Goal: Task Accomplishment & Management: Use online tool/utility

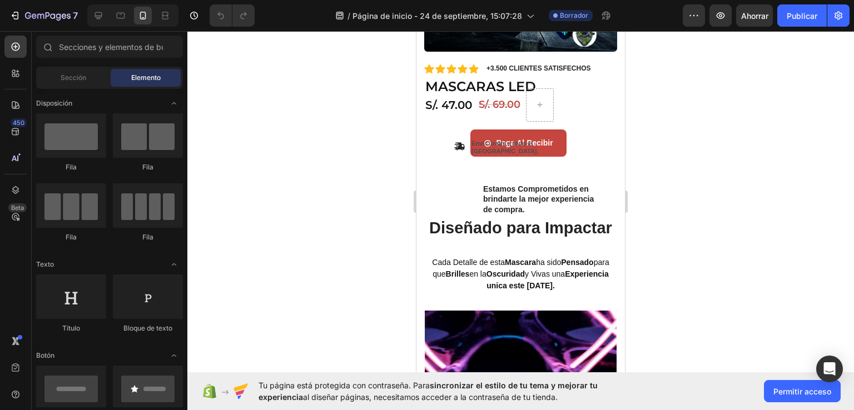
scroll to position [258, 0]
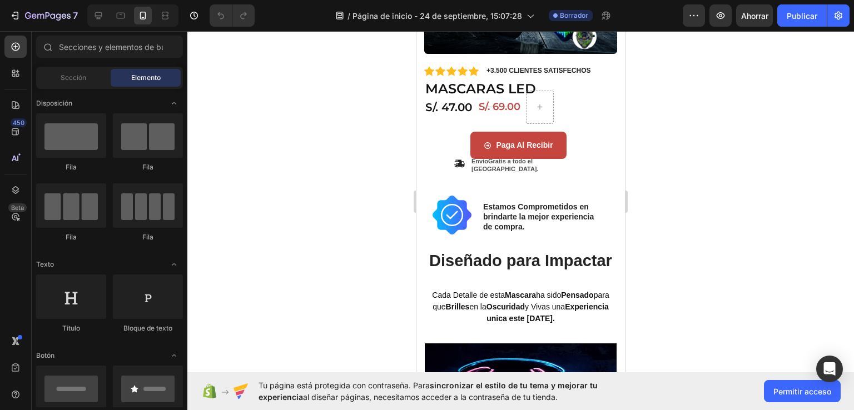
drag, startPoint x: 621, startPoint y: 65, endPoint x: 1046, endPoint y: 159, distance: 435.2
click at [548, 98] on div at bounding box center [540, 107] width 27 height 18
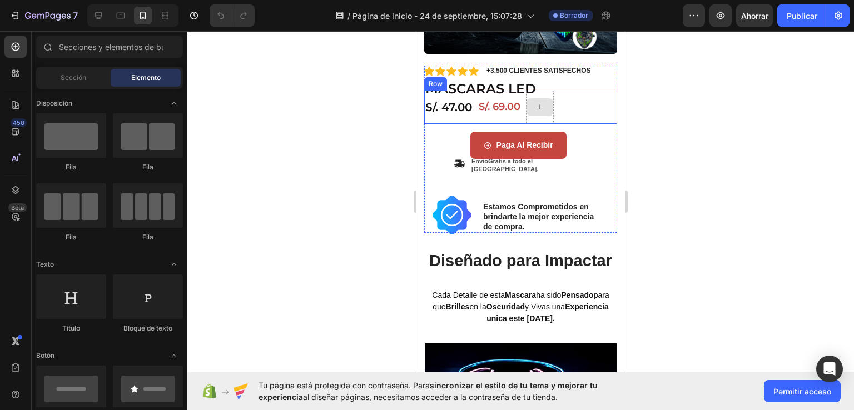
click at [550, 91] on div at bounding box center [540, 107] width 28 height 33
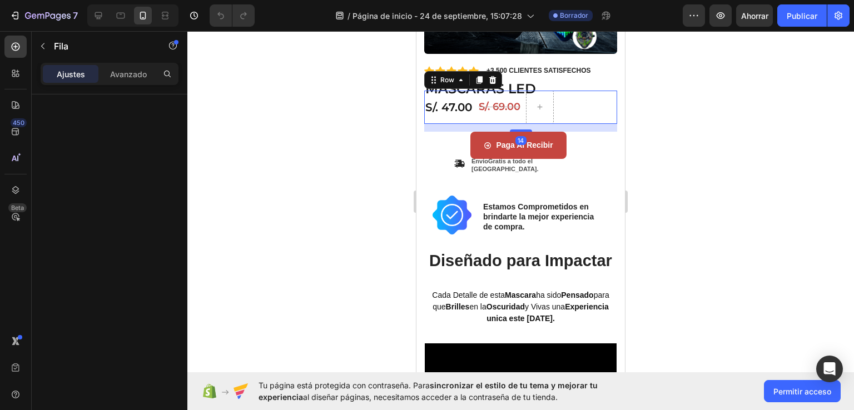
click at [725, 123] on div at bounding box center [520, 220] width 667 height 379
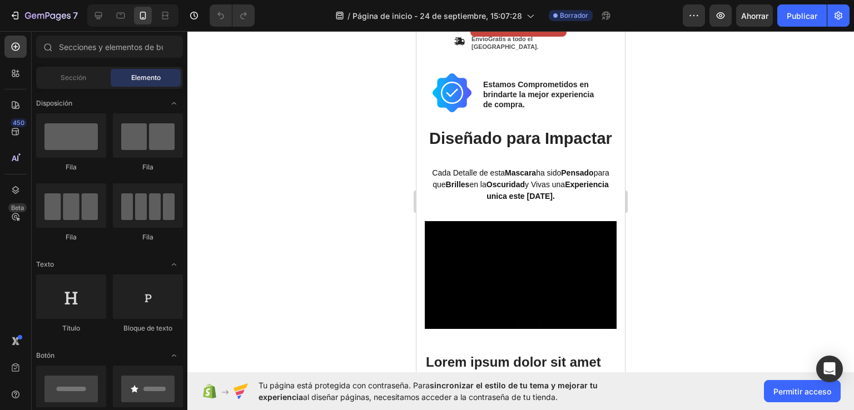
scroll to position [378, 0]
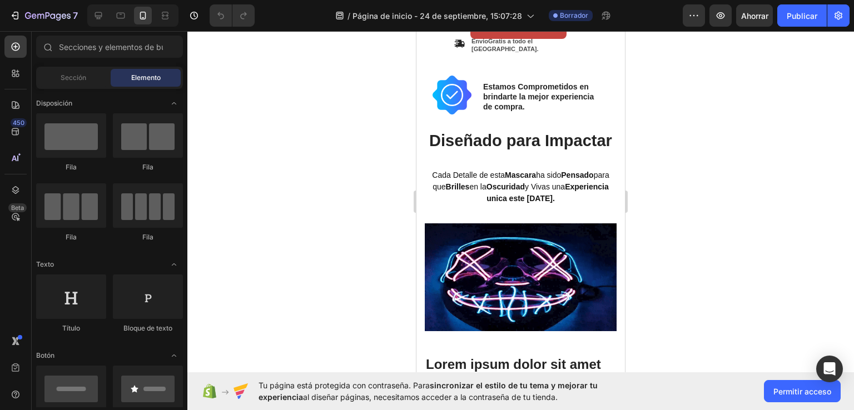
drag, startPoint x: 621, startPoint y: 140, endPoint x: 1047, endPoint y: 200, distance: 430.3
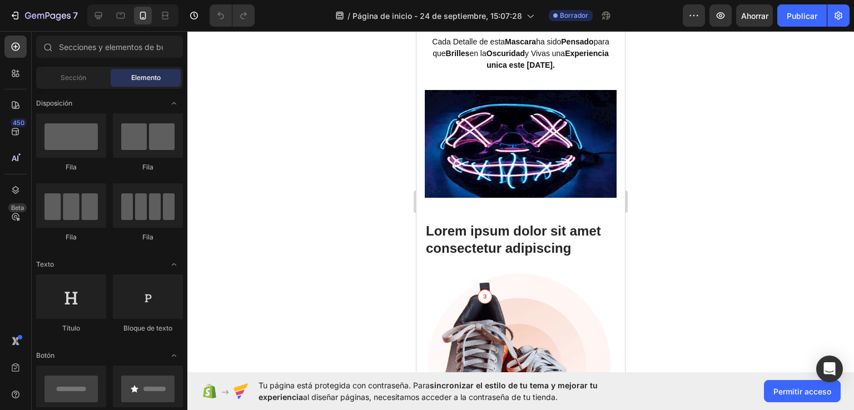
scroll to position [358, 0]
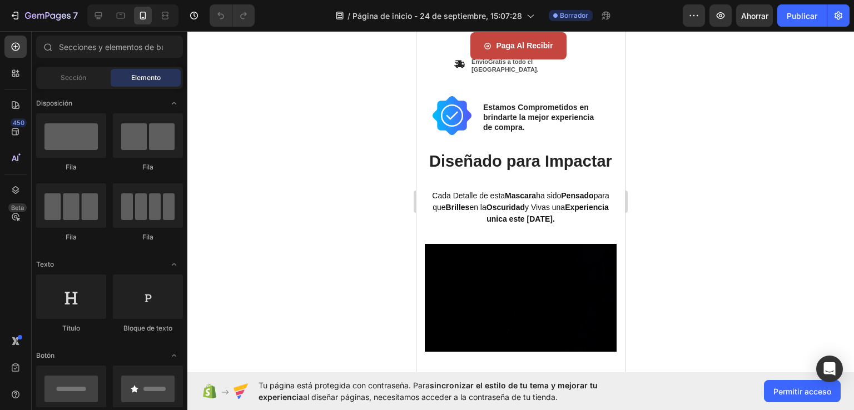
drag, startPoint x: 621, startPoint y: 227, endPoint x: 707, endPoint y: 87, distance: 164.1
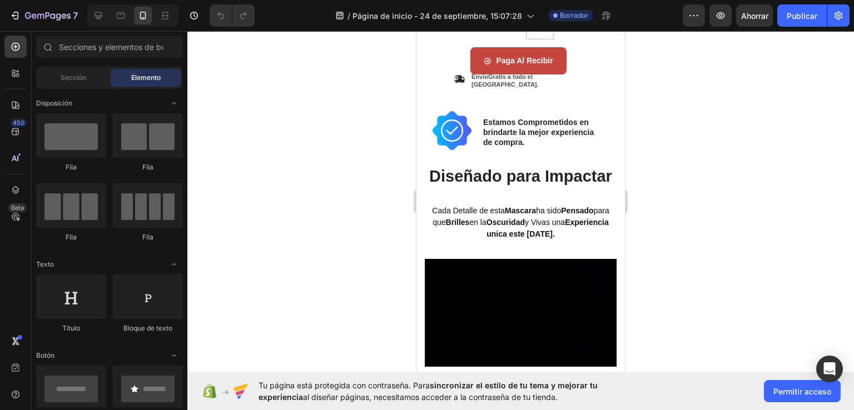
scroll to position [357, 0]
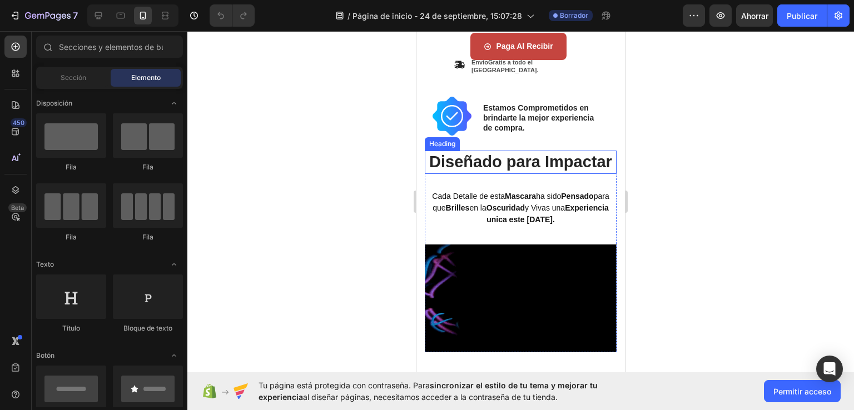
click at [506, 157] on h2 "Diseñado para Impactar" at bounding box center [521, 162] width 192 height 23
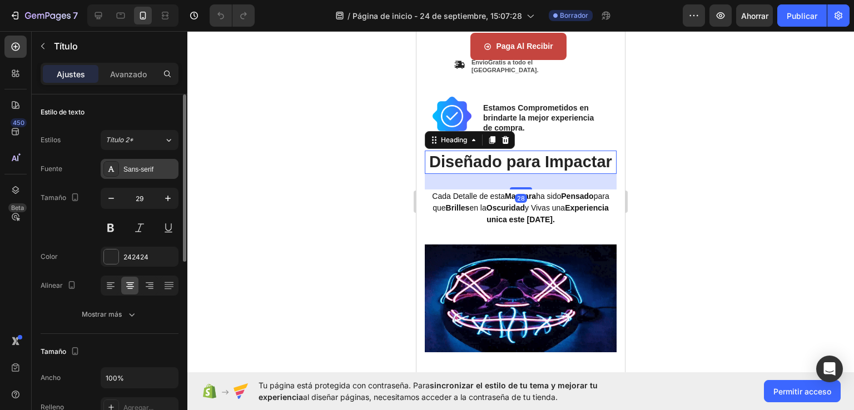
click at [120, 170] on div "Sans-serif" at bounding box center [140, 169] width 78 height 20
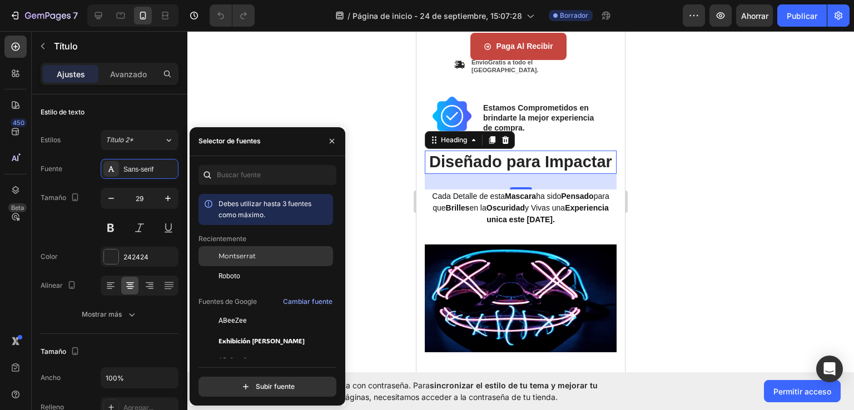
click at [242, 257] on font "Montserrat" at bounding box center [237, 256] width 37 height 8
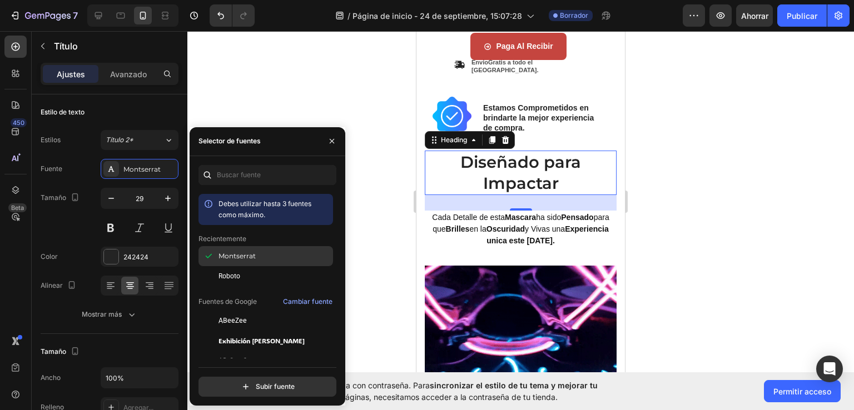
click at [242, 257] on font "Montserrat" at bounding box center [237, 256] width 37 height 8
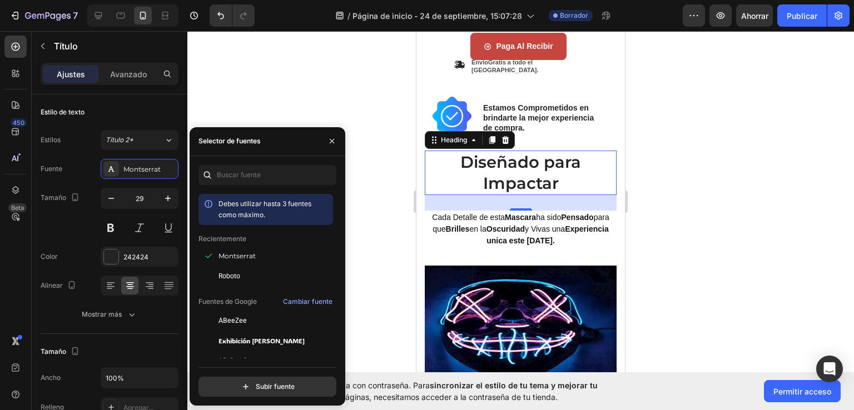
click at [454, 151] on h2 "Diseñado para Impactar" at bounding box center [521, 173] width 192 height 44
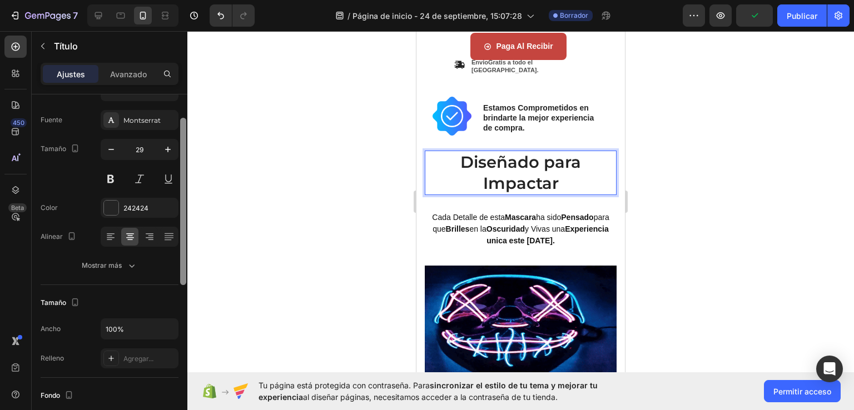
scroll to position [0, 0]
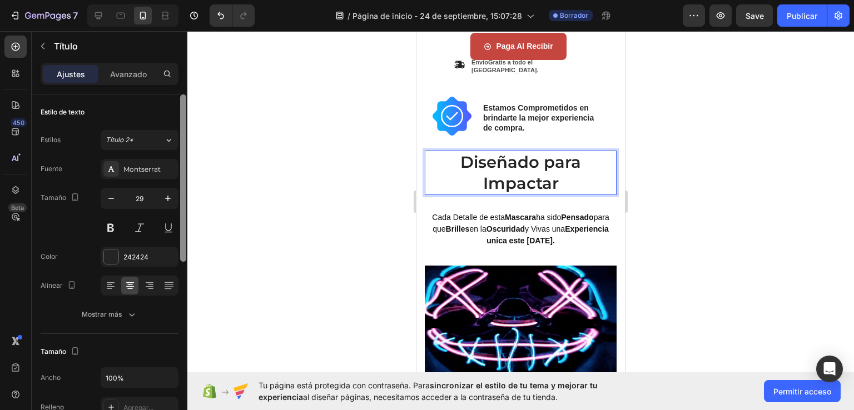
drag, startPoint x: 185, startPoint y: 237, endPoint x: 189, endPoint y: 219, distance: 18.8
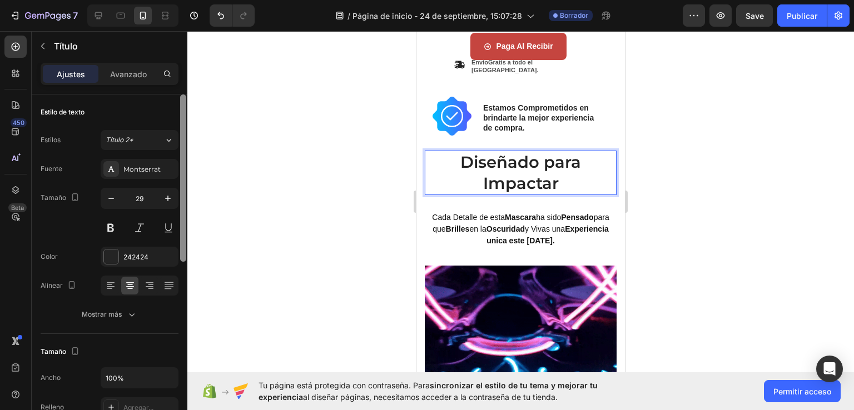
click at [189, 0] on div "7 / Página de inicio - [DATE] 15:07:28 Borrador Avance Save Publicar 450 Beta S…" at bounding box center [427, 0] width 854 height 0
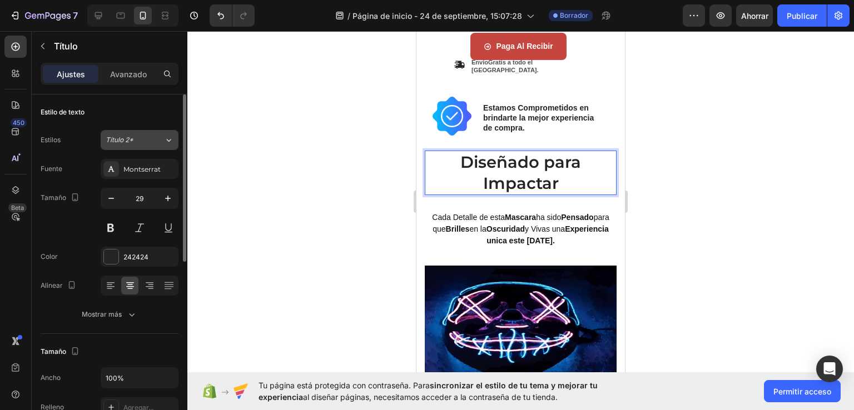
click at [169, 140] on icon at bounding box center [168, 140] width 9 height 11
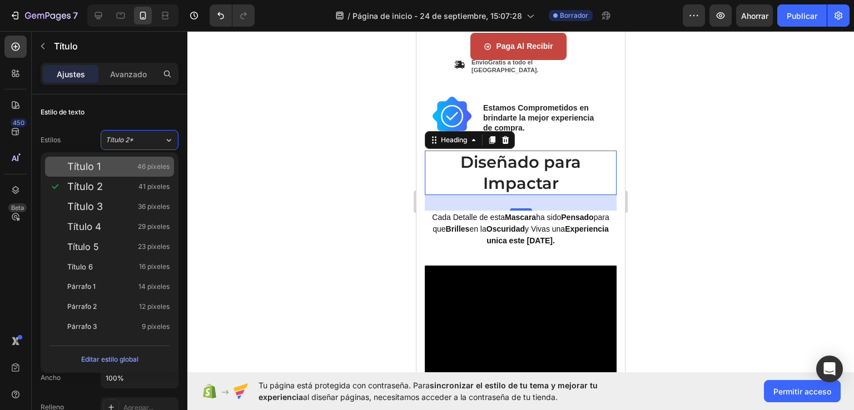
click at [121, 166] on div "Título 1 46 píxeles" at bounding box center [118, 166] width 102 height 11
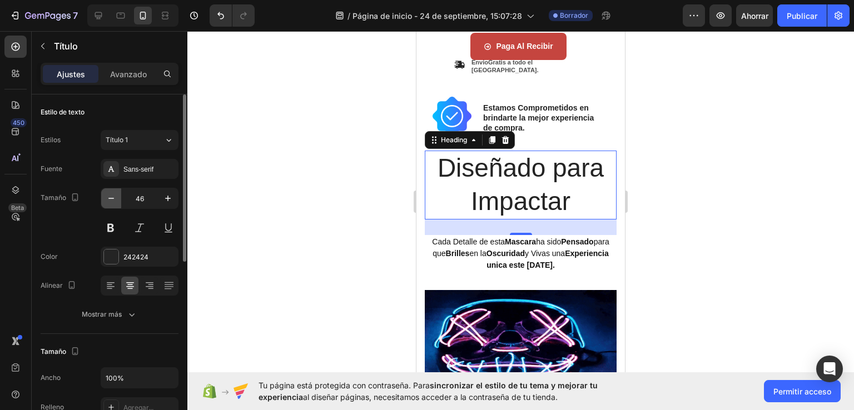
click at [112, 199] on icon "button" at bounding box center [111, 198] width 11 height 11
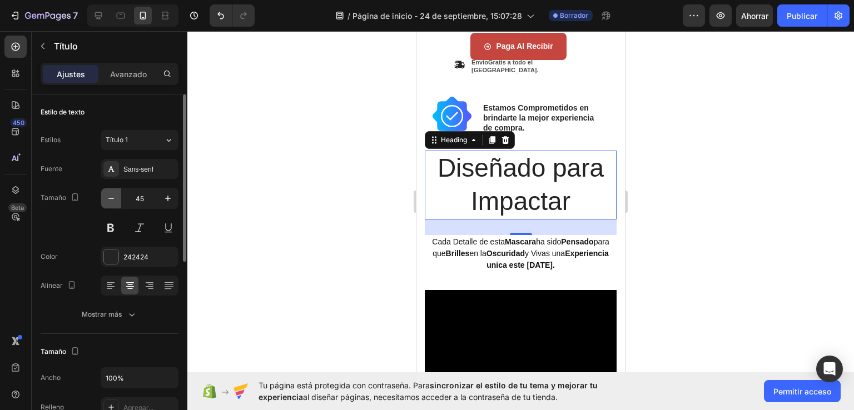
click at [112, 199] on icon "button" at bounding box center [111, 198] width 11 height 11
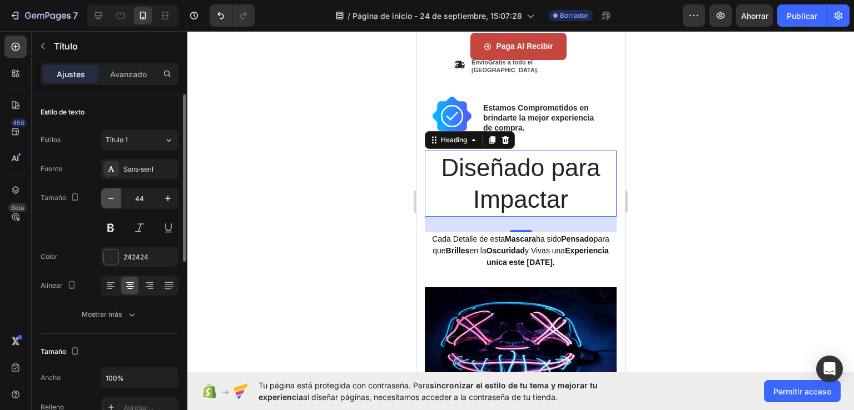
click at [112, 199] on icon "button" at bounding box center [111, 198] width 11 height 11
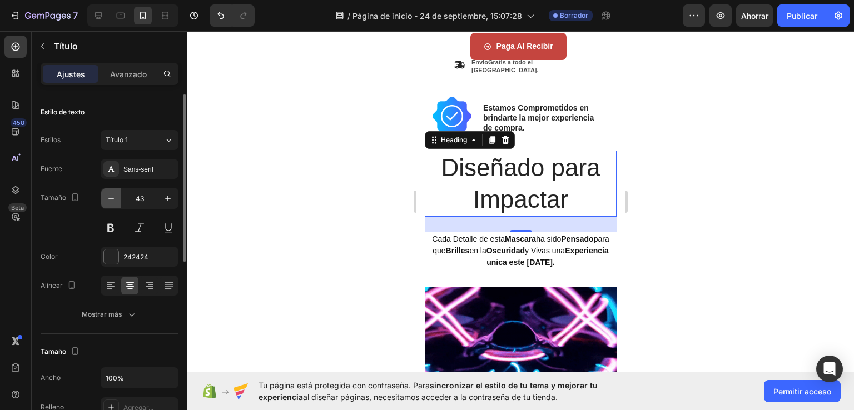
click at [112, 199] on icon "button" at bounding box center [111, 198] width 11 height 11
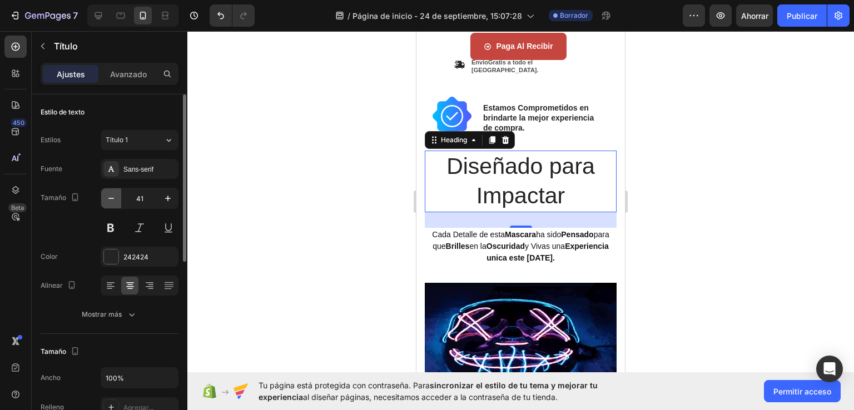
click at [112, 199] on icon "button" at bounding box center [111, 198] width 11 height 11
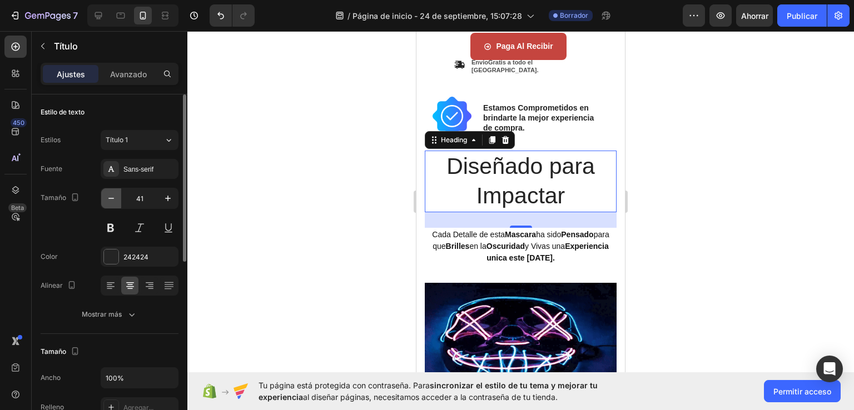
click at [112, 199] on icon "button" at bounding box center [111, 198] width 11 height 11
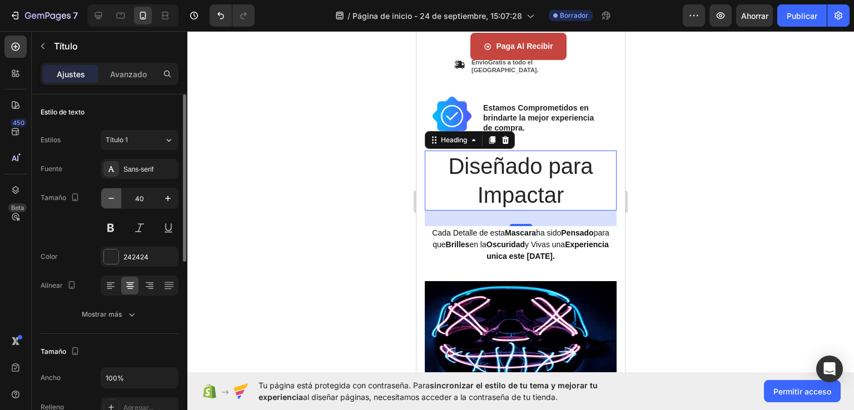
click at [112, 199] on icon "button" at bounding box center [111, 198] width 11 height 11
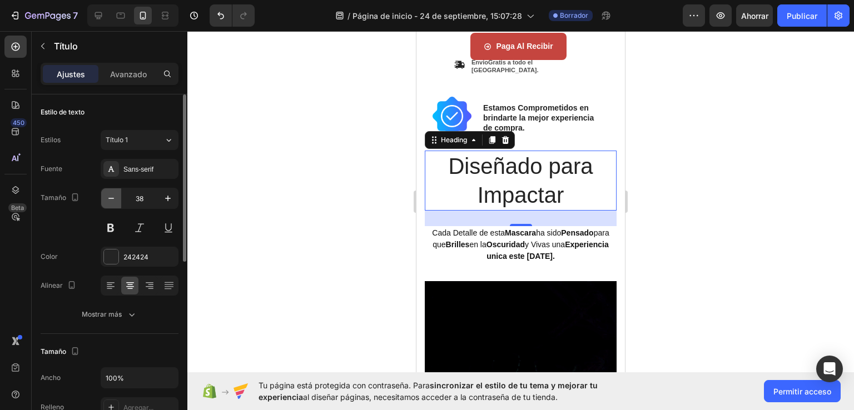
click at [112, 199] on icon "button" at bounding box center [111, 198] width 11 height 11
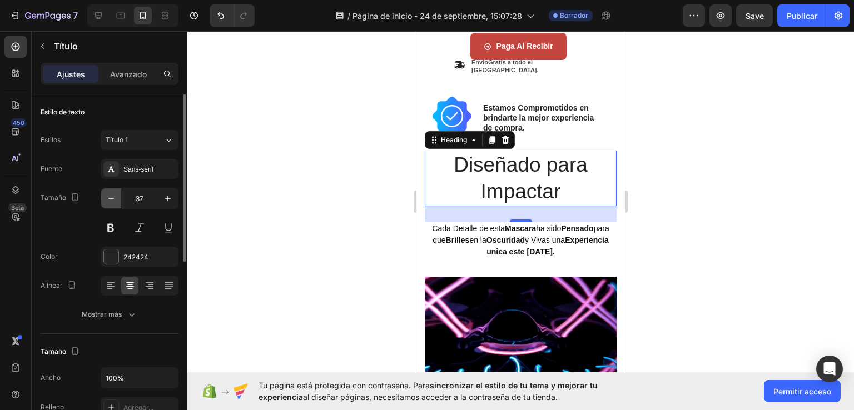
click at [112, 199] on icon "button" at bounding box center [111, 198] width 11 height 11
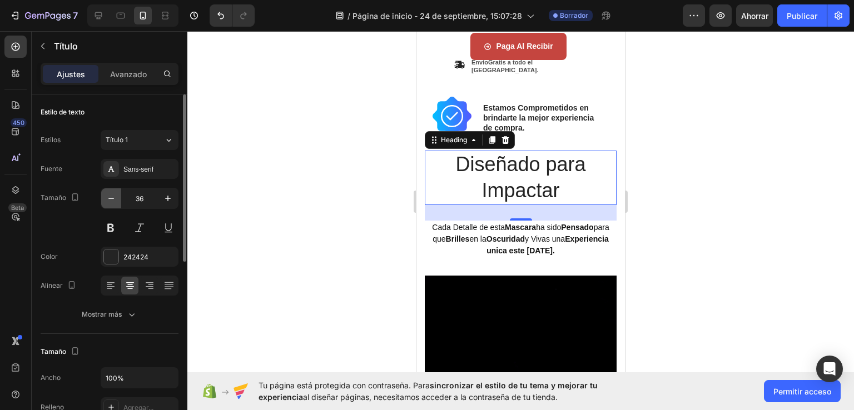
click at [112, 199] on icon "button" at bounding box center [111, 198] width 11 height 11
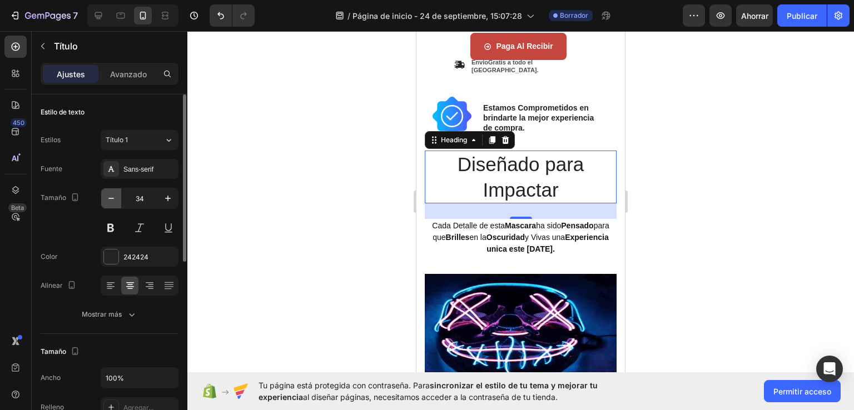
type input "33"
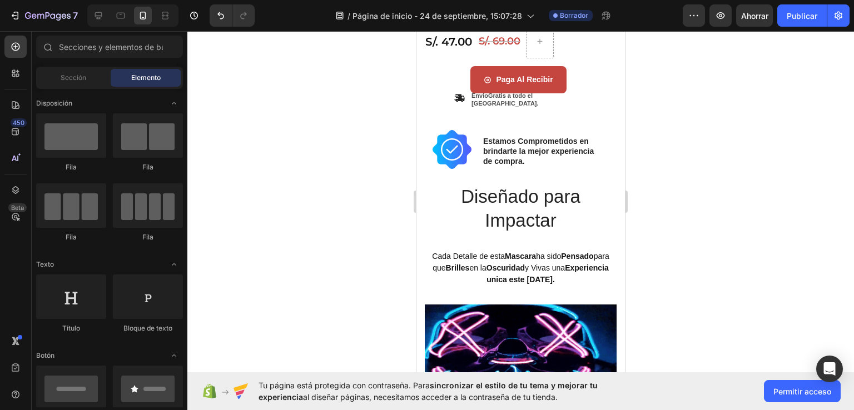
scroll to position [327, 0]
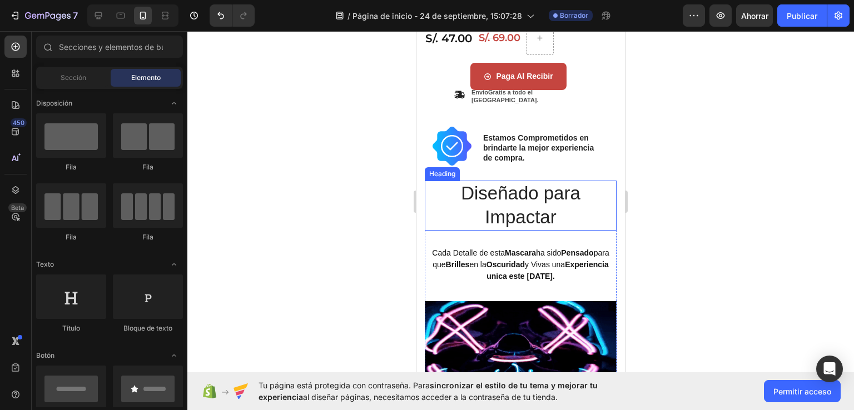
click at [513, 200] on h2 "Diseñado para Impactar" at bounding box center [521, 206] width 192 height 50
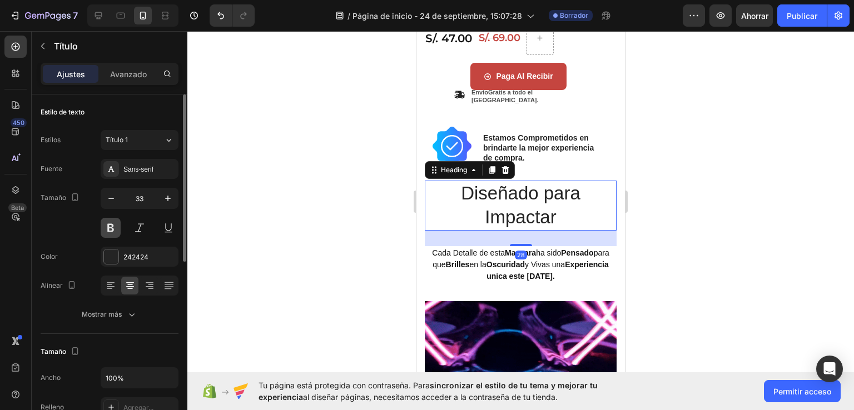
click at [113, 226] on button at bounding box center [111, 228] width 20 height 20
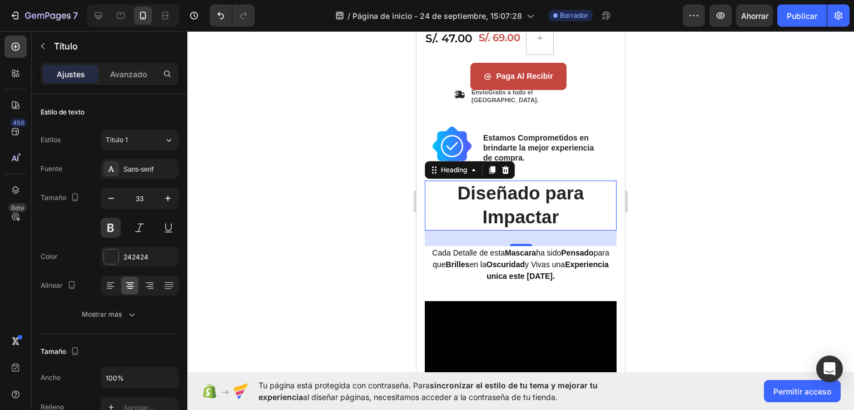
click at [716, 194] on div at bounding box center [520, 220] width 667 height 379
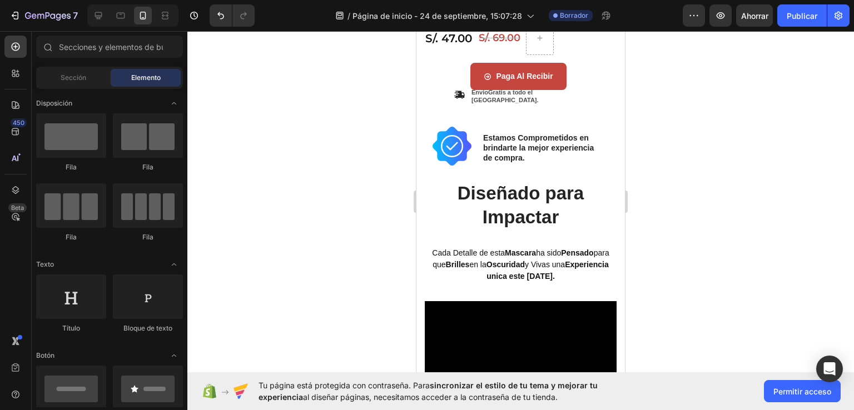
scroll to position [371, 0]
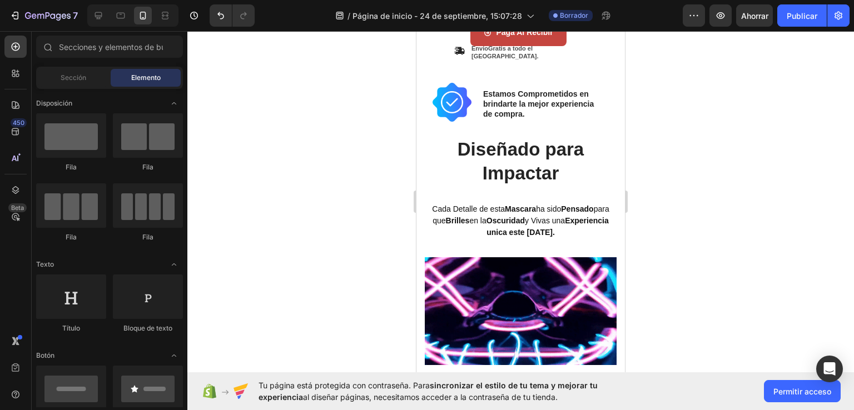
drag, startPoint x: 618, startPoint y: 183, endPoint x: 681, endPoint y: 115, distance: 92.9
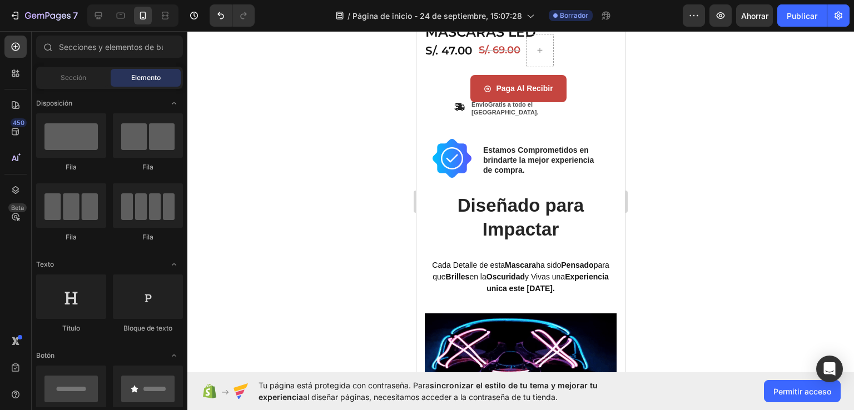
scroll to position [304, 0]
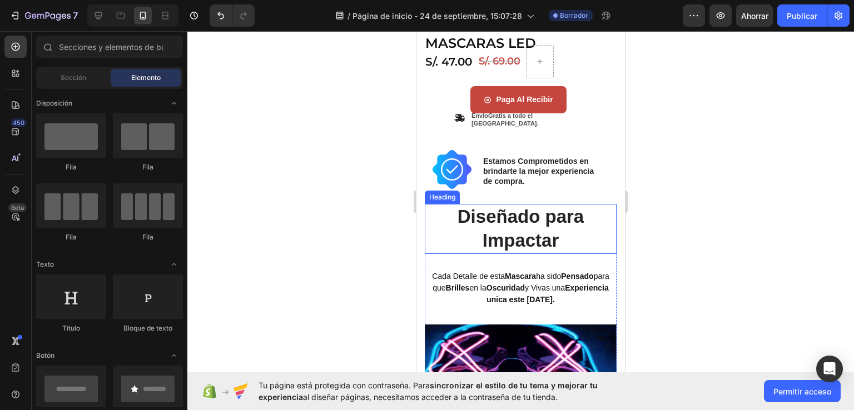
click at [486, 225] on h2 "Diseñado para Impactar" at bounding box center [521, 229] width 192 height 50
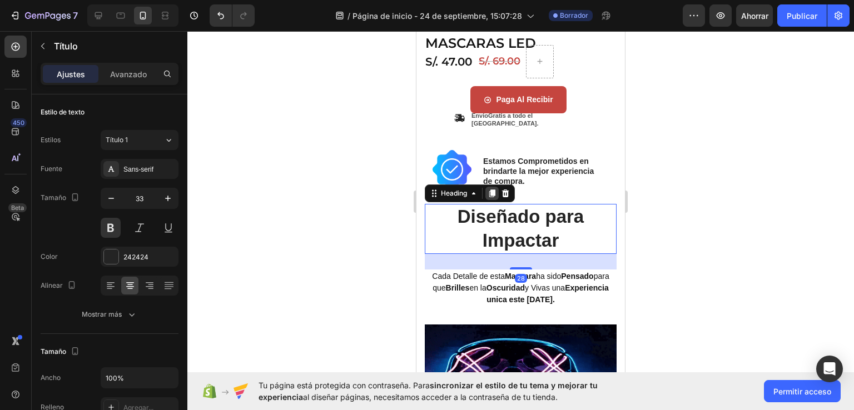
click at [493, 190] on icon at bounding box center [492, 194] width 6 height 8
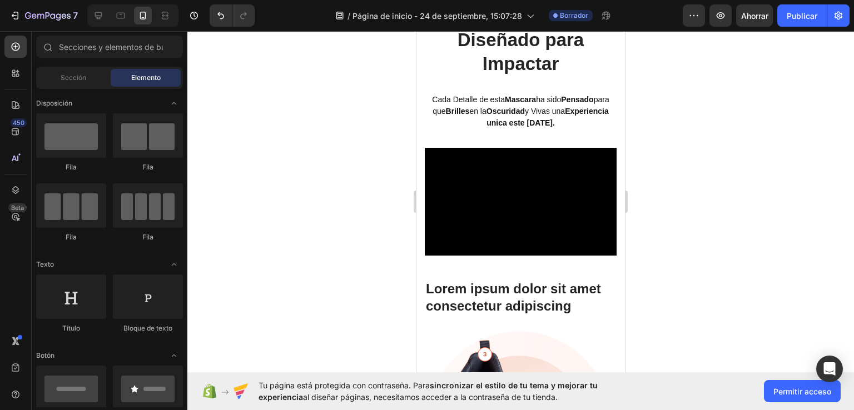
scroll to position [536, 0]
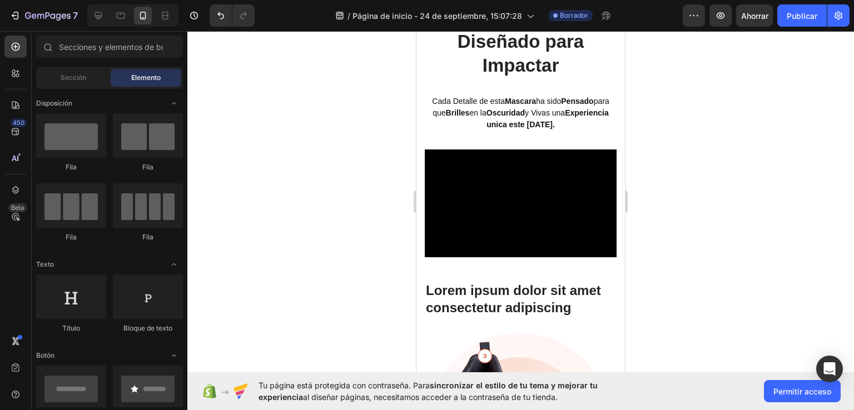
drag, startPoint x: 618, startPoint y: 175, endPoint x: 1051, endPoint y: 254, distance: 439.2
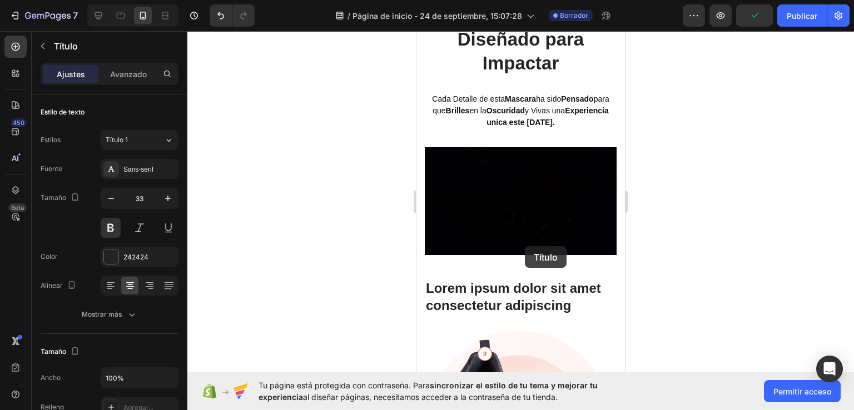
scroll to position [710, 0]
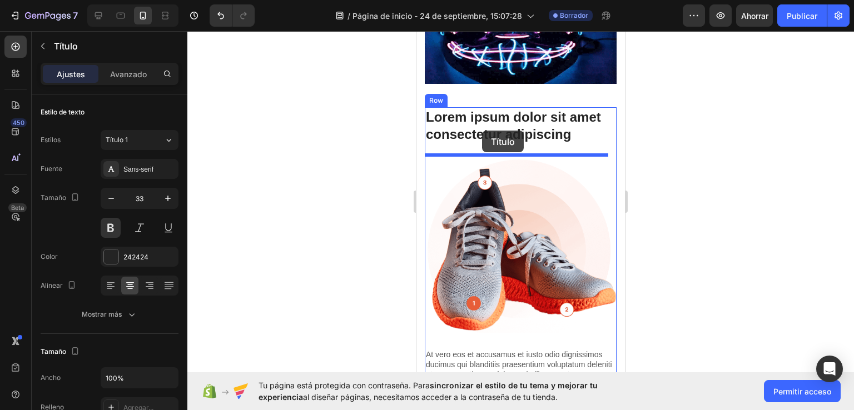
drag, startPoint x: 511, startPoint y: 46, endPoint x: 482, endPoint y: 131, distance: 89.9
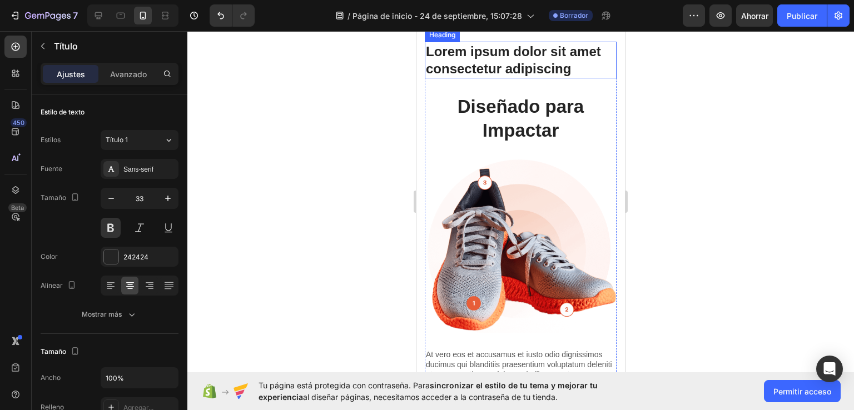
scroll to position [644, 0]
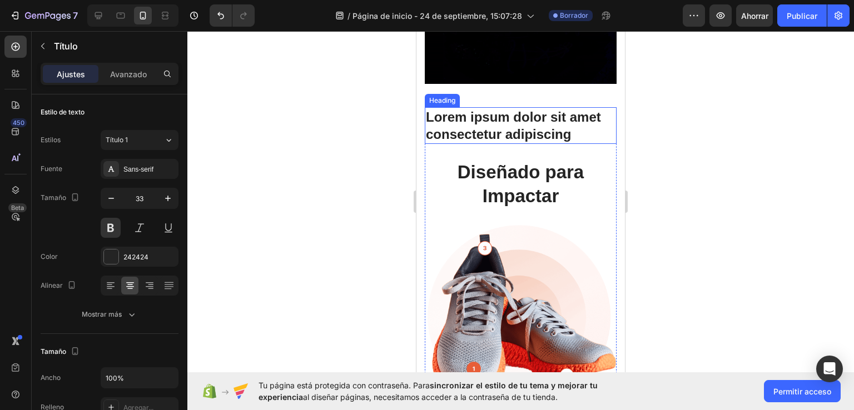
click at [514, 121] on h2 "Lorem ipsum dolor sit amet consectetur adipiscing" at bounding box center [521, 125] width 192 height 37
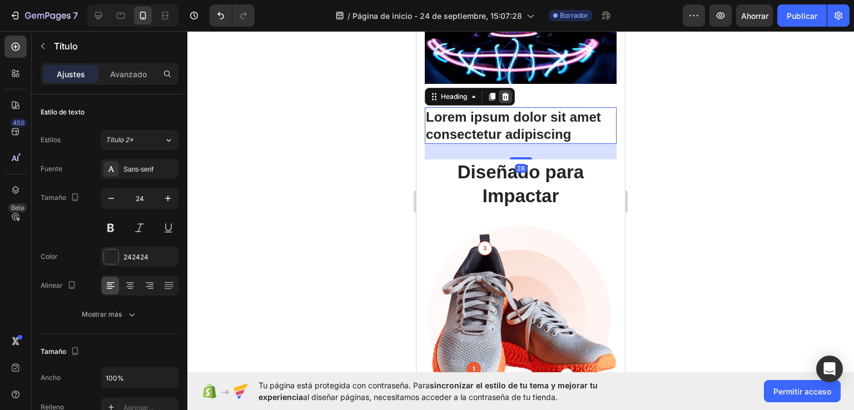
click at [507, 92] on icon at bounding box center [505, 96] width 9 height 9
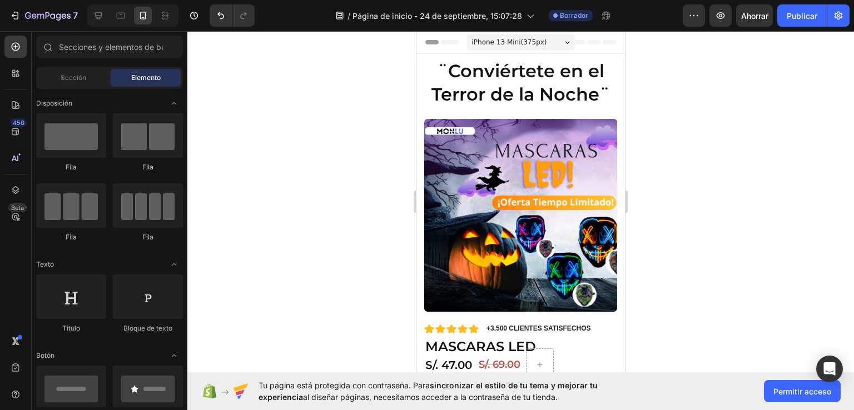
scroll to position [3, 0]
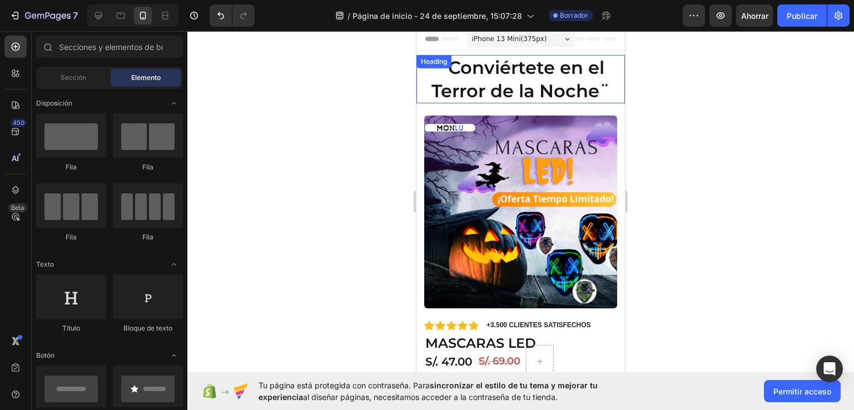
click at [521, 85] on h2 "¨Conviértete en el Terror de la Noche¨" at bounding box center [521, 79] width 209 height 48
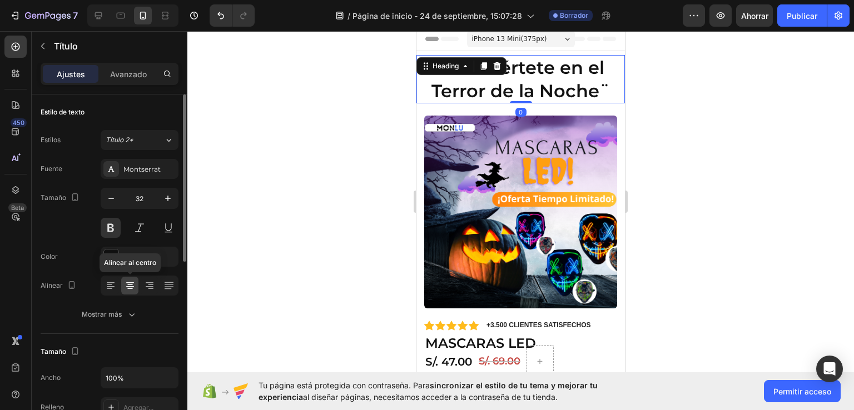
click at [133, 288] on icon at bounding box center [130, 285] width 11 height 11
click at [171, 287] on icon at bounding box center [169, 285] width 11 height 11
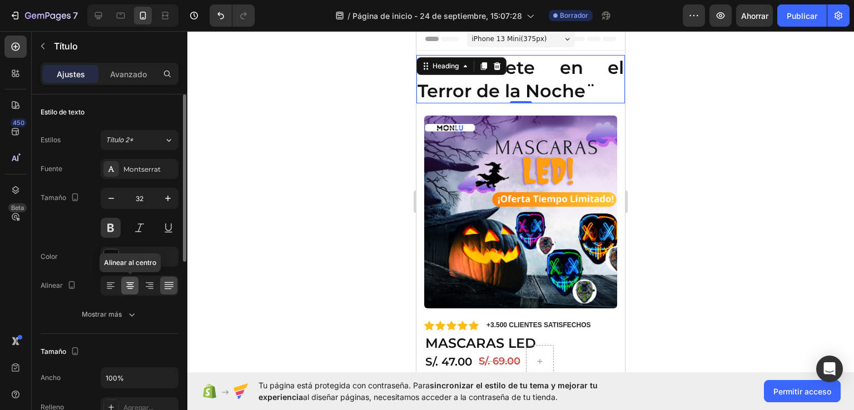
click at [127, 285] on icon at bounding box center [130, 285] width 6 height 1
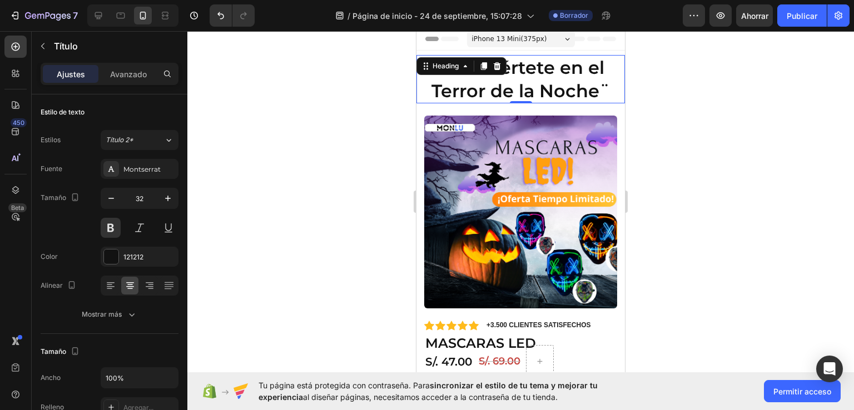
click at [699, 176] on div at bounding box center [520, 220] width 667 height 379
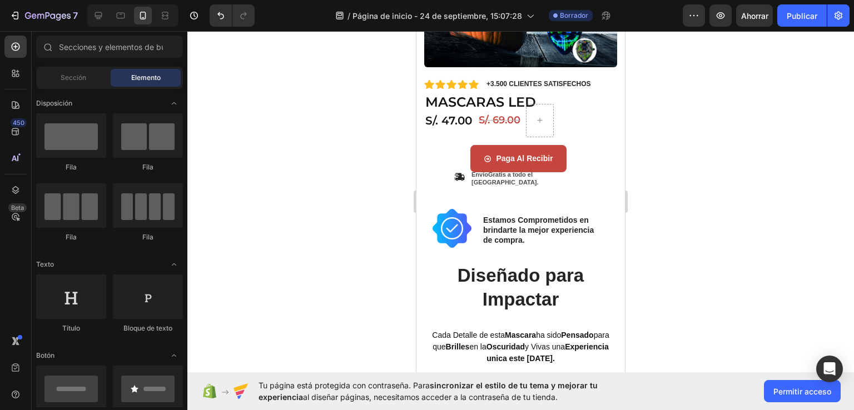
scroll to position [249, 0]
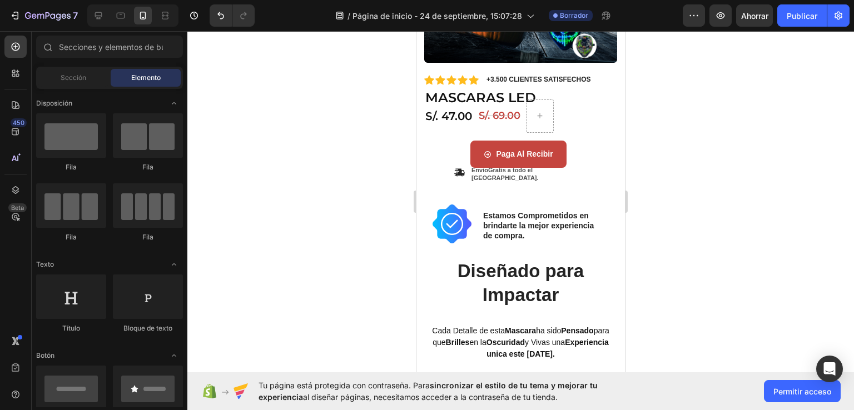
drag, startPoint x: 622, startPoint y: 86, endPoint x: 1042, endPoint y: 184, distance: 431.3
click at [465, 181] on div "Image" at bounding box center [449, 211] width 50 height 61
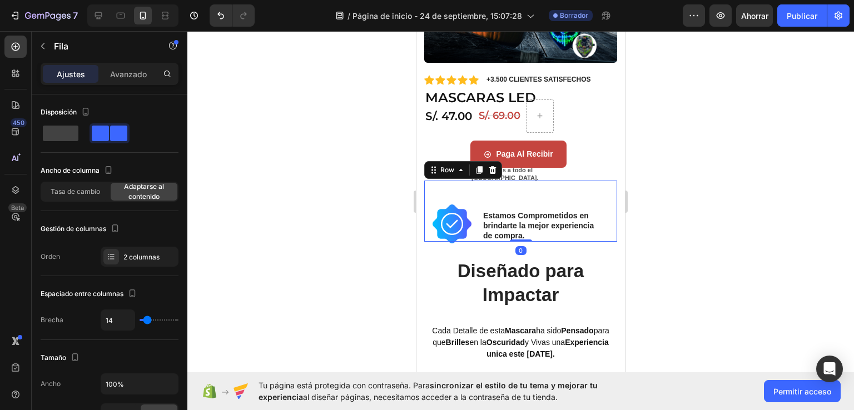
click at [123, 72] on font "Avanzado" at bounding box center [128, 74] width 37 height 9
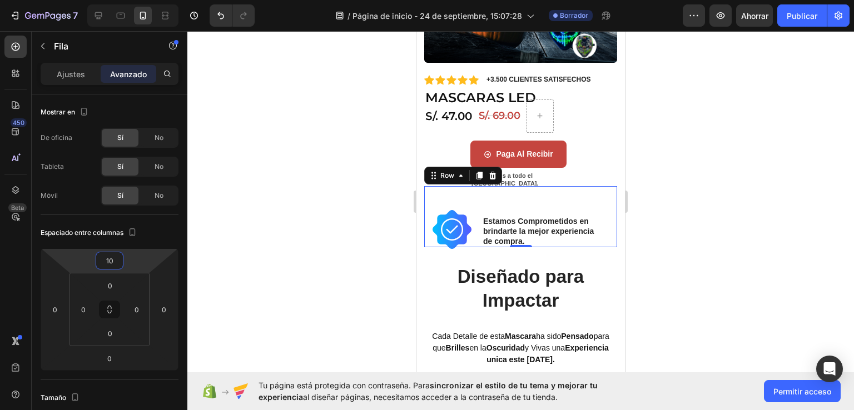
type input "6"
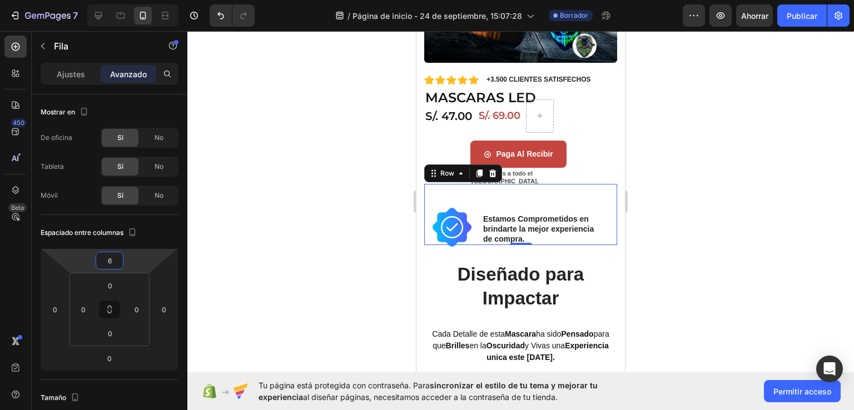
click at [87, 0] on html "7 / Página de inicio - [DATE] 15:07:28 Borrador Avance Ahorrar Publicar 450 Bet…" at bounding box center [427, 0] width 854 height 0
click at [705, 148] on div at bounding box center [520, 220] width 667 height 379
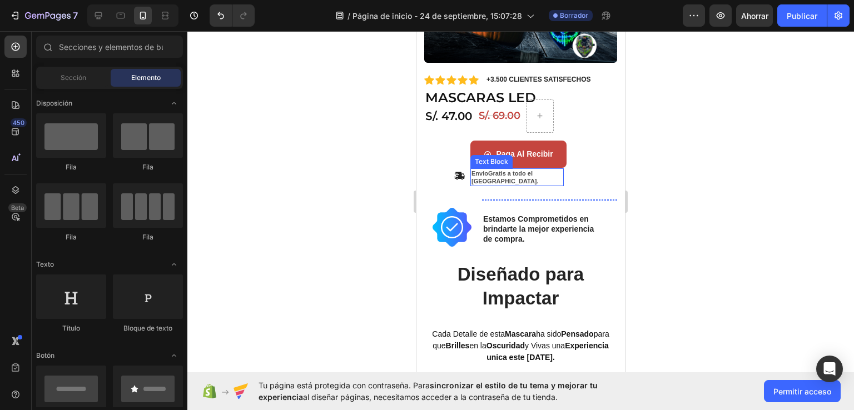
click at [474, 170] on strong "Envio" at bounding box center [480, 173] width 17 height 7
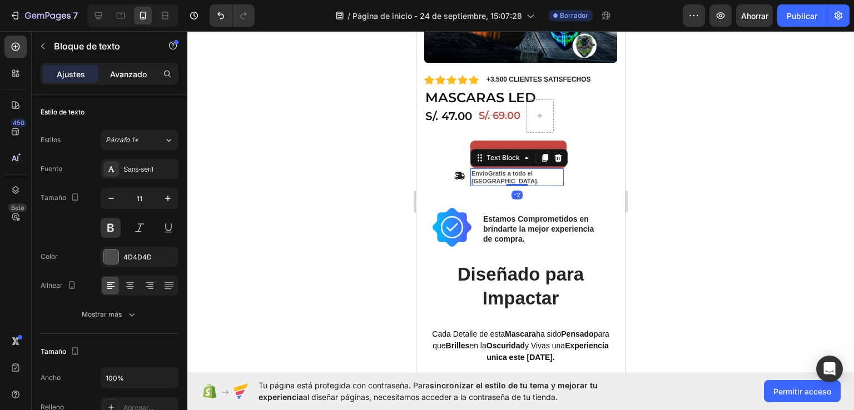
click at [128, 70] on font "Avanzado" at bounding box center [128, 74] width 37 height 9
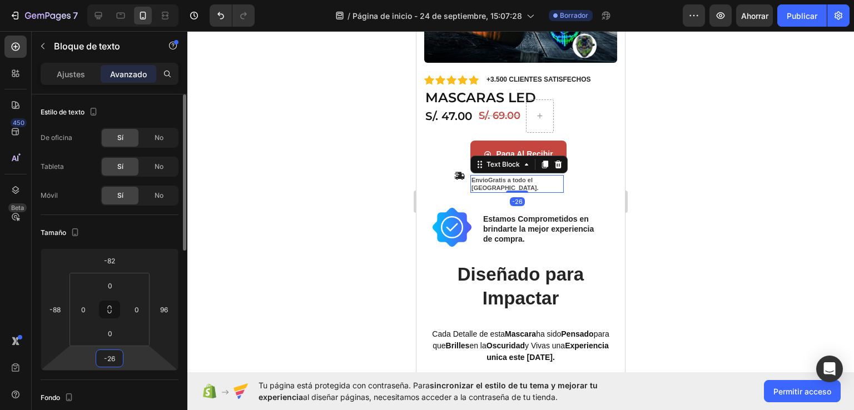
type input "-28"
drag, startPoint x: 136, startPoint y: 360, endPoint x: 136, endPoint y: 368, distance: 7.2
click at [136, 0] on html "7 / Página de inicio - [DATE] 15:07:28 Borrador Avance Ahorrar Publicar 450 Bet…" at bounding box center [427, 0] width 854 height 0
click at [458, 172] on icon at bounding box center [459, 176] width 11 height 8
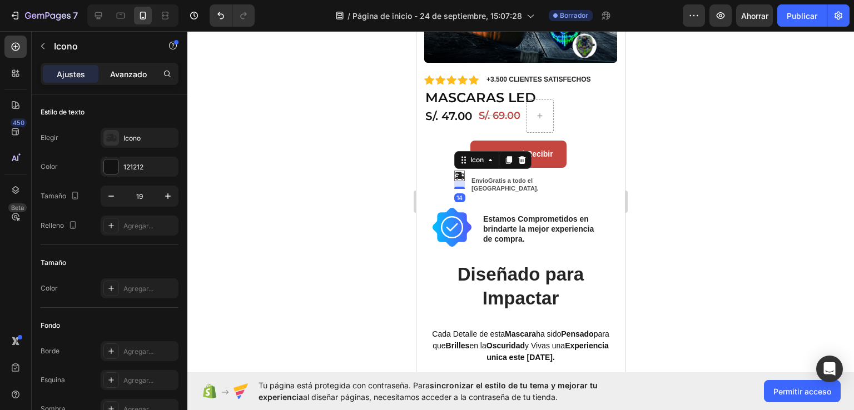
click at [127, 70] on font "Avanzado" at bounding box center [128, 74] width 37 height 9
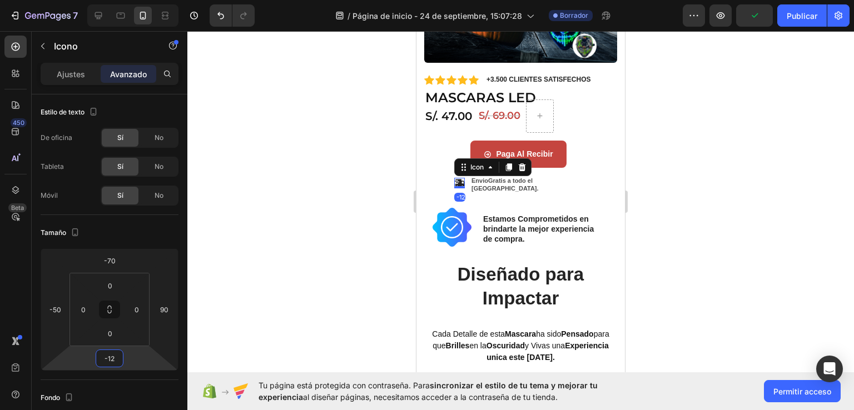
type input "-14"
drag, startPoint x: 126, startPoint y: 355, endPoint x: 129, endPoint y: 363, distance: 8.5
click at [129, 0] on html "7 / Página de inicio - [DATE] 15:07:28 Borrador Avance Publicar 450 Beta Sectio…" at bounding box center [427, 0] width 854 height 0
click at [728, 245] on div at bounding box center [520, 220] width 667 height 379
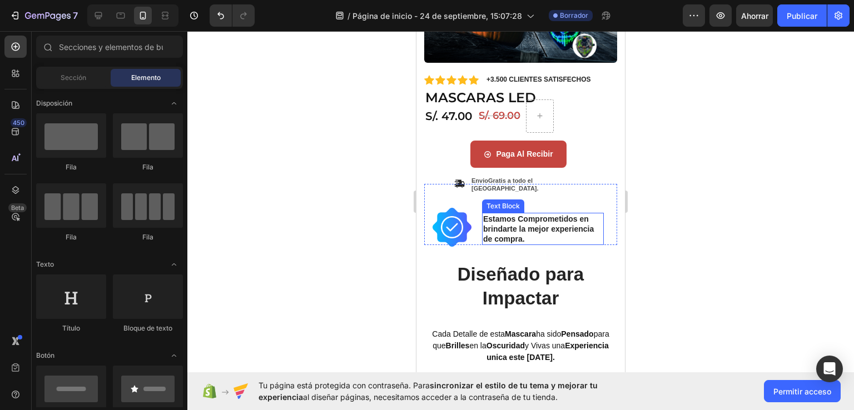
click at [496, 214] on p "Estamos Comprometidos en brindarte la mejor experiencia de compra." at bounding box center [543, 229] width 120 height 31
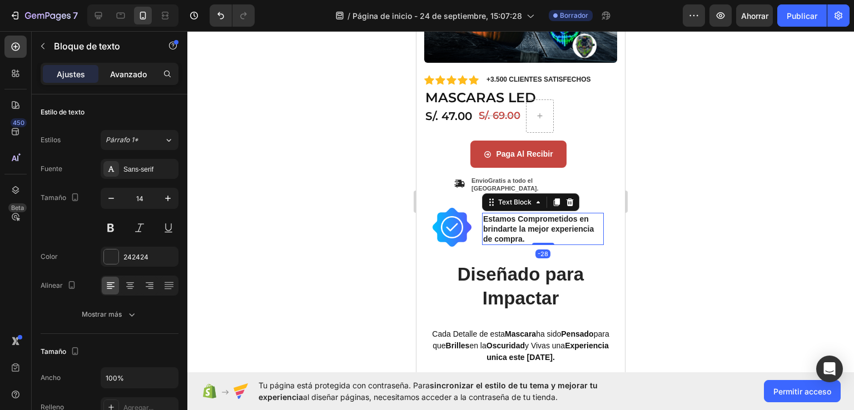
click at [137, 70] on font "Avanzado" at bounding box center [128, 74] width 37 height 9
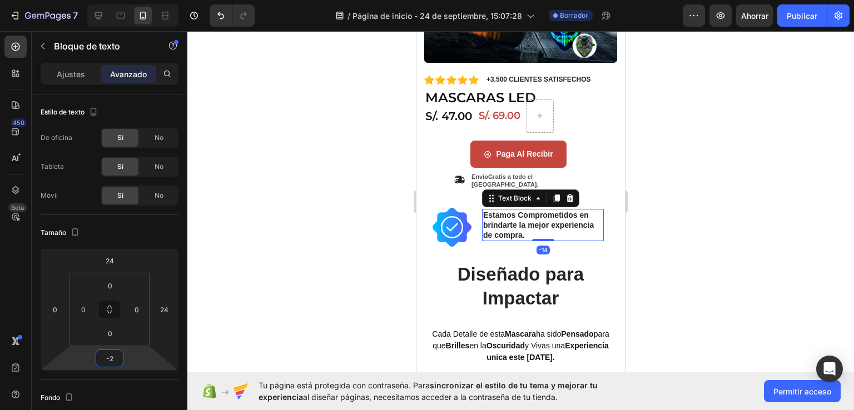
type input "0"
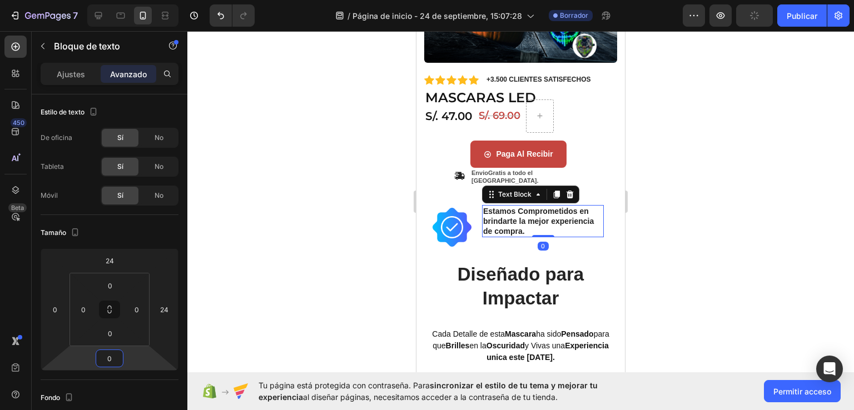
drag, startPoint x: 136, startPoint y: 355, endPoint x: 137, endPoint y: 347, distance: 7.9
click at [137, 0] on html "7 / Página de inicio - [DATE] 15:07:28 Borrador Avance Publicar 450 Beta Sectio…" at bounding box center [427, 0] width 854 height 0
click at [448, 205] on img at bounding box center [452, 227] width 44 height 44
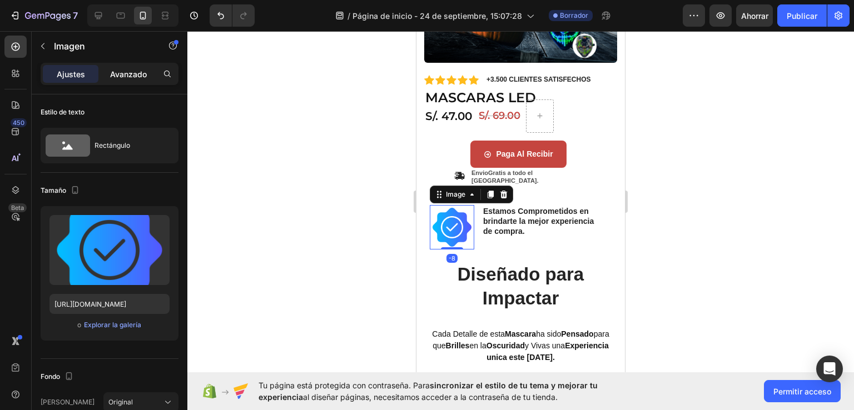
click at [133, 71] on font "Avanzado" at bounding box center [128, 74] width 37 height 9
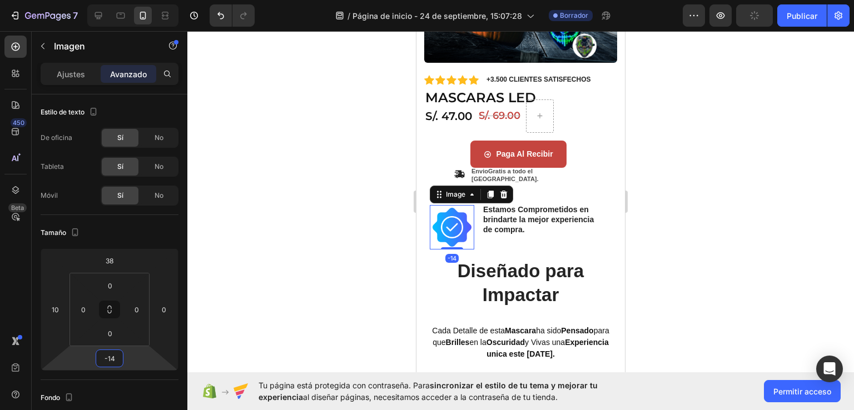
type input "-16"
drag, startPoint x: 135, startPoint y: 359, endPoint x: 141, endPoint y: 361, distance: 6.0
click at [141, 0] on html "7 / Página de inicio - [DATE] 15:07:28 Borrador Avance Ahorrar Publicar 450 Bet…" at bounding box center [427, 0] width 854 height 0
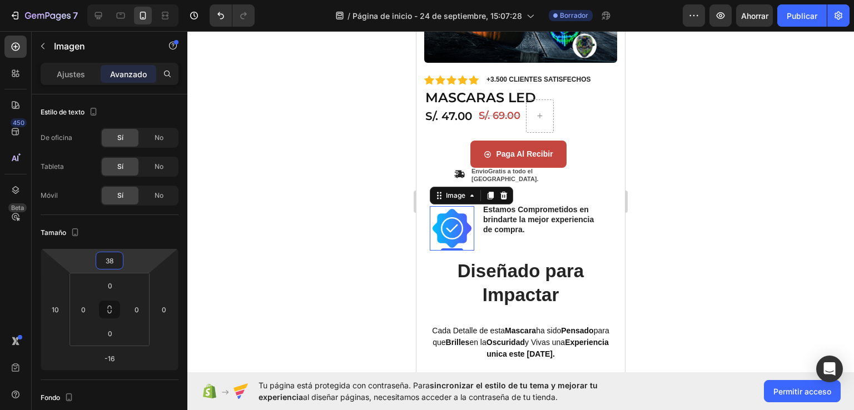
type input "36"
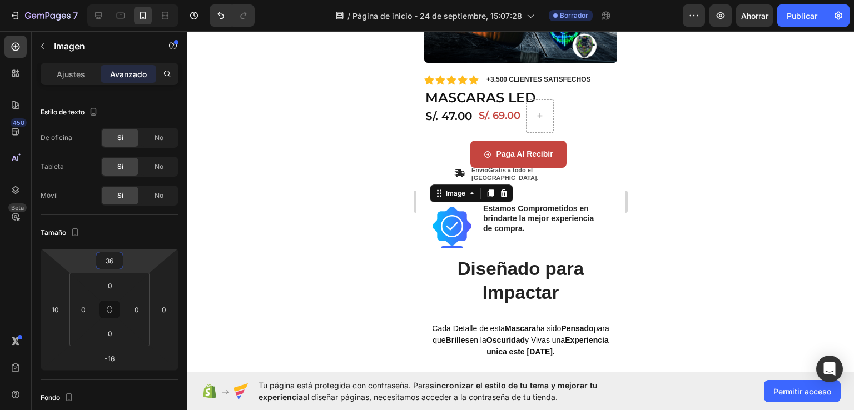
drag, startPoint x: 129, startPoint y: 266, endPoint x: 143, endPoint y: 263, distance: 14.8
click at [143, 0] on html "7 / Página de inicio - [DATE] 15:07:28 Borrador Avance Ahorrar Publicar 450 Bet…" at bounding box center [427, 0] width 854 height 0
click at [726, 206] on div at bounding box center [520, 220] width 667 height 379
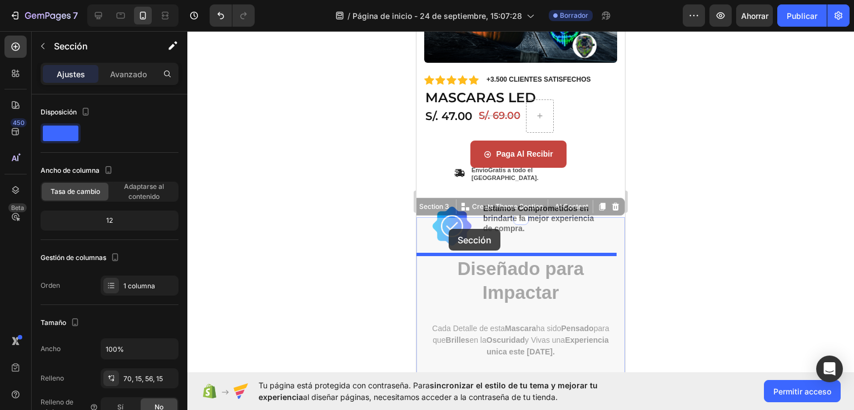
drag, startPoint x: 449, startPoint y: 210, endPoint x: 449, endPoint y: 229, distance: 18.9
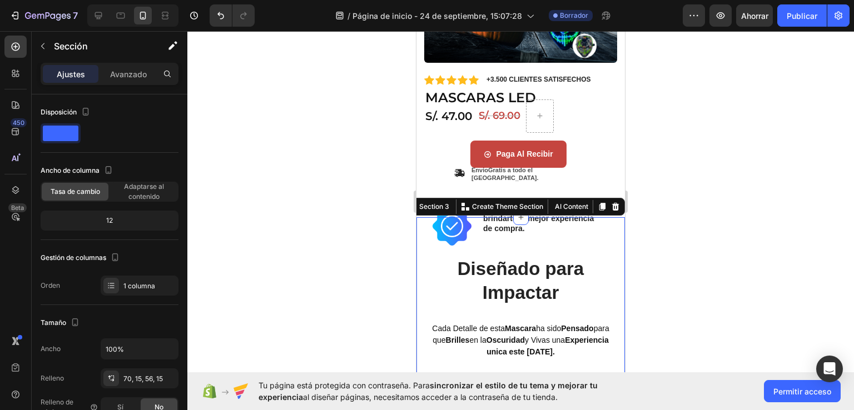
click at [696, 211] on div at bounding box center [520, 220] width 667 height 379
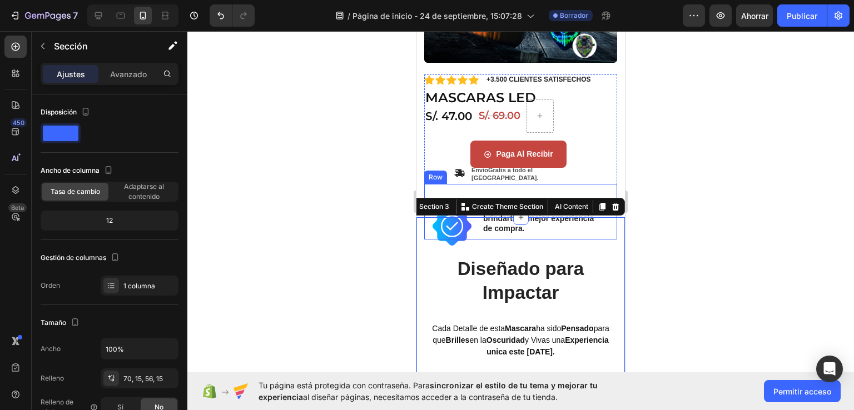
click at [428, 172] on div "Row" at bounding box center [436, 177] width 18 height 10
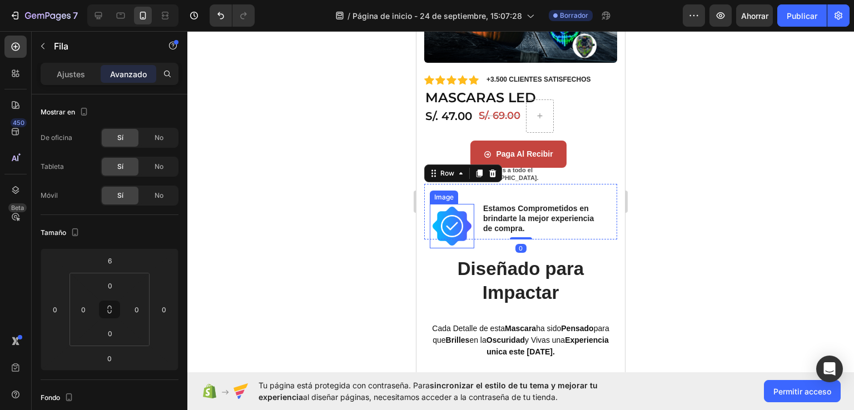
click at [449, 205] on img at bounding box center [452, 226] width 44 height 44
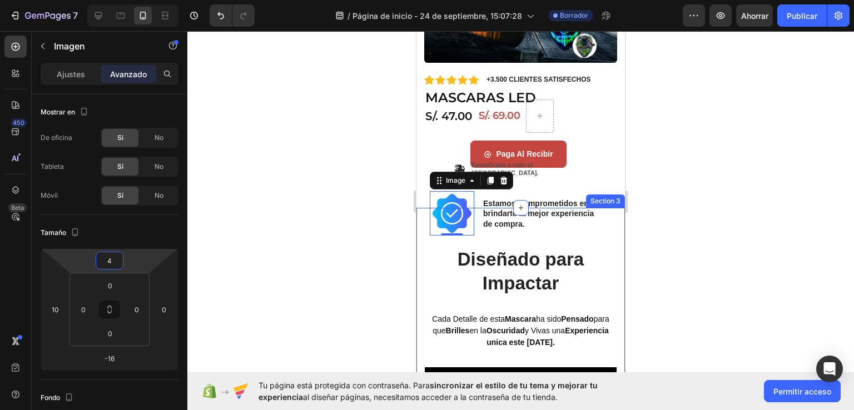
type input "-2"
drag, startPoint x: 140, startPoint y: 252, endPoint x: 145, endPoint y: 263, distance: 11.5
click at [145, 0] on html "7 / Página de inicio - [DATE] 15:07:28 Borrador Avance Ahorrar Publicar 450 Bet…" at bounding box center [427, 0] width 854 height 0
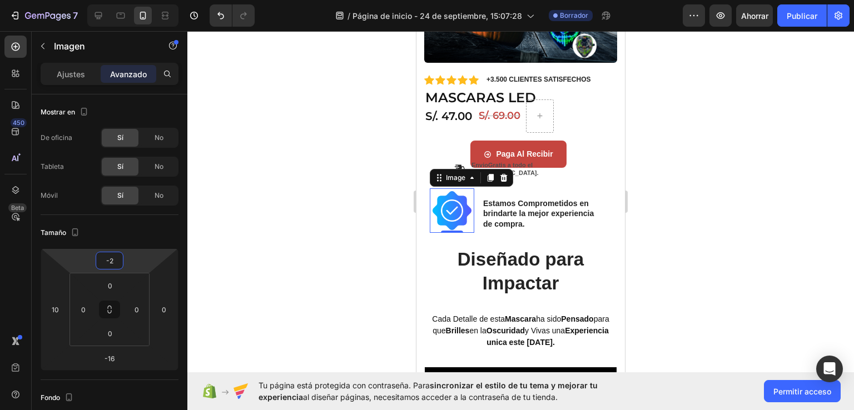
click at [752, 159] on div at bounding box center [520, 220] width 667 height 379
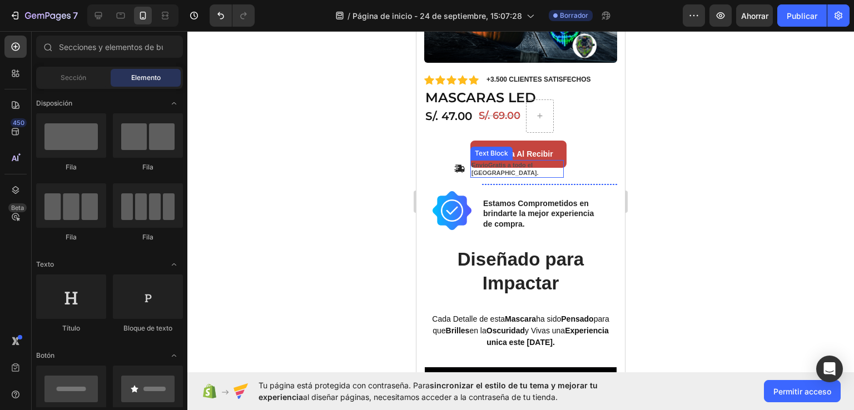
click at [492, 161] on p "Envio Gratis a todo el [GEOGRAPHIC_DATA]." at bounding box center [517, 169] width 91 height 16
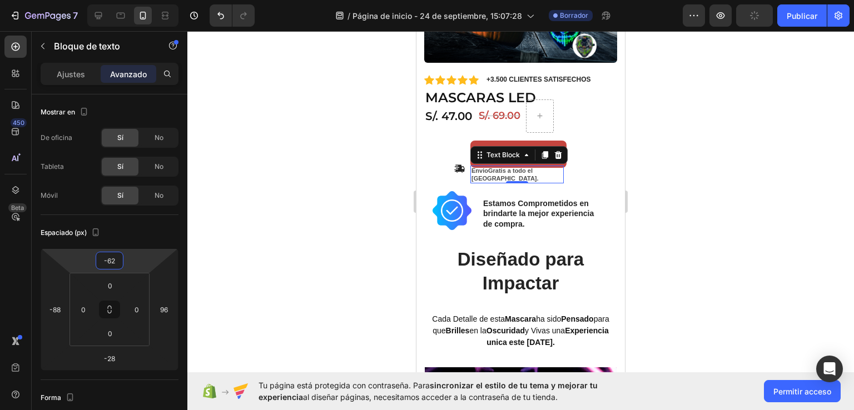
type input "-58"
drag, startPoint x: 129, startPoint y: 265, endPoint x: 133, endPoint y: 259, distance: 7.7
click at [133, 0] on html "7 / Página de inicio - [DATE] 15:07:28 Borrador Avance Publicar 450 Beta Sectio…" at bounding box center [427, 0] width 854 height 0
click at [458, 165] on icon at bounding box center [459, 169] width 11 height 8
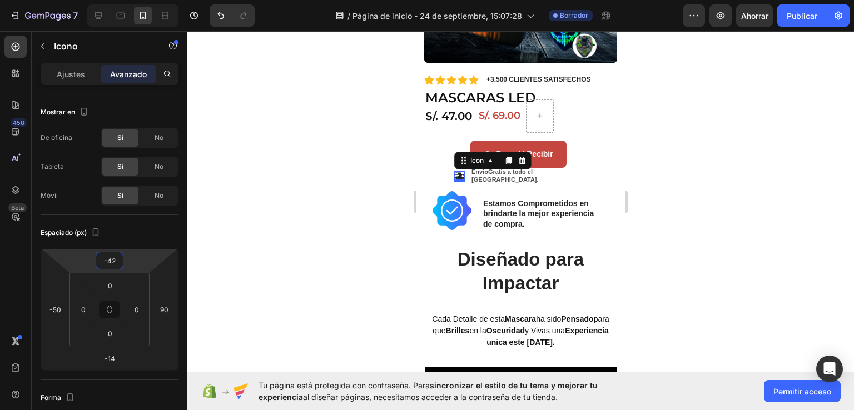
type input "-44"
drag, startPoint x: 133, startPoint y: 255, endPoint x: 136, endPoint y: 247, distance: 7.6
click at [136, 0] on html "7 / Página de inicio - [DATE] 15:07:28 Borrador Avance Ahorrar Publicar 450 Bet…" at bounding box center [427, 0] width 854 height 0
click at [672, 166] on div at bounding box center [520, 220] width 667 height 379
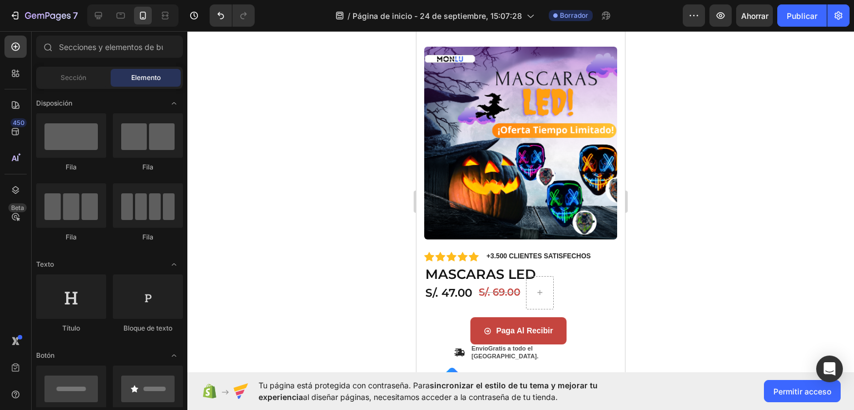
scroll to position [0, 0]
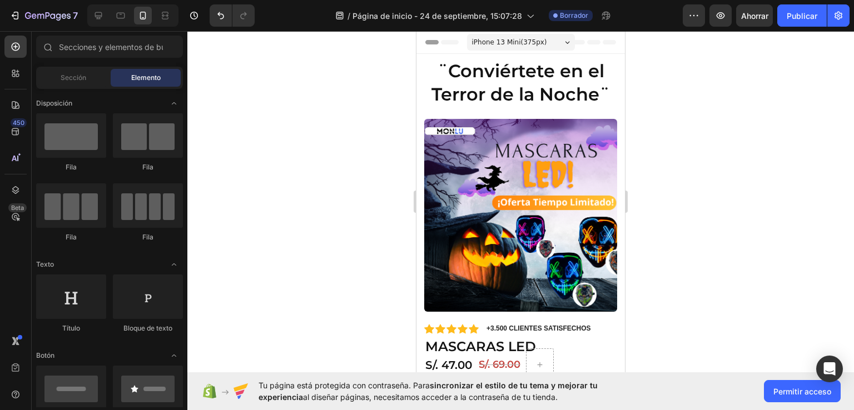
drag, startPoint x: 623, startPoint y: 159, endPoint x: 1047, endPoint y: 118, distance: 426.2
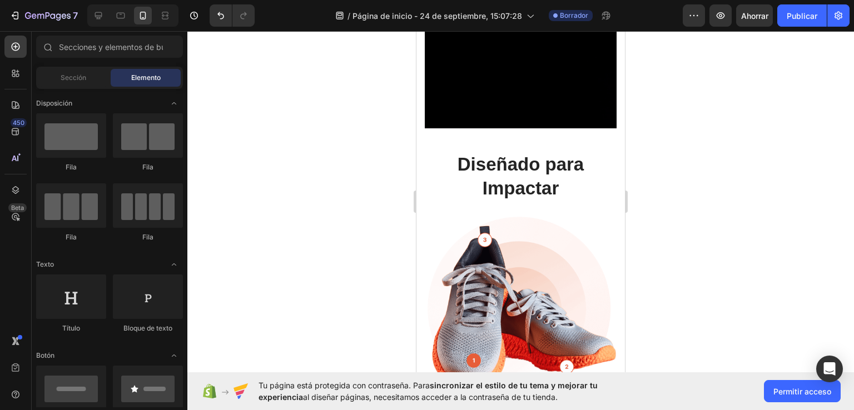
scroll to position [590, 0]
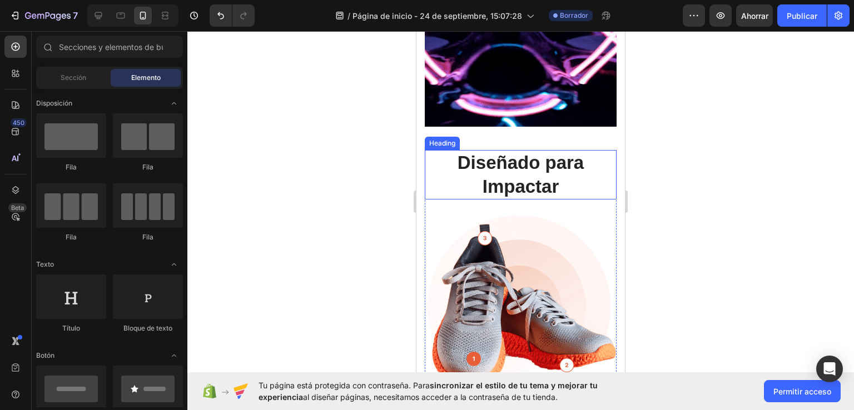
click at [540, 162] on h2 "Diseñado para Impactar" at bounding box center [521, 175] width 192 height 50
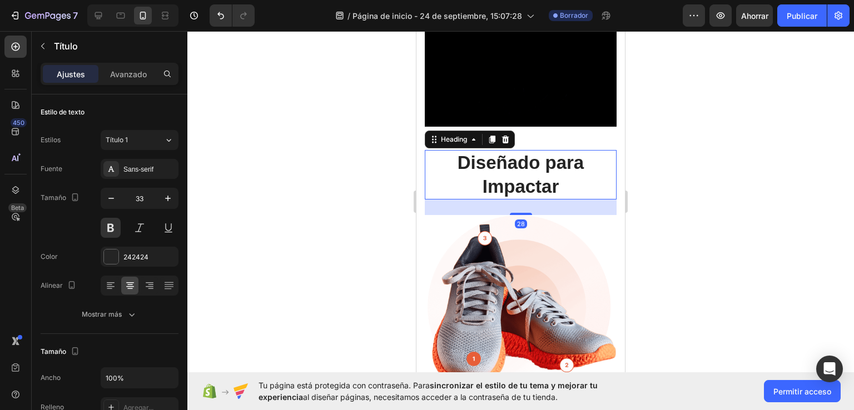
click at [542, 175] on h2 "Diseñado para Impactar" at bounding box center [521, 175] width 192 height 50
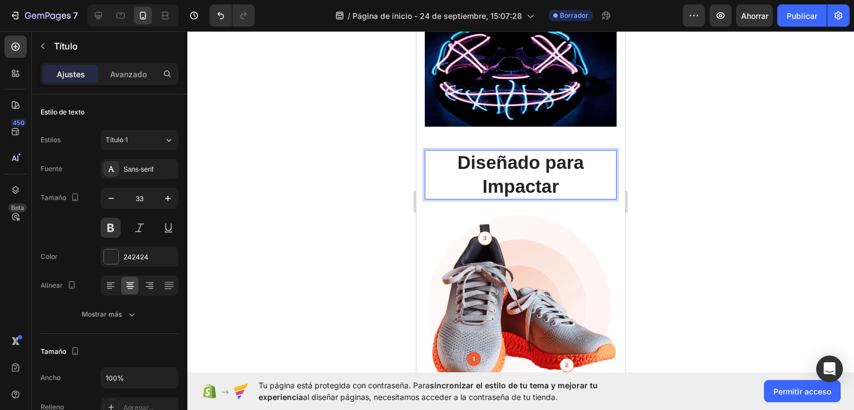
click at [553, 181] on p "Diseñado para Impactar" at bounding box center [521, 175] width 190 height 48
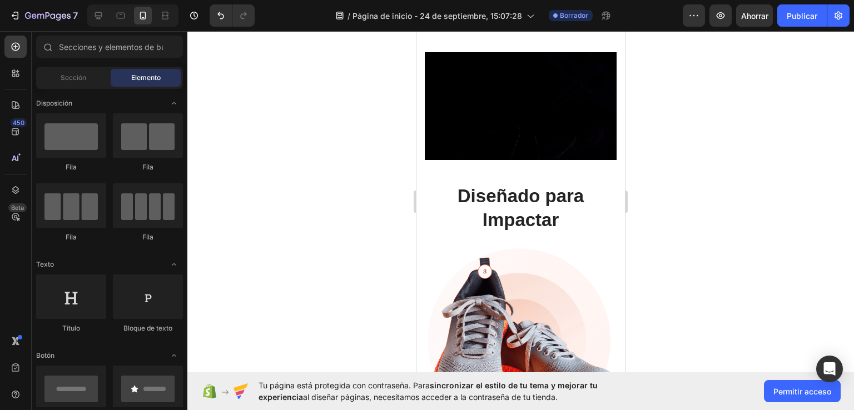
scroll to position [560, 0]
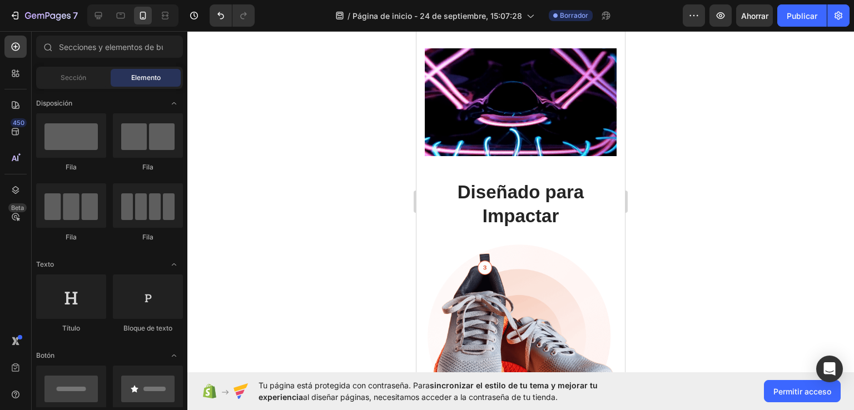
drag, startPoint x: 620, startPoint y: 226, endPoint x: 1086, endPoint y: 250, distance: 467.2
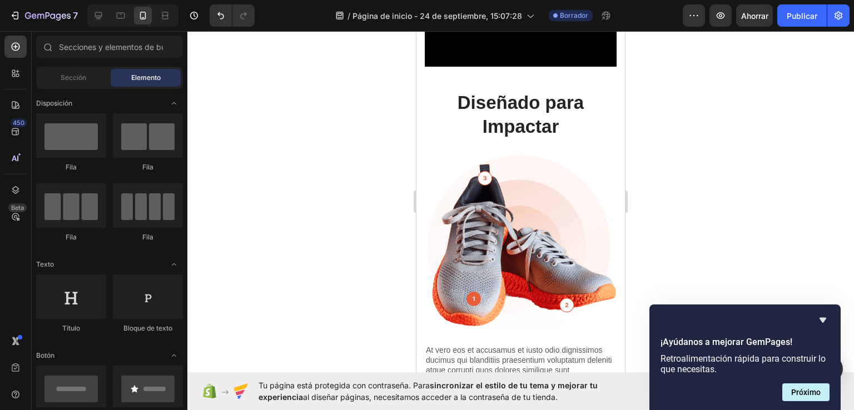
scroll to position [678, 0]
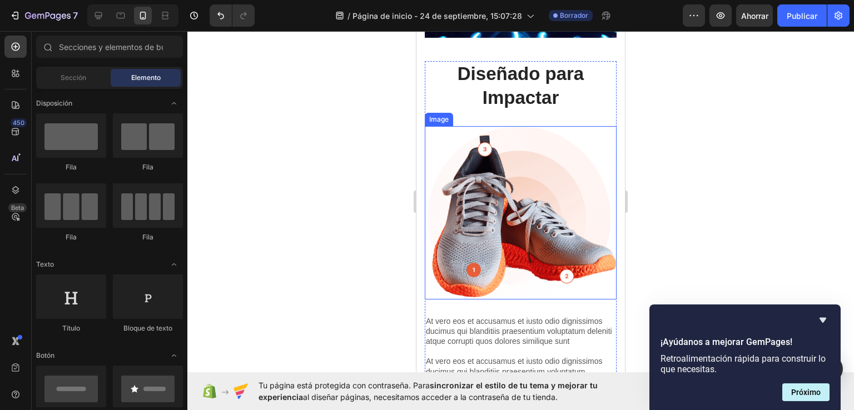
click at [514, 251] on img at bounding box center [521, 212] width 192 height 173
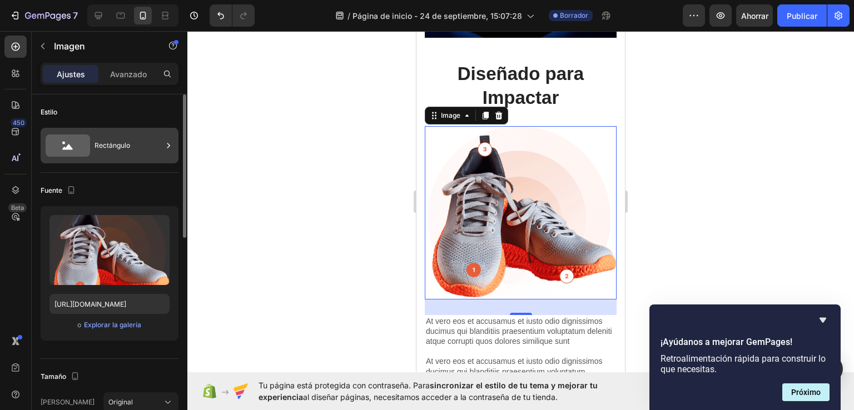
click at [75, 145] on icon at bounding box center [68, 146] width 44 height 22
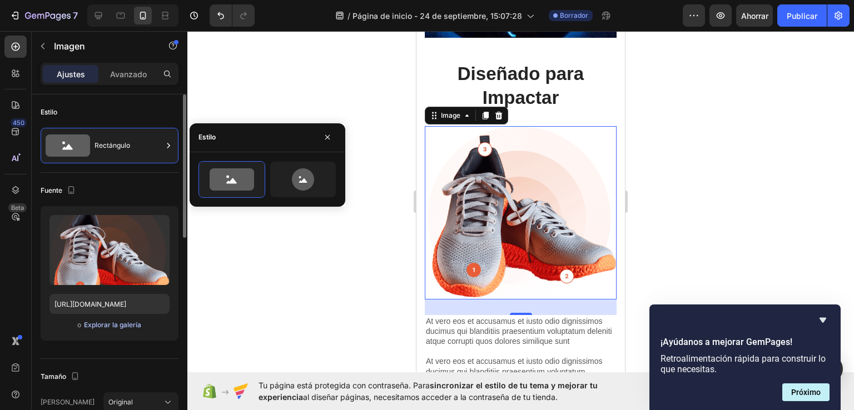
click at [111, 329] on font "Explorar la galería" at bounding box center [112, 325] width 57 height 10
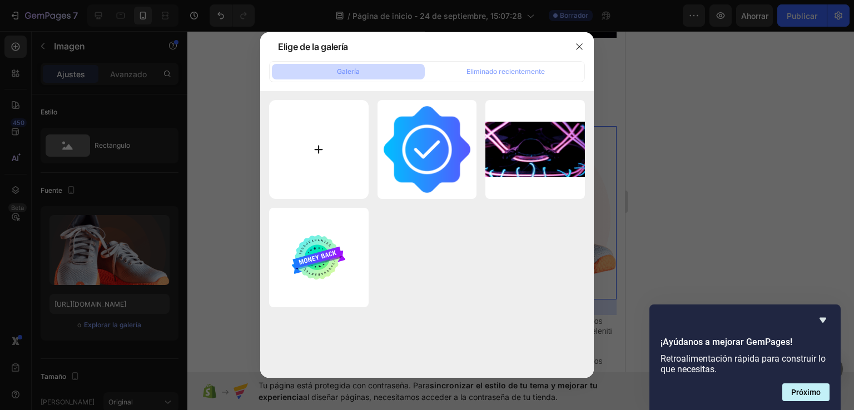
click at [326, 156] on input "file" at bounding box center [319, 150] width 100 height 100
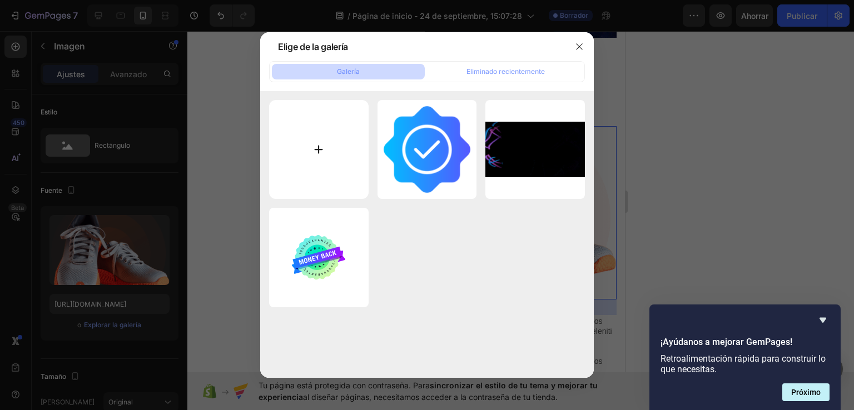
type input "C:\fakepath\H29be713cc93746c38eebc8e267f6565fp.jpg"
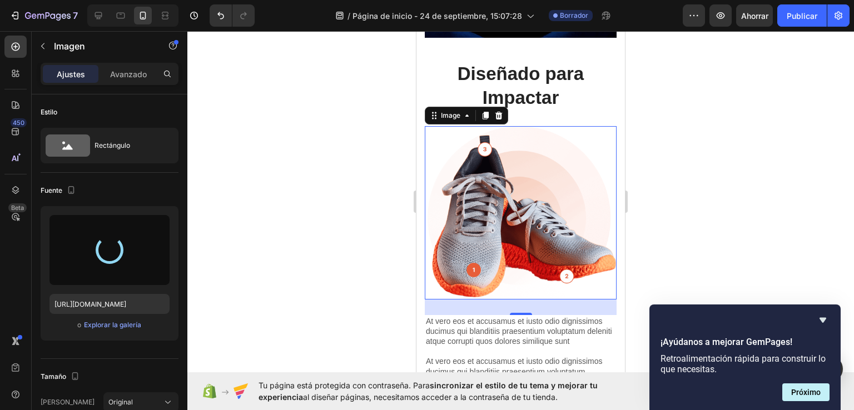
type input "[URL][DOMAIN_NAME]"
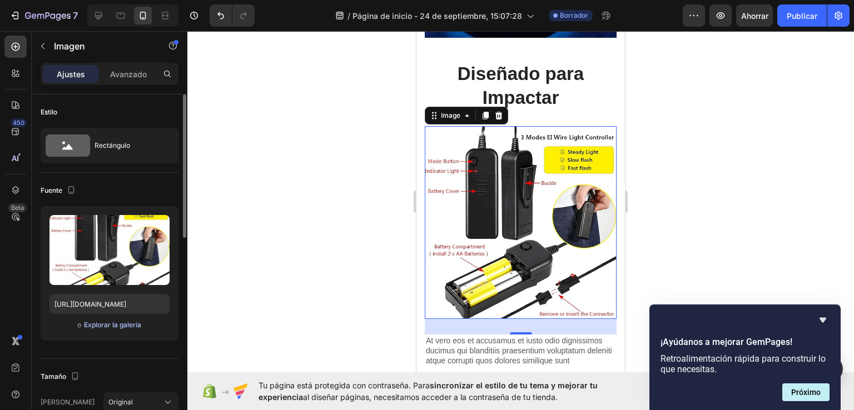
click at [122, 326] on font "Explorar la galería" at bounding box center [112, 325] width 57 height 8
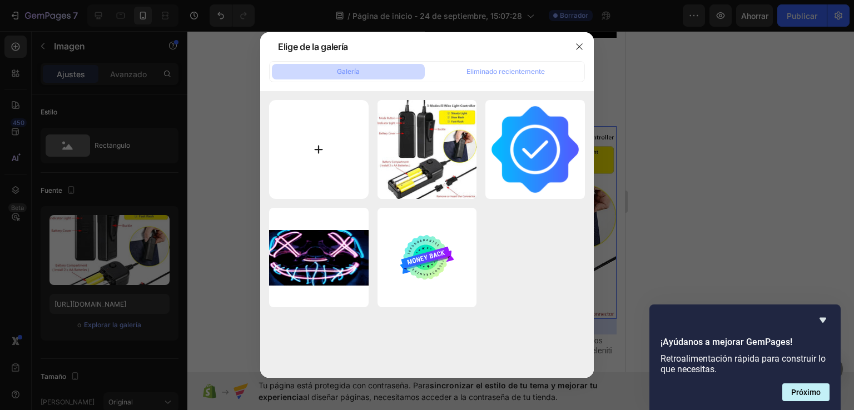
click at [325, 143] on input "file" at bounding box center [319, 150] width 100 height 100
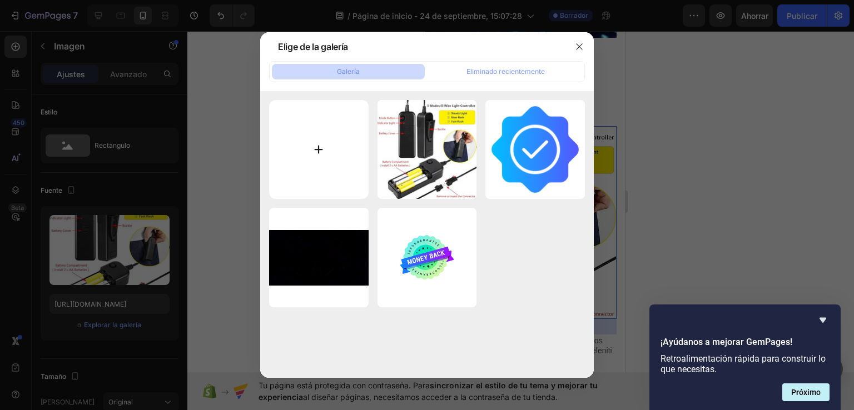
type input "C:\fakepath\1.png"
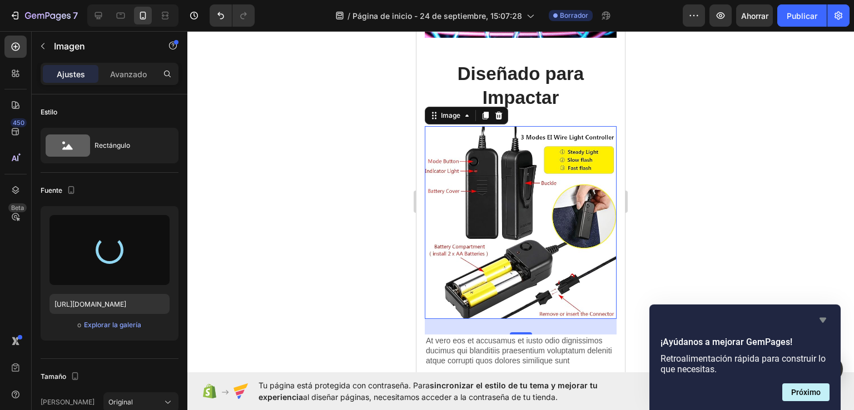
click at [823, 318] on icon "Ocultar encuesta" at bounding box center [823, 320] width 7 height 5
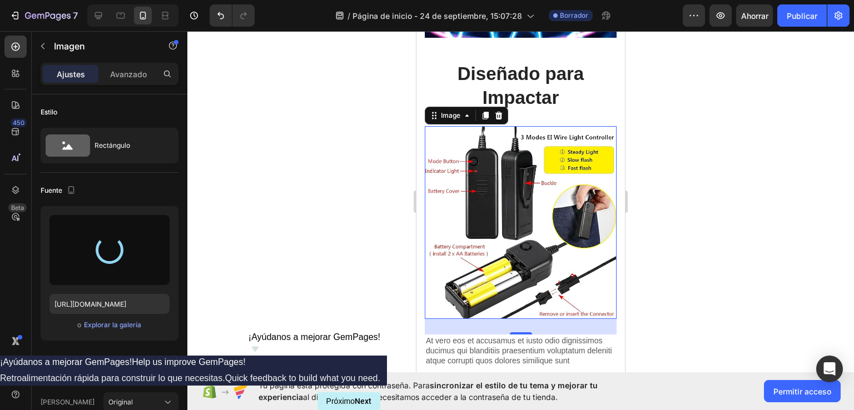
type input "[URL][DOMAIN_NAME]"
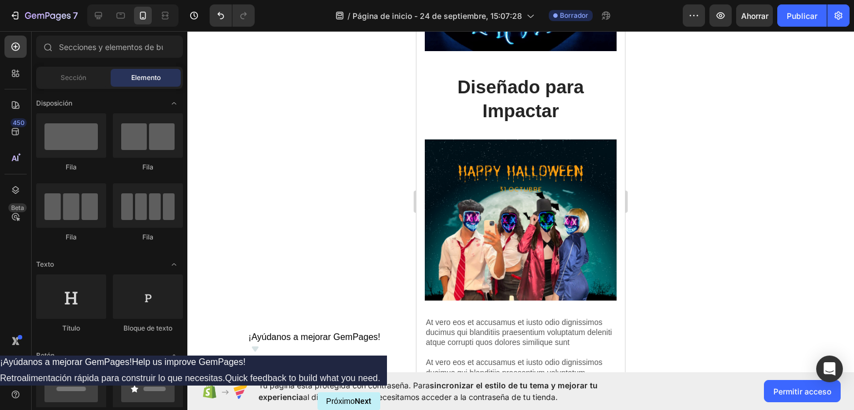
scroll to position [673, 0]
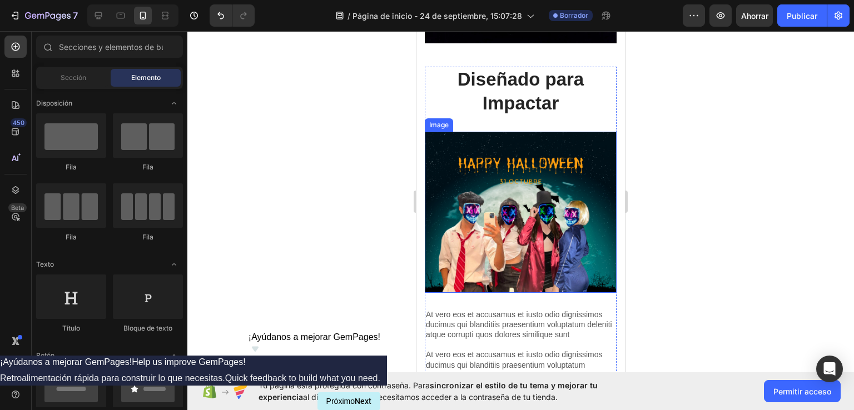
click at [525, 170] on img at bounding box center [521, 212] width 192 height 161
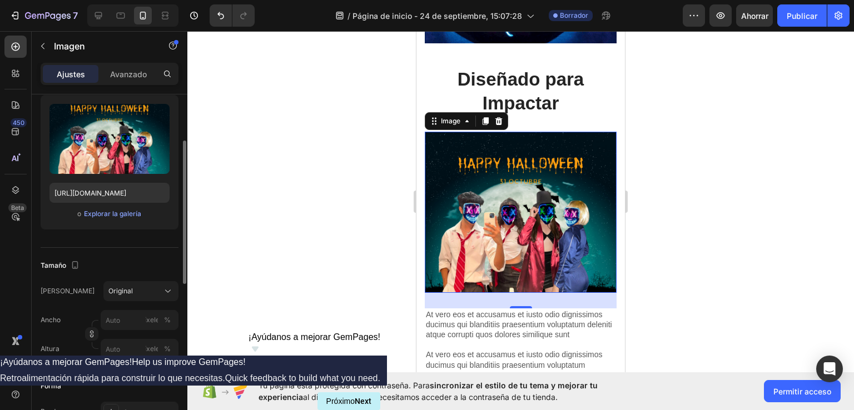
scroll to position [0, 0]
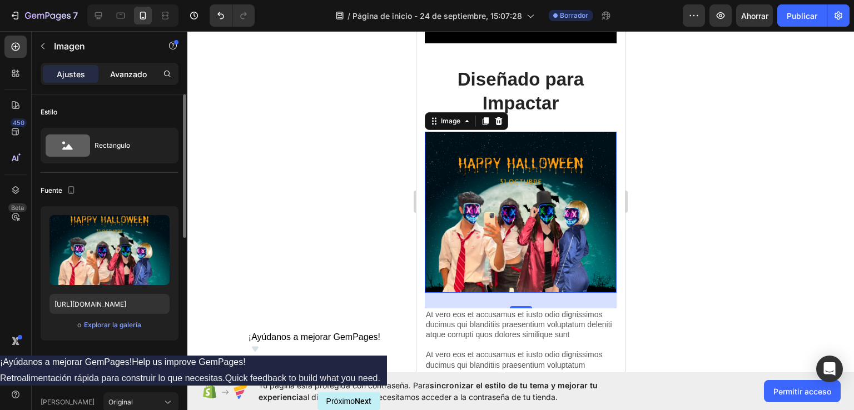
click at [131, 71] on font "Avanzado" at bounding box center [128, 74] width 37 height 9
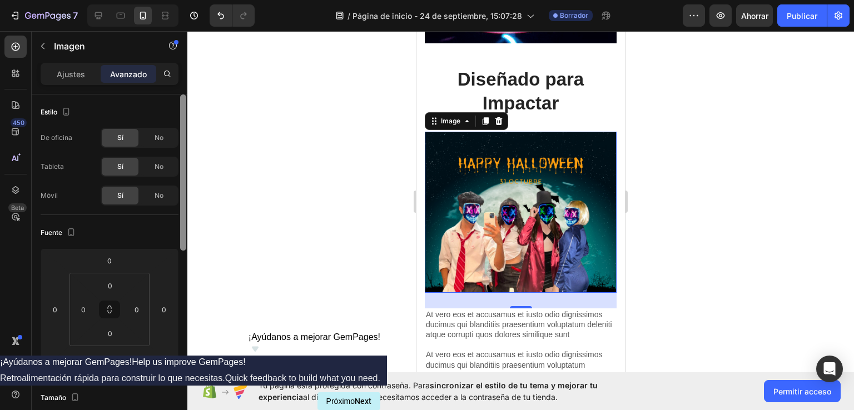
drag, startPoint x: 186, startPoint y: 224, endPoint x: 147, endPoint y: 95, distance: 134.2
click at [181, 131] on div at bounding box center [183, 173] width 6 height 156
click at [83, 71] on font "Ajustes" at bounding box center [71, 74] width 28 height 9
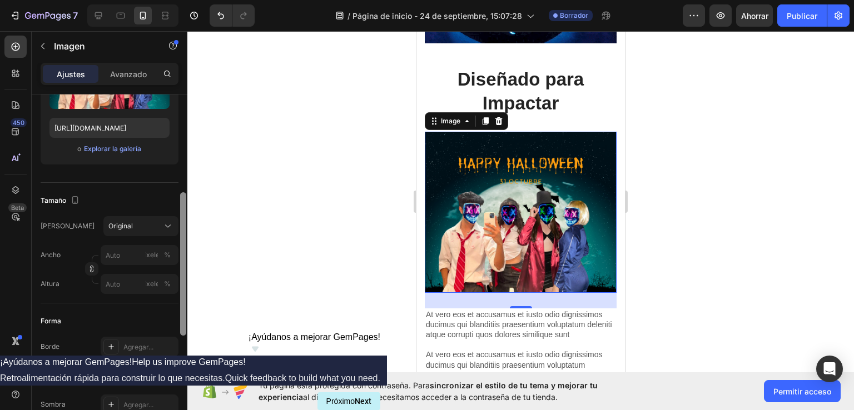
scroll to position [194, 0]
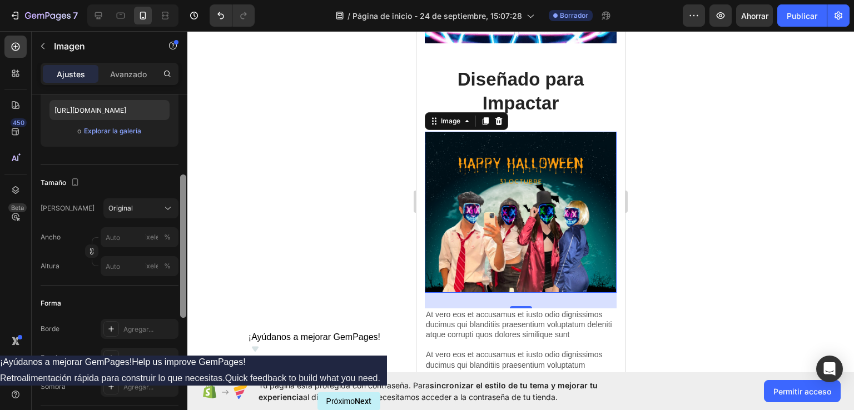
click at [183, 276] on div at bounding box center [183, 246] width 6 height 143
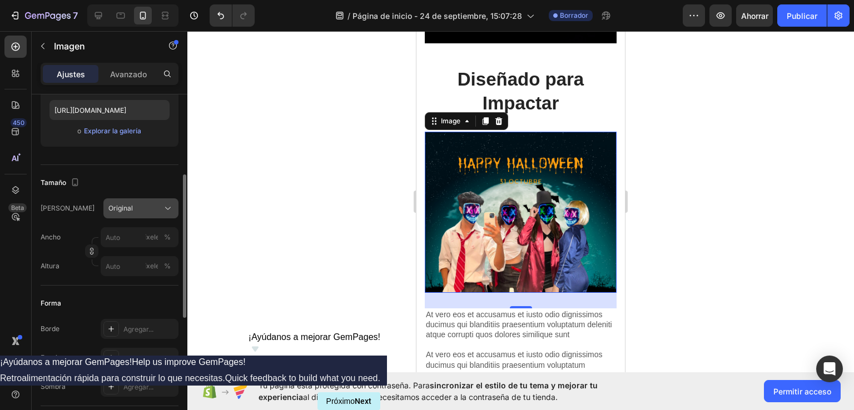
click at [169, 206] on icon at bounding box center [167, 208] width 11 height 11
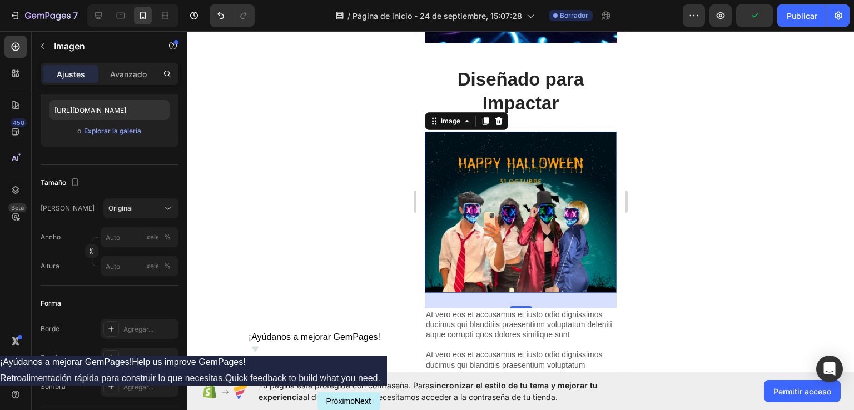
click at [781, 160] on div at bounding box center [520, 220] width 667 height 379
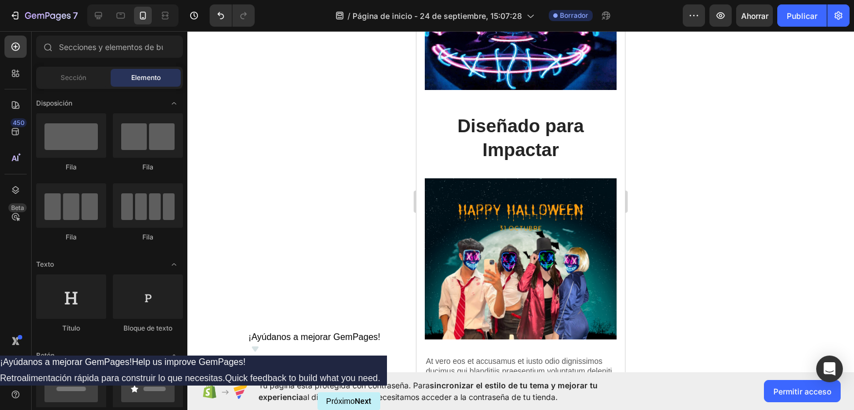
scroll to position [539, 0]
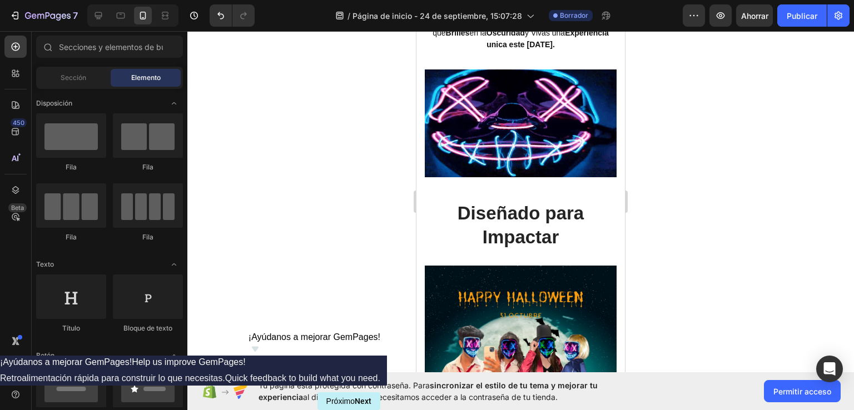
drag, startPoint x: 621, startPoint y: 236, endPoint x: 1042, endPoint y: 241, distance: 421.6
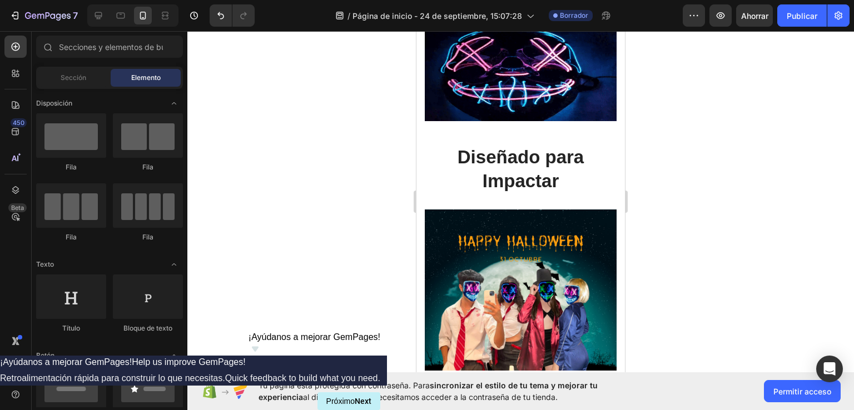
scroll to position [637, 0]
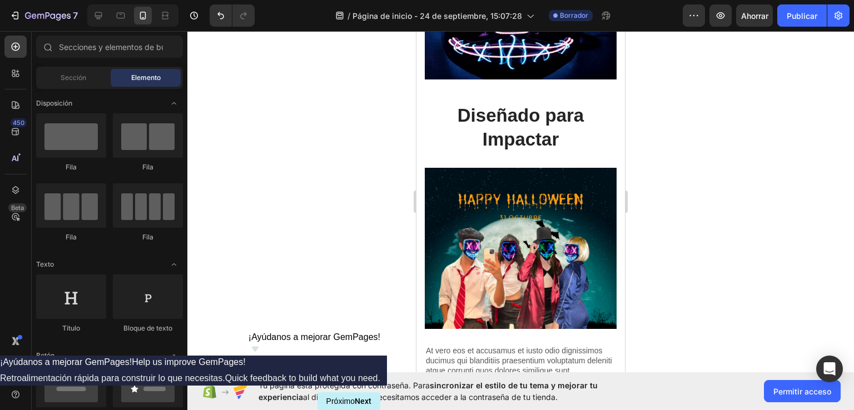
drag, startPoint x: 622, startPoint y: 221, endPoint x: 1052, endPoint y: 276, distance: 434.0
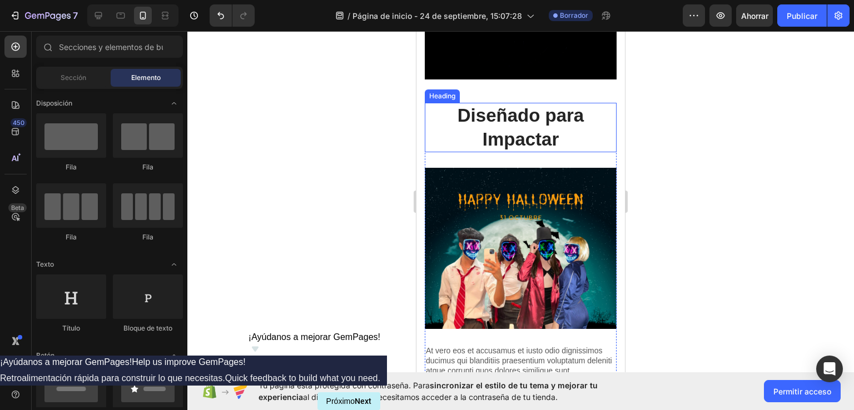
click at [552, 138] on h2 "Diseñado para Impactar" at bounding box center [521, 128] width 192 height 50
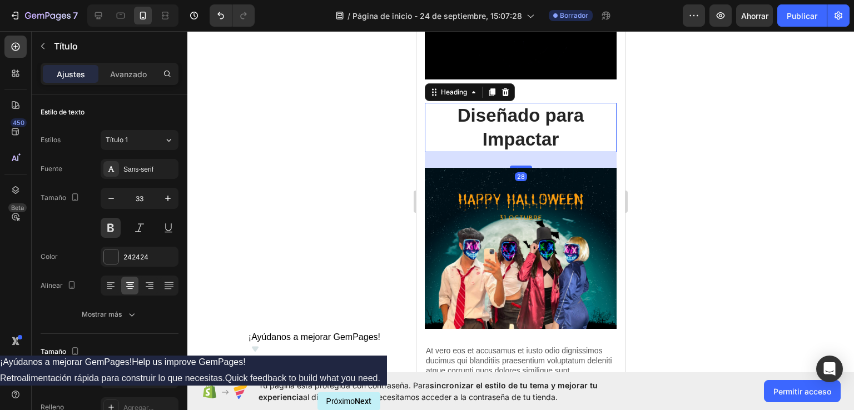
click at [552, 138] on h2 "Diseñado para Impactar" at bounding box center [521, 128] width 192 height 50
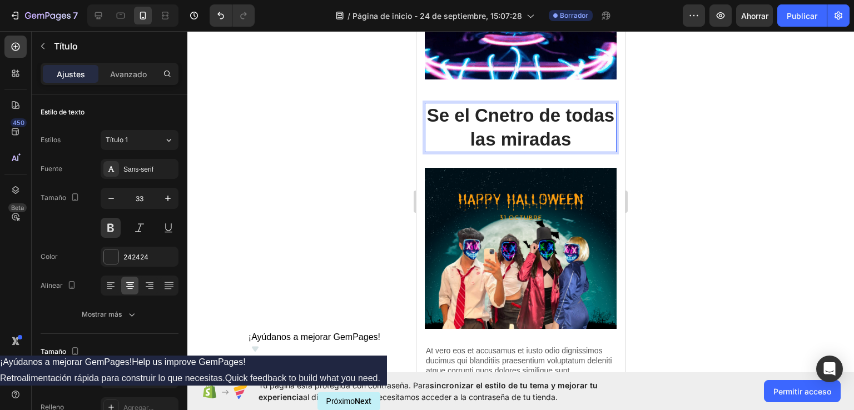
click at [469, 126] on p "Se el Cnetro de todas las miradas" at bounding box center [521, 128] width 190 height 48
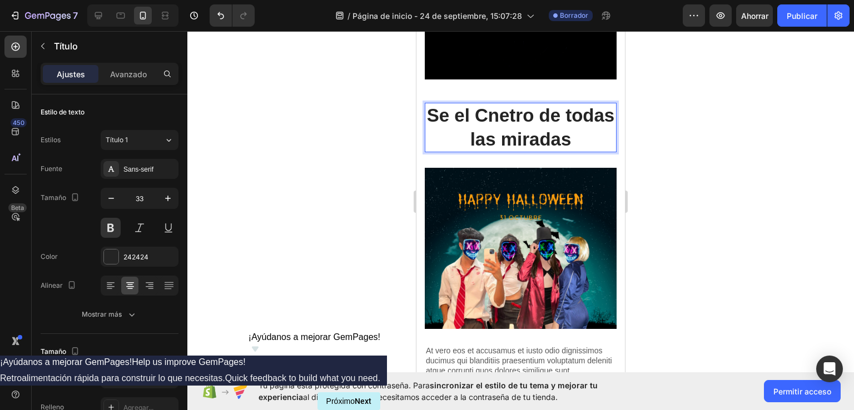
click at [441, 111] on p "Se el Cnetro de todas las miradas" at bounding box center [521, 128] width 190 height 48
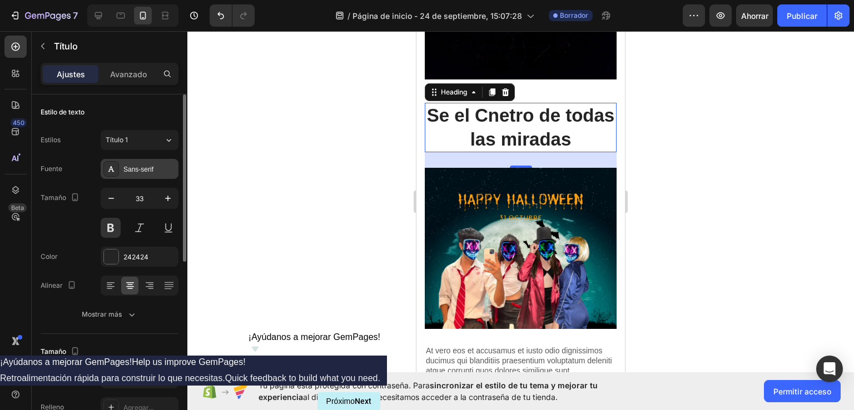
click at [134, 166] on font "Sans-serif" at bounding box center [138, 170] width 30 height 8
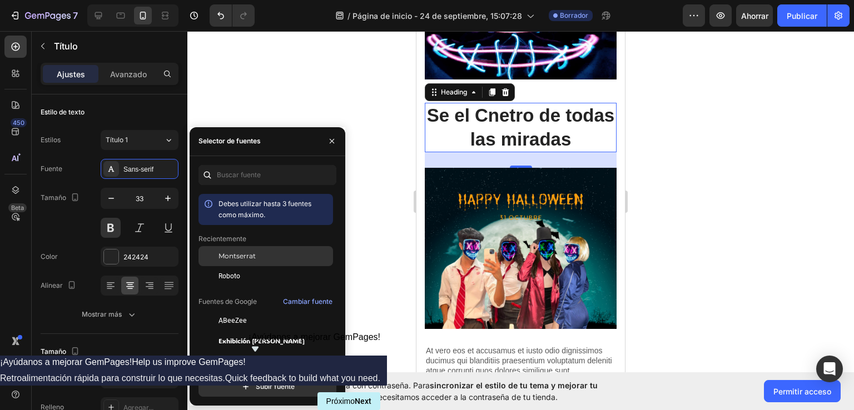
click at [248, 252] on font "Montserrat" at bounding box center [237, 256] width 37 height 8
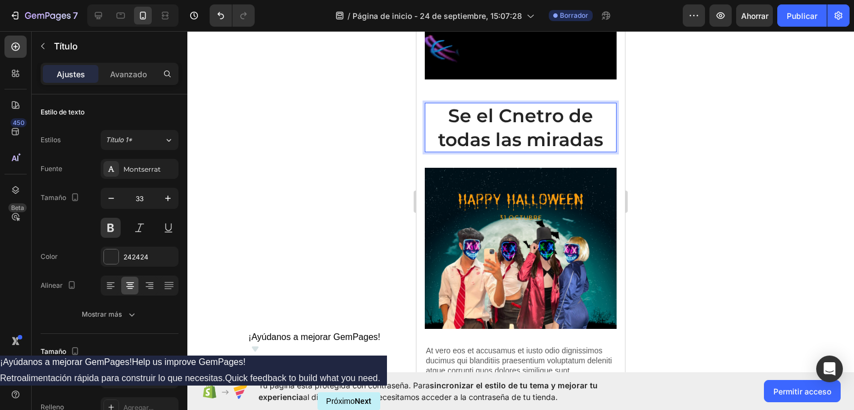
click at [509, 112] on p "Se el Cnetro de todas las miradas" at bounding box center [521, 128] width 190 height 48
click at [534, 112] on p "Se el Cenetro de todas las miradas" at bounding box center [521, 128] width 190 height 48
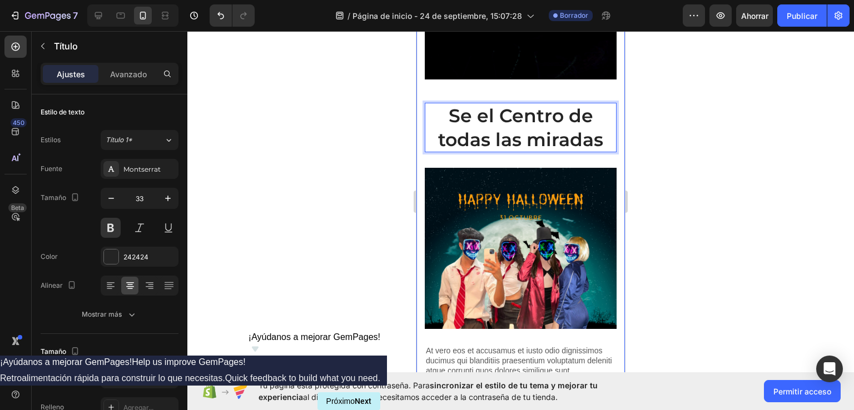
click at [685, 177] on div at bounding box center [520, 220] width 667 height 379
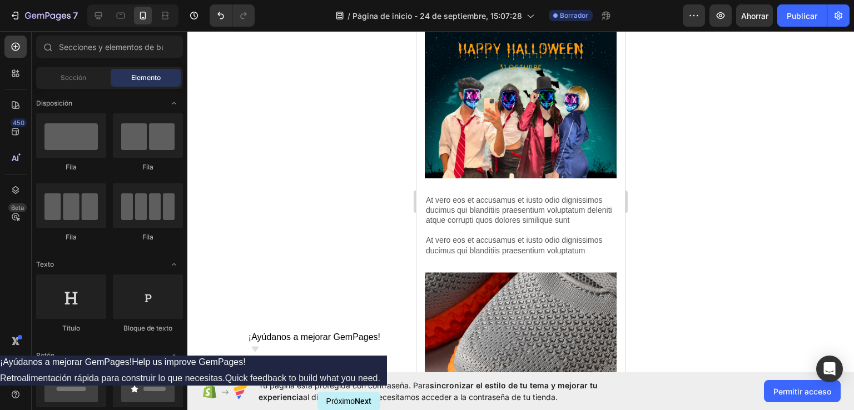
scroll to position [751, 0]
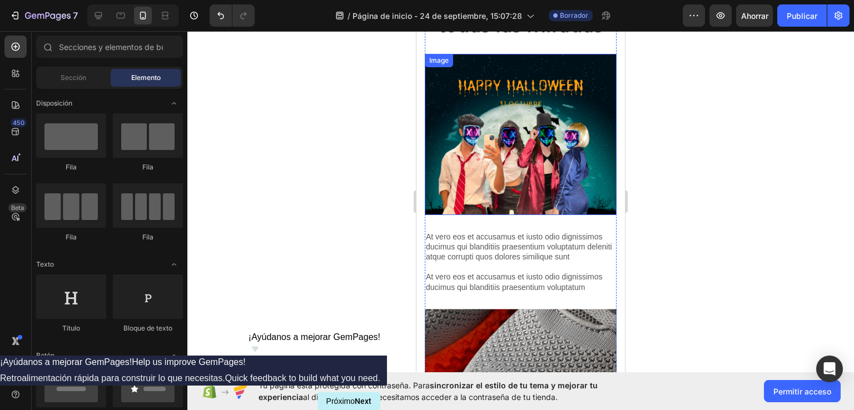
click at [431, 130] on img at bounding box center [521, 134] width 192 height 161
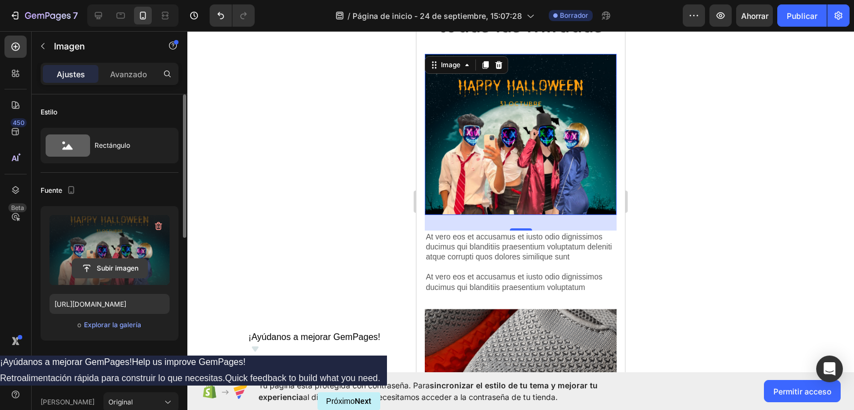
click at [116, 270] on input "file" at bounding box center [109, 268] width 75 height 19
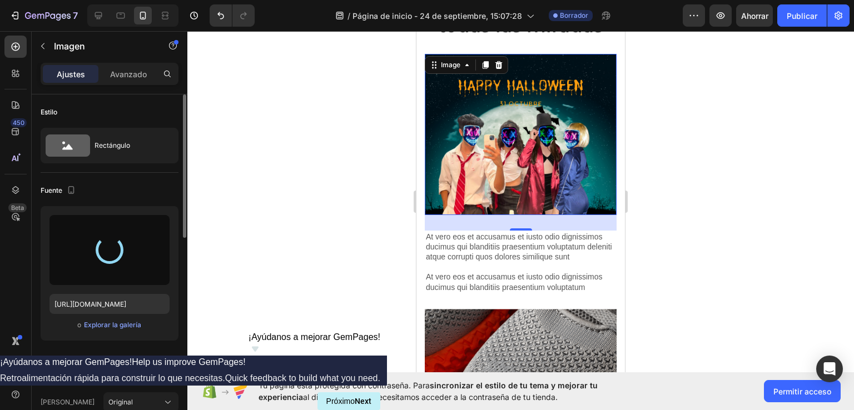
type input "[URL][DOMAIN_NAME]"
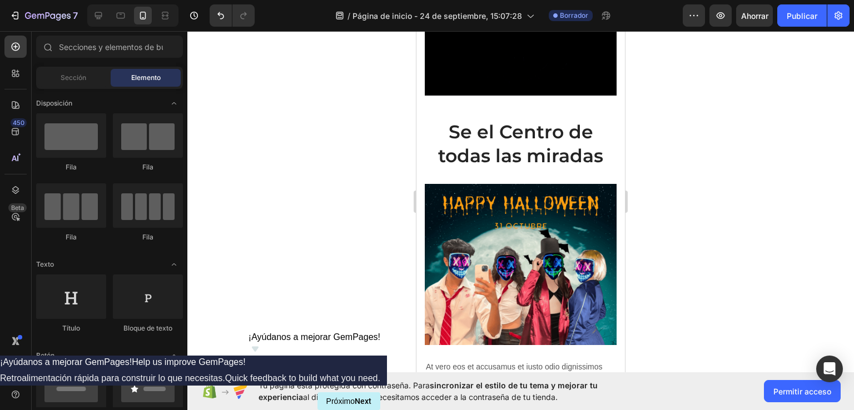
scroll to position [608, 0]
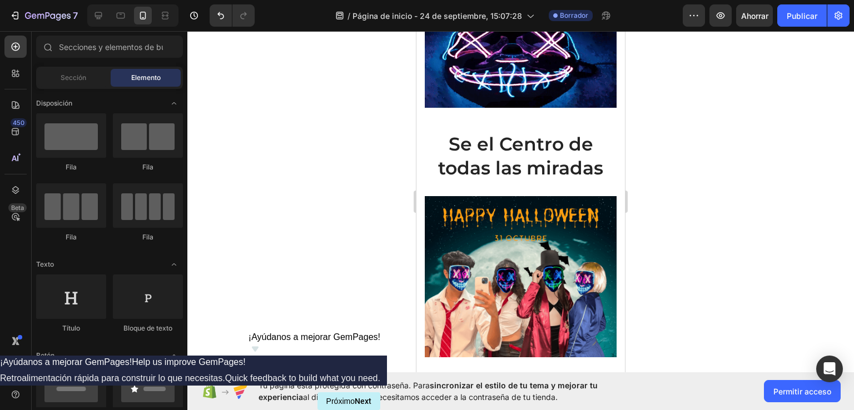
drag, startPoint x: 620, startPoint y: 199, endPoint x: 1051, endPoint y: 262, distance: 435.7
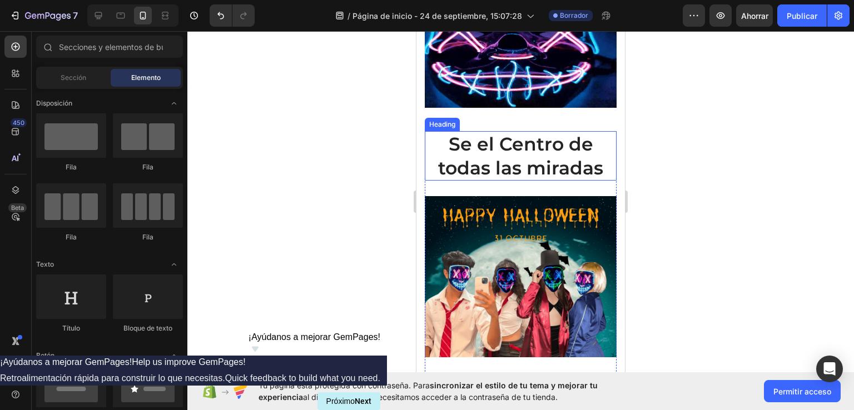
click at [501, 145] on p "Se el Centro de todas las miradas" at bounding box center [521, 156] width 190 height 48
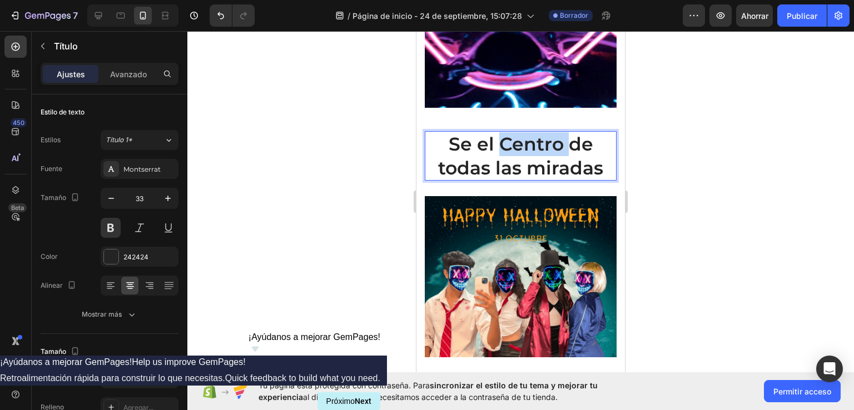
click at [501, 145] on p "Se el Centro de todas las miradas" at bounding box center [521, 156] width 190 height 48
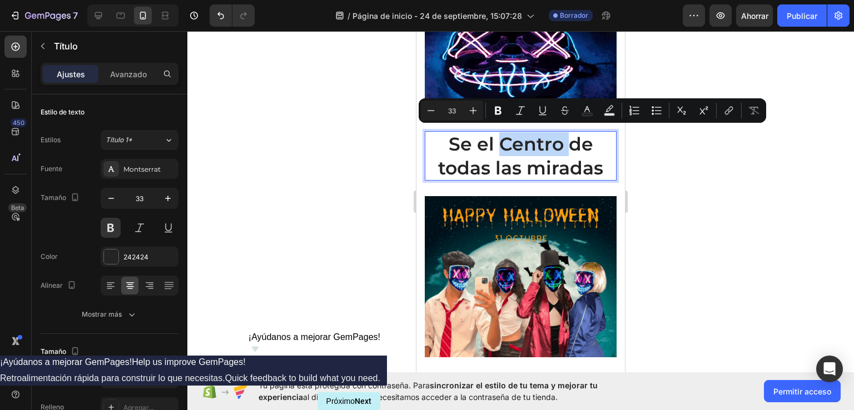
click at [501, 145] on p "Se el Centro de todas las miradas" at bounding box center [521, 156] width 190 height 48
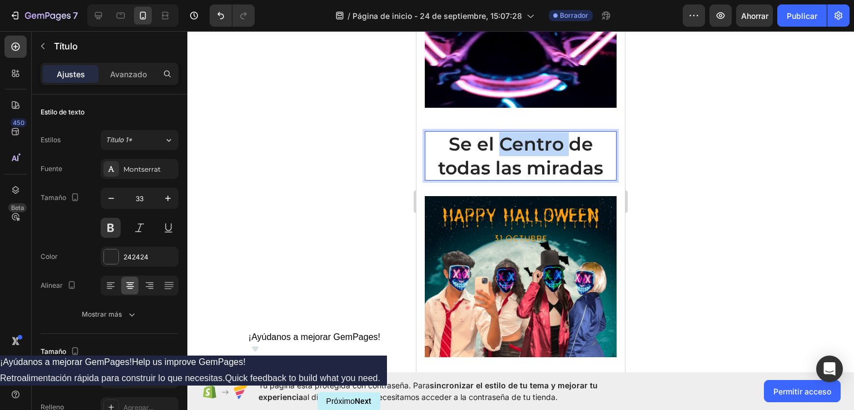
click at [501, 145] on p "Se el Centro de todas las miradas" at bounding box center [521, 156] width 190 height 48
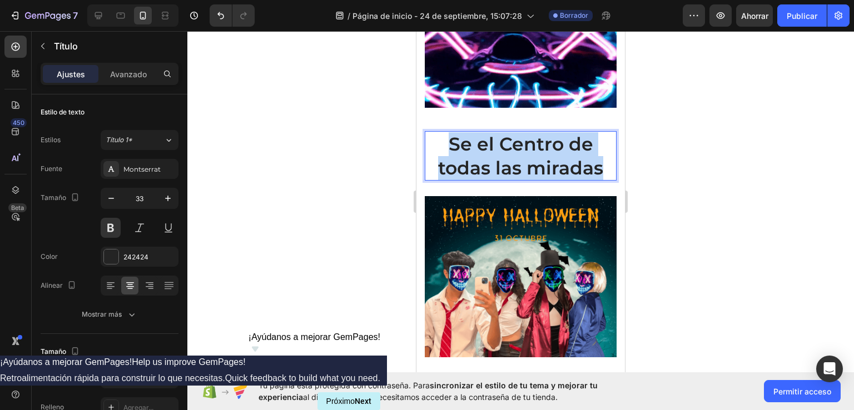
click at [501, 145] on p "Se el Centro de todas las miradas" at bounding box center [521, 156] width 190 height 48
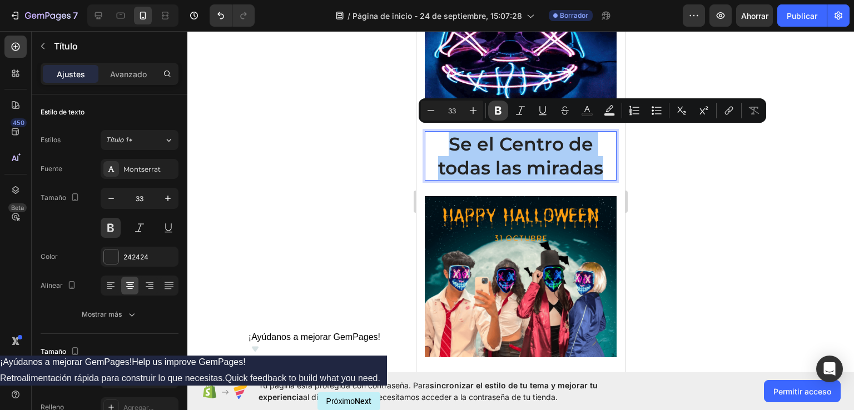
click at [498, 112] on icon "Barra de herramientas contextual del editor" at bounding box center [498, 110] width 11 height 11
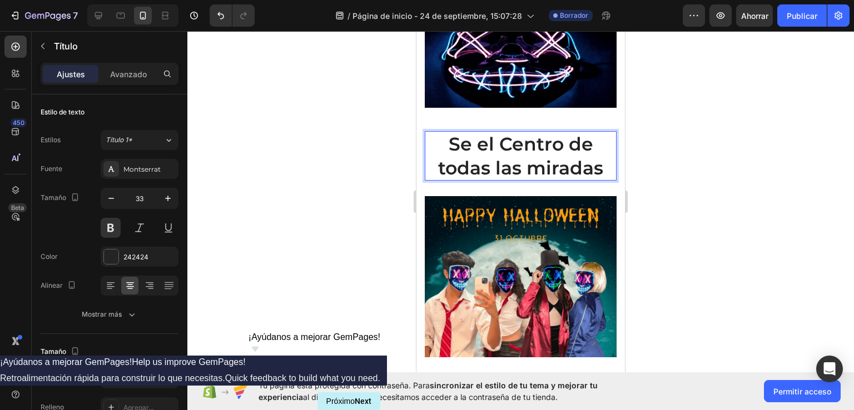
click at [502, 145] on strong "Se el Centro de todas las miradas" at bounding box center [520, 156] width 165 height 46
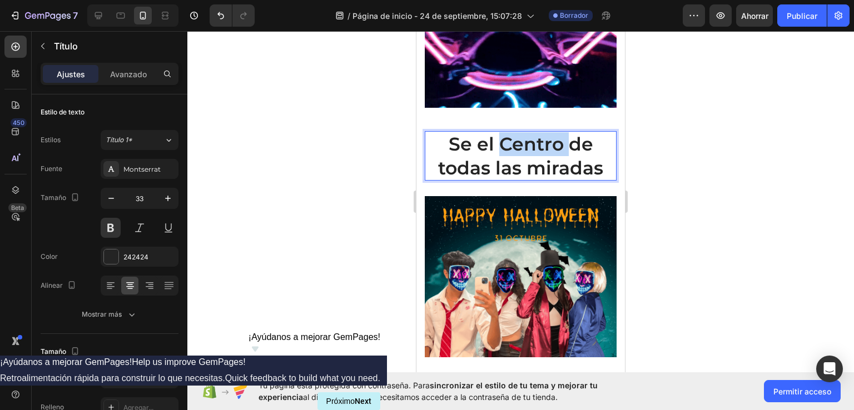
click at [502, 145] on strong "Se el Centro de todas las miradas" at bounding box center [520, 156] width 165 height 46
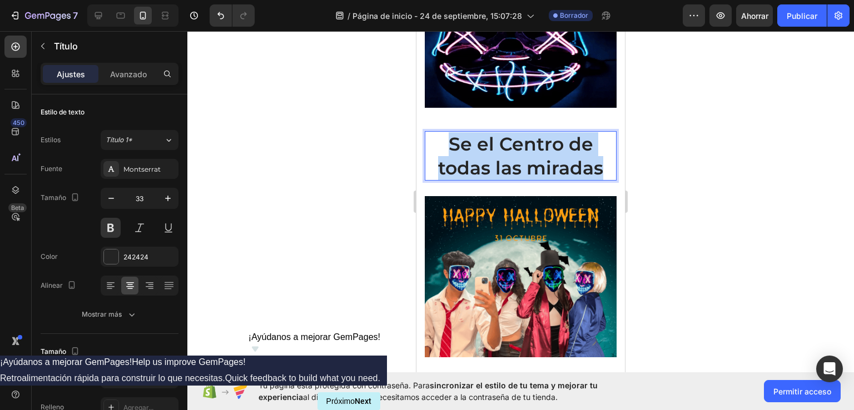
click at [502, 145] on strong "Se el Centro de todas las miradas" at bounding box center [520, 156] width 165 height 46
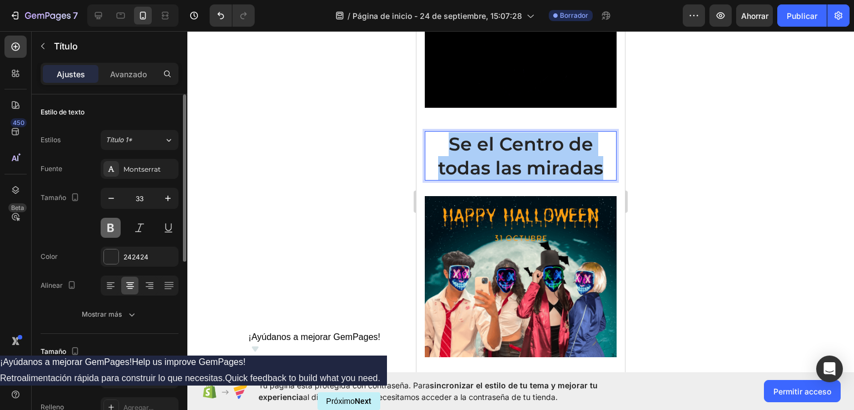
click at [107, 227] on button at bounding box center [111, 228] width 20 height 20
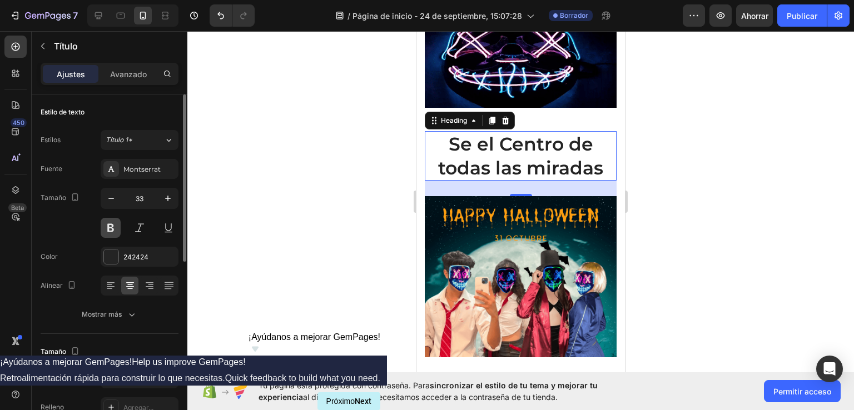
click at [107, 227] on button at bounding box center [111, 228] width 20 height 20
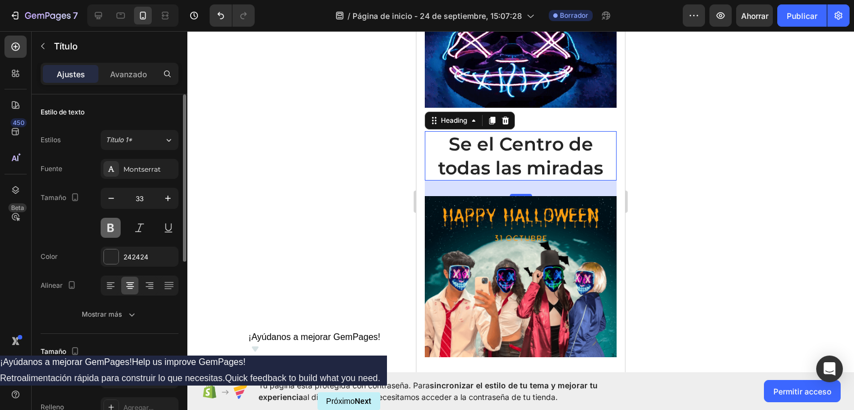
click at [117, 234] on button at bounding box center [111, 228] width 20 height 20
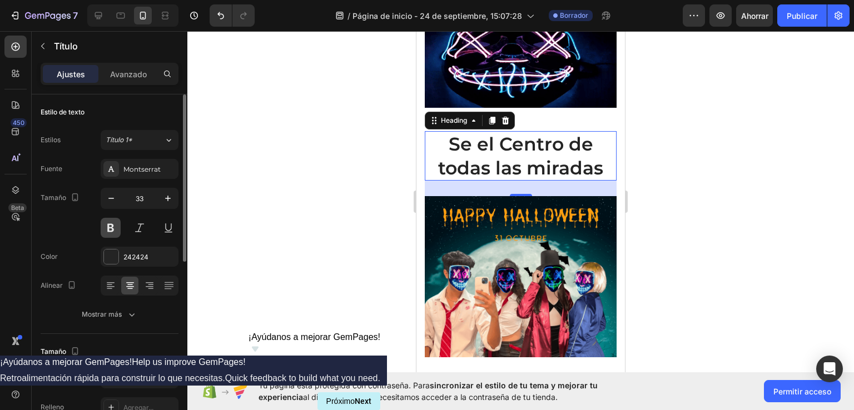
click at [116, 230] on button at bounding box center [111, 228] width 20 height 20
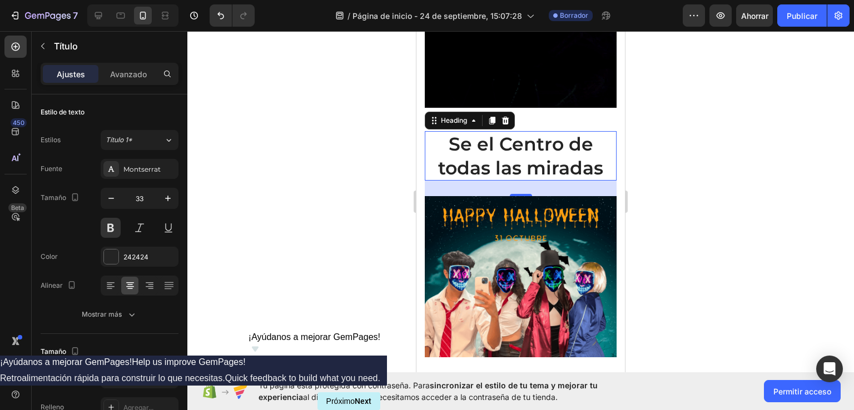
click at [497, 145] on strong "Se el Centro de todas las miradas" at bounding box center [520, 156] width 165 height 46
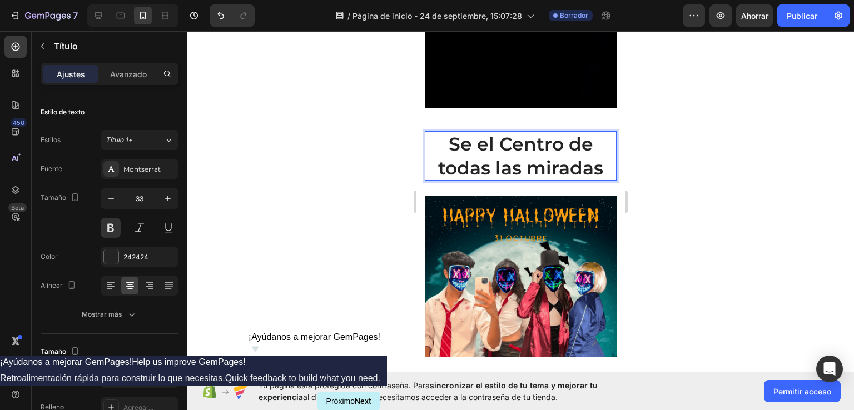
click at [507, 162] on strong "Se el Centro de todas las miradas" at bounding box center [520, 156] width 165 height 46
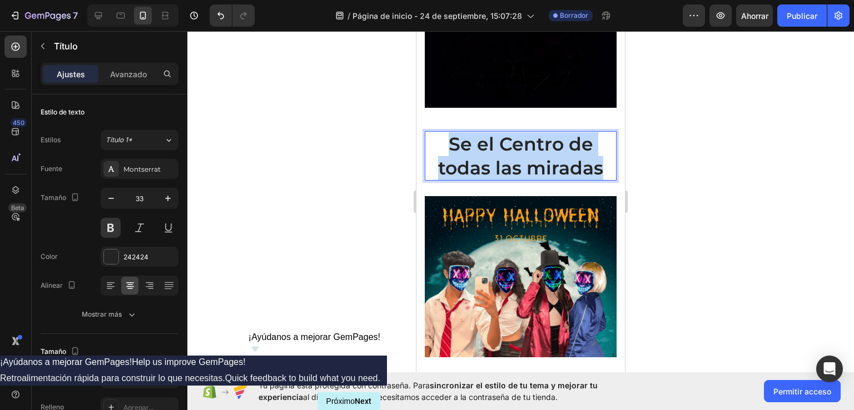
click at [507, 162] on strong "Se el Centro de todas las miradas" at bounding box center [520, 156] width 165 height 46
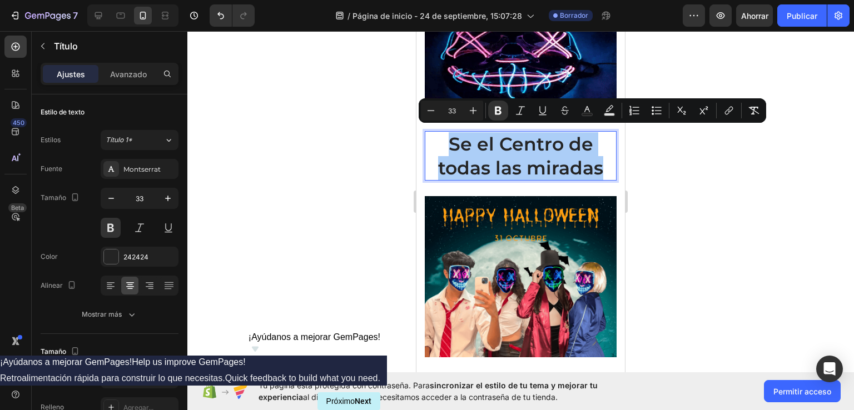
click at [328, 217] on div at bounding box center [520, 220] width 667 height 379
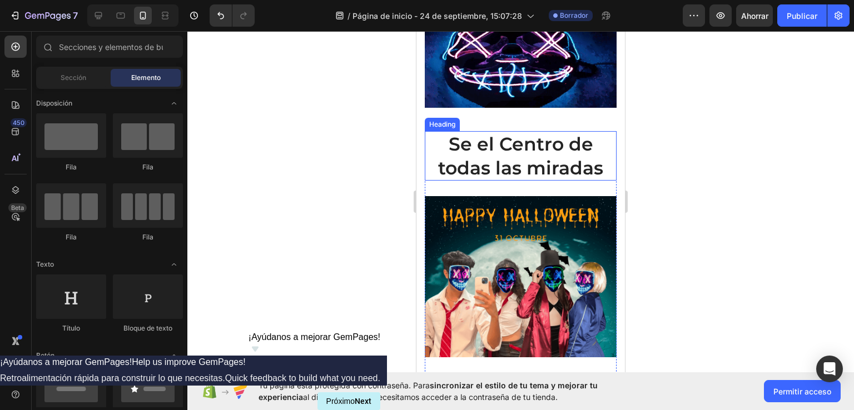
click at [505, 143] on strong "Se el Centro de todas las miradas" at bounding box center [520, 156] width 165 height 46
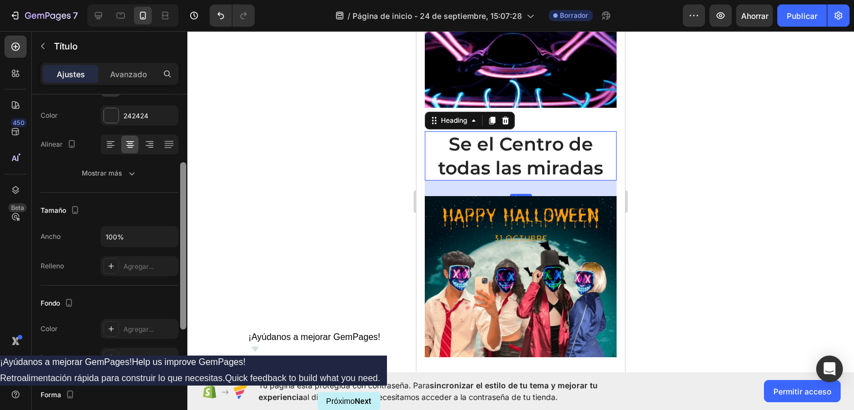
scroll to position [142, 0]
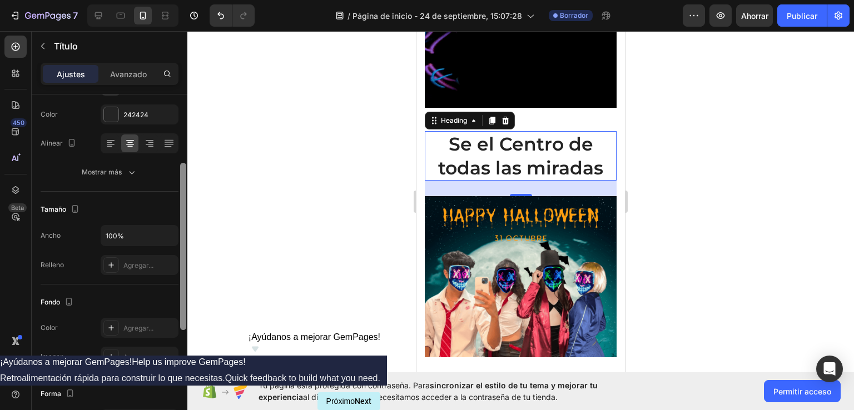
drag, startPoint x: 182, startPoint y: 134, endPoint x: 194, endPoint y: 203, distance: 69.9
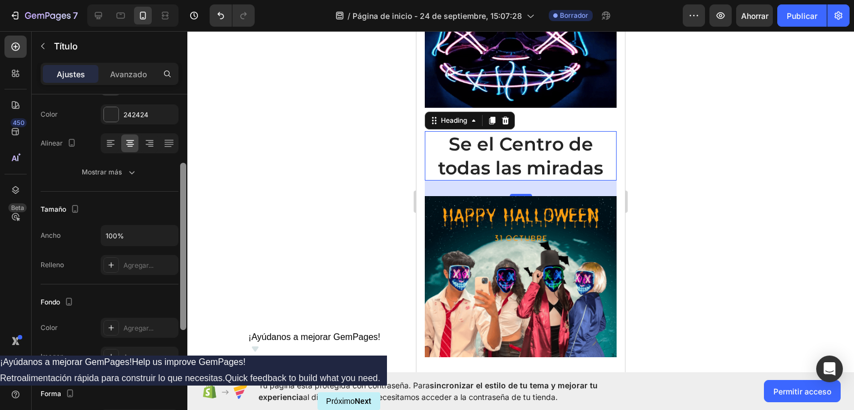
click at [194, 0] on div "7 / Página de inicio - [DATE] 15:07:28 Borrador Avance Ahorrar Publicar 450 Bet…" at bounding box center [427, 0] width 854 height 0
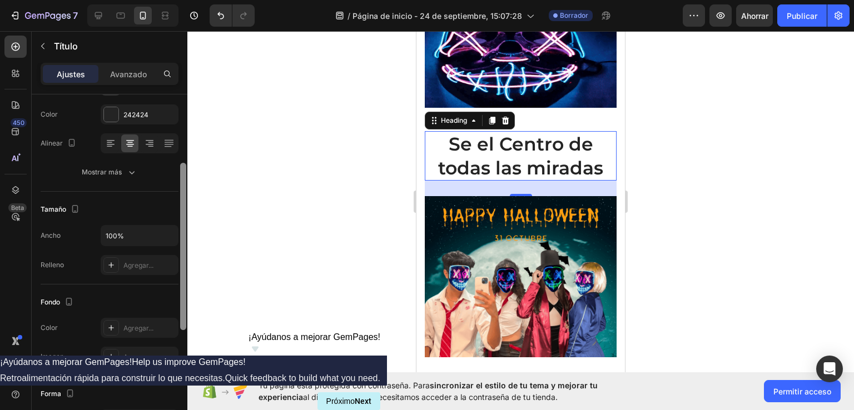
scroll to position [373, 0]
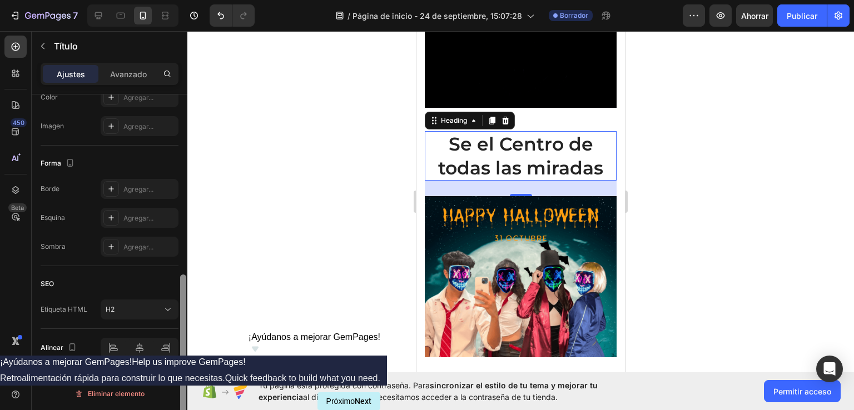
drag, startPoint x: 180, startPoint y: 226, endPoint x: 182, endPoint y: 242, distance: 15.7
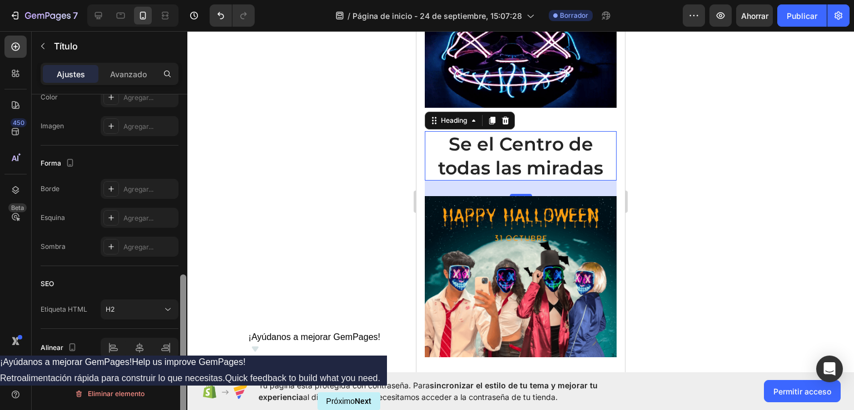
click at [182, 242] on div at bounding box center [183, 269] width 8 height 348
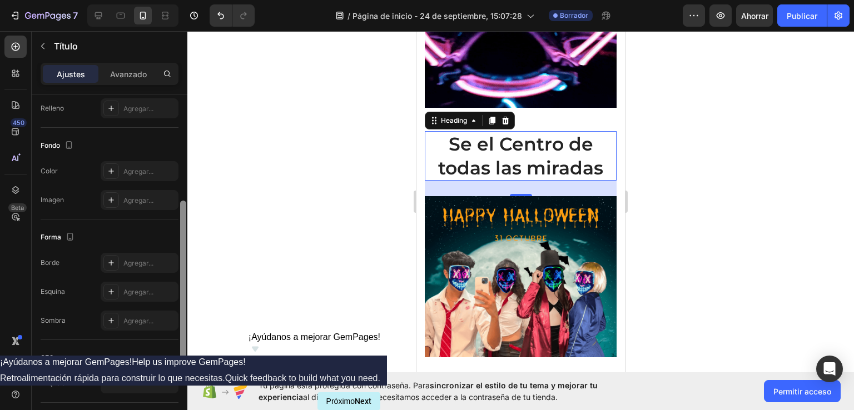
scroll to position [274, 0]
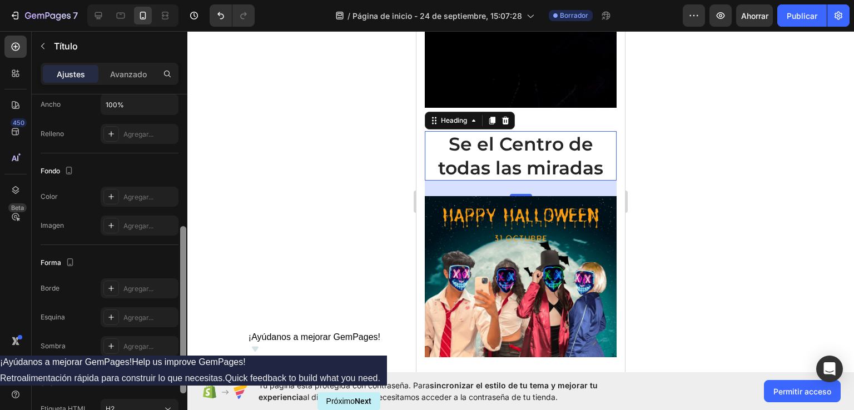
drag, startPoint x: 184, startPoint y: 269, endPoint x: 187, endPoint y: 237, distance: 31.3
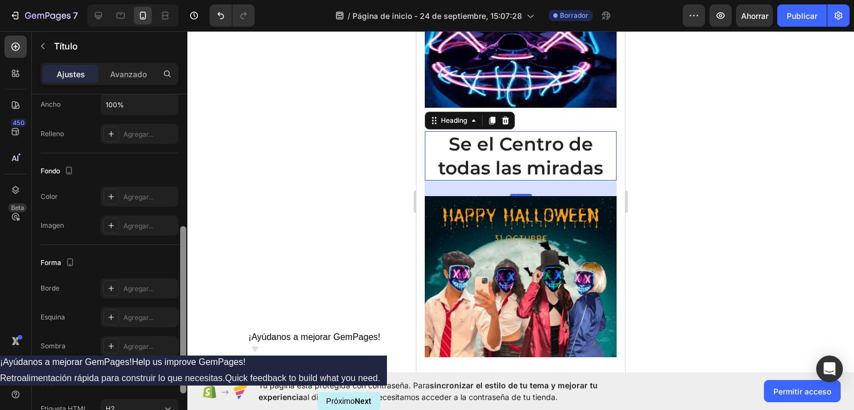
click at [187, 0] on div "7 / Página de inicio - [DATE] 15:07:28 Borrador Avance Ahorrar Publicar 450 Bet…" at bounding box center [427, 0] width 854 height 0
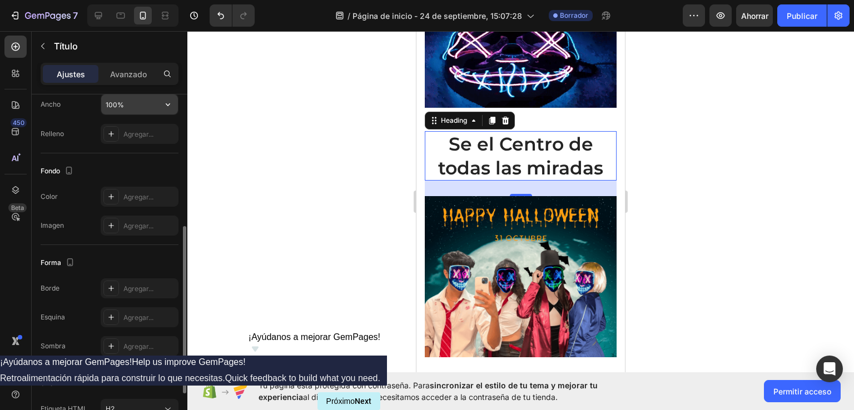
click at [157, 107] on input "100%" at bounding box center [139, 105] width 77 height 20
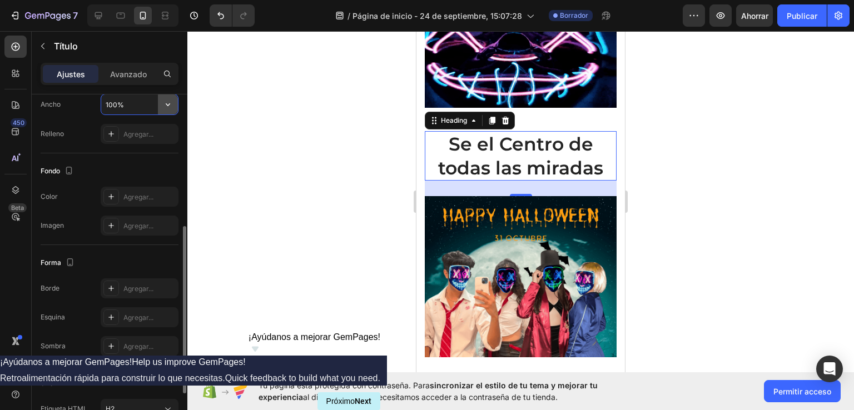
click at [172, 100] on icon "button" at bounding box center [167, 104] width 11 height 11
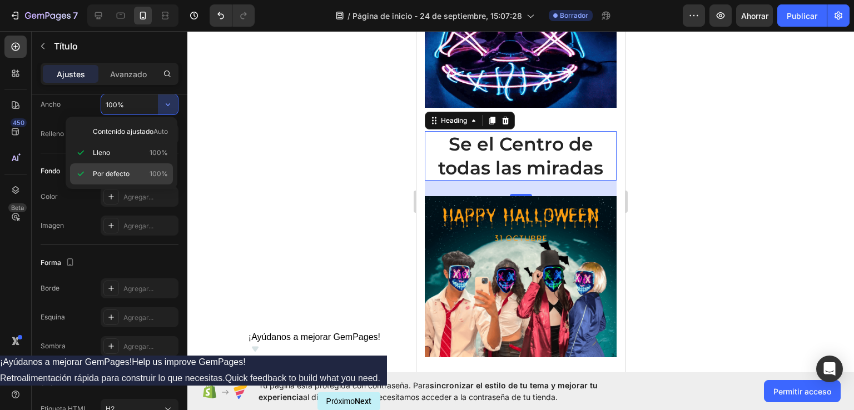
click at [127, 169] on span "Por defecto" at bounding box center [111, 174] width 37 height 10
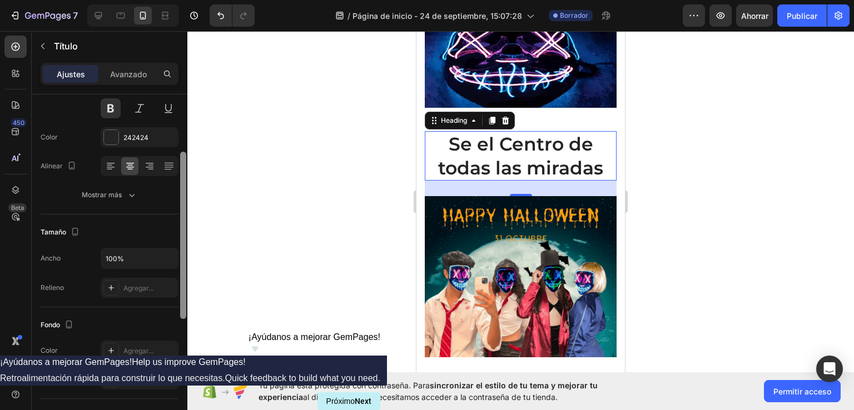
scroll to position [117, 0]
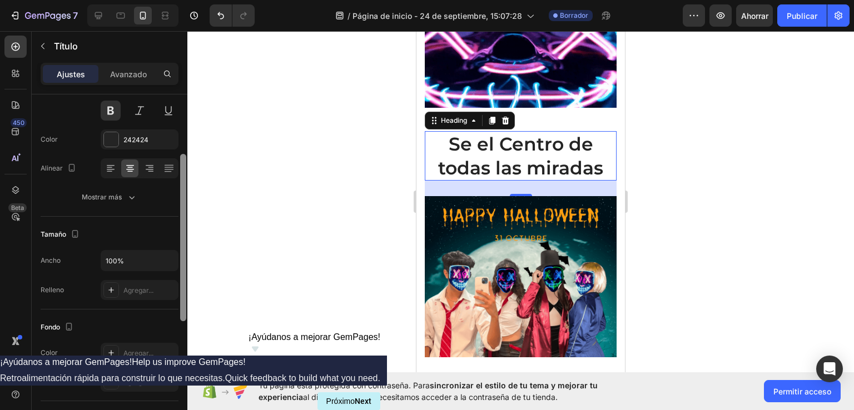
drag, startPoint x: 182, startPoint y: 236, endPoint x: 189, endPoint y: 161, distance: 75.9
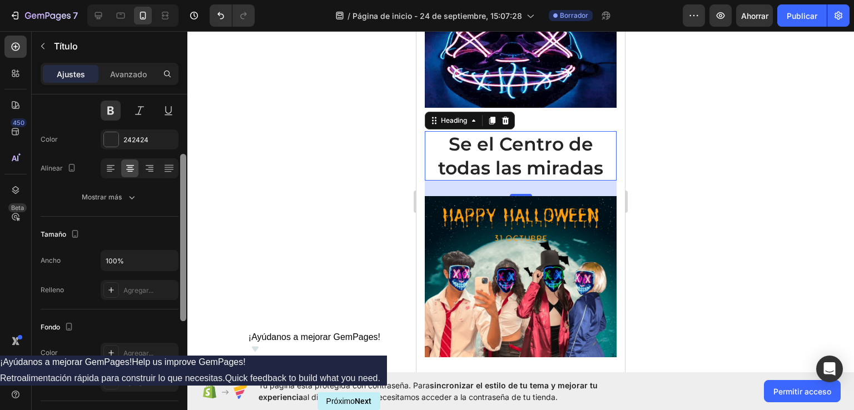
click at [189, 0] on div "7 / Página de inicio - [DATE] 15:07:28 Borrador Avance Ahorrar Publicar 450 Bet…" at bounding box center [427, 0] width 854 height 0
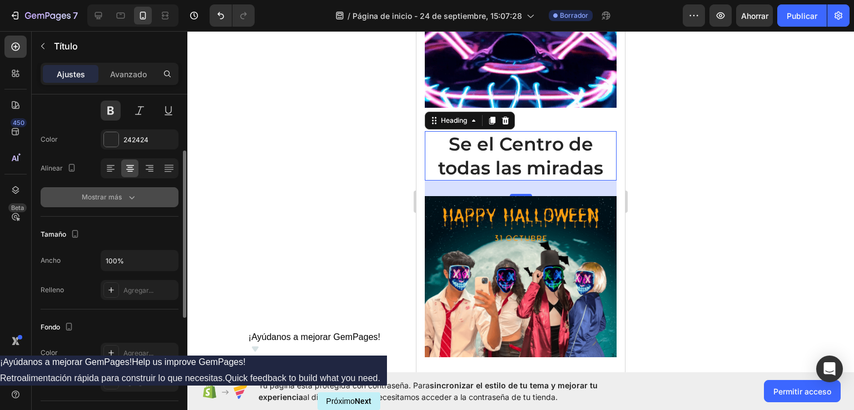
click at [132, 194] on icon "button" at bounding box center [131, 197] width 11 height 11
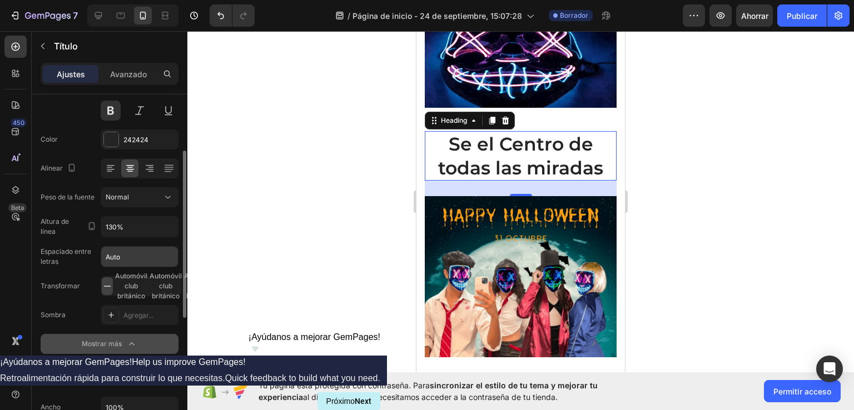
click at [152, 256] on input "Auto" at bounding box center [139, 257] width 77 height 20
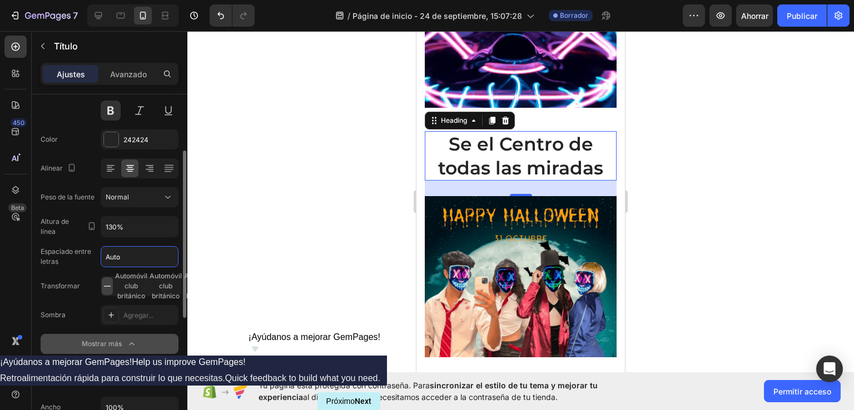
click at [152, 256] on input "Auto" at bounding box center [139, 257] width 77 height 20
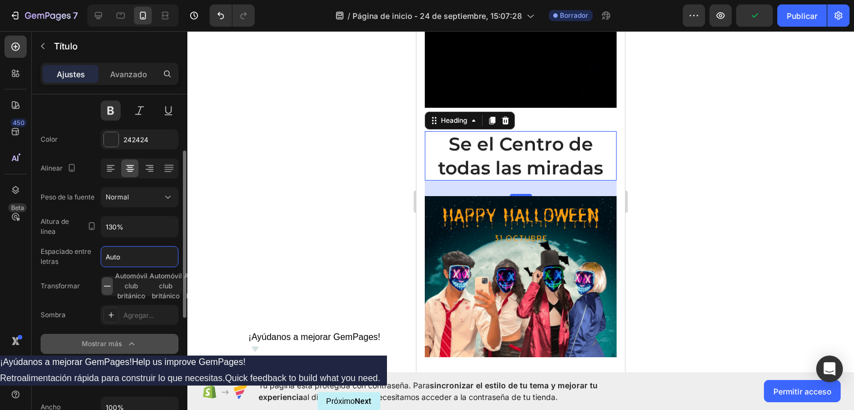
click at [152, 256] on input "Auto" at bounding box center [139, 257] width 77 height 20
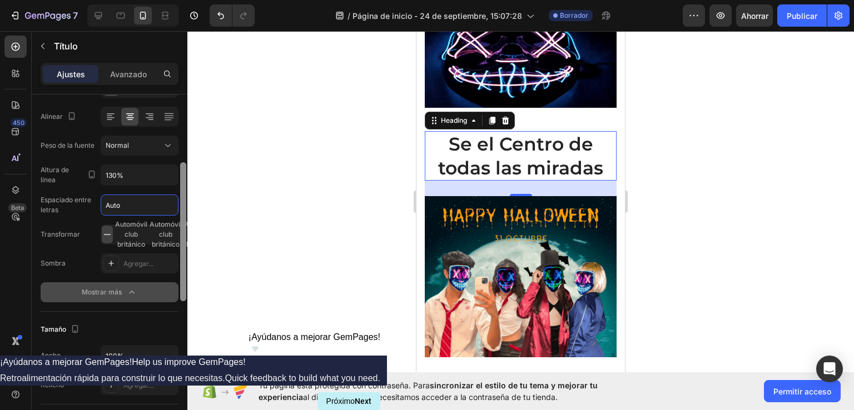
scroll to position [171, 0]
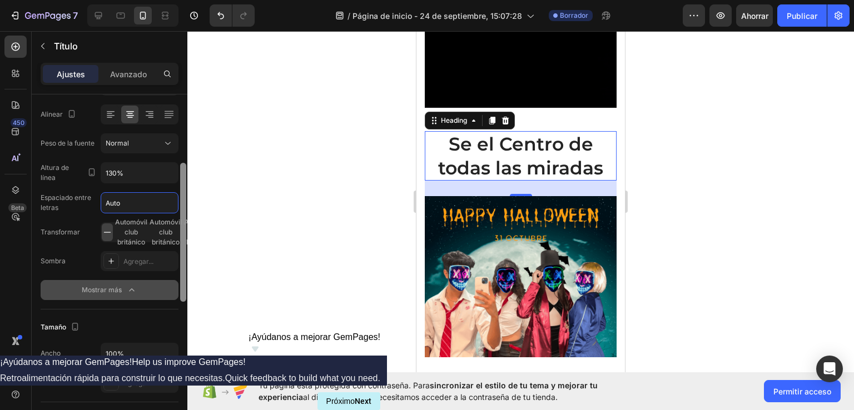
drag, startPoint x: 182, startPoint y: 224, endPoint x: 182, endPoint y: 250, distance: 26.1
click at [182, 250] on div at bounding box center [183, 232] width 6 height 139
drag, startPoint x: 134, startPoint y: 200, endPoint x: 91, endPoint y: 214, distance: 44.9
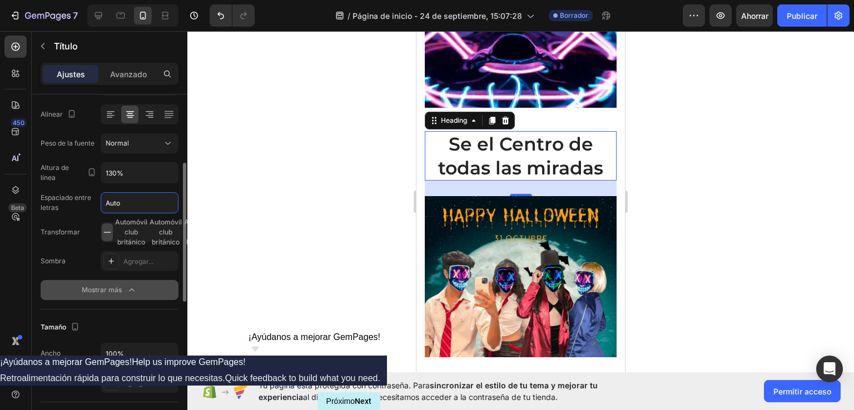
click at [91, 214] on div "Fuente [PERSON_NAME] 33 Color 242424 Alinear Peso de la fuente Normal Altura de…" at bounding box center [110, 144] width 138 height 313
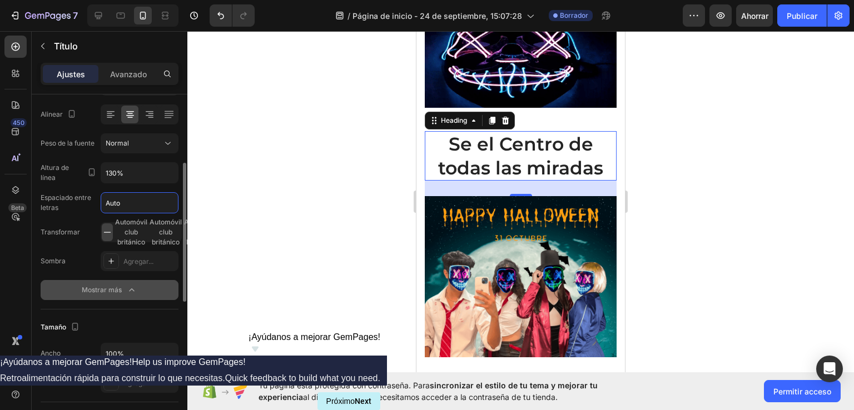
click at [133, 204] on input "Auto" at bounding box center [139, 203] width 77 height 20
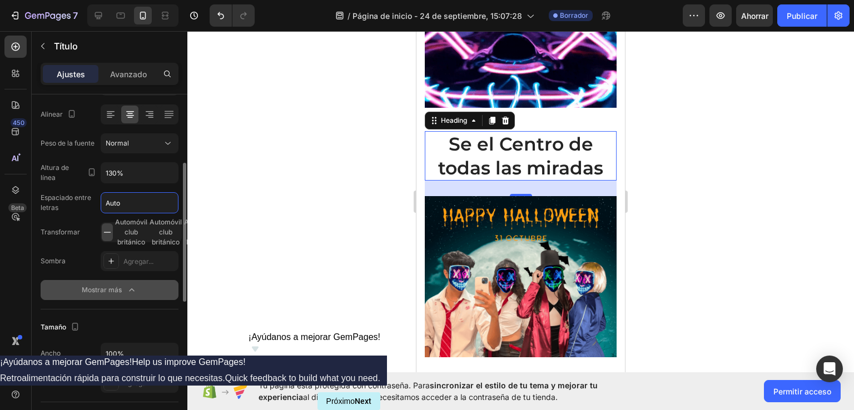
click at [87, 201] on font "Espaciado entre letras" at bounding box center [70, 203] width 58 height 20
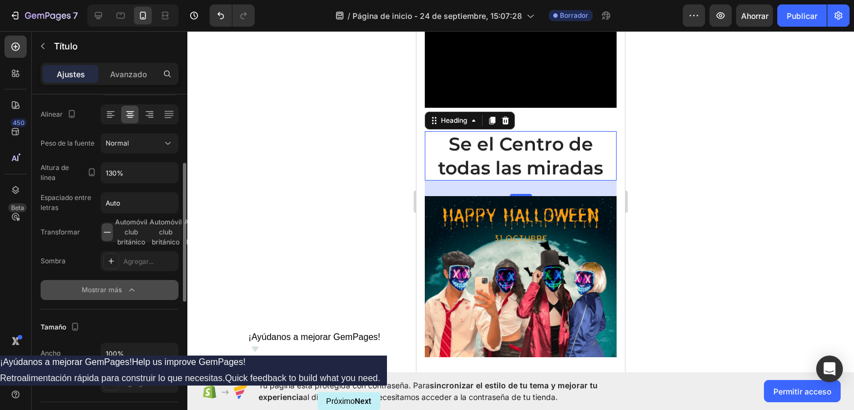
click at [83, 200] on font "Espaciado entre letras" at bounding box center [66, 203] width 51 height 18
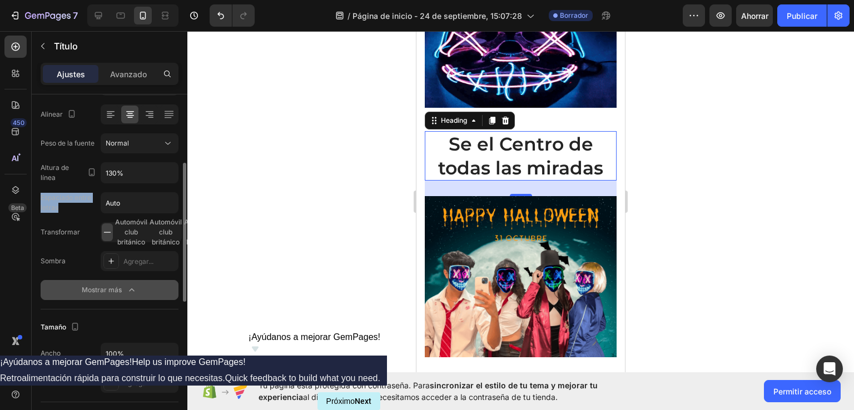
click at [83, 200] on font "Espaciado entre letras" at bounding box center [66, 203] width 51 height 18
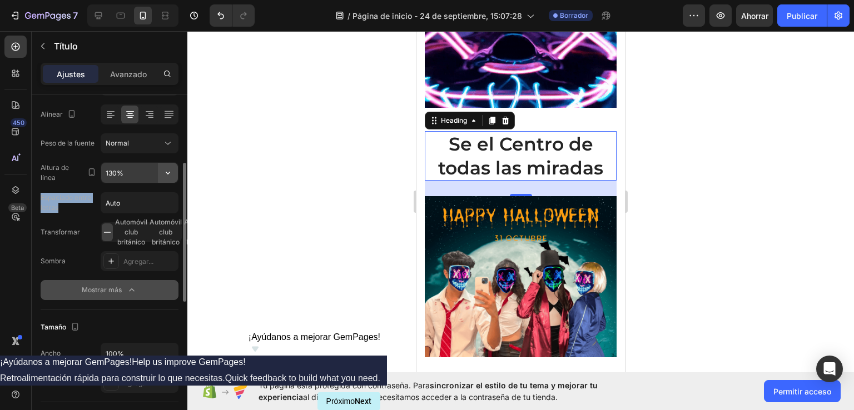
click at [165, 172] on icon "button" at bounding box center [167, 172] width 11 height 11
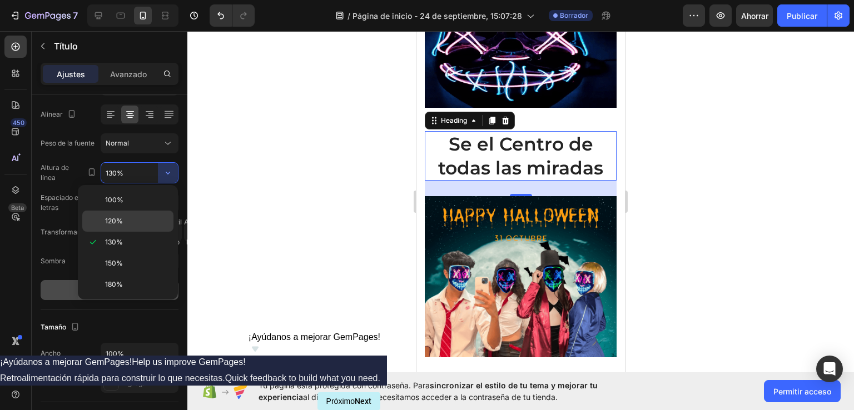
click at [132, 221] on p "120%" at bounding box center [136, 221] width 63 height 10
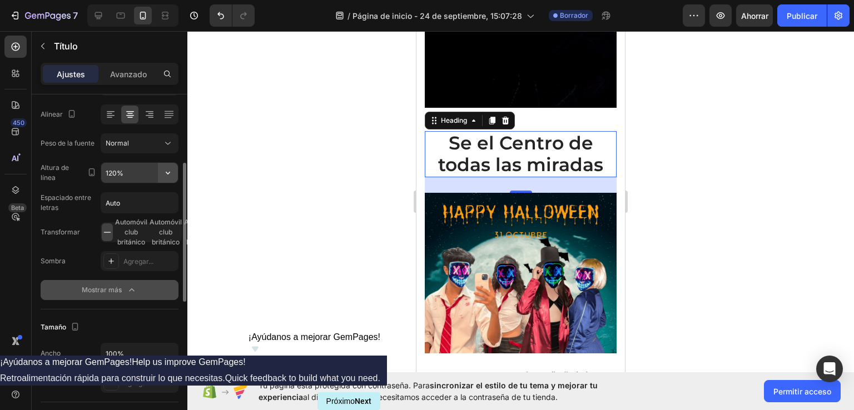
click at [163, 174] on icon "button" at bounding box center [167, 172] width 11 height 11
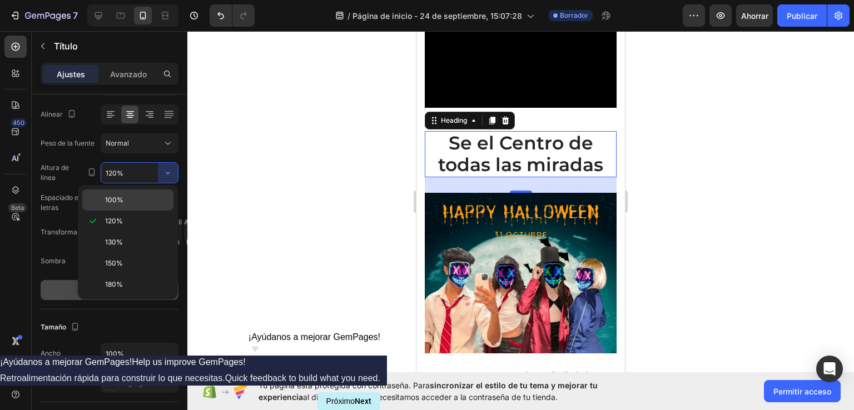
click at [137, 202] on p "100%" at bounding box center [136, 200] width 63 height 10
type input "100%"
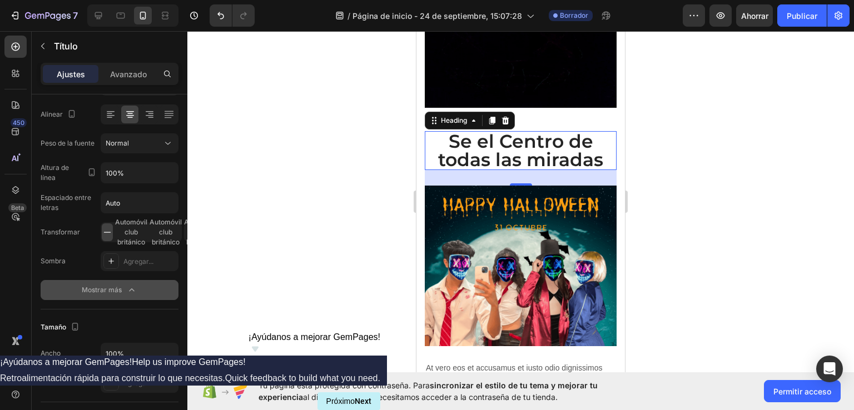
click at [706, 156] on div at bounding box center [520, 220] width 667 height 379
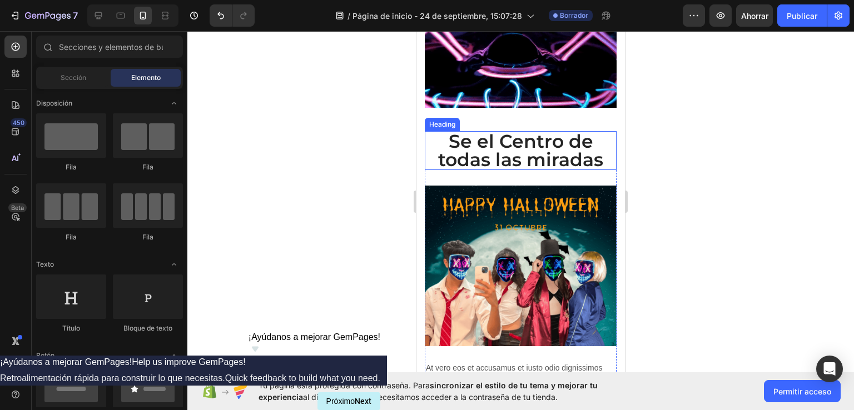
click at [516, 146] on strong "Se el Centro de todas las miradas" at bounding box center [520, 150] width 165 height 41
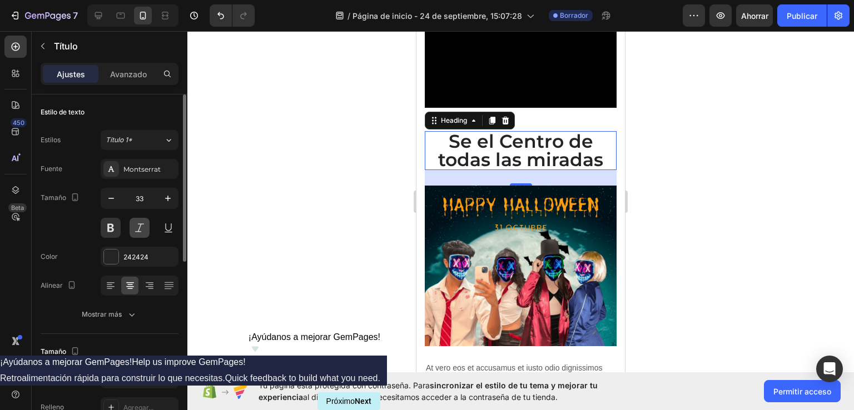
click at [138, 230] on button at bounding box center [140, 228] width 20 height 20
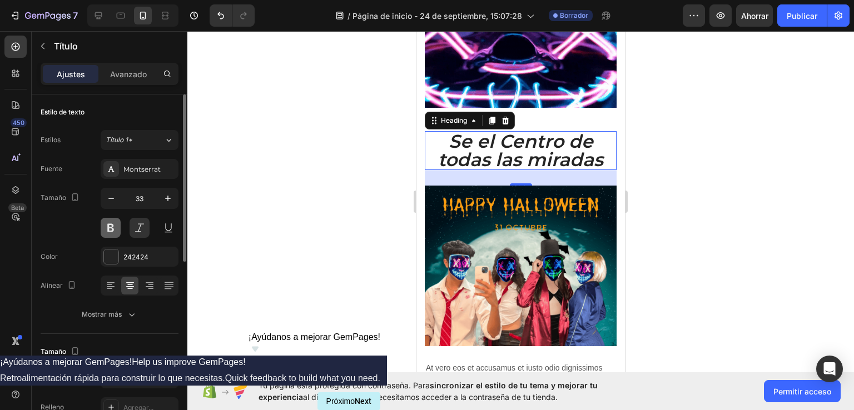
click at [111, 233] on button at bounding box center [111, 228] width 20 height 20
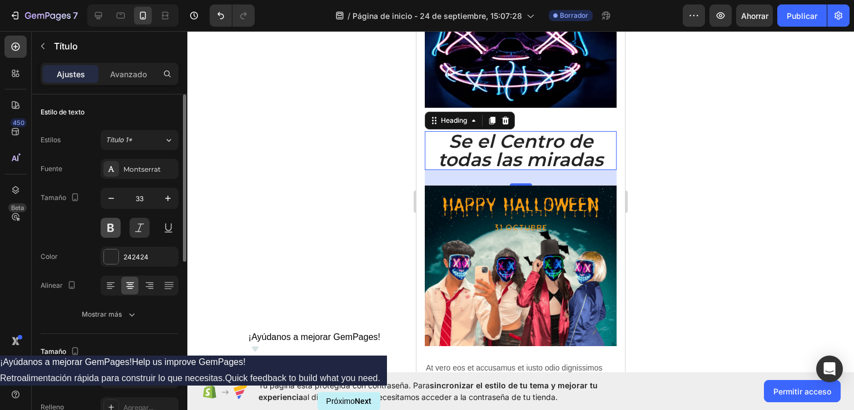
click at [111, 233] on button at bounding box center [111, 228] width 20 height 20
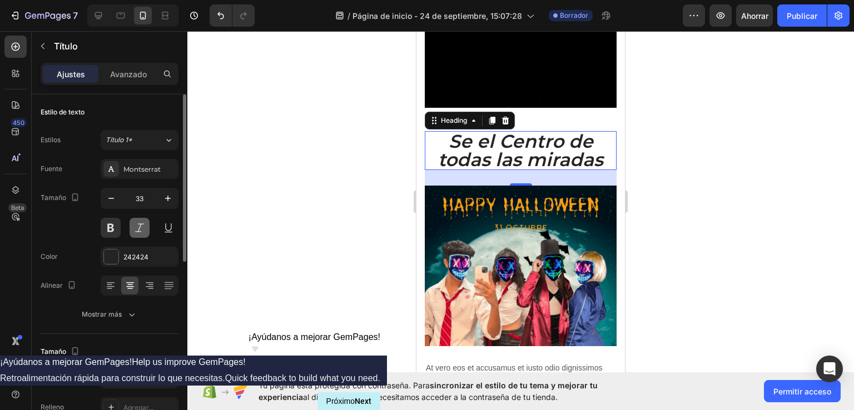
click at [145, 229] on button at bounding box center [140, 228] width 20 height 20
click at [112, 227] on button at bounding box center [111, 228] width 20 height 20
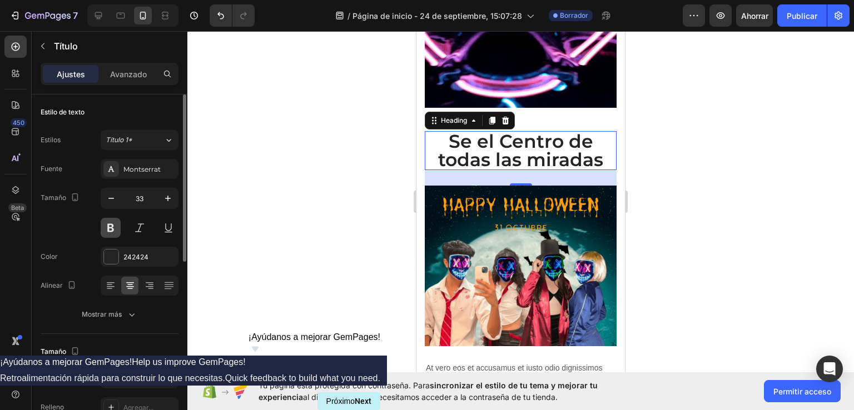
click at [112, 227] on button at bounding box center [111, 228] width 20 height 20
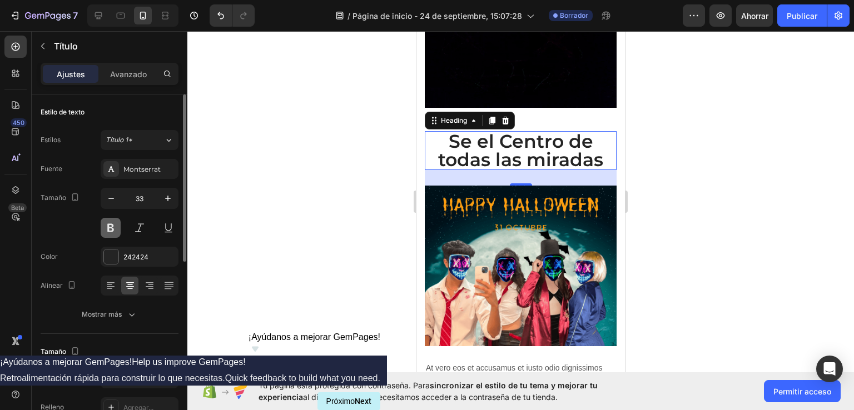
click at [112, 227] on button at bounding box center [111, 228] width 20 height 20
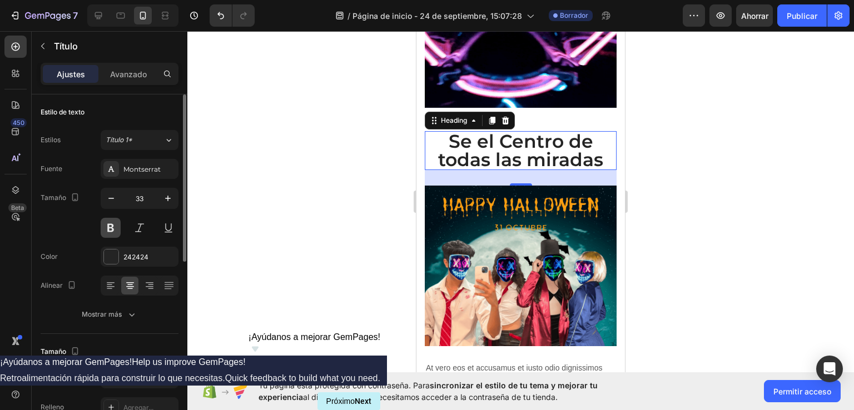
click at [112, 227] on button at bounding box center [111, 228] width 20 height 20
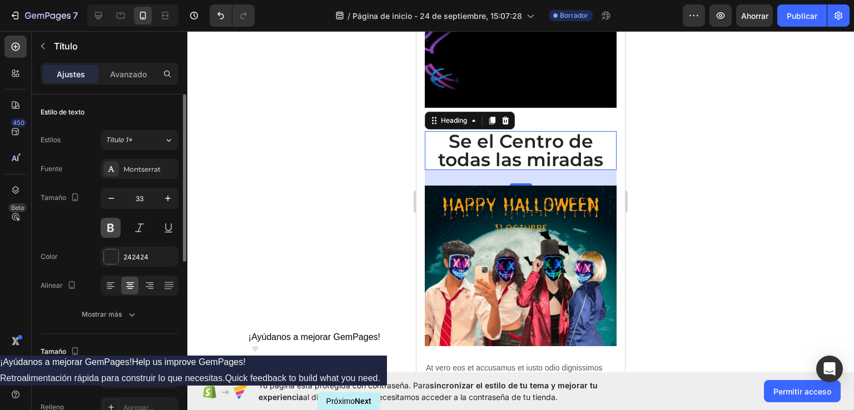
click at [112, 227] on button at bounding box center [111, 228] width 20 height 20
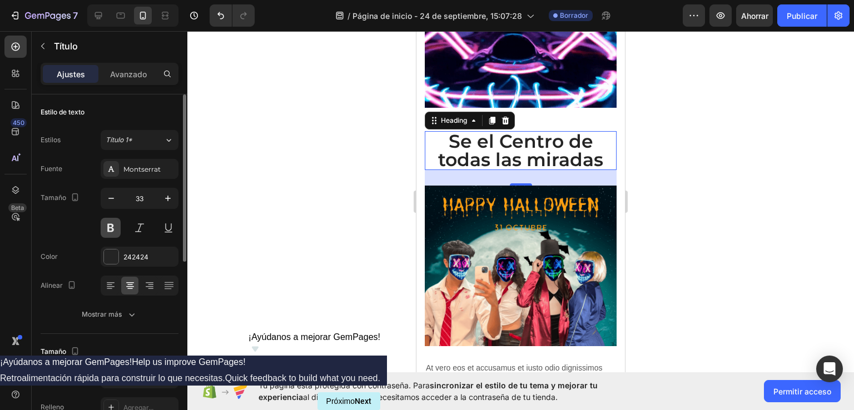
click at [112, 227] on button at bounding box center [111, 228] width 20 height 20
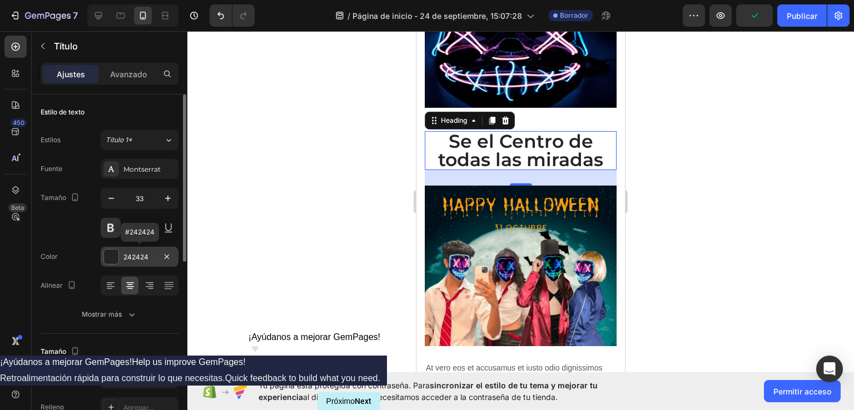
click at [111, 254] on div at bounding box center [111, 257] width 14 height 14
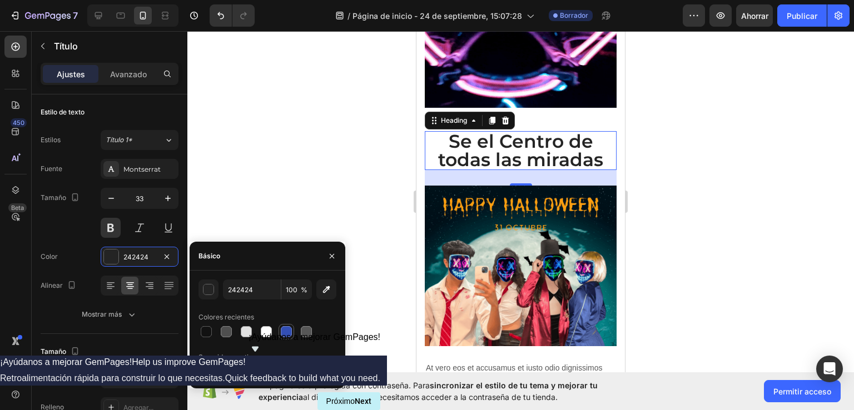
click at [283, 329] on div at bounding box center [286, 331] width 11 height 11
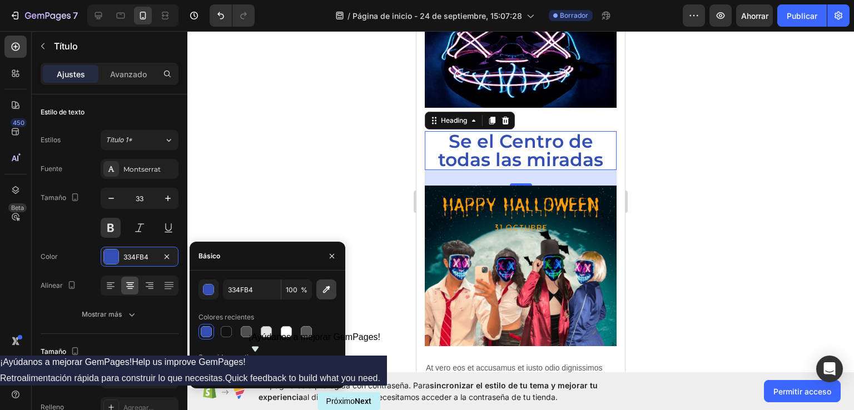
click at [325, 289] on icon "button" at bounding box center [326, 289] width 11 height 11
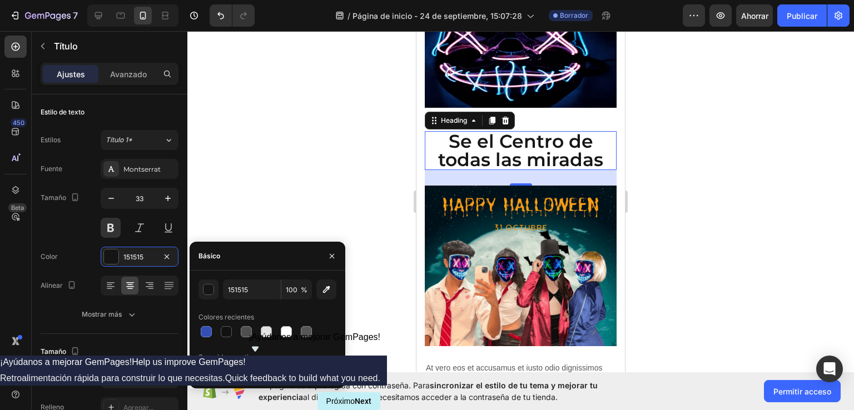
click at [264, 373] on div at bounding box center [266, 371] width 11 height 11
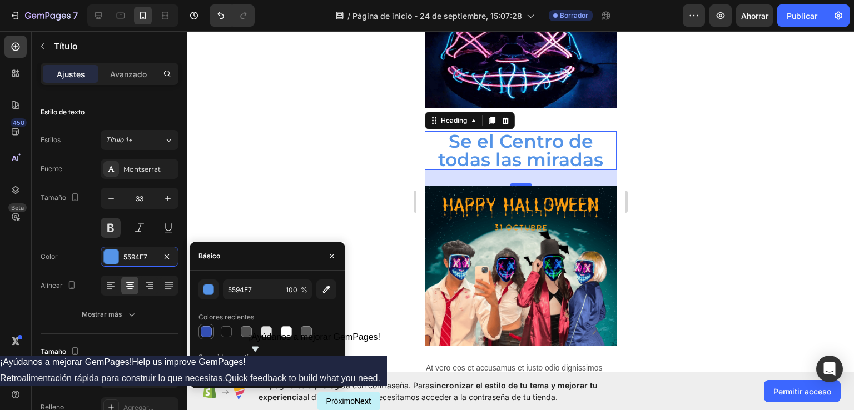
click at [207, 332] on div at bounding box center [206, 331] width 11 height 11
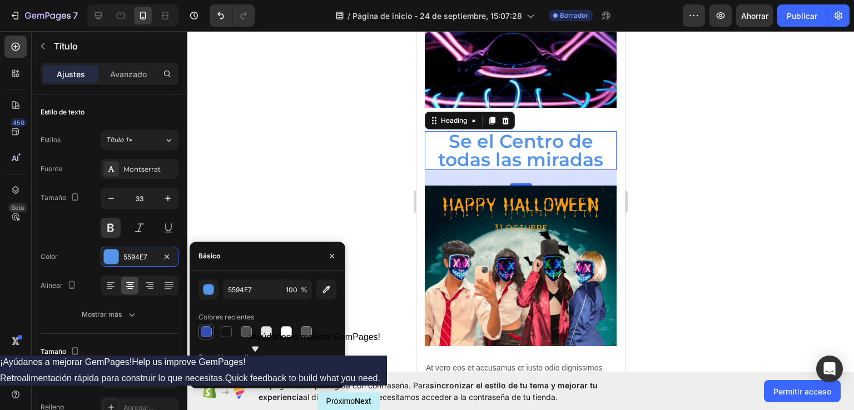
type input "334FB4"
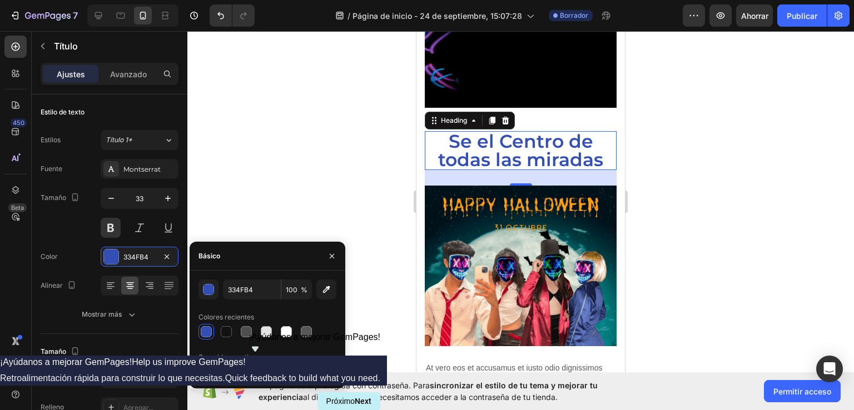
click at [315, 318] on div "Colores recientes" at bounding box center [268, 318] width 138 height 18
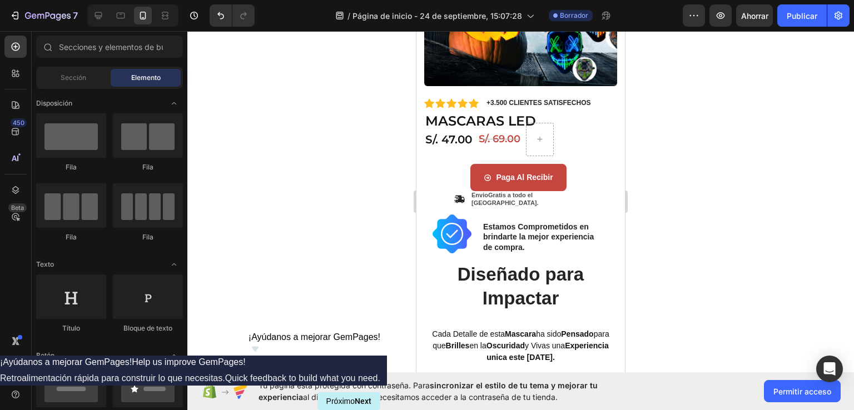
scroll to position [222, 0]
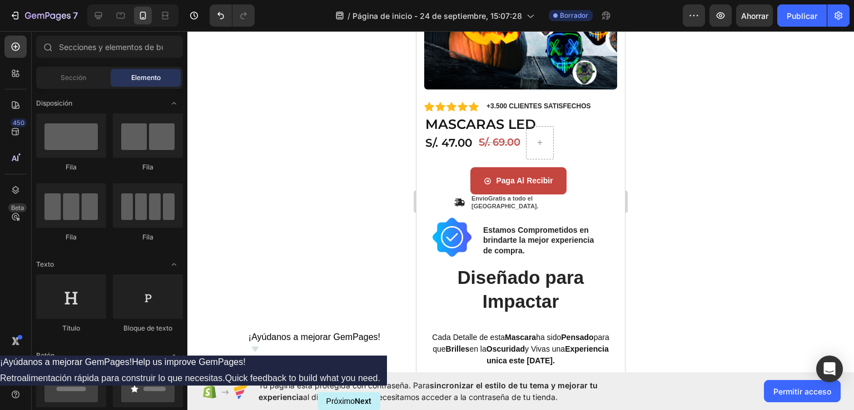
drag, startPoint x: 625, startPoint y: 227, endPoint x: 1042, endPoint y: 163, distance: 422.1
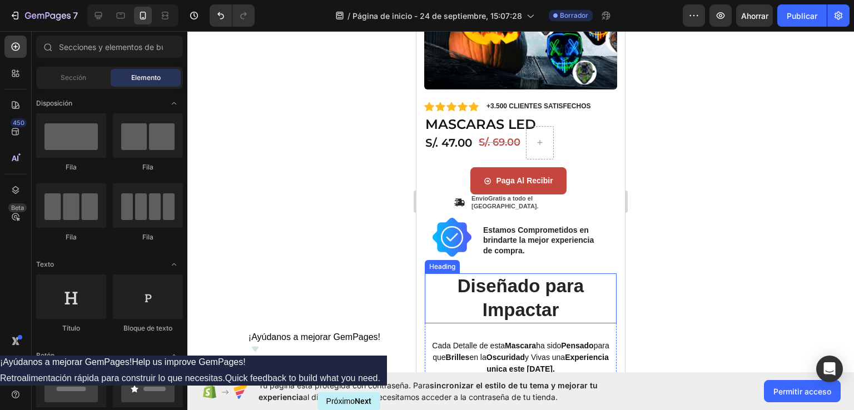
click at [503, 284] on h2 "Diseñado para Impactar" at bounding box center [521, 299] width 192 height 50
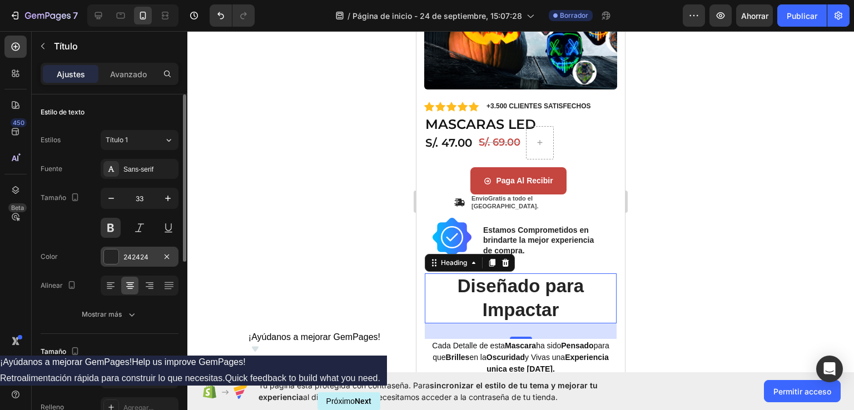
click at [108, 254] on div at bounding box center [111, 257] width 14 height 14
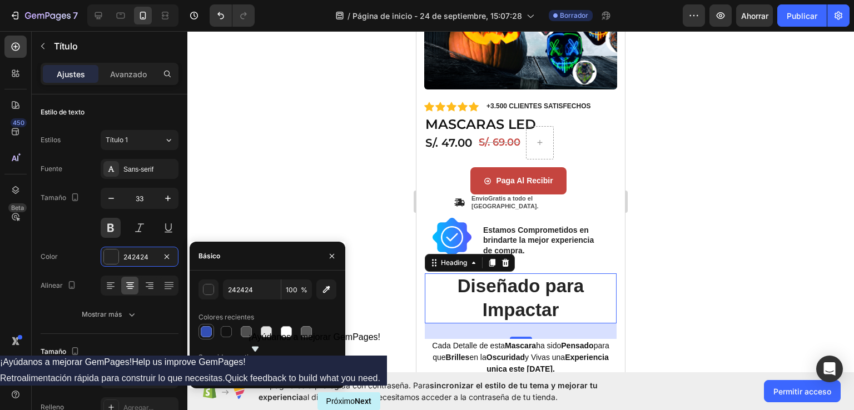
click at [209, 329] on div at bounding box center [206, 331] width 11 height 11
type input "334FB4"
click at [737, 221] on div at bounding box center [520, 220] width 667 height 379
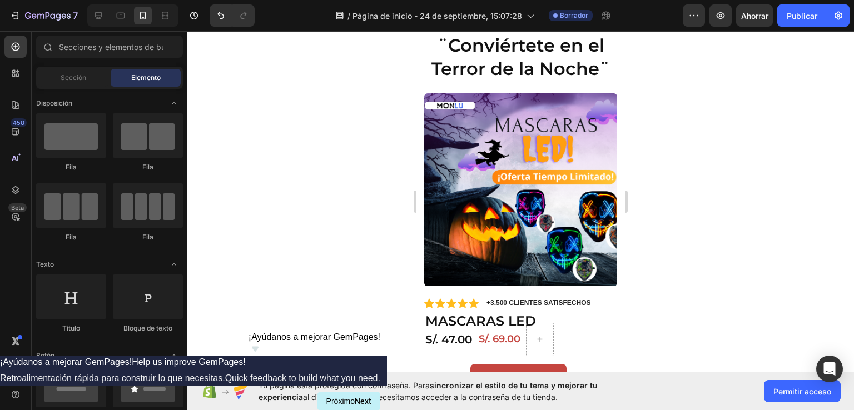
scroll to position [0, 0]
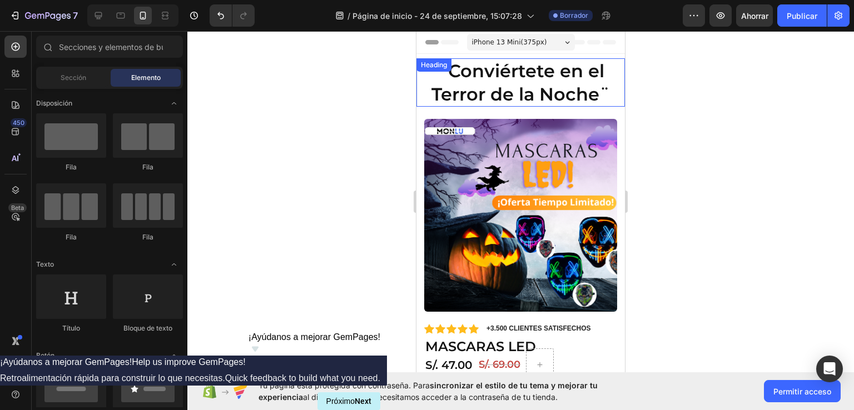
click at [501, 81] on h2 "¨Conviértete en el Terror de la Noche¨" at bounding box center [521, 82] width 209 height 48
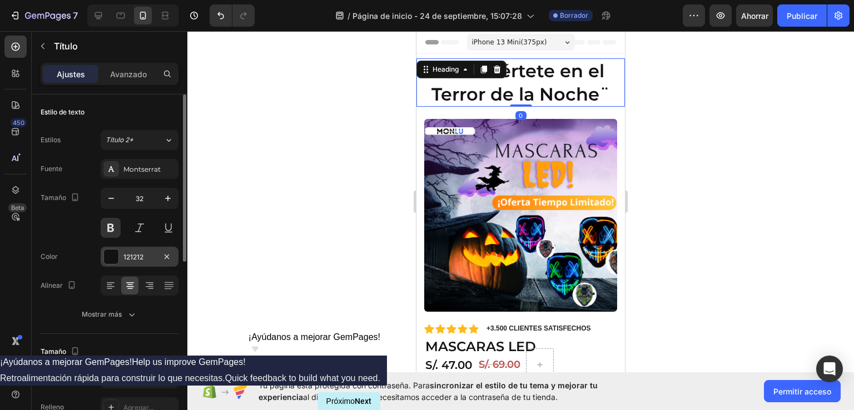
click at [110, 255] on div at bounding box center [111, 257] width 14 height 14
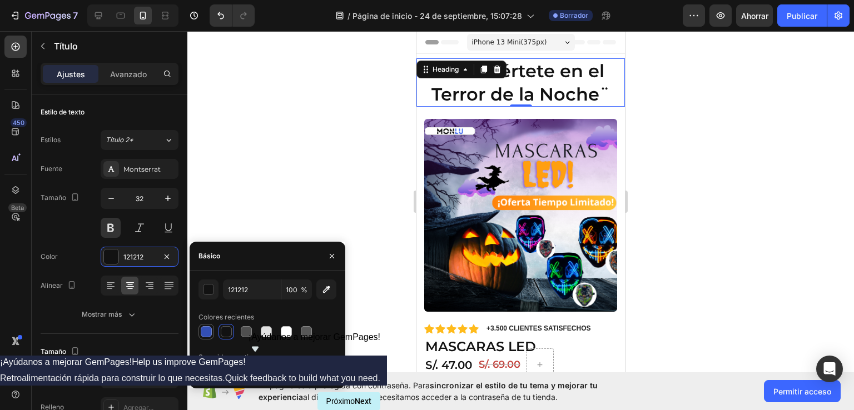
click at [210, 333] on div at bounding box center [206, 331] width 11 height 11
type input "334FB4"
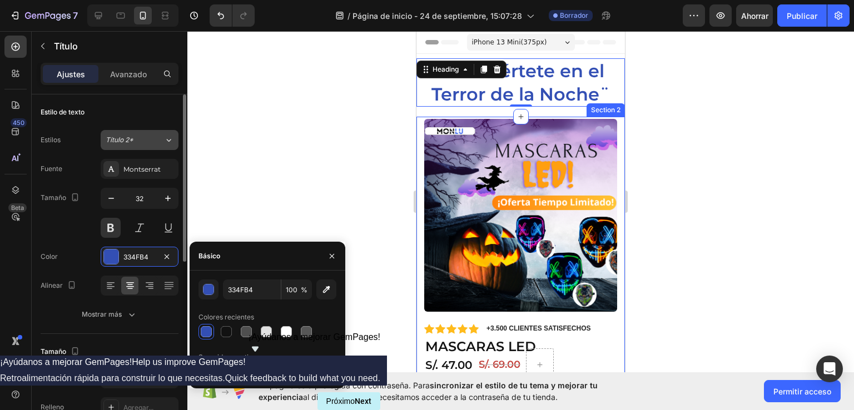
click at [147, 141] on div "Título 2*" at bounding box center [128, 140] width 45 height 10
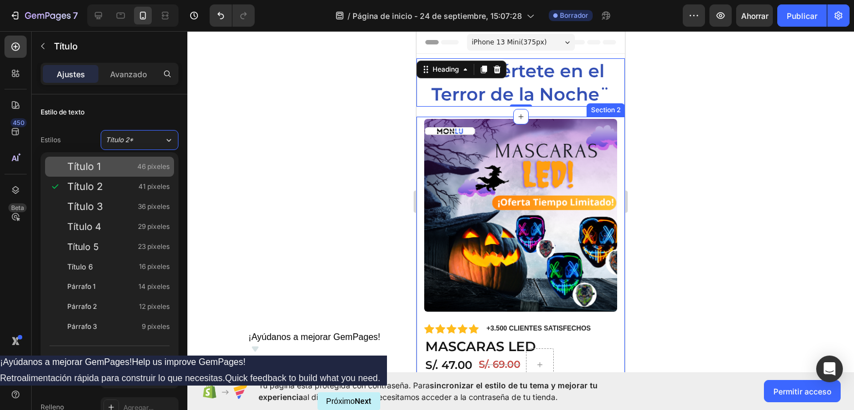
click at [118, 161] on div "Título 1 46 píxeles" at bounding box center [118, 166] width 102 height 11
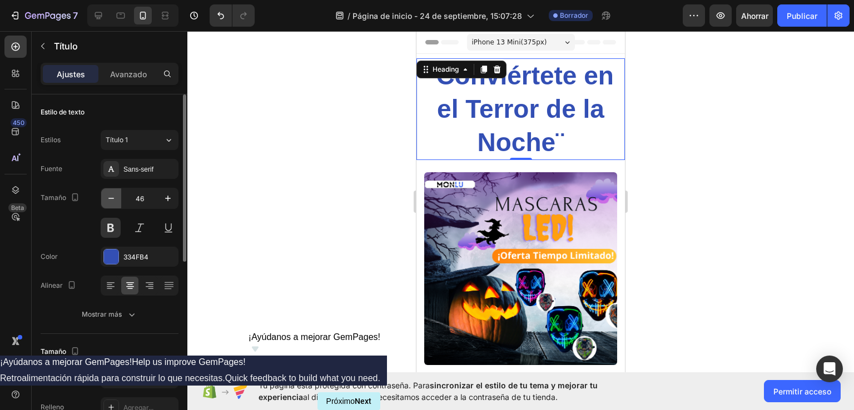
drag, startPoint x: 106, startPoint y: 198, endPoint x: 113, endPoint y: 197, distance: 7.3
click at [111, 198] on icon "button" at bounding box center [111, 198] width 11 height 11
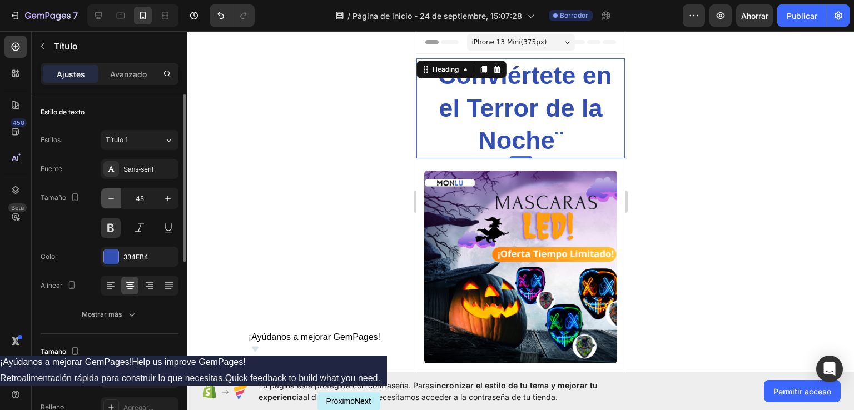
click at [113, 197] on icon "button" at bounding box center [111, 198] width 11 height 11
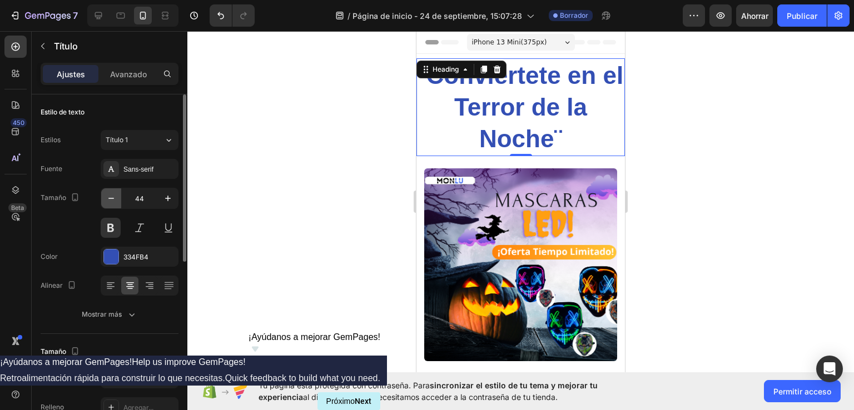
click at [113, 197] on icon "button" at bounding box center [111, 198] width 11 height 11
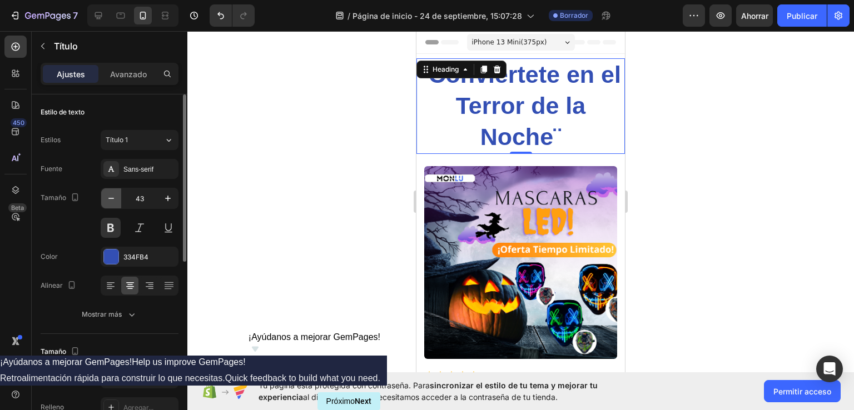
click at [113, 197] on icon "button" at bounding box center [111, 198] width 11 height 11
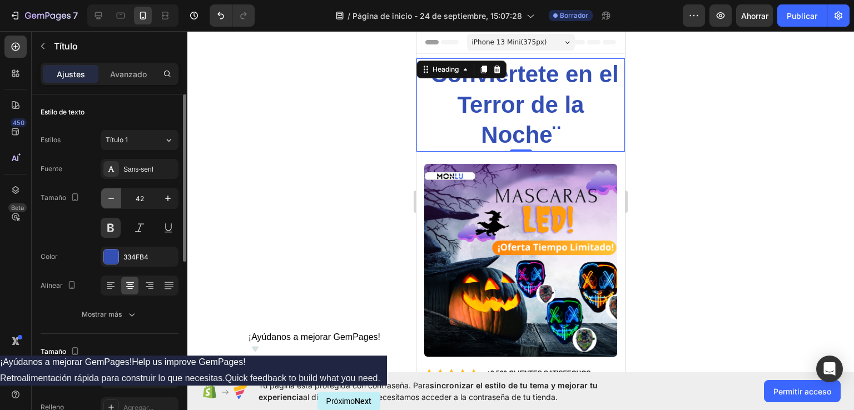
click at [113, 197] on icon "button" at bounding box center [111, 198] width 11 height 11
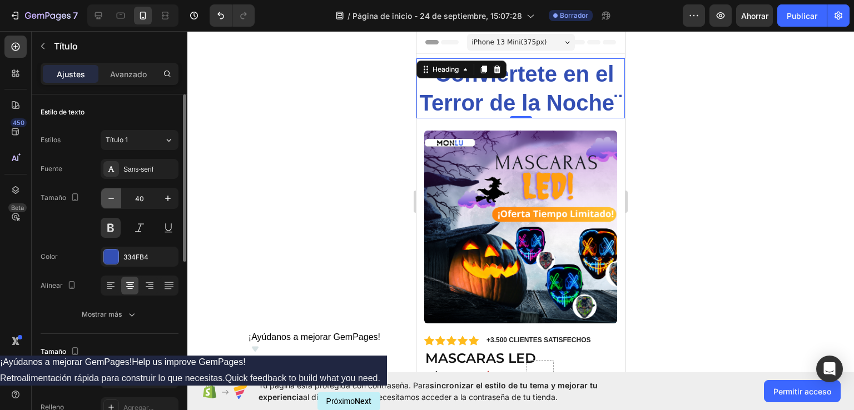
click at [113, 197] on icon "button" at bounding box center [111, 198] width 11 height 11
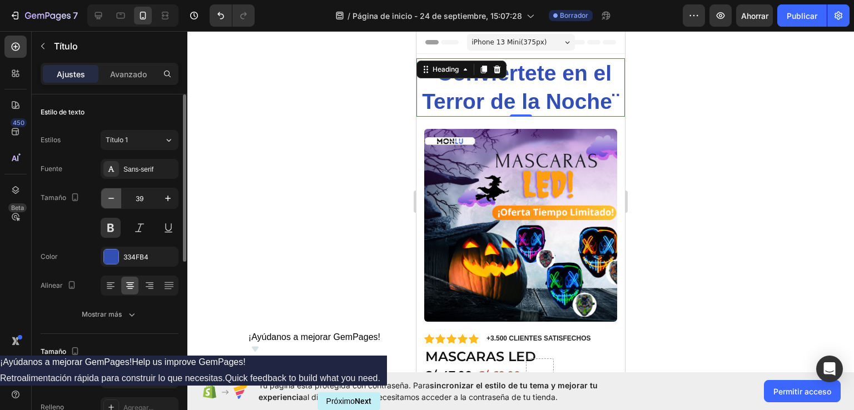
click at [113, 197] on icon "button" at bounding box center [111, 198] width 11 height 11
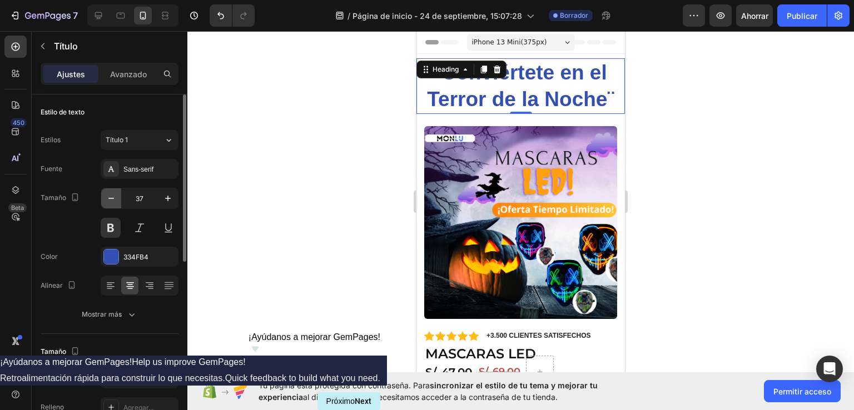
click at [113, 197] on icon "button" at bounding box center [111, 198] width 11 height 11
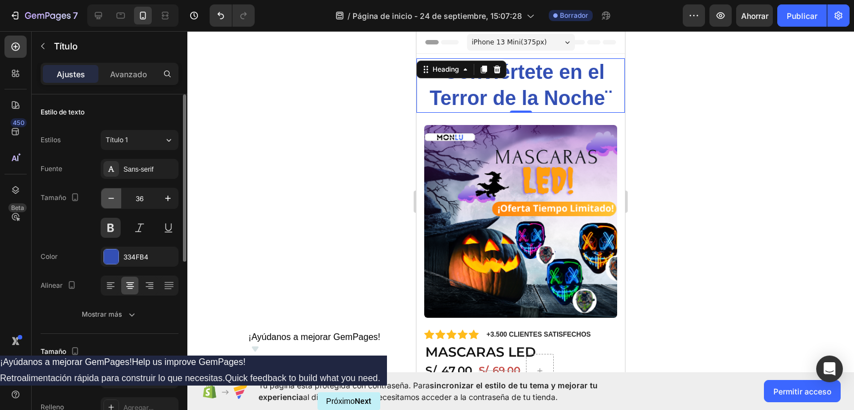
click at [113, 197] on icon "button" at bounding box center [111, 198] width 11 height 11
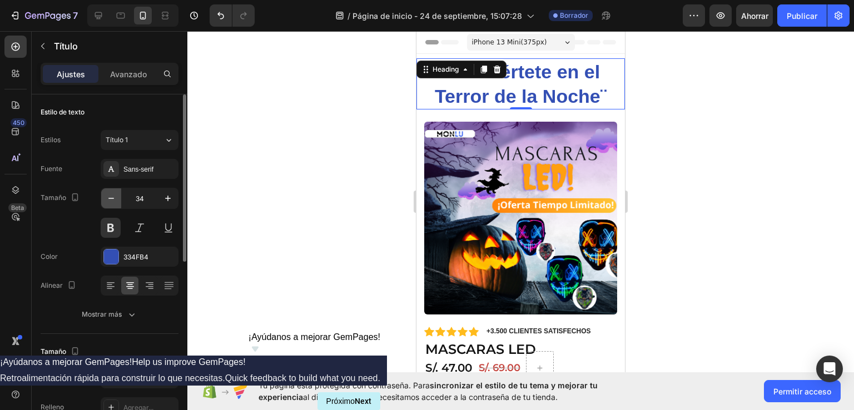
click at [113, 197] on icon "button" at bounding box center [111, 198] width 11 height 11
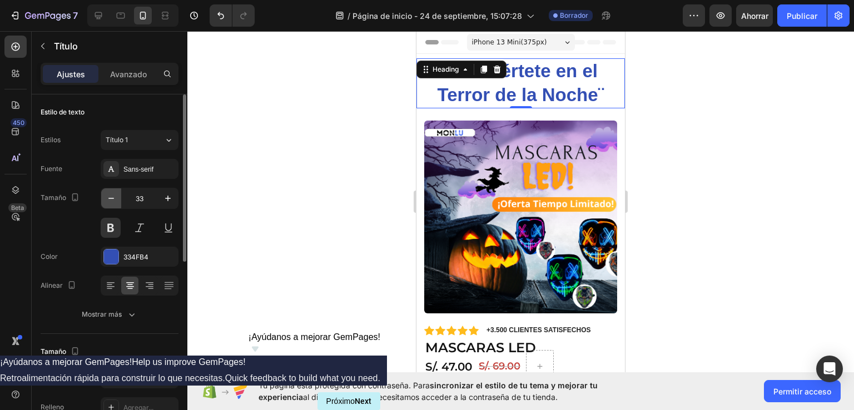
click at [113, 197] on icon "button" at bounding box center [111, 198] width 11 height 11
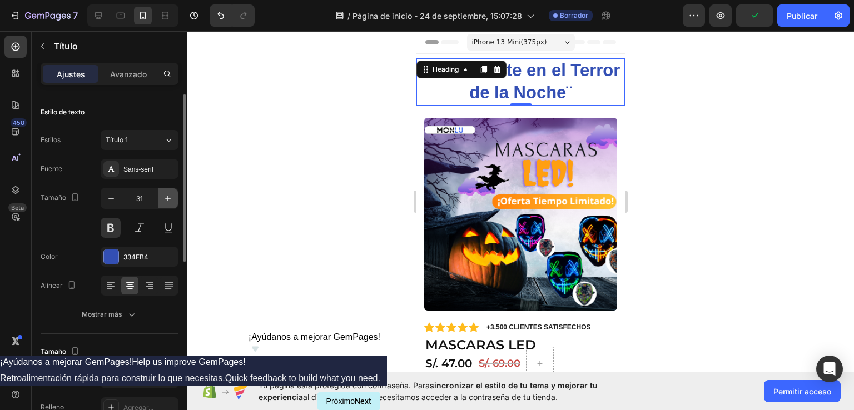
click at [162, 198] on button "button" at bounding box center [168, 199] width 20 height 20
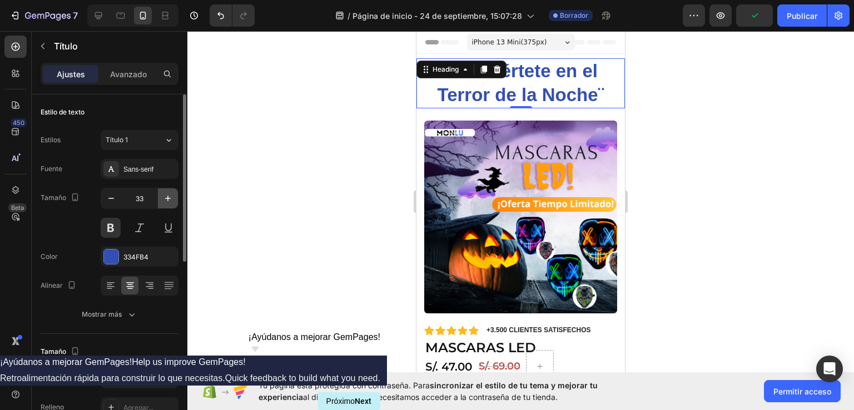
click at [162, 198] on button "button" at bounding box center [168, 199] width 20 height 20
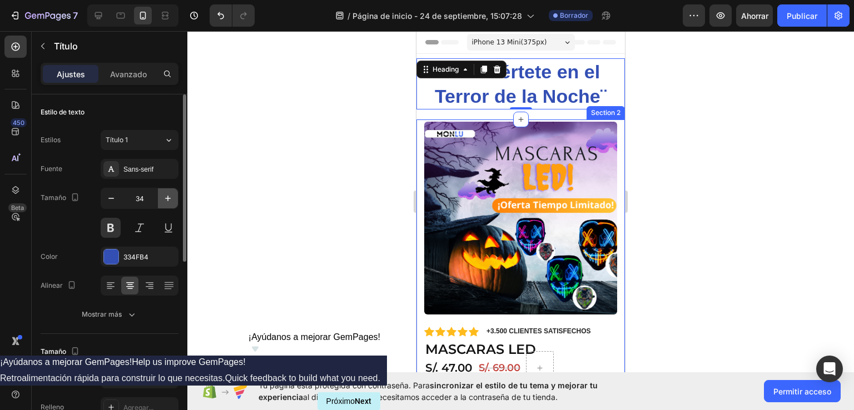
click at [170, 196] on icon "button" at bounding box center [167, 198] width 11 height 11
type input "35"
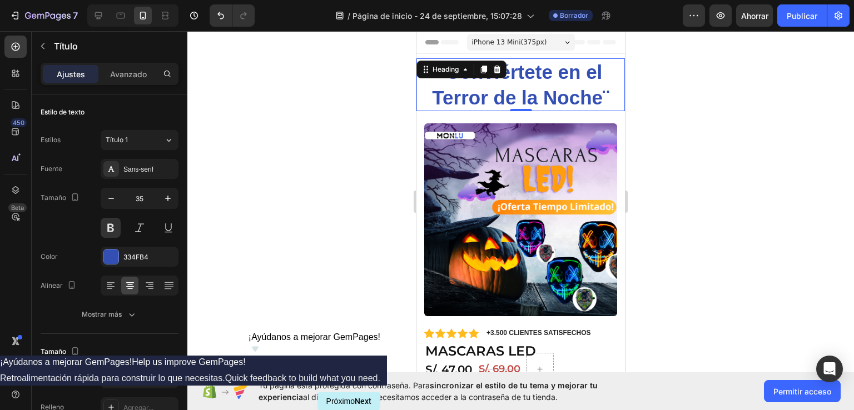
click at [726, 175] on div at bounding box center [520, 220] width 667 height 379
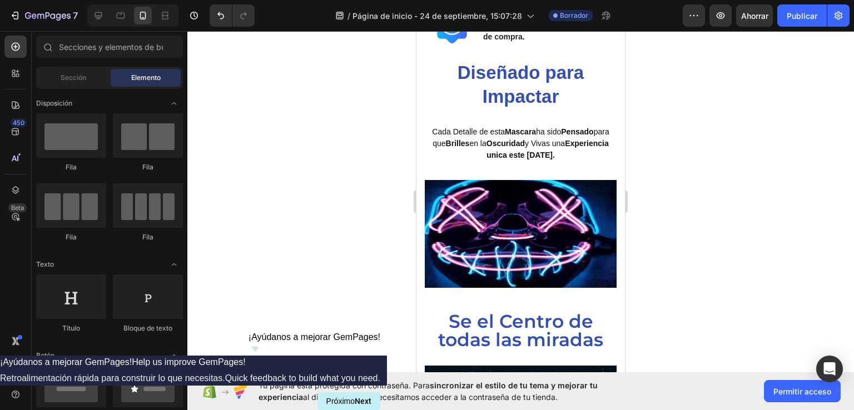
scroll to position [452, 0]
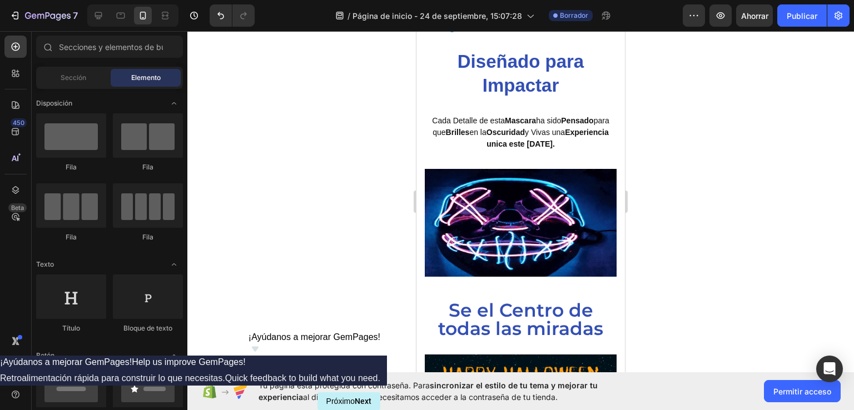
drag, startPoint x: 623, startPoint y: 93, endPoint x: 1042, endPoint y: 242, distance: 444.7
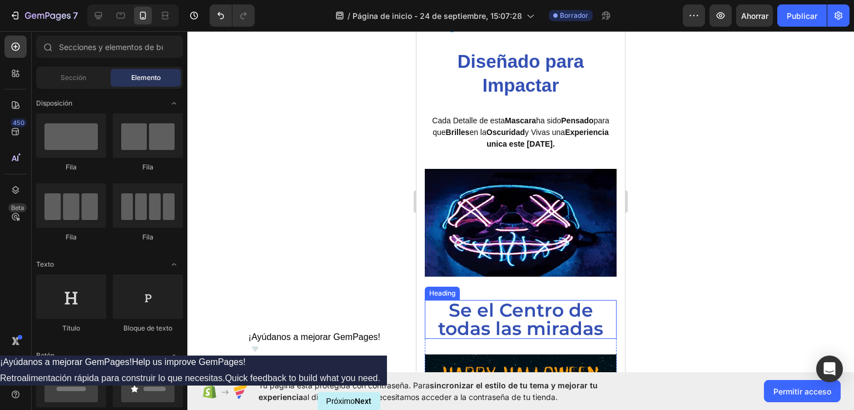
click at [498, 302] on strong "Se el Centro de todas las miradas" at bounding box center [520, 319] width 165 height 41
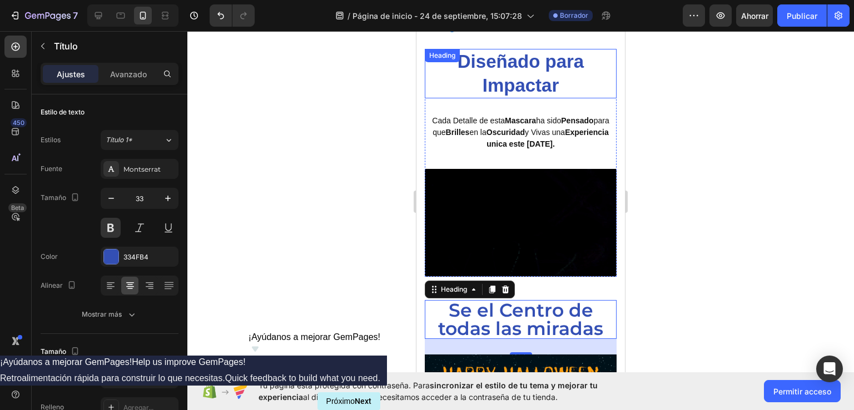
click at [501, 77] on h2 "Diseñado para Impactar" at bounding box center [521, 74] width 192 height 50
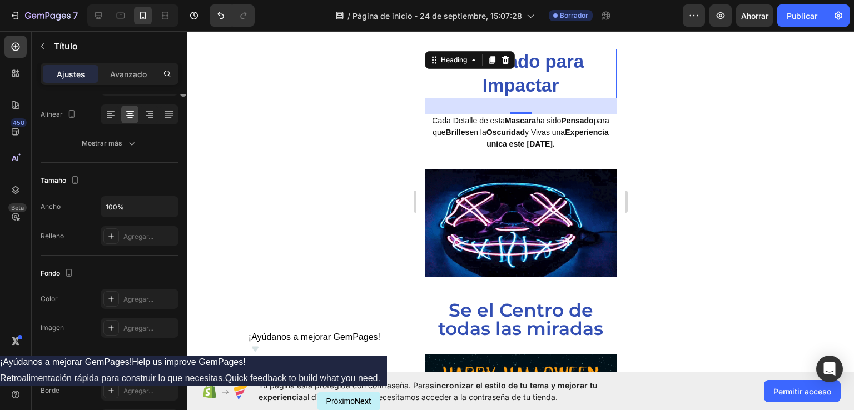
scroll to position [4, 0]
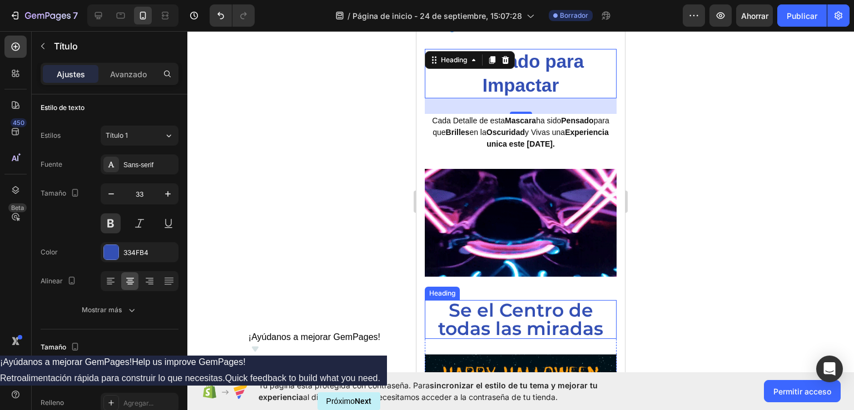
click at [517, 308] on strong "Se el Centro de todas las miradas" at bounding box center [520, 319] width 165 height 41
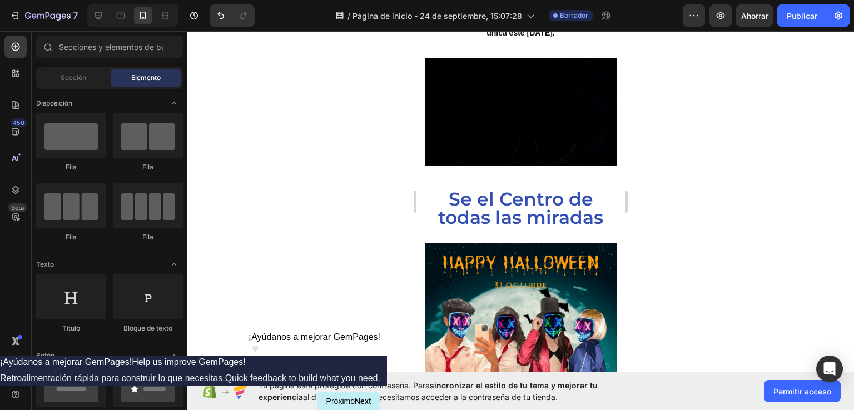
scroll to position [578, 0]
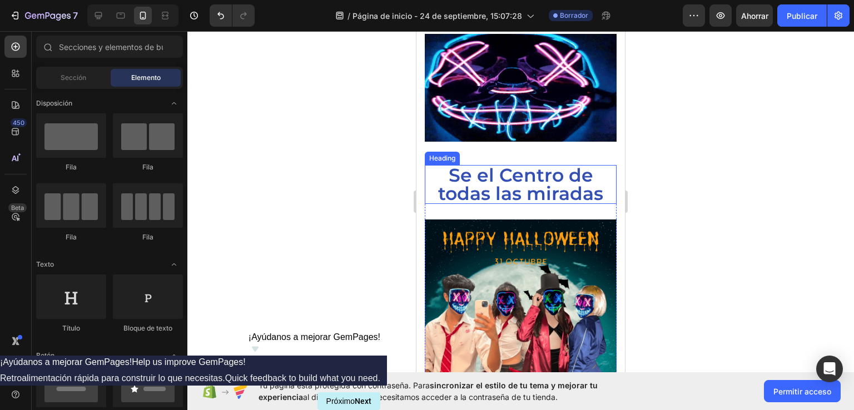
click at [493, 189] on strong "Se el Centro de todas las miradas" at bounding box center [520, 184] width 165 height 41
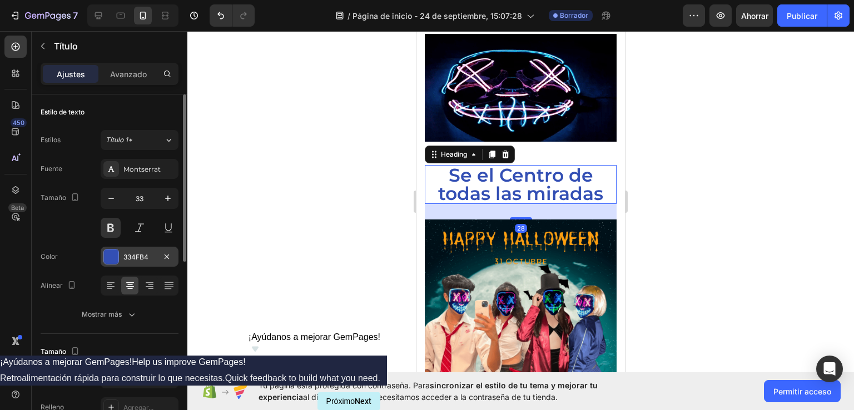
click at [115, 254] on div at bounding box center [111, 257] width 14 height 14
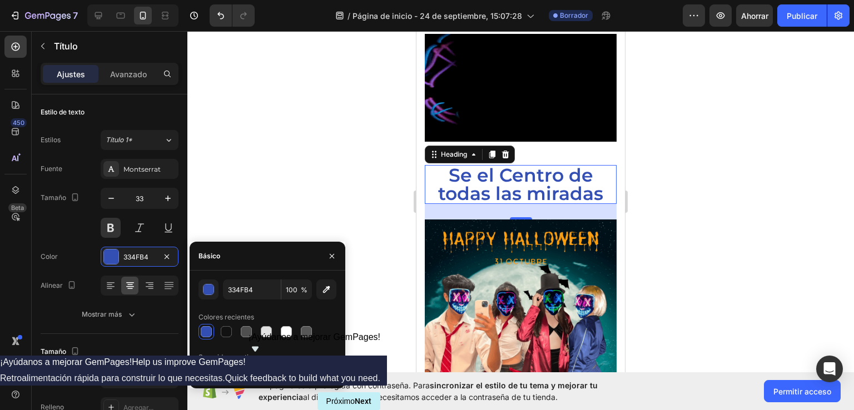
click at [207, 331] on div at bounding box center [206, 331] width 11 height 11
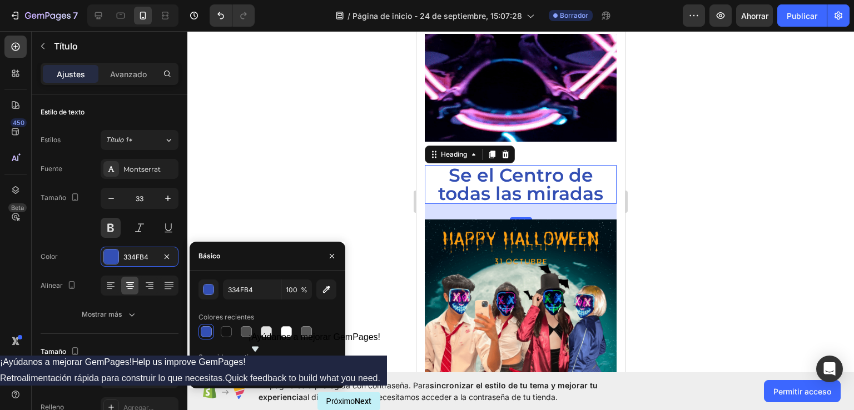
click at [712, 209] on div at bounding box center [520, 220] width 667 height 379
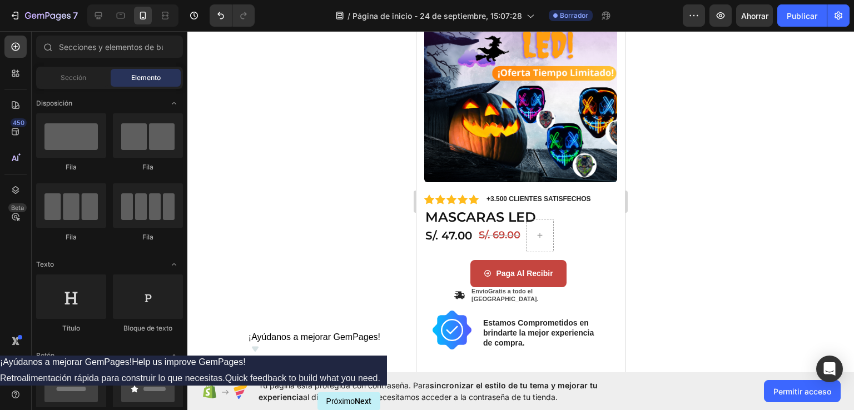
scroll to position [0, 0]
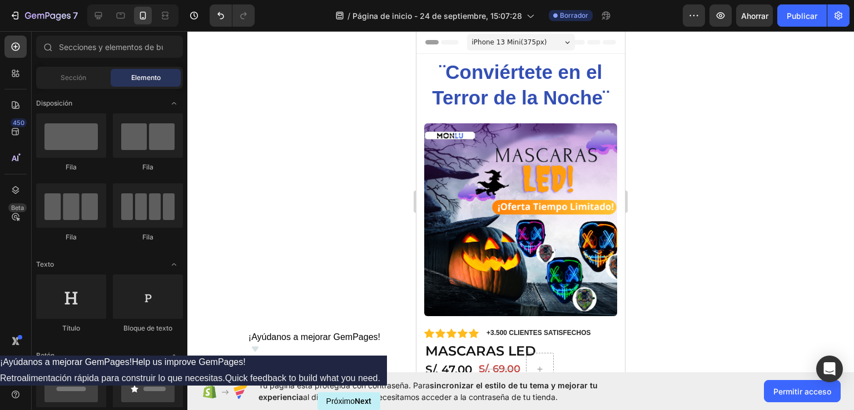
drag, startPoint x: 621, startPoint y: 227, endPoint x: 1079, endPoint y: 96, distance: 476.8
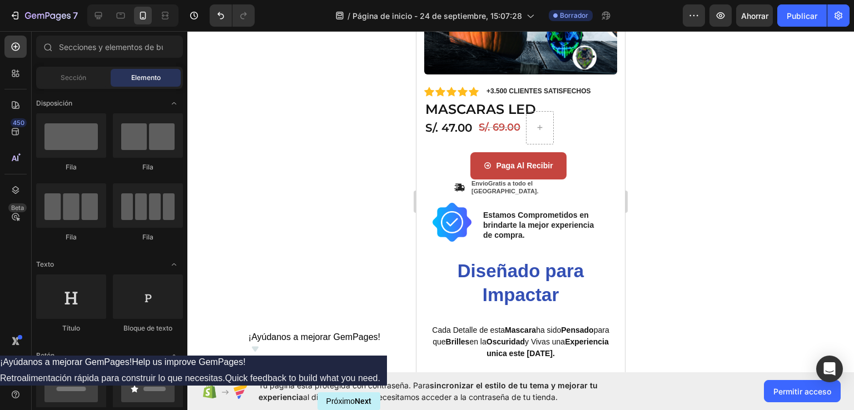
scroll to position [249, 0]
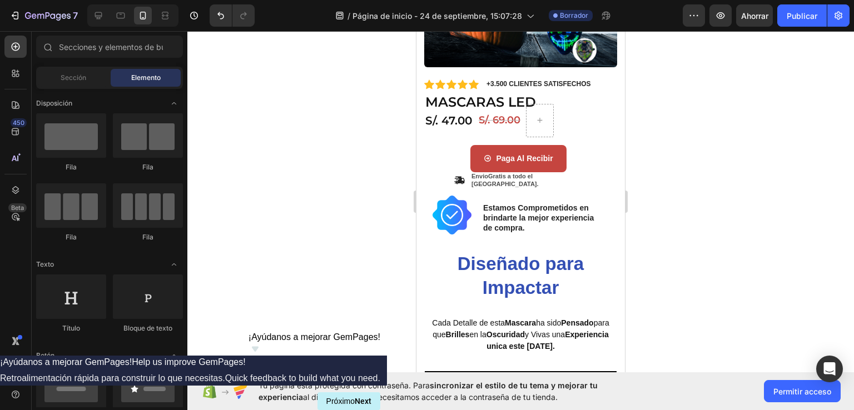
drag, startPoint x: 617, startPoint y: 87, endPoint x: 1042, endPoint y: 188, distance: 436.1
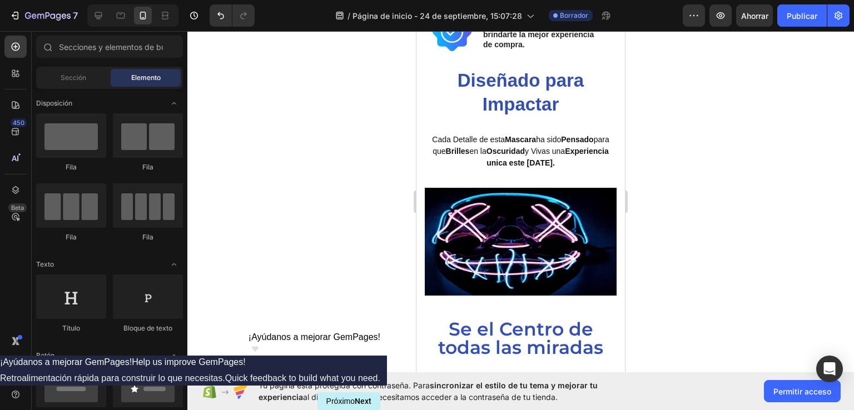
scroll to position [447, 0]
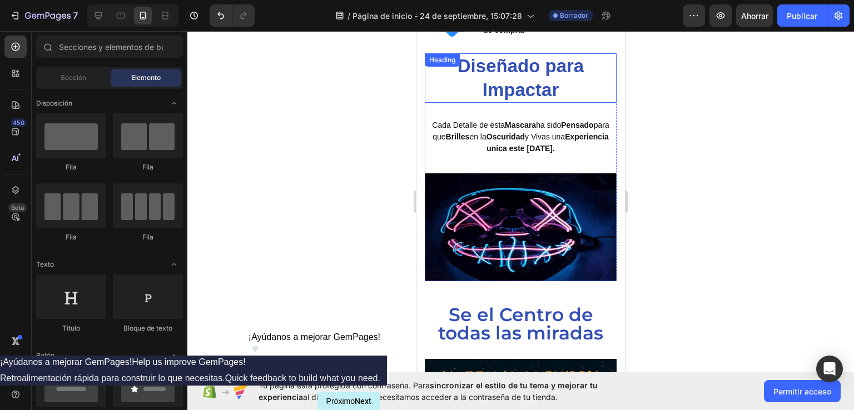
click at [518, 75] on h2 "Diseñado para Impactar" at bounding box center [521, 78] width 192 height 50
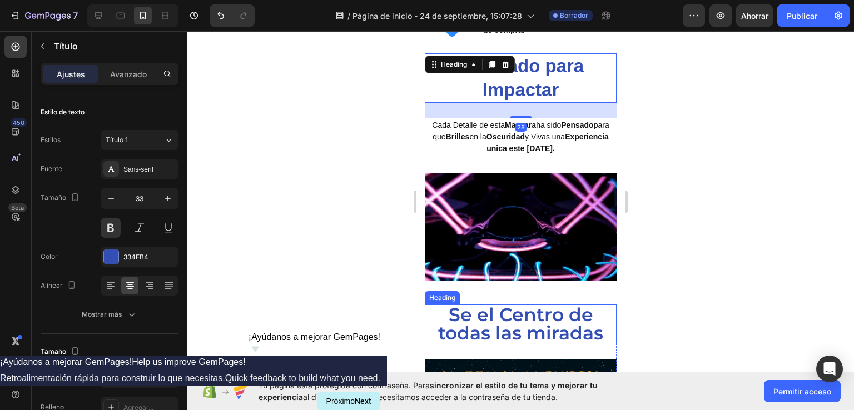
click at [515, 304] on strong "Se el Centro de todas las miradas" at bounding box center [520, 324] width 165 height 41
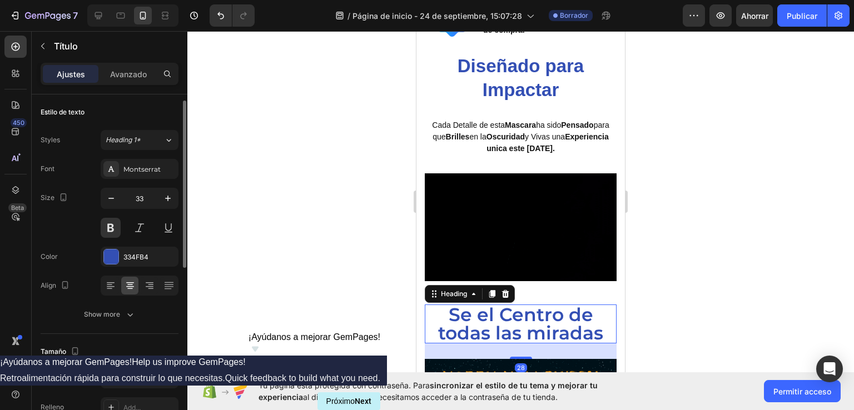
scroll to position [4, 0]
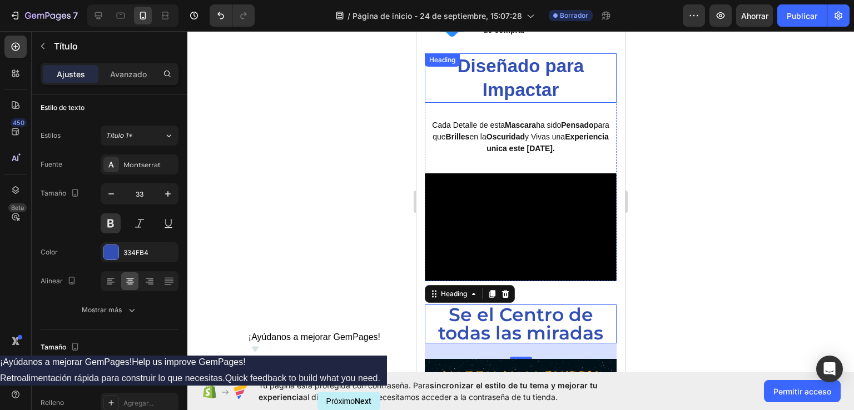
click at [520, 75] on h2 "Diseñado para Impactar" at bounding box center [521, 78] width 192 height 50
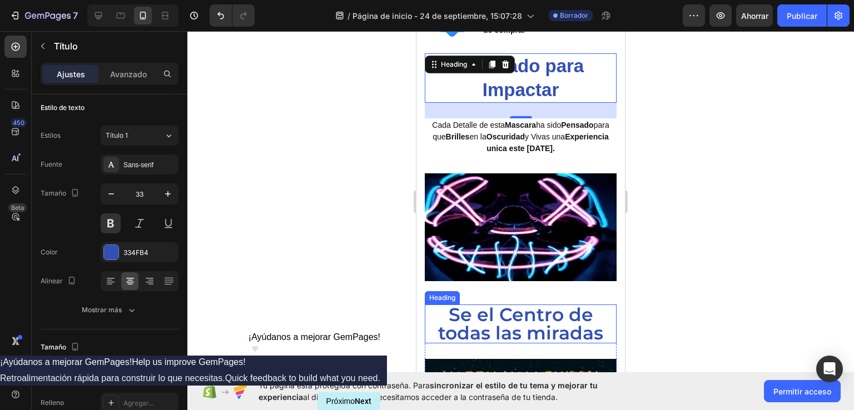
click at [512, 308] on strong "Se el Centro de todas las miradas" at bounding box center [520, 324] width 165 height 41
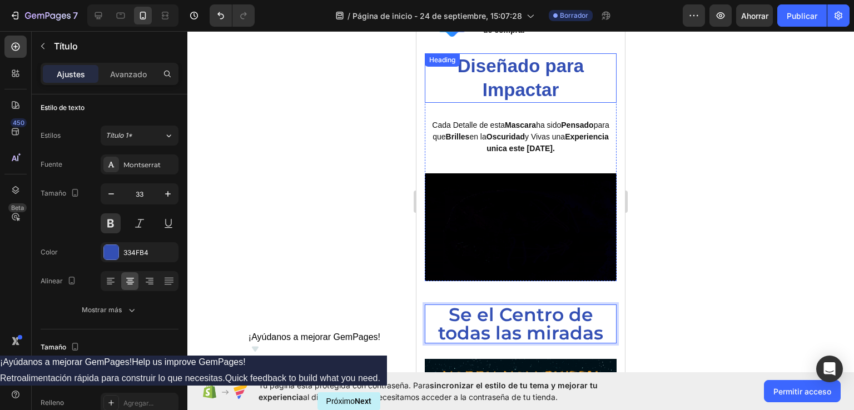
click at [523, 71] on h2 "Diseñado para Impactar" at bounding box center [521, 78] width 192 height 50
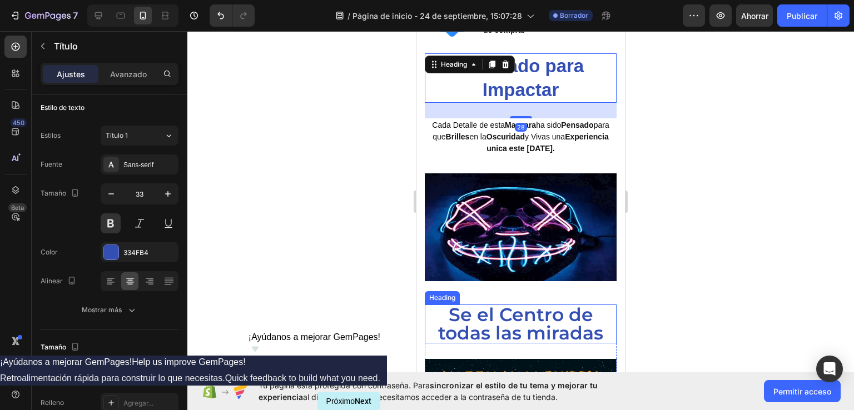
click at [499, 312] on strong "Se el Centro de todas las miradas" at bounding box center [520, 324] width 165 height 41
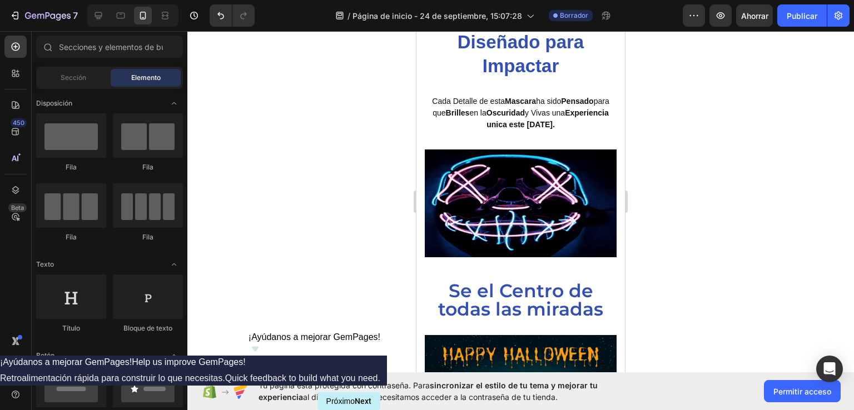
scroll to position [442, 0]
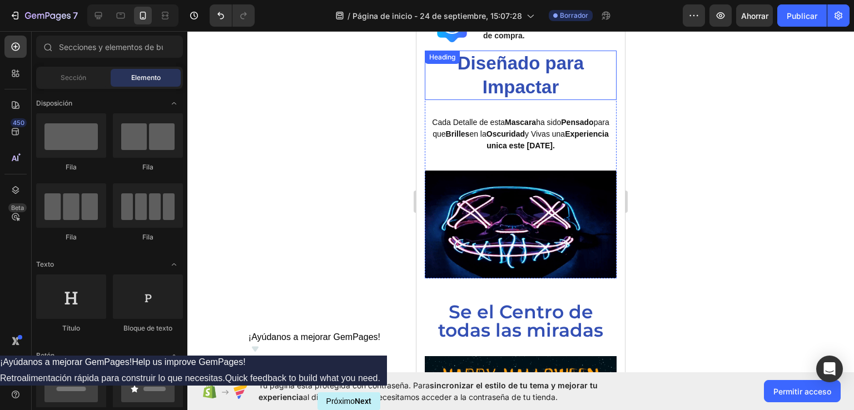
click at [532, 77] on h2 "Diseñado para Impactar" at bounding box center [521, 76] width 192 height 50
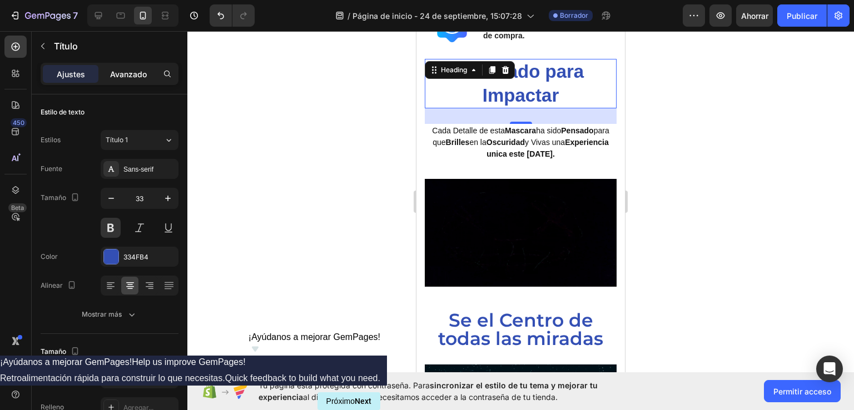
click at [135, 72] on font "Avanzado" at bounding box center [128, 74] width 37 height 9
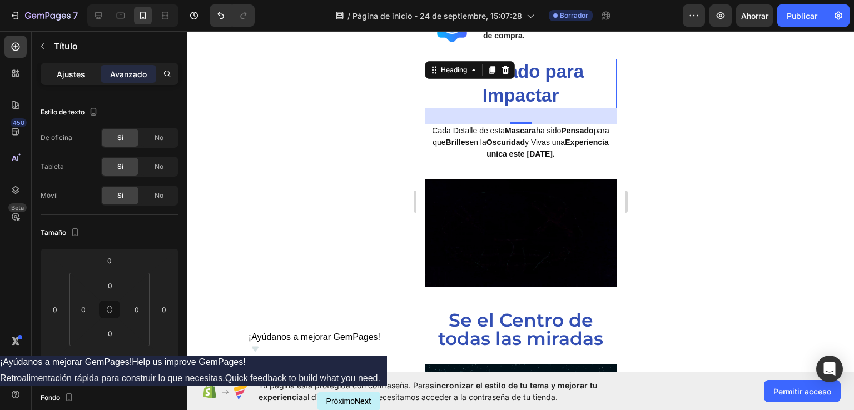
click at [68, 68] on p "Ajustes" at bounding box center [71, 74] width 28 height 12
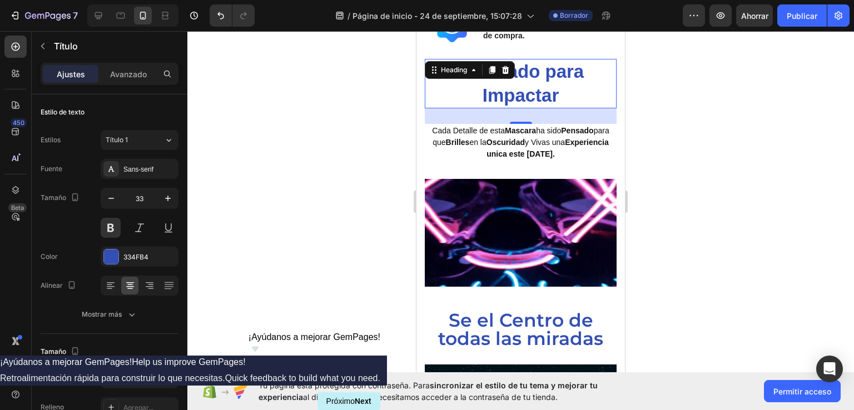
scroll to position [347, 0]
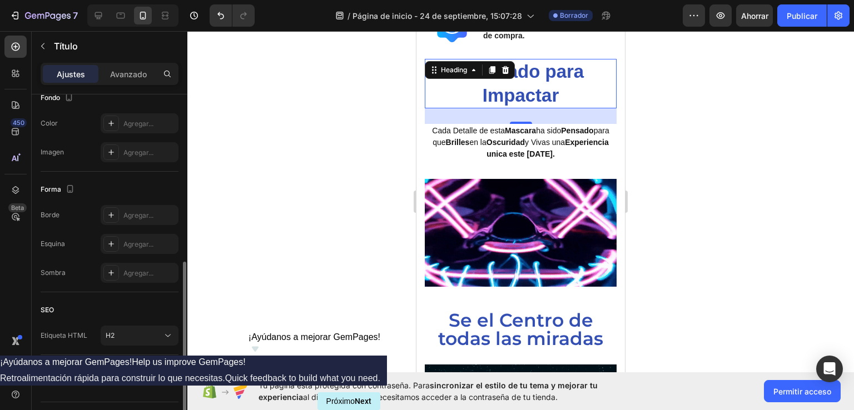
drag, startPoint x: 187, startPoint y: 145, endPoint x: 187, endPoint y: 174, distance: 28.4
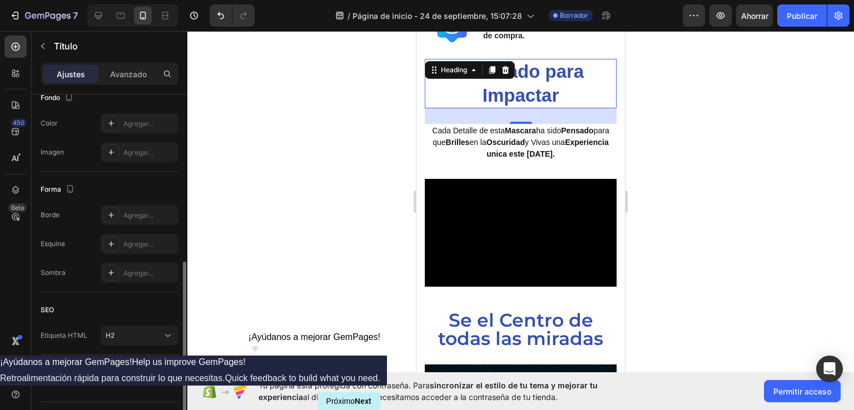
click at [187, 0] on div "7 / Página de inicio - [DATE] 15:07:28 Borrador Avance Ahorrar Publicar 450 Bet…" at bounding box center [427, 0] width 854 height 0
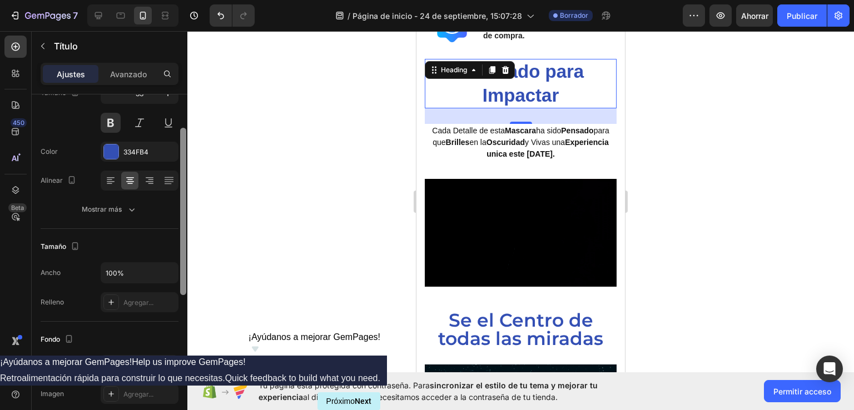
scroll to position [93, 0]
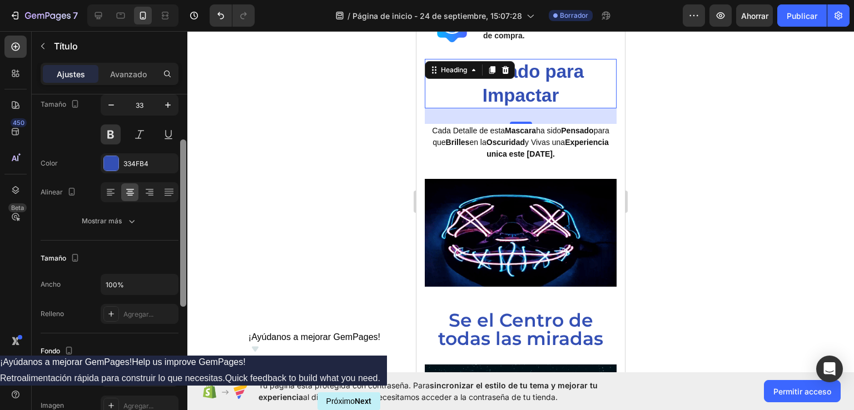
drag, startPoint x: 184, startPoint y: 279, endPoint x: 206, endPoint y: 156, distance: 124.4
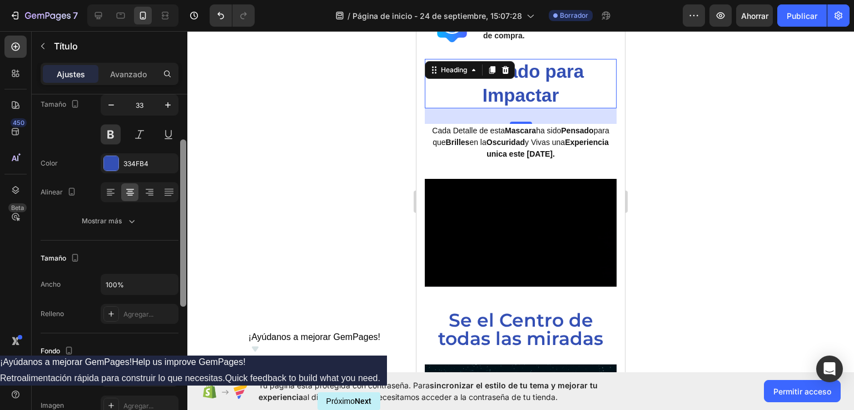
click at [206, 0] on div "7 / Página de inicio - [DATE] 15:07:28 Borrador Avance Ahorrar Publicar 450 Bet…" at bounding box center [427, 0] width 854 height 0
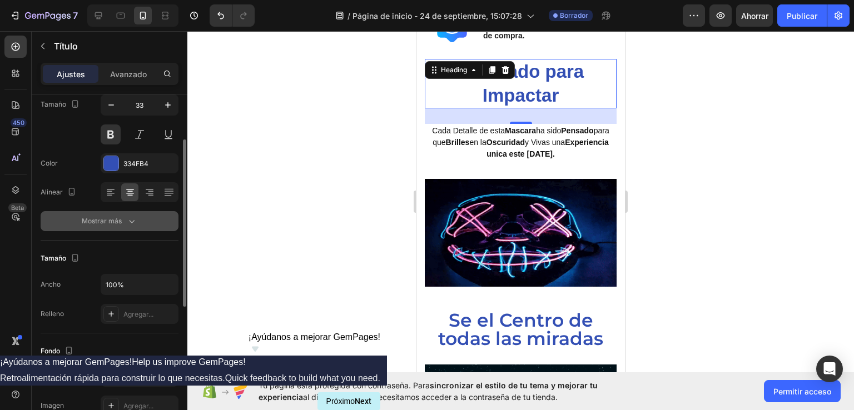
click at [138, 216] on button "Mostrar más" at bounding box center [110, 221] width 138 height 20
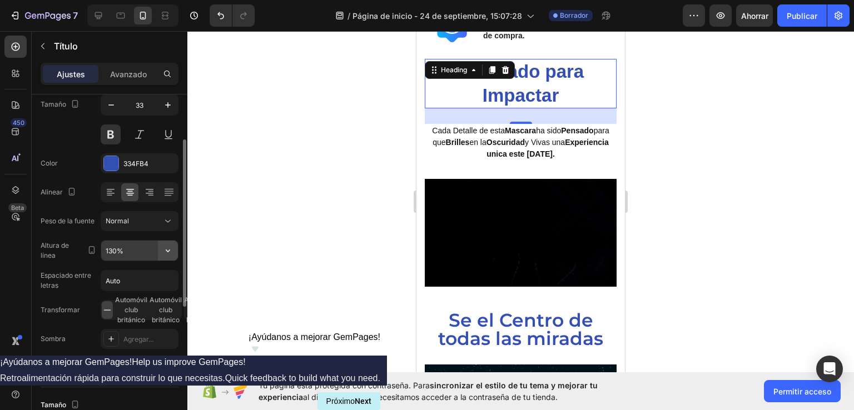
click at [165, 251] on icon "button" at bounding box center [167, 250] width 11 height 11
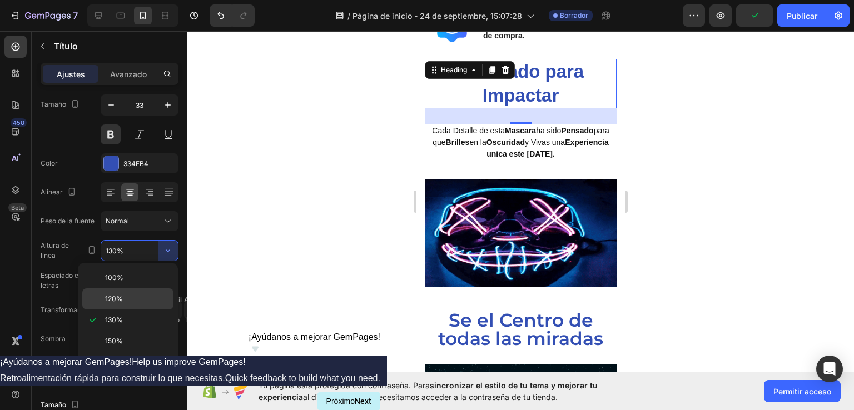
click at [138, 297] on p "120%" at bounding box center [136, 299] width 63 height 10
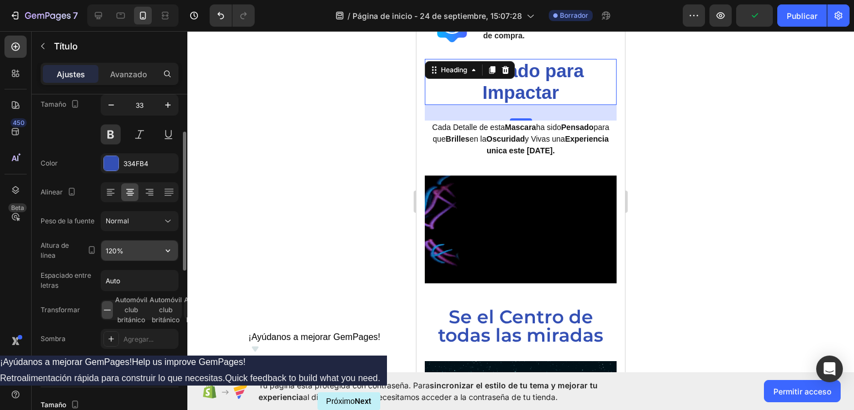
click at [153, 247] on input "120%" at bounding box center [139, 251] width 77 height 20
click at [171, 250] on icon "button" at bounding box center [167, 250] width 11 height 11
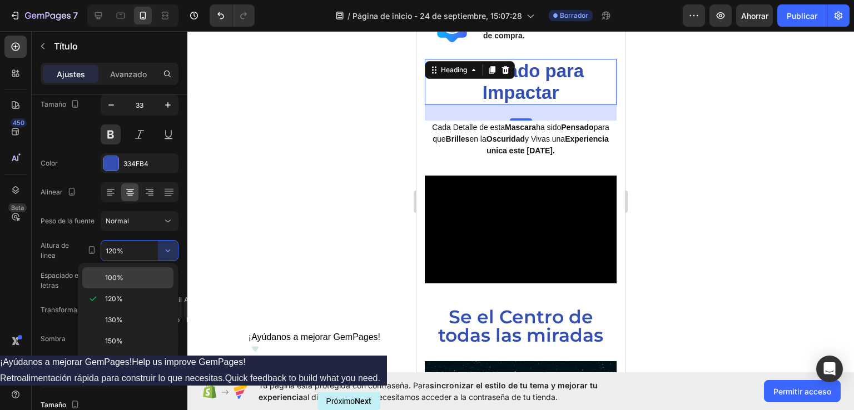
click at [131, 273] on p "100%" at bounding box center [136, 278] width 63 height 10
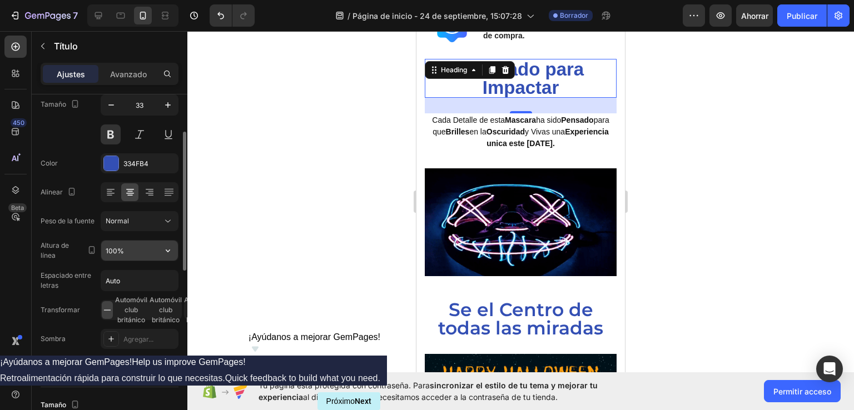
click at [147, 250] on input "100%" at bounding box center [139, 251] width 77 height 20
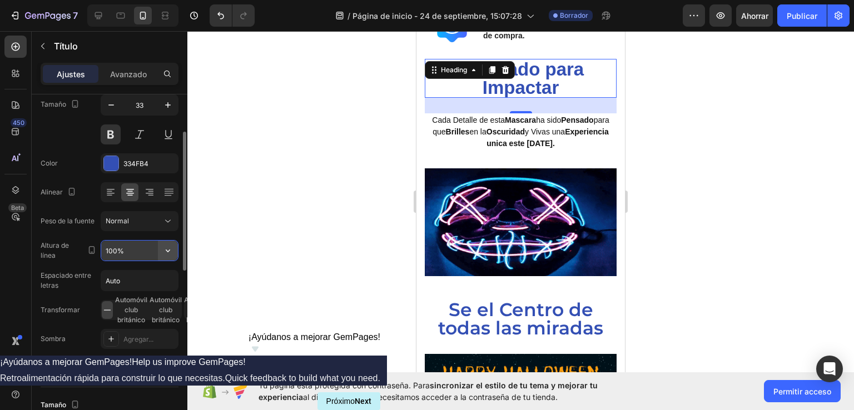
click at [164, 247] on icon "button" at bounding box center [167, 250] width 11 height 11
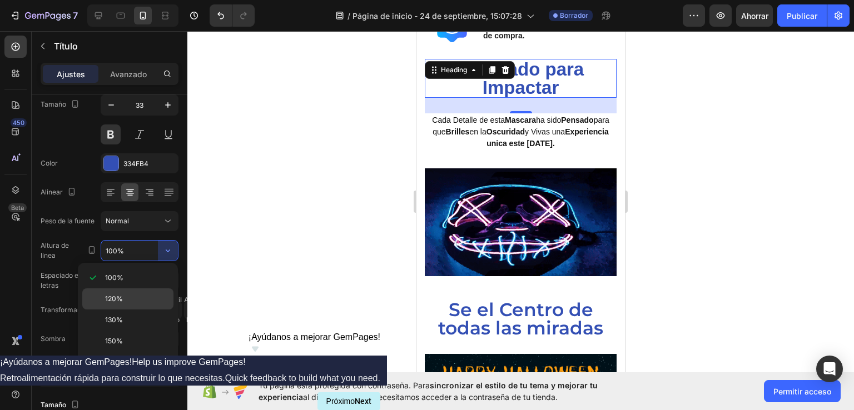
click at [138, 296] on p "120%" at bounding box center [136, 299] width 63 height 10
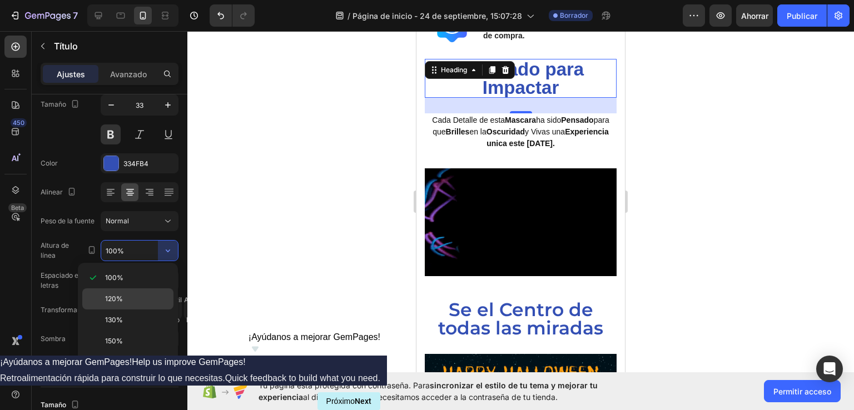
type input "120%"
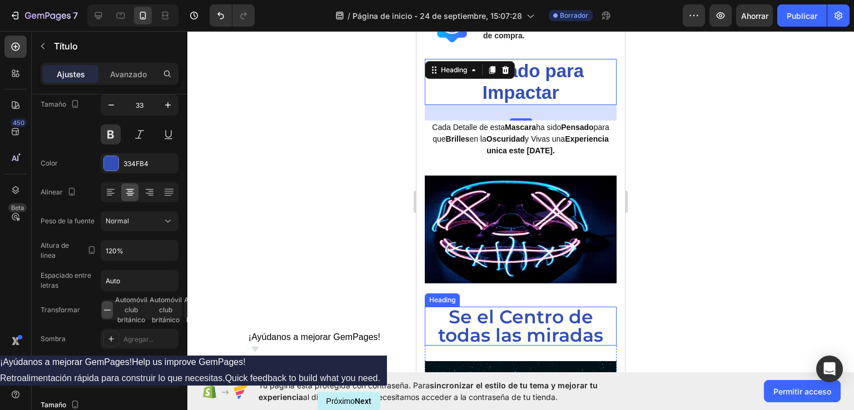
click at [529, 306] on strong "Se el Centro de todas las miradas" at bounding box center [520, 326] width 165 height 41
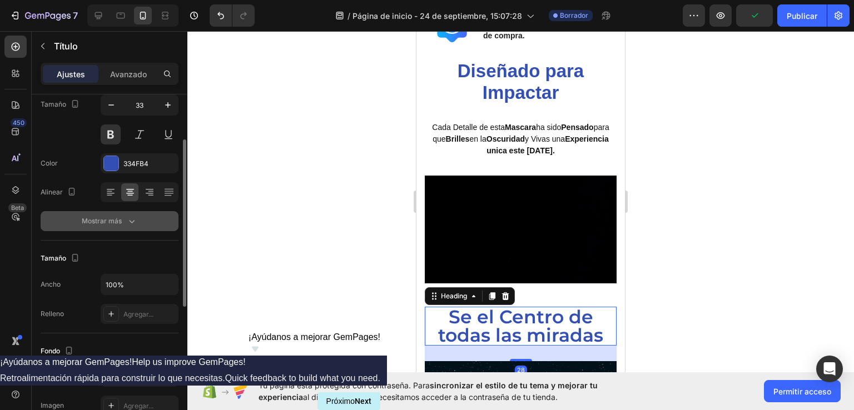
click at [125, 219] on div "Mostrar más" at bounding box center [110, 221] width 56 height 11
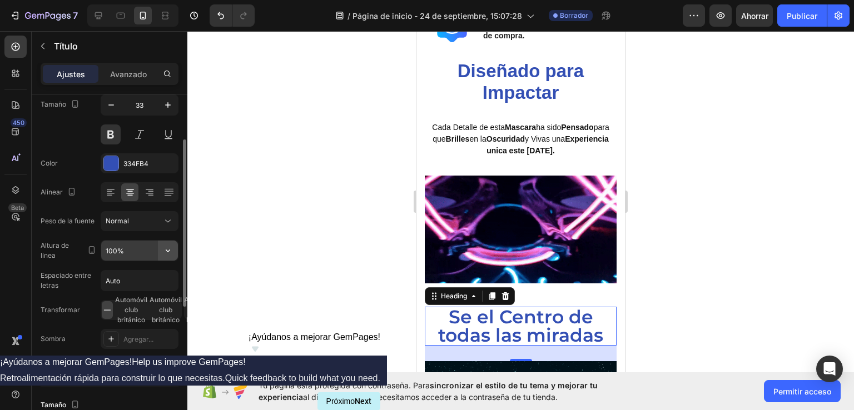
click at [171, 251] on icon "button" at bounding box center [167, 250] width 11 height 11
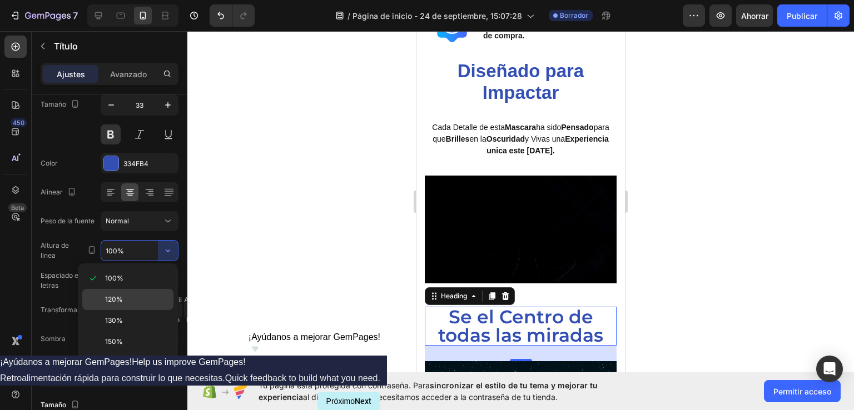
click at [133, 304] on p "120%" at bounding box center [136, 300] width 63 height 10
type input "120%"
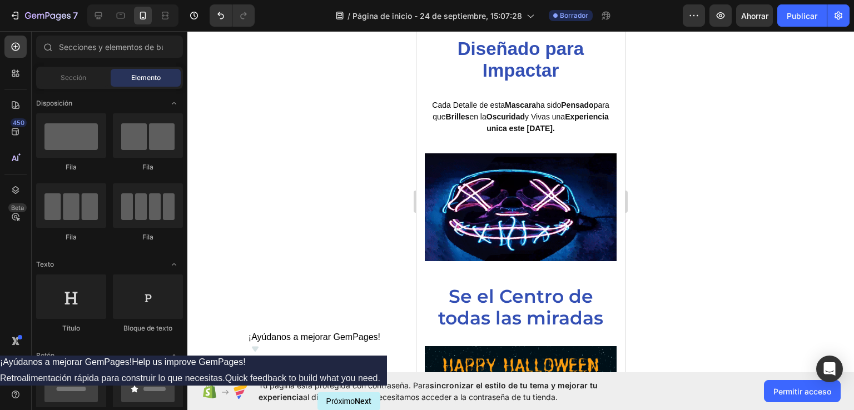
scroll to position [452, 0]
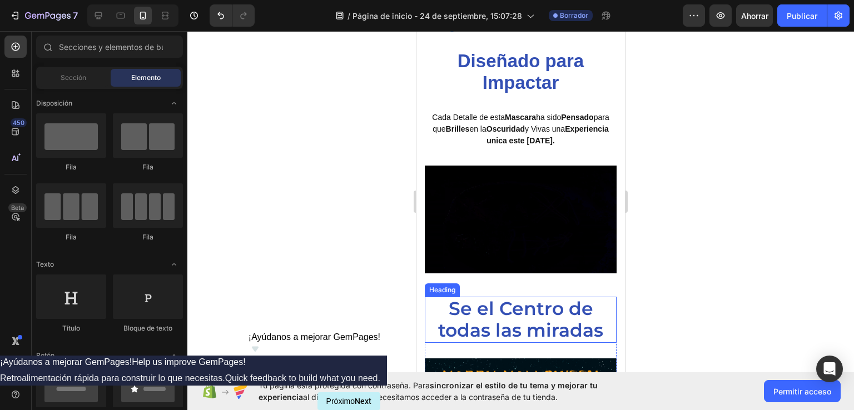
click at [507, 298] on strong "Se el Centro de todas las miradas" at bounding box center [520, 320] width 165 height 44
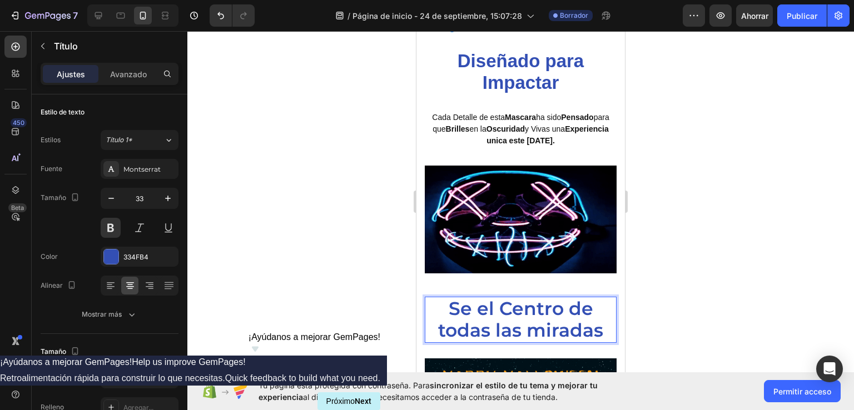
click at [507, 298] on strong "Se el Centro de todas las miradas" at bounding box center [520, 320] width 165 height 44
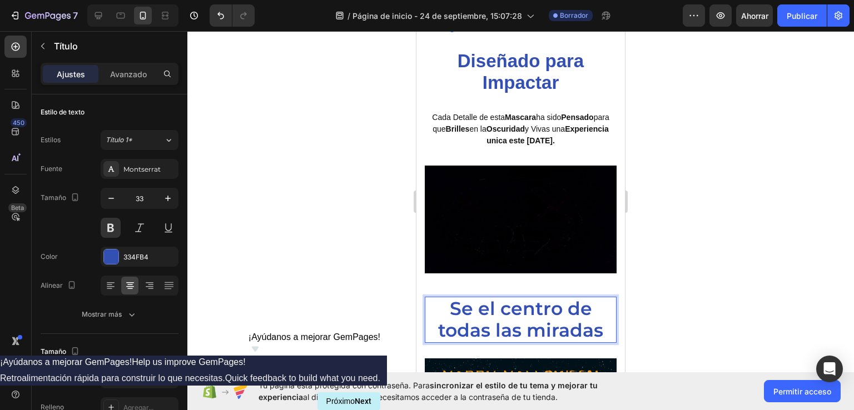
click at [736, 196] on div at bounding box center [520, 220] width 667 height 379
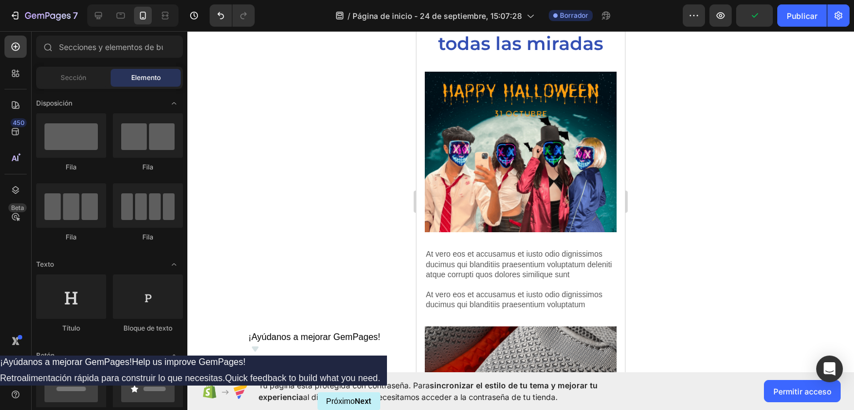
scroll to position [770, 0]
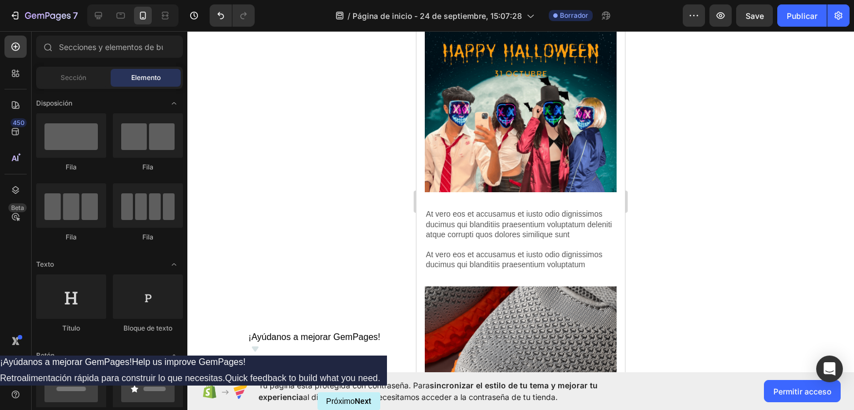
drag, startPoint x: 621, startPoint y: 216, endPoint x: 750, endPoint y: 146, distance: 147.3
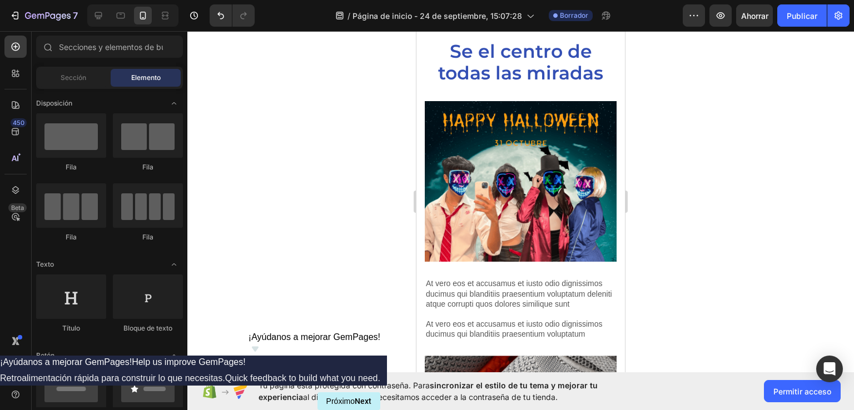
scroll to position [704, 0]
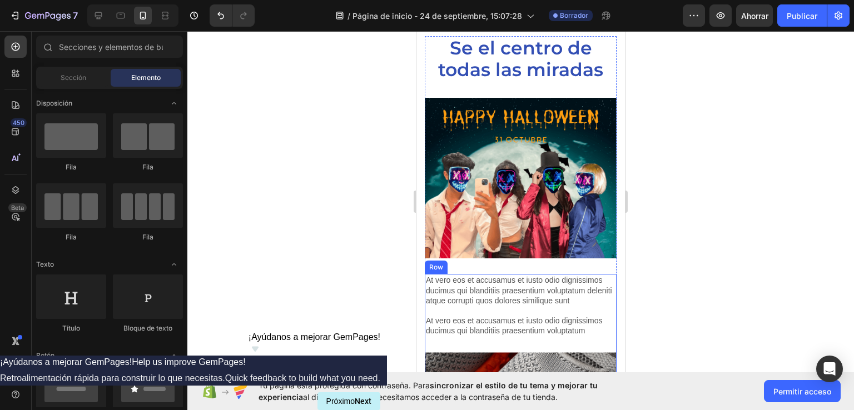
click at [572, 292] on p "At vero eos et accusamus et iusto odio dignissimos ducimus qui blanditiis praes…" at bounding box center [521, 290] width 190 height 31
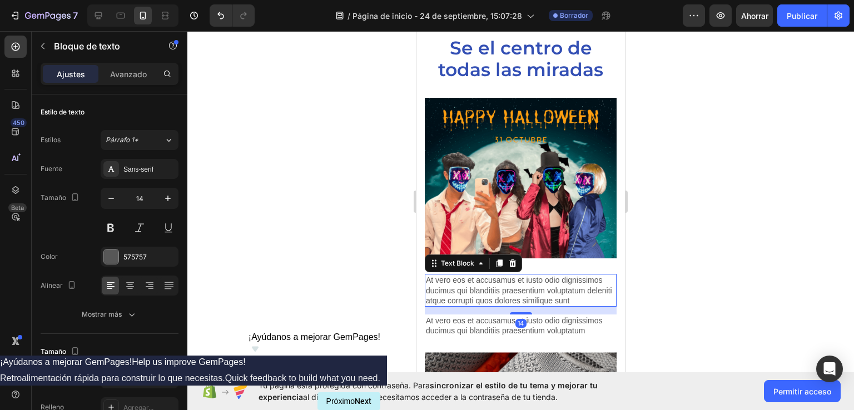
click at [581, 283] on p "At vero eos et accusamus et iusto odio dignissimos ducimus qui blanditiis praes…" at bounding box center [521, 290] width 190 height 31
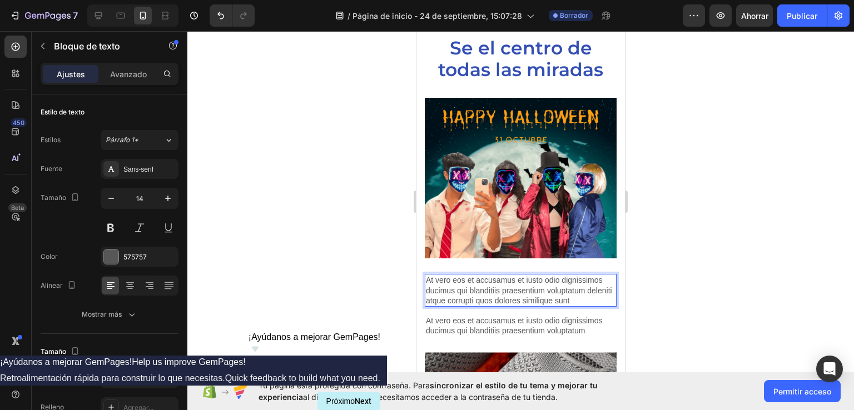
click at [581, 283] on p "At vero eos et accusamus et iusto odio dignissimos ducimus qui blanditiis praes…" at bounding box center [521, 290] width 190 height 31
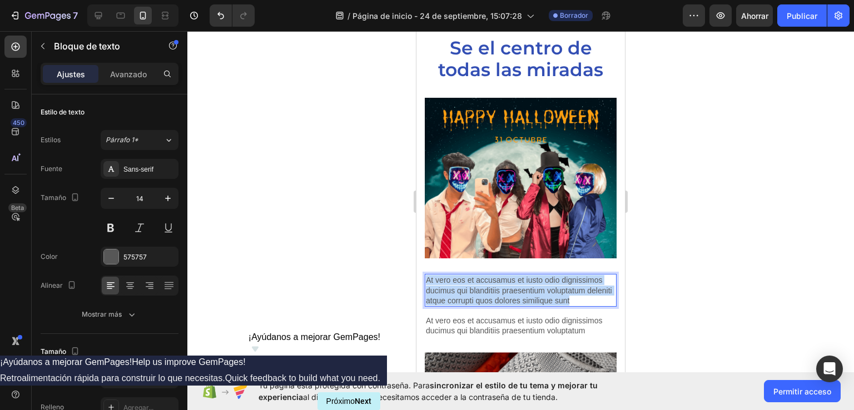
click at [581, 283] on p "At vero eos et accusamus et iusto odio dignissimos ducimus qui blanditiis praes…" at bounding box center [521, 290] width 190 height 31
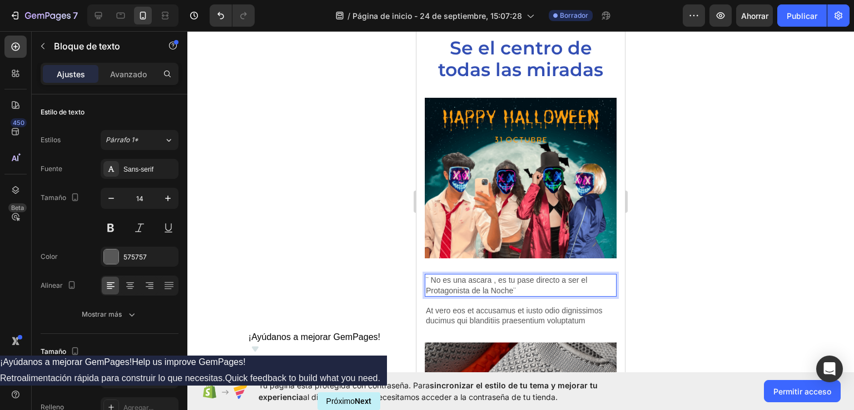
click at [471, 275] on p "¨ No es una ascara , es tu pase directo a ser el Protagonista de la Noche¨" at bounding box center [521, 285] width 190 height 20
click at [500, 275] on p "¨ No es una mascara , es tu pase directo a ser el Protagonista de la Noche¨" at bounding box center [521, 285] width 190 height 20
click at [509, 306] on p "At vero eos et accusamus et iusto odio dignissimos ducimus qui blanditiis praes…" at bounding box center [521, 316] width 190 height 20
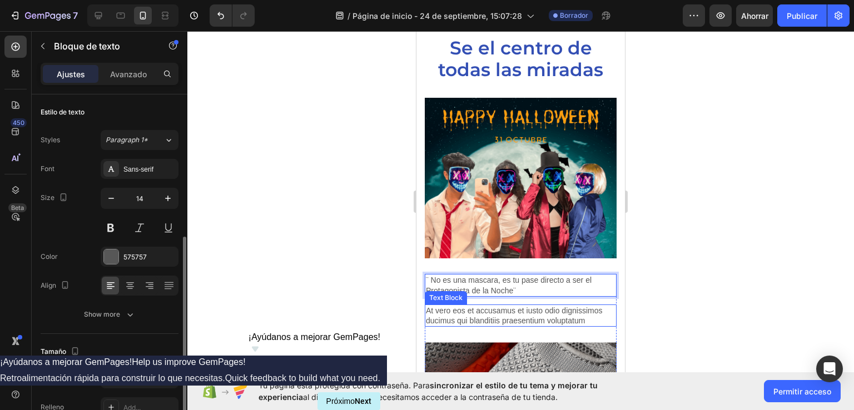
scroll to position [93, 0]
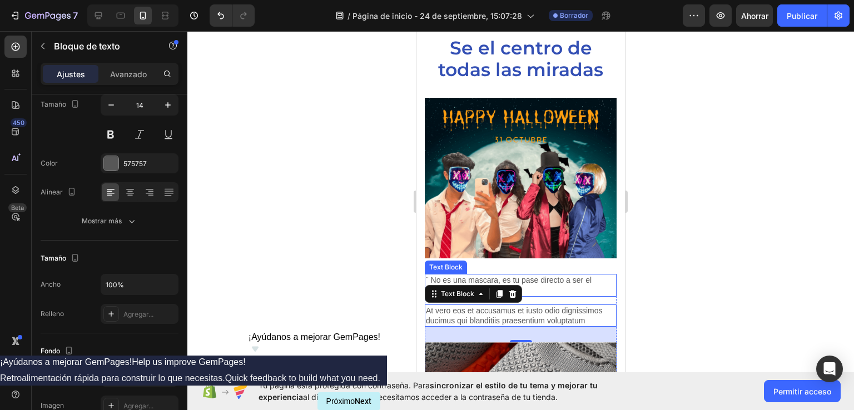
click at [727, 261] on div at bounding box center [520, 220] width 667 height 379
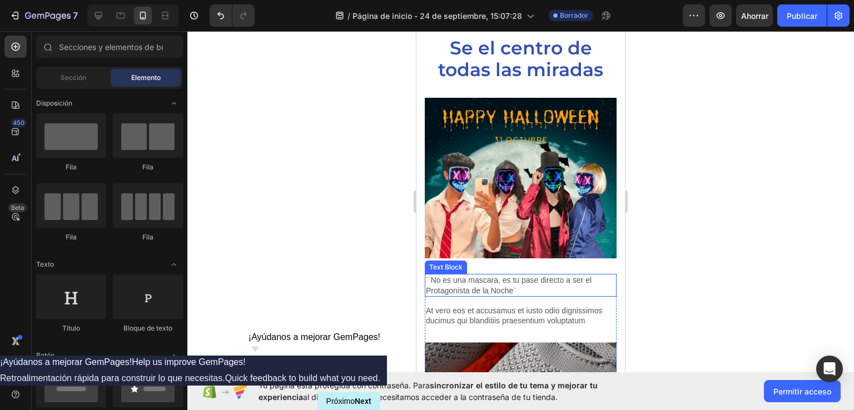
click at [428, 276] on p "¨ No es una mascara, es tu pase directo a ser el Protagonista de la Noche¨" at bounding box center [521, 285] width 190 height 20
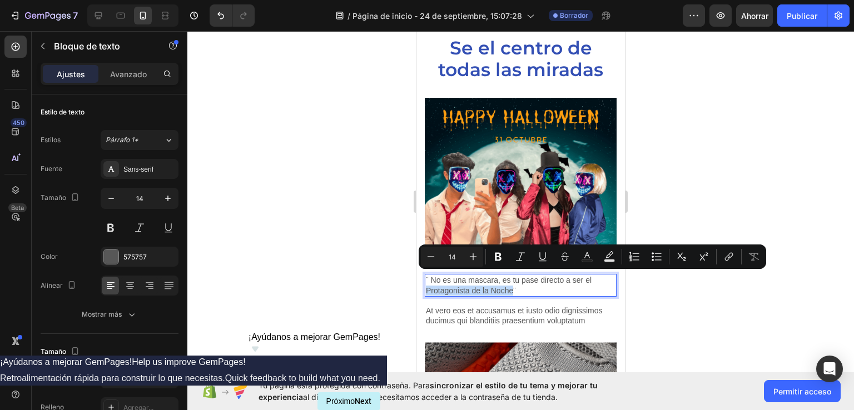
drag, startPoint x: 427, startPoint y: 279, endPoint x: 513, endPoint y: 281, distance: 85.7
click at [500, 255] on icon "Editor contextual toolbar" at bounding box center [498, 257] width 7 height 8
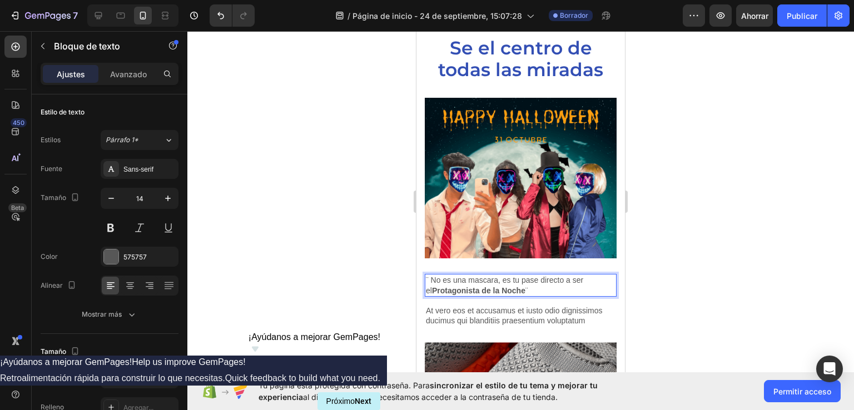
click at [684, 209] on div at bounding box center [520, 220] width 667 height 379
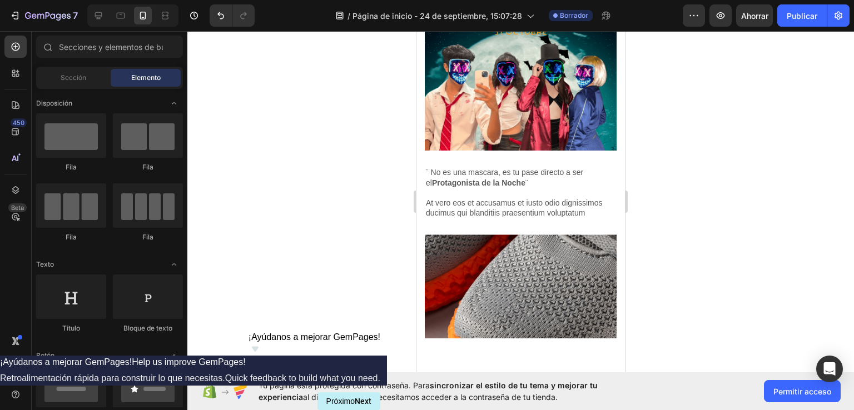
scroll to position [814, 0]
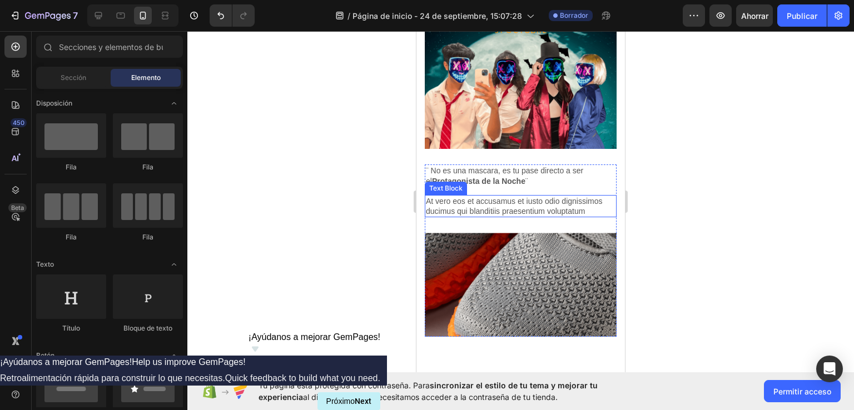
click at [512, 196] on p "At vero eos et accusamus et iusto odio dignissimos ducimus qui blanditiis praes…" at bounding box center [521, 206] width 190 height 20
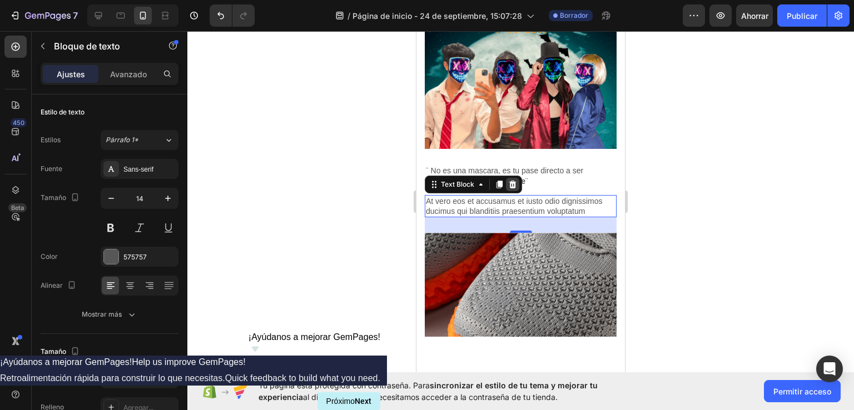
click at [512, 180] on icon at bounding box center [512, 184] width 9 height 9
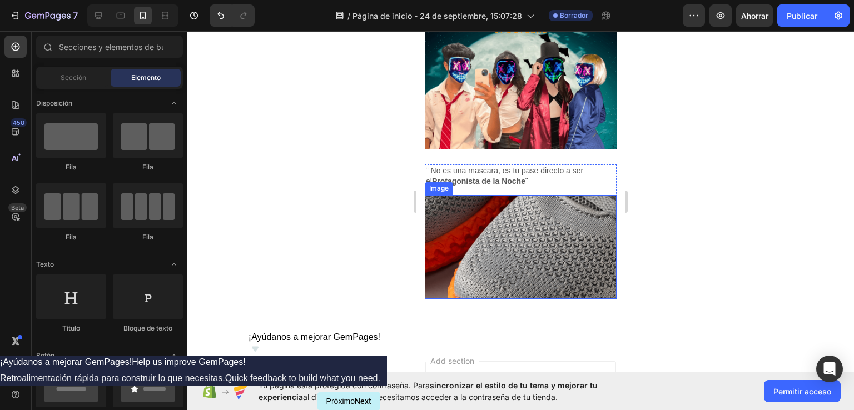
click at [487, 210] on img at bounding box center [521, 247] width 192 height 104
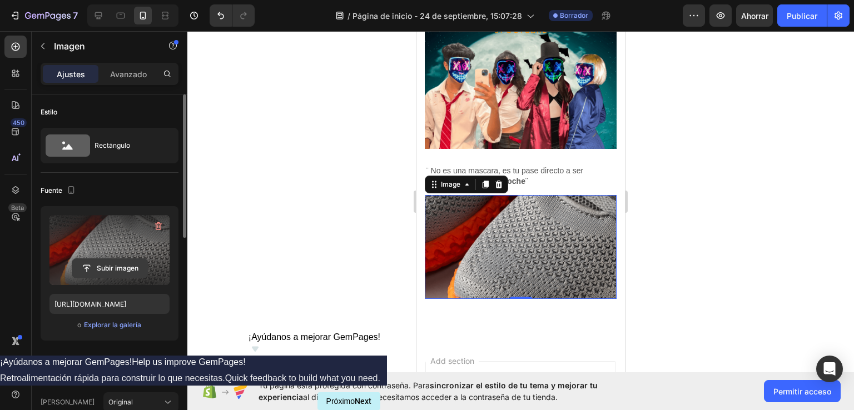
click at [118, 268] on input "file" at bounding box center [109, 268] width 75 height 19
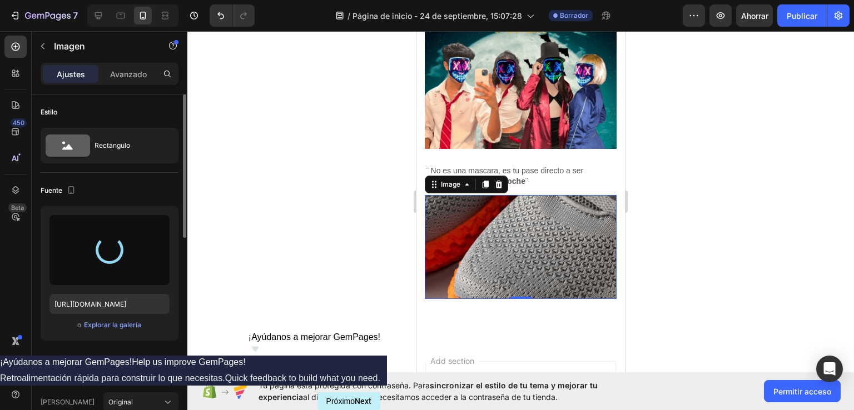
type input "[URL][DOMAIN_NAME]"
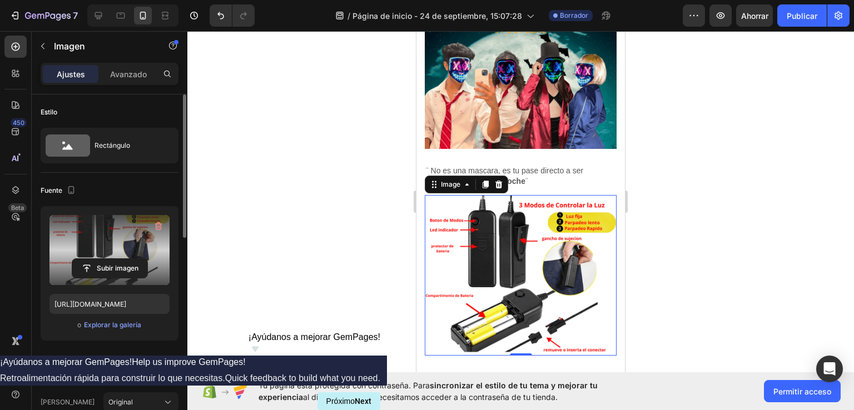
click at [710, 224] on div at bounding box center [520, 220] width 667 height 379
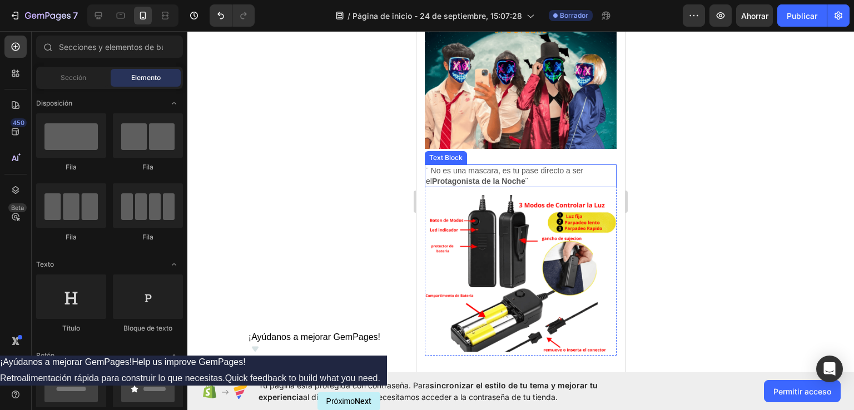
click at [499, 166] on p "¨ No es una mascara, es tu pase directo a ser el Protagonista de la Noche ¨" at bounding box center [521, 176] width 190 height 20
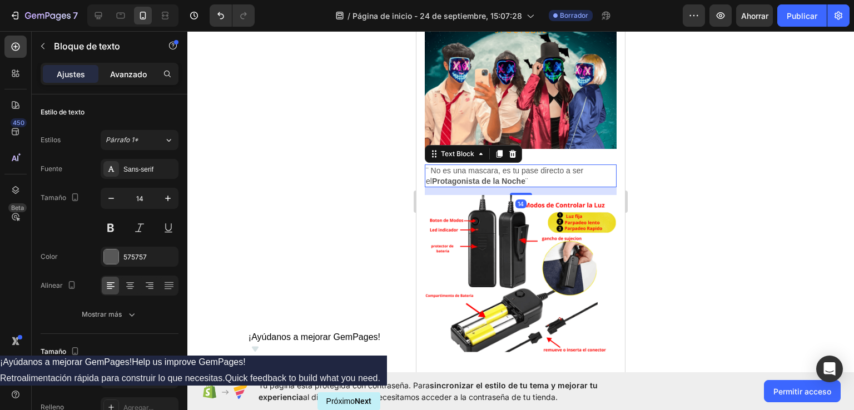
click at [122, 76] on font "Avanzado" at bounding box center [128, 74] width 37 height 9
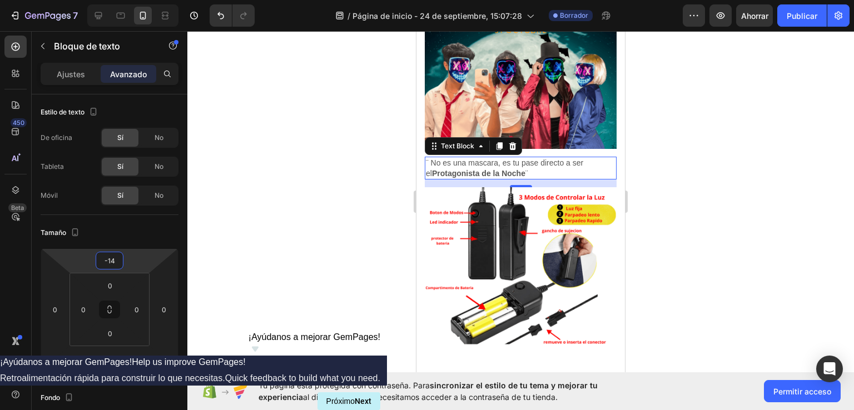
type input "-16"
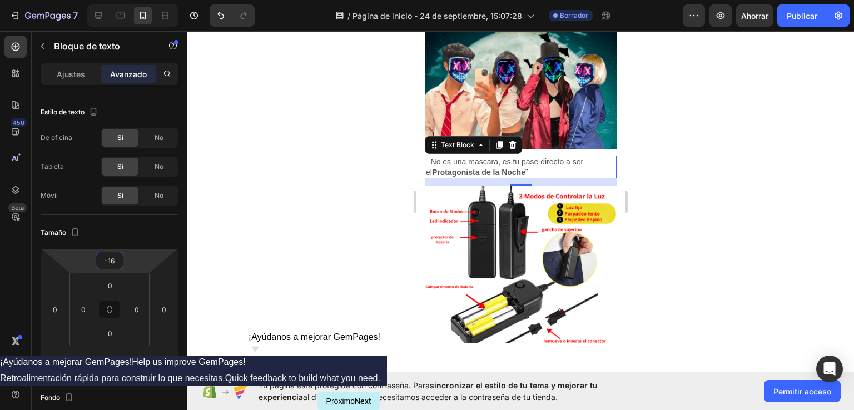
drag, startPoint x: 134, startPoint y: 261, endPoint x: 137, endPoint y: 266, distance: 6.0
click at [137, 0] on html "7 / Página de inicio - [DATE] 15:07:28 Borrador Avance Ahorrar Publicar 450 Bet…" at bounding box center [427, 0] width 854 height 0
click at [721, 207] on div at bounding box center [520, 220] width 667 height 379
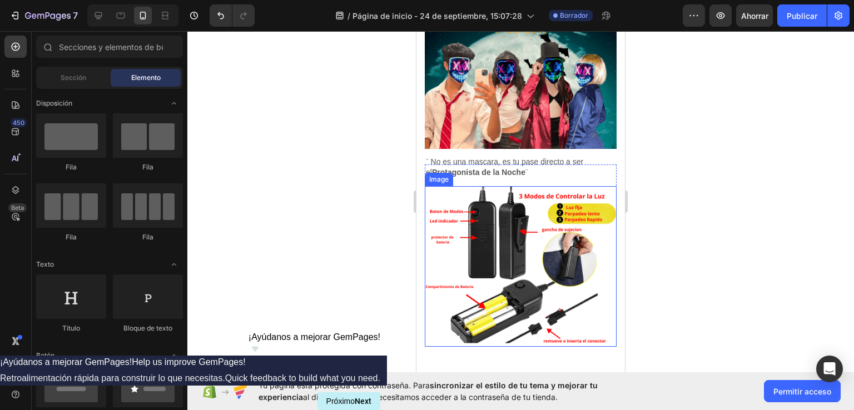
click at [449, 190] on img at bounding box center [521, 266] width 192 height 161
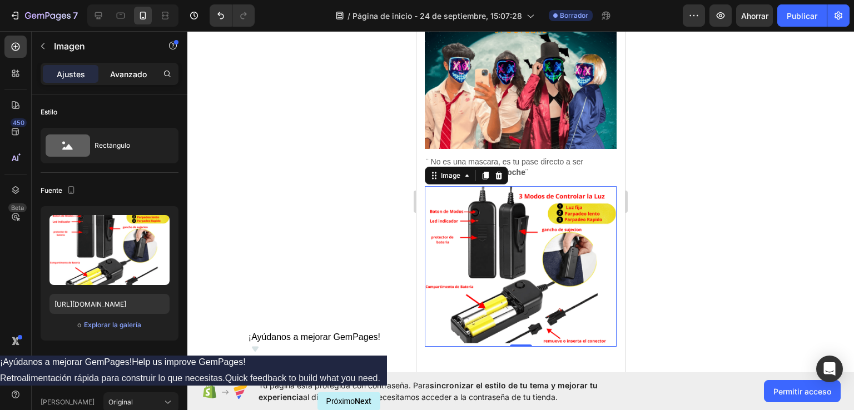
click at [132, 70] on font "Avanzado" at bounding box center [128, 74] width 37 height 9
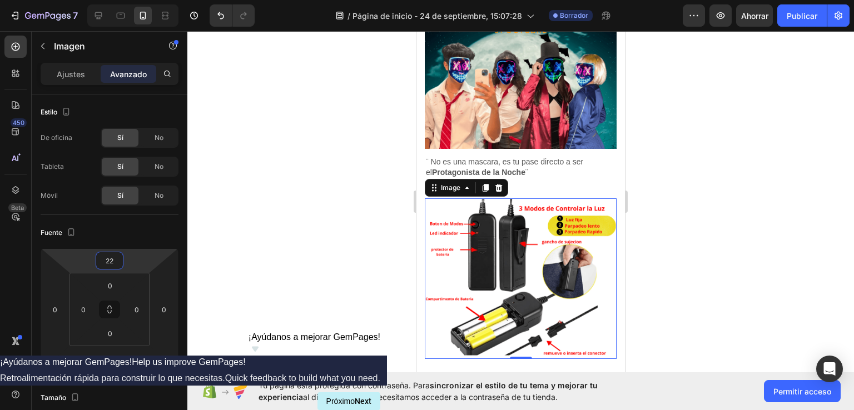
type input "32"
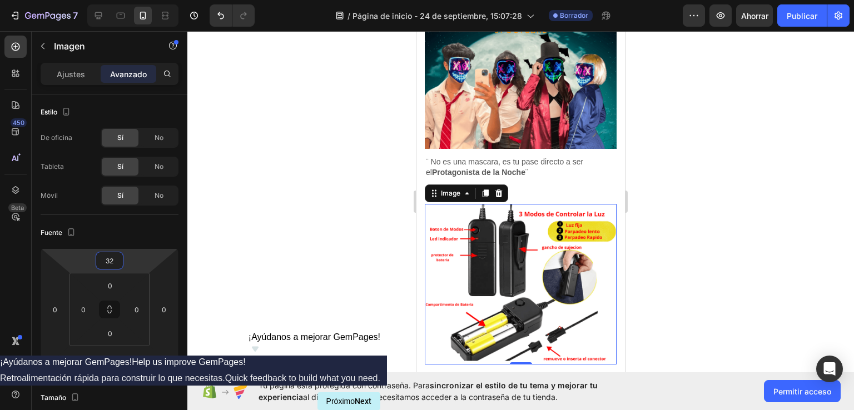
drag, startPoint x: 138, startPoint y: 252, endPoint x: 143, endPoint y: 244, distance: 10.5
click at [143, 0] on html "7 / Página de inicio - [DATE] 15:07:28 Borrador Avance Ahorrar Publicar 450 Bet…" at bounding box center [427, 0] width 854 height 0
click at [694, 211] on div at bounding box center [520, 220] width 667 height 379
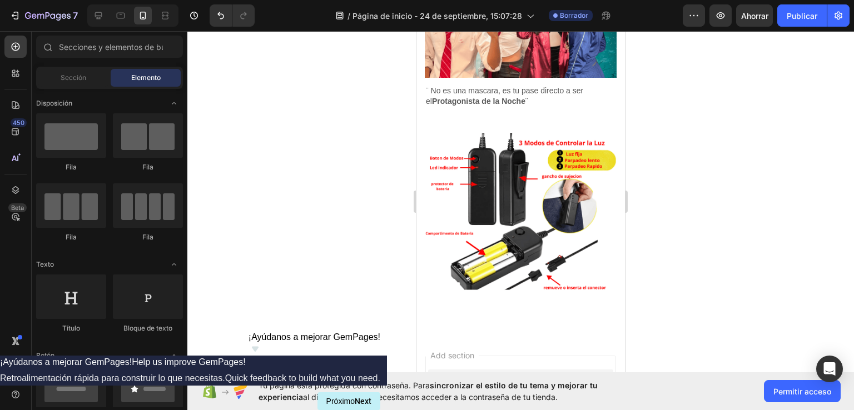
scroll to position [883, 0]
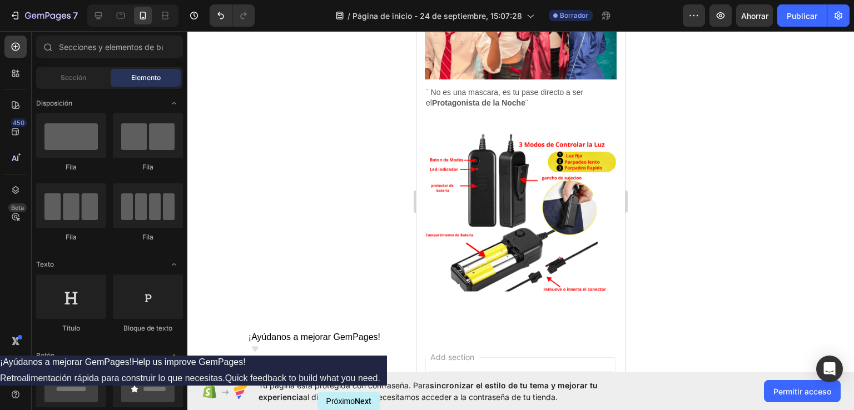
drag, startPoint x: 617, startPoint y: 259, endPoint x: 697, endPoint y: 110, distance: 168.9
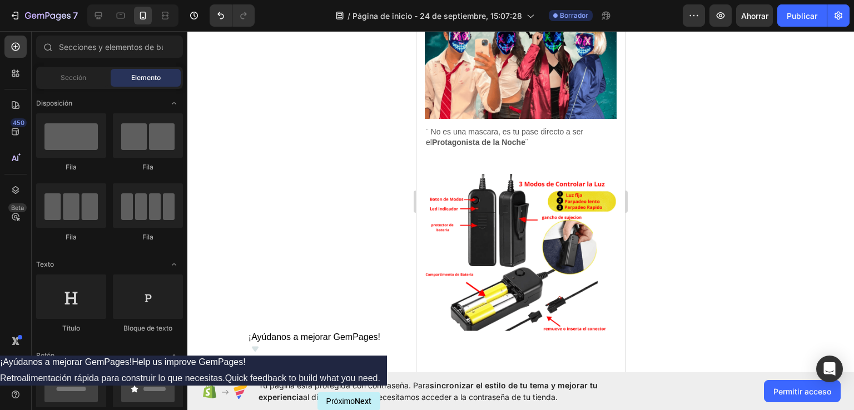
scroll to position [870, 0]
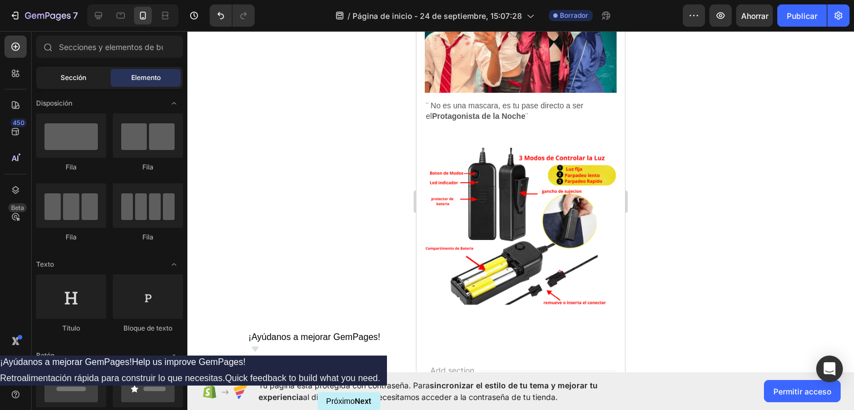
click at [52, 69] on div "Sección" at bounding box center [73, 78] width 70 height 18
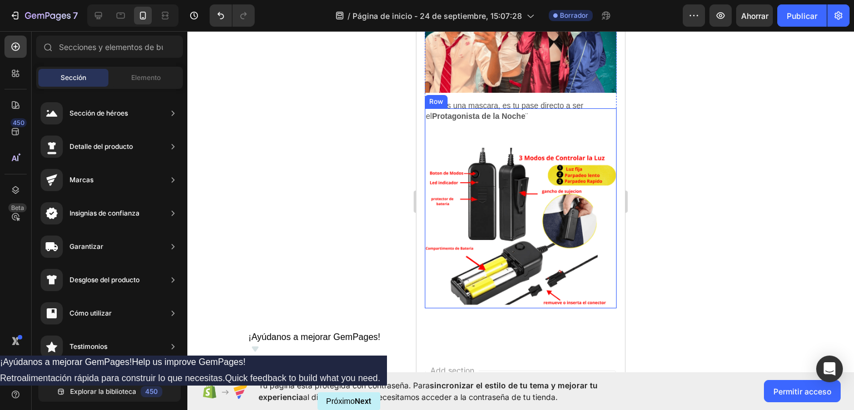
click at [453, 113] on div "Lorem ipsum dolor sit amet, consectetur Heading ¨ No es una mascara, es tu pase…" at bounding box center [521, 208] width 192 height 200
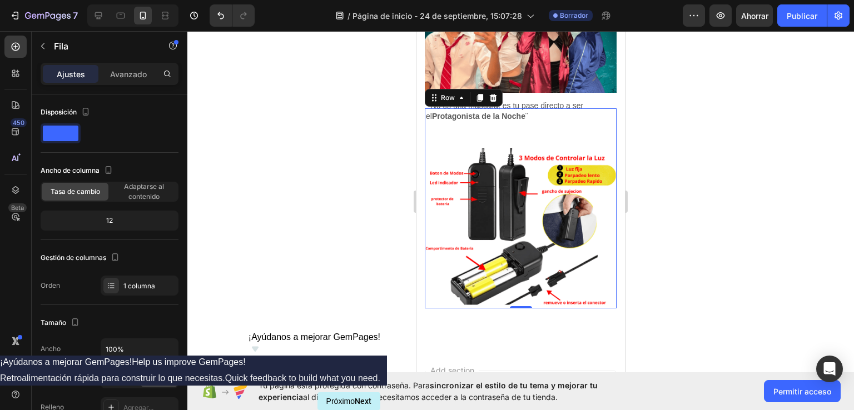
scroll to position [301, 0]
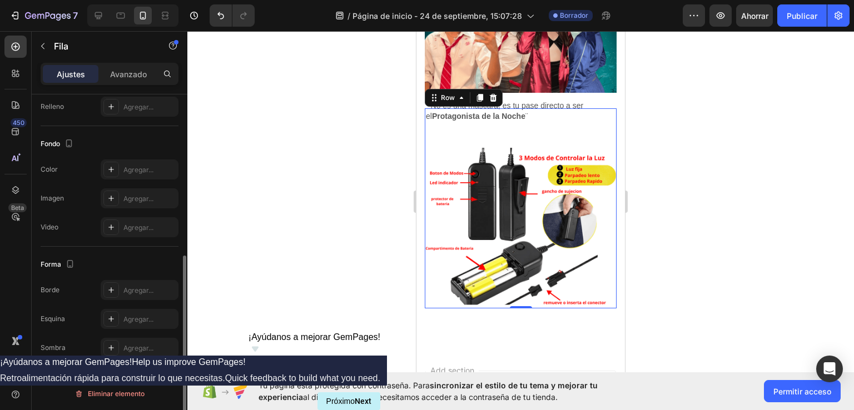
drag, startPoint x: 187, startPoint y: 128, endPoint x: 131, endPoint y: 136, distance: 56.2
click at [189, 0] on div "7 / Página de inicio - [DATE] 15:07:28 Borrador Avance Ahorrar Publicar 450 Bet…" at bounding box center [427, 0] width 854 height 0
click at [14, 47] on icon at bounding box center [15, 46] width 4 height 4
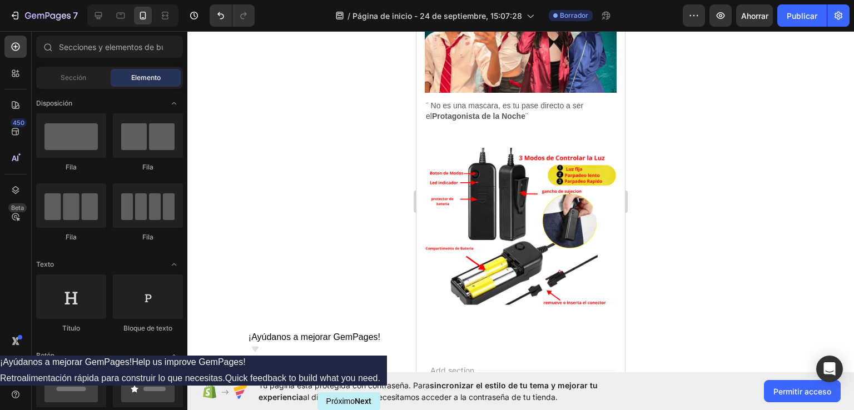
scroll to position [318, 0]
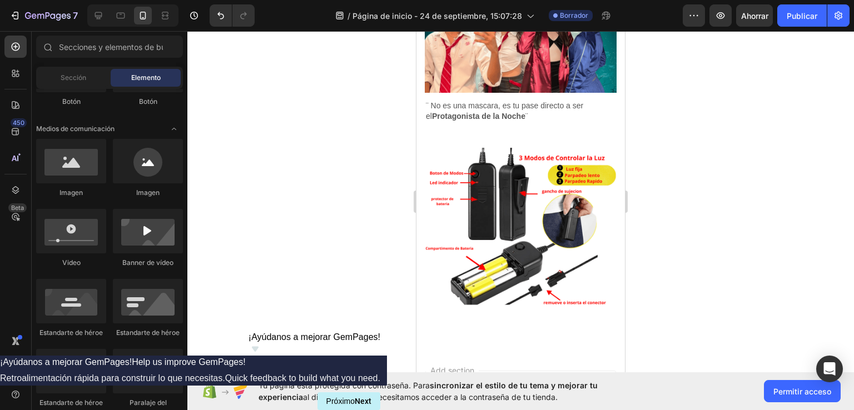
click at [189, 0] on div "7 / Página de inicio - [DATE] 15:07:28 Borrador Avance Ahorrar Publicar 450 Bet…" at bounding box center [427, 0] width 854 height 0
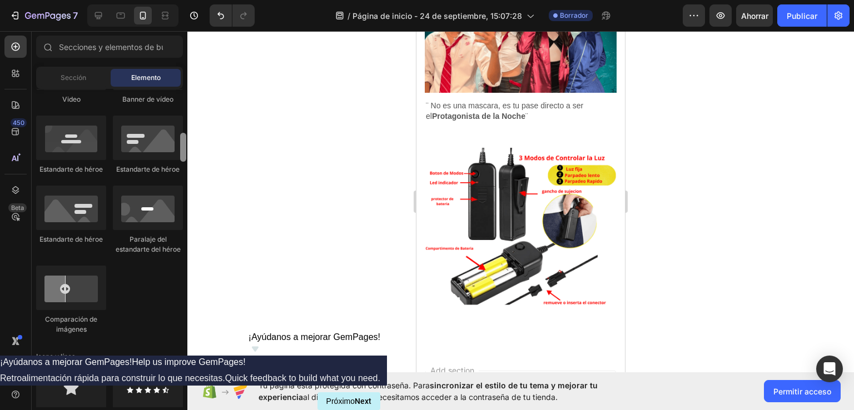
scroll to position [518, 0]
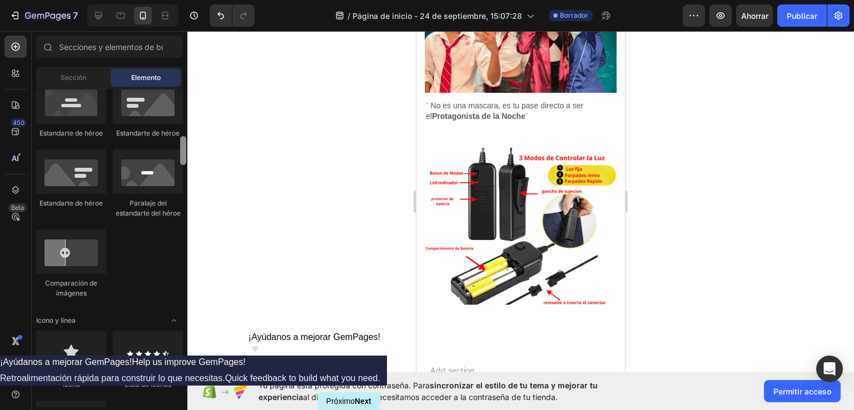
drag, startPoint x: 185, startPoint y: 121, endPoint x: 189, endPoint y: 140, distance: 18.8
click at [189, 0] on div "7 / Página de inicio - [DATE] 15:07:28 Borrador Avance Ahorrar Publicar 450 Bet…" at bounding box center [427, 0] width 854 height 0
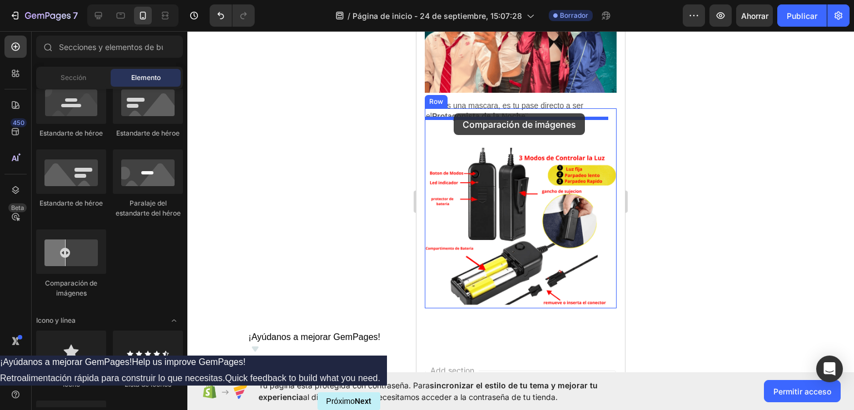
drag, startPoint x: 483, startPoint y: 292, endPoint x: 454, endPoint y: 113, distance: 180.9
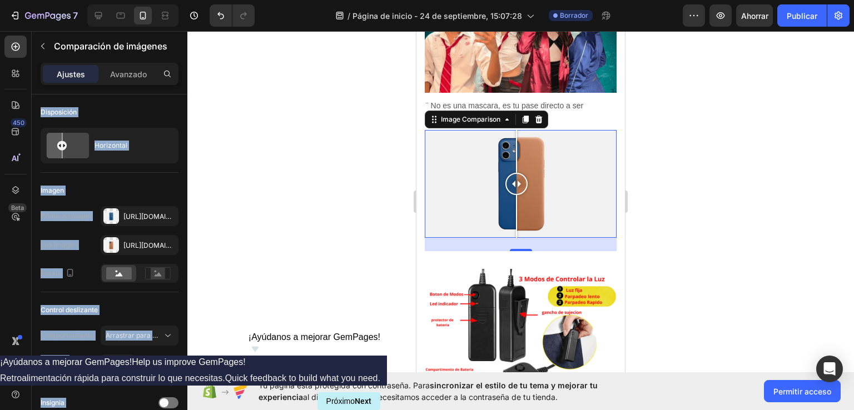
click at [483, 162] on div at bounding box center [521, 184] width 192 height 108
drag, startPoint x: 480, startPoint y: 175, endPoint x: 516, endPoint y: 178, distance: 35.7
click at [516, 178] on div at bounding box center [515, 184] width 22 height 22
click at [736, 161] on div at bounding box center [520, 220] width 667 height 379
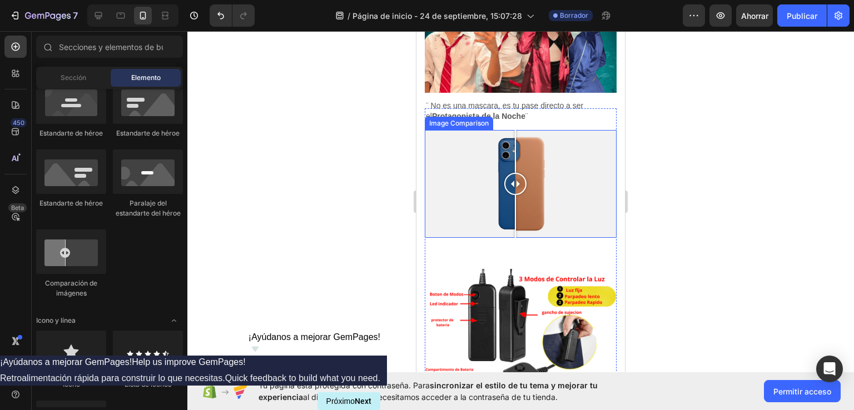
click at [469, 156] on div at bounding box center [521, 184] width 192 height 108
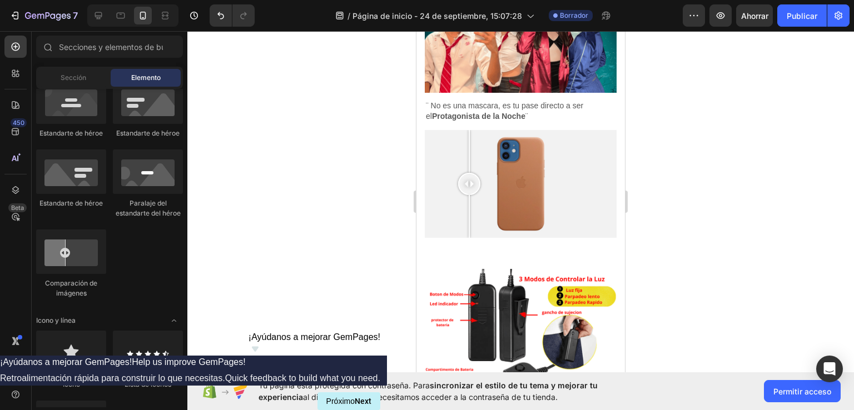
click at [742, 147] on div at bounding box center [520, 220] width 667 height 379
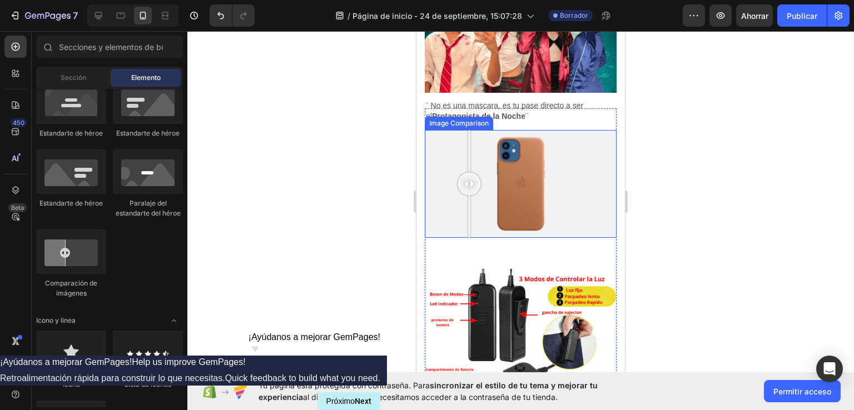
click at [523, 153] on div at bounding box center [521, 184] width 192 height 108
click at [514, 155] on div at bounding box center [523, 184] width 22 height 108
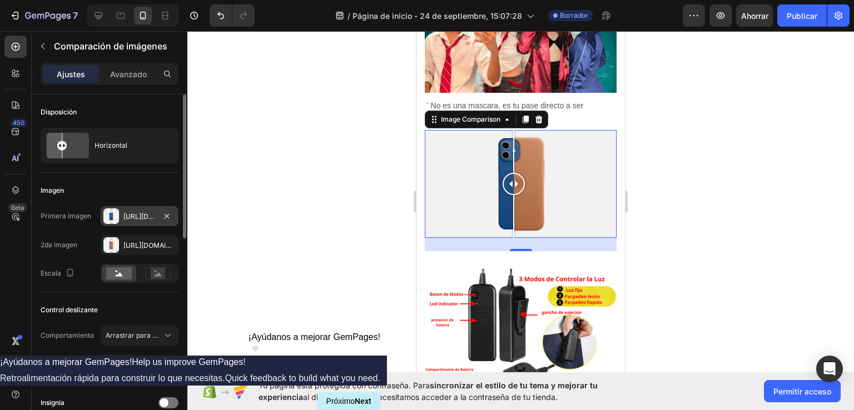
click at [110, 215] on div at bounding box center [111, 217] width 16 height 16
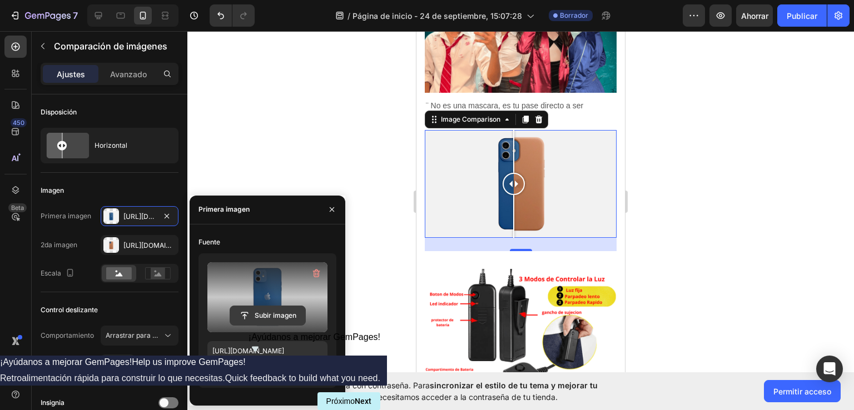
click at [271, 319] on input "file" at bounding box center [267, 315] width 75 height 19
click at [261, 313] on input "file" at bounding box center [267, 315] width 75 height 19
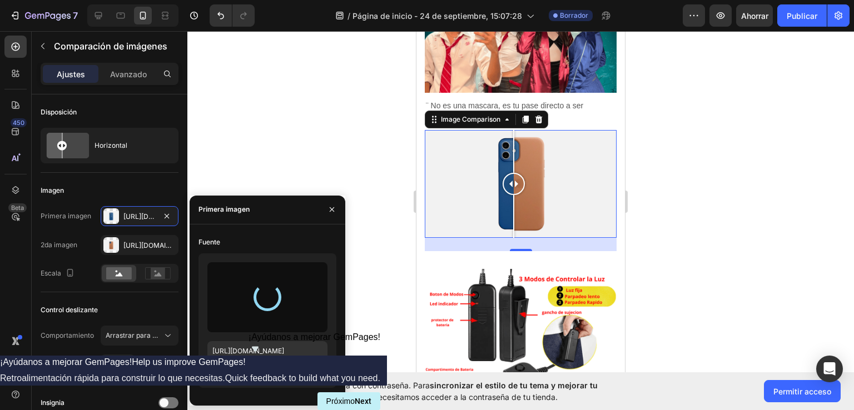
type input "[URL][DOMAIN_NAME]"
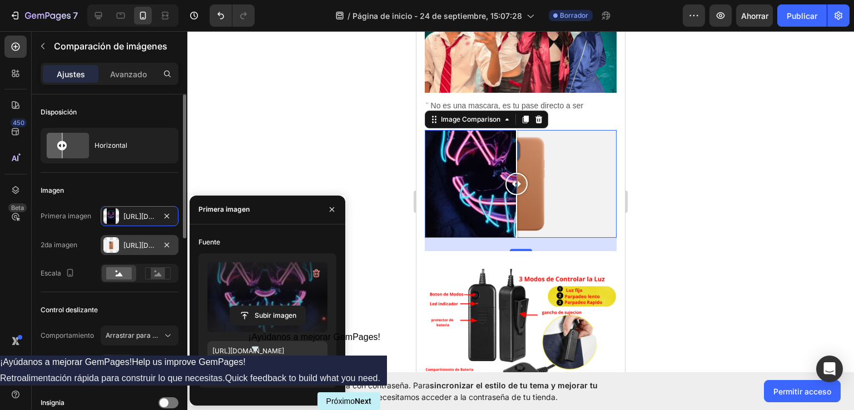
click at [113, 243] on div at bounding box center [111, 245] width 16 height 16
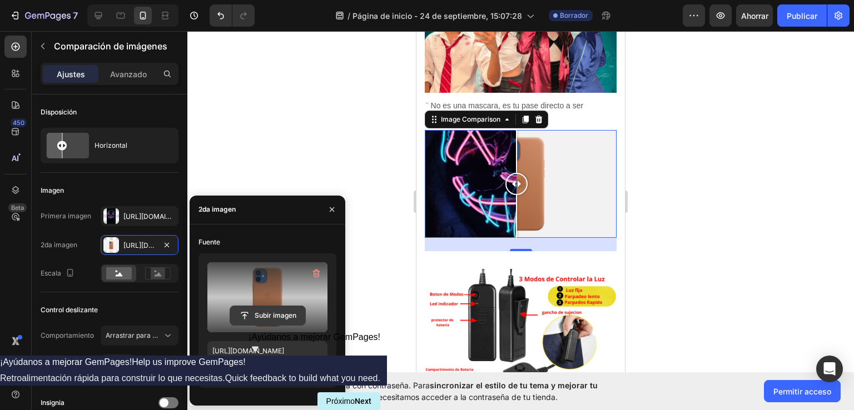
click at [276, 319] on input "file" at bounding box center [267, 315] width 75 height 19
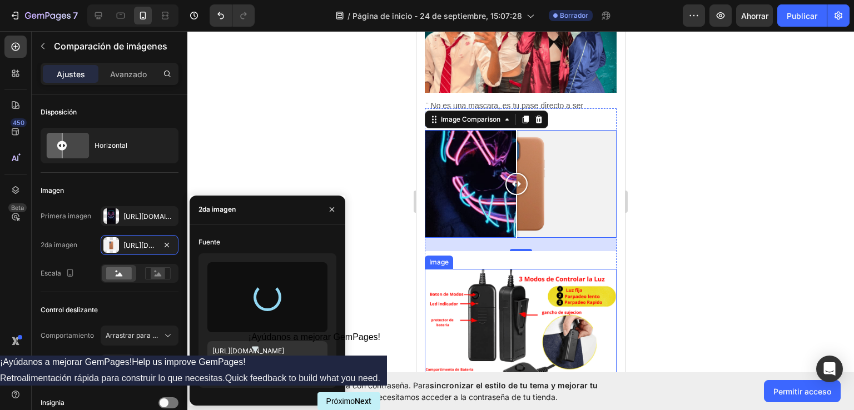
type input "[URL][DOMAIN_NAME]"
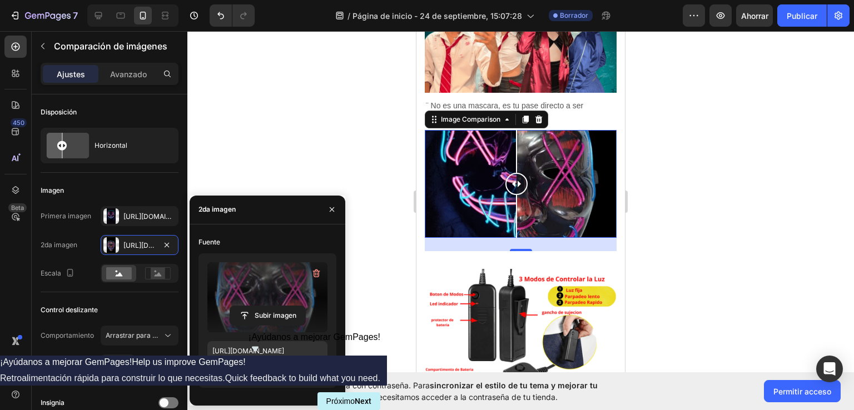
click at [728, 165] on div at bounding box center [520, 220] width 667 height 379
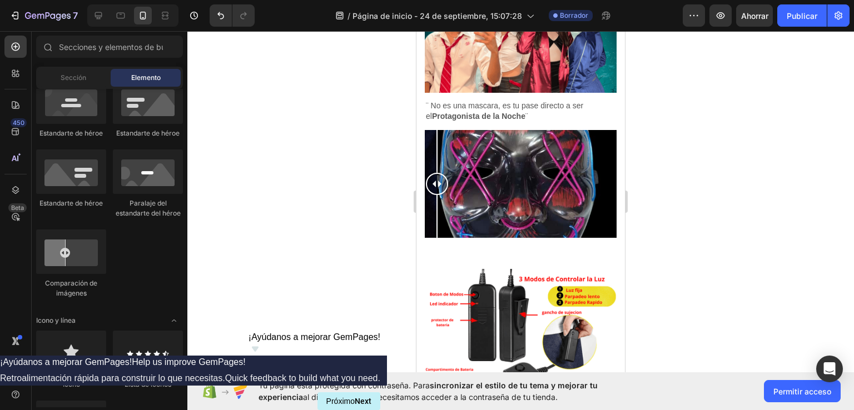
drag, startPoint x: 523, startPoint y: 172, endPoint x: 323, endPoint y: 186, distance: 200.7
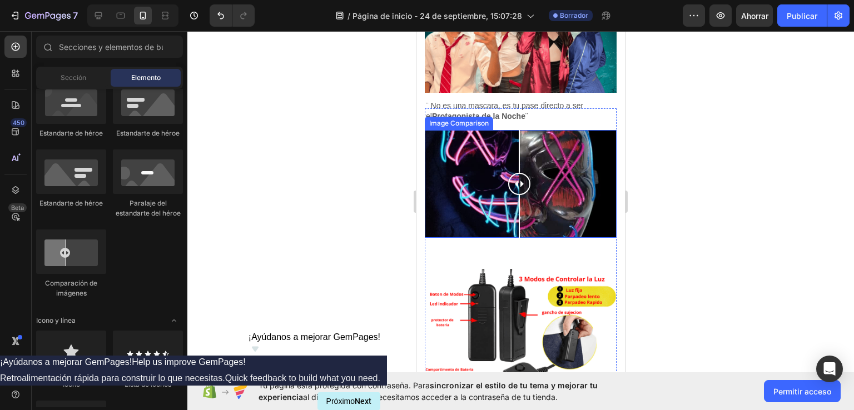
drag, startPoint x: 439, startPoint y: 172, endPoint x: 519, endPoint y: 175, distance: 80.2
click at [519, 175] on div at bounding box center [519, 184] width 22 height 22
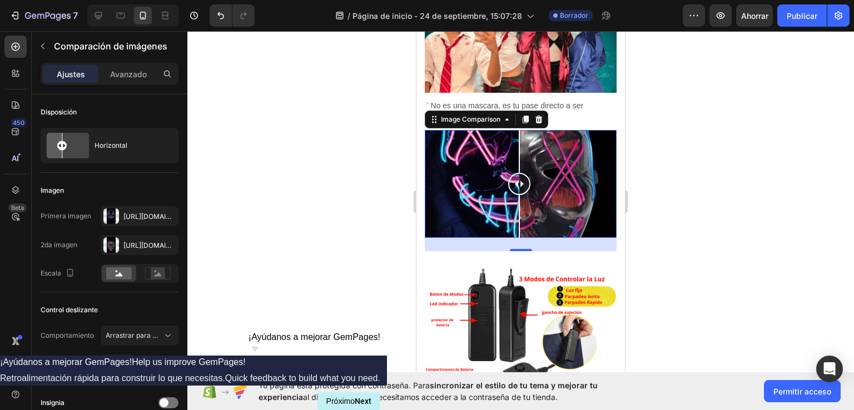
click at [464, 155] on div at bounding box center [521, 184] width 192 height 108
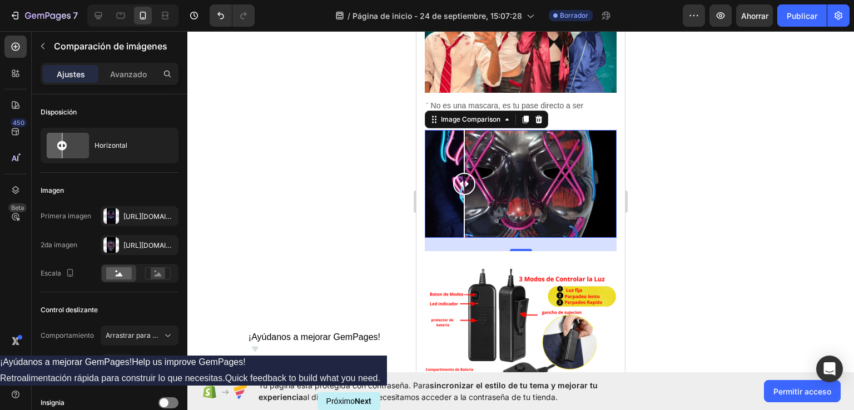
click at [702, 159] on div at bounding box center [520, 220] width 667 height 379
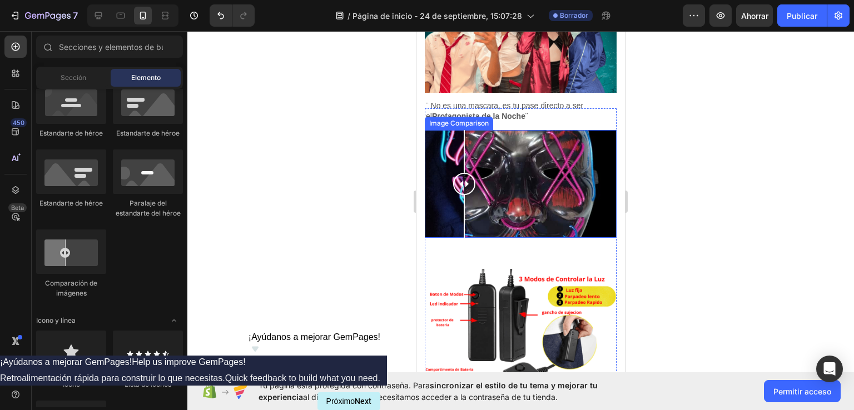
click at [508, 163] on div at bounding box center [521, 184] width 192 height 108
click at [463, 159] on div at bounding box center [521, 184] width 192 height 108
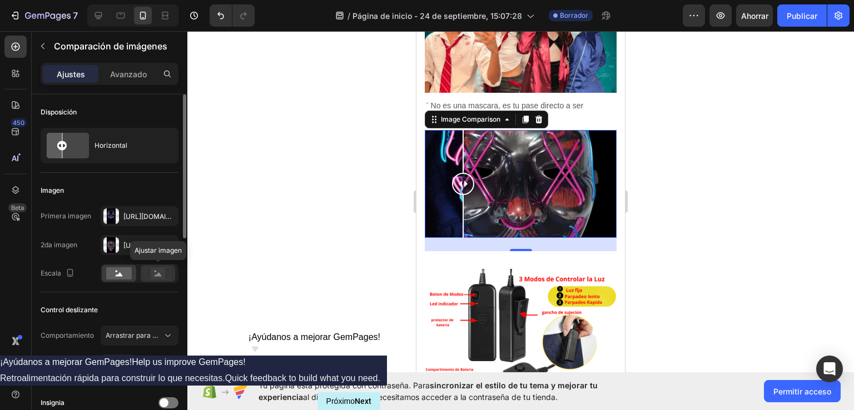
click at [155, 276] on icon at bounding box center [158, 275] width 7 height 4
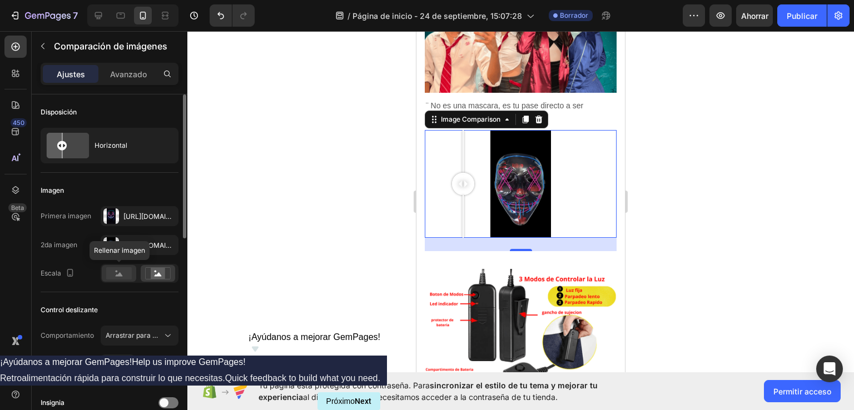
click at [120, 273] on icon at bounding box center [119, 275] width 7 height 4
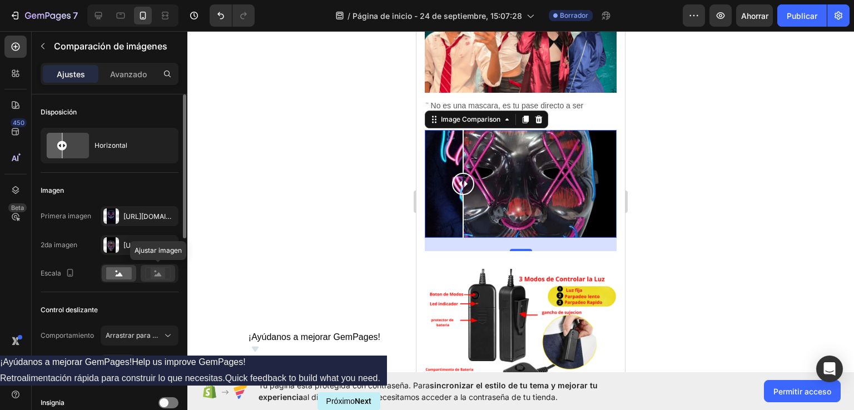
click at [159, 271] on rect at bounding box center [158, 273] width 14 height 11
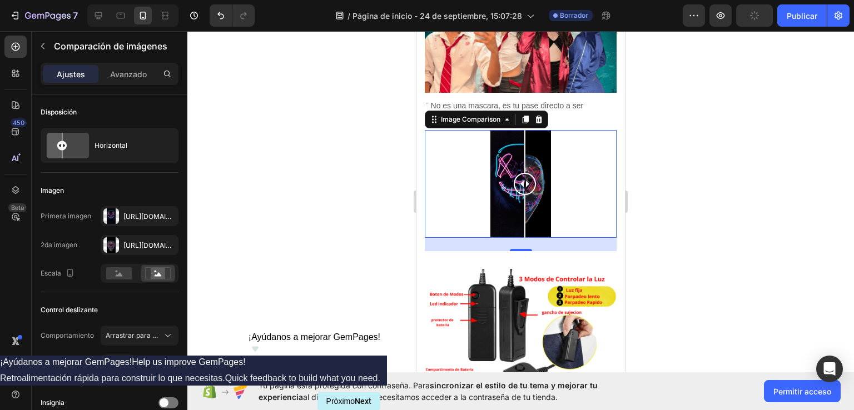
drag, startPoint x: 460, startPoint y: 171, endPoint x: 529, endPoint y: 181, distance: 69.7
click at [529, 181] on div at bounding box center [525, 184] width 22 height 108
click at [122, 275] on icon at bounding box center [119, 275] width 7 height 4
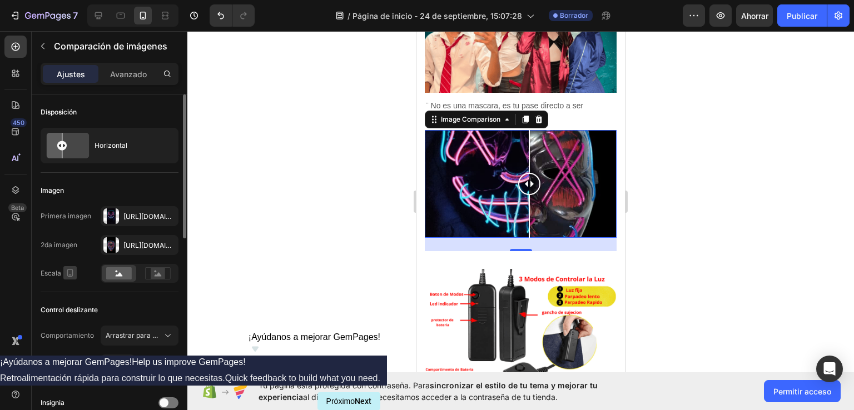
click at [72, 274] on icon "button" at bounding box center [70, 273] width 11 height 11
click at [71, 274] on icon "button" at bounding box center [70, 273] width 11 height 11
click at [152, 272] on rect at bounding box center [158, 273] width 14 height 11
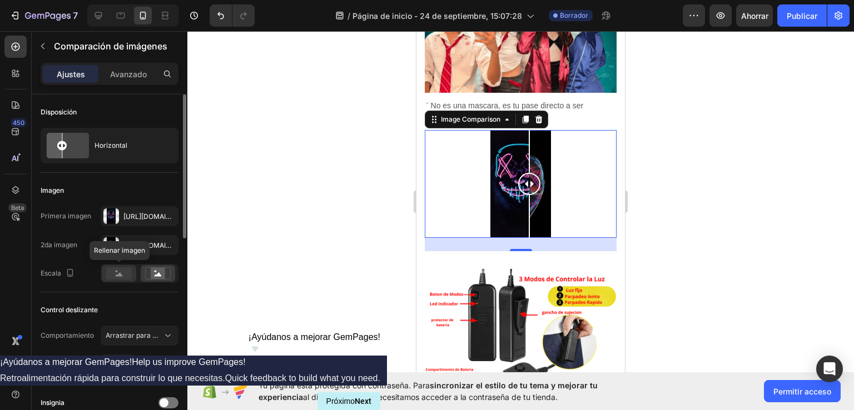
click at [125, 274] on rect at bounding box center [119, 274] width 26 height 12
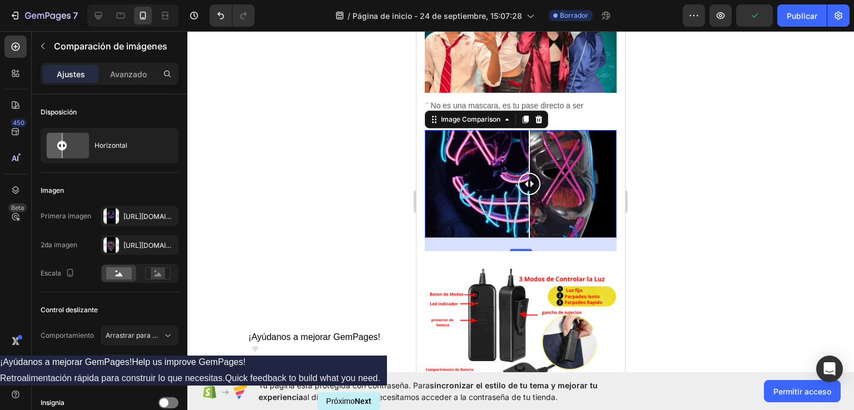
click at [709, 153] on div at bounding box center [520, 220] width 667 height 379
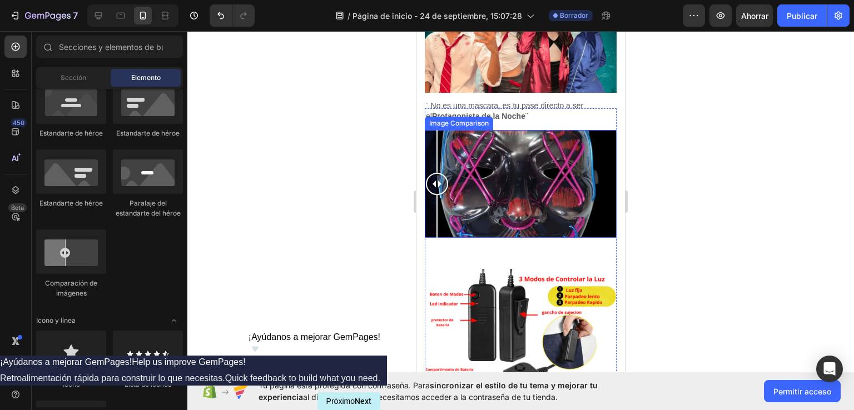
drag, startPoint x: 527, startPoint y: 171, endPoint x: 429, endPoint y: 170, distance: 97.3
click at [429, 173] on div at bounding box center [437, 184] width 22 height 22
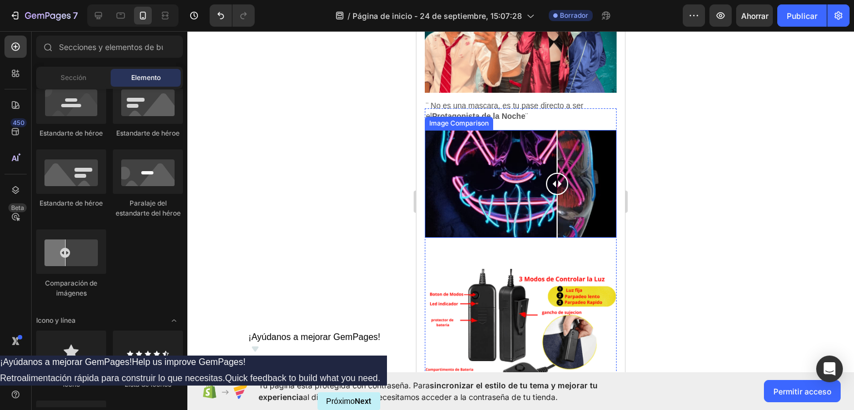
drag, startPoint x: 449, startPoint y: 172, endPoint x: 563, endPoint y: 177, distance: 114.7
click at [563, 177] on div at bounding box center [521, 184] width 192 height 108
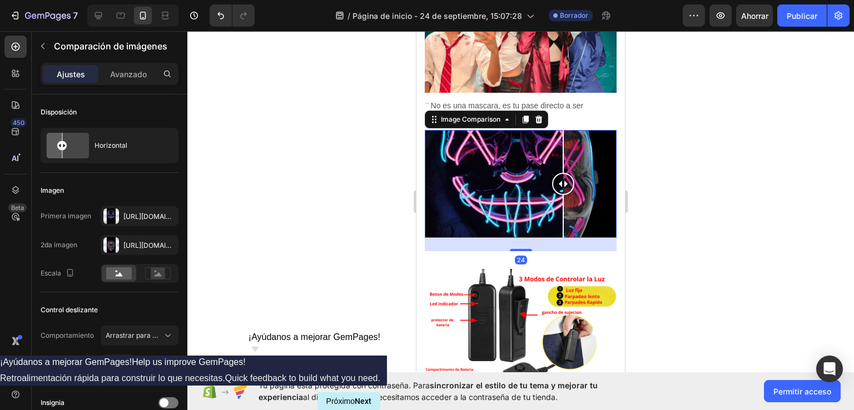
click at [481, 170] on div at bounding box center [521, 184] width 192 height 108
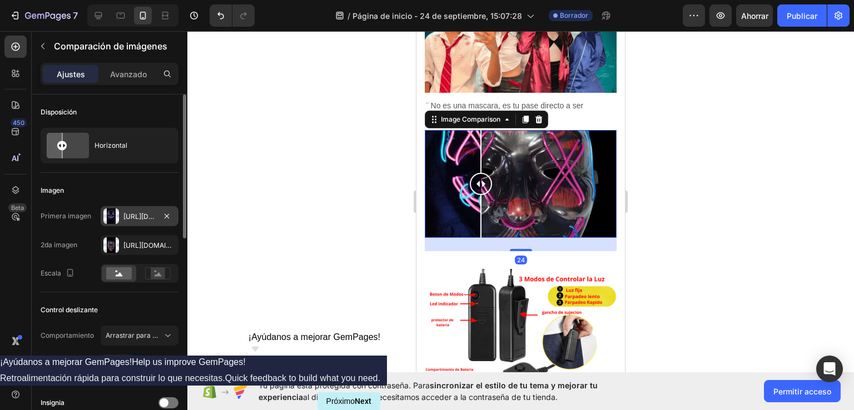
click at [107, 215] on div at bounding box center [111, 217] width 16 height 16
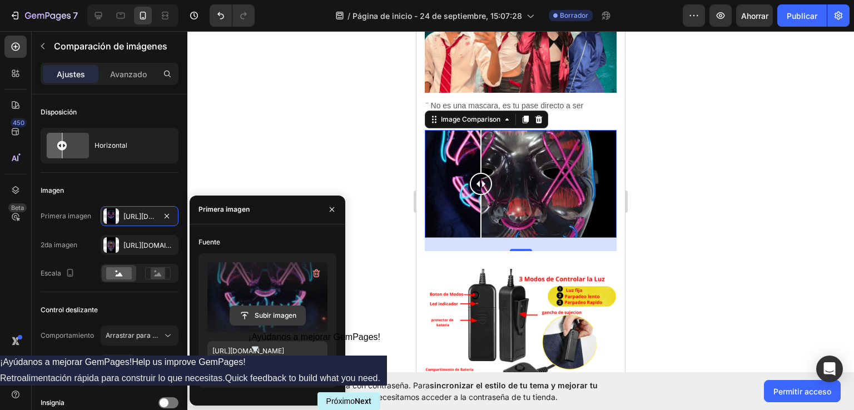
click at [269, 312] on input "file" at bounding box center [267, 315] width 75 height 19
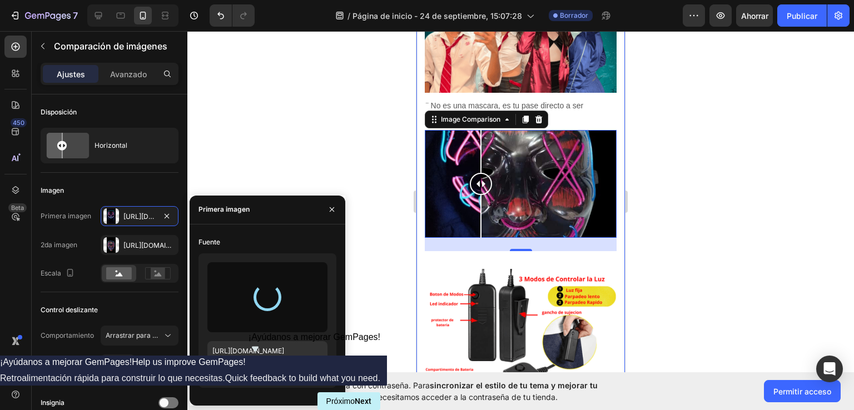
type input "[URL][DOMAIN_NAME]"
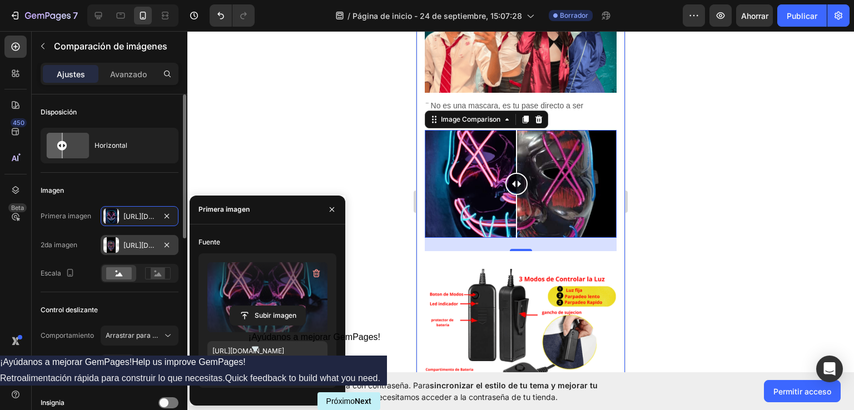
click at [106, 243] on div at bounding box center [111, 245] width 16 height 16
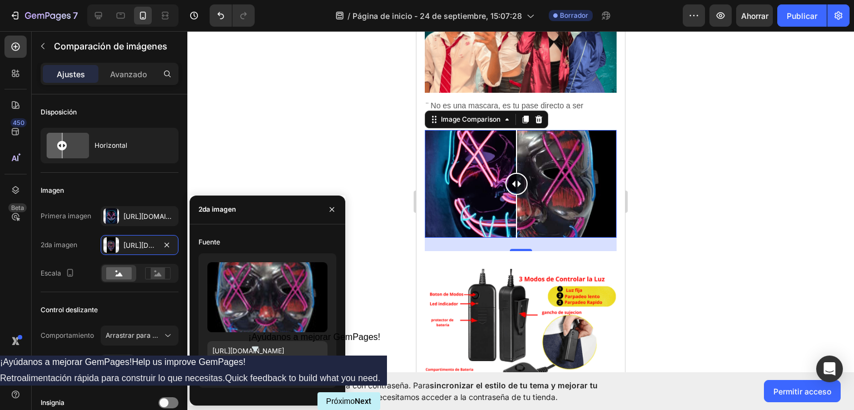
click at [724, 182] on div at bounding box center [520, 220] width 667 height 379
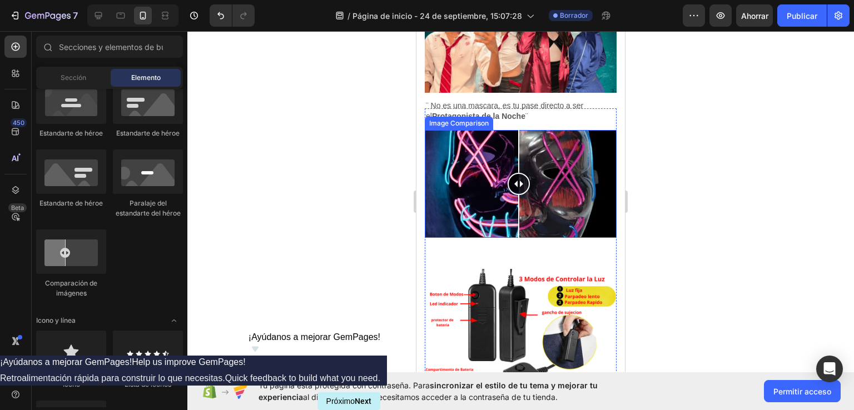
drag, startPoint x: 524, startPoint y: 170, endPoint x: 519, endPoint y: 197, distance: 28.3
click at [519, 197] on div at bounding box center [519, 184] width 22 height 108
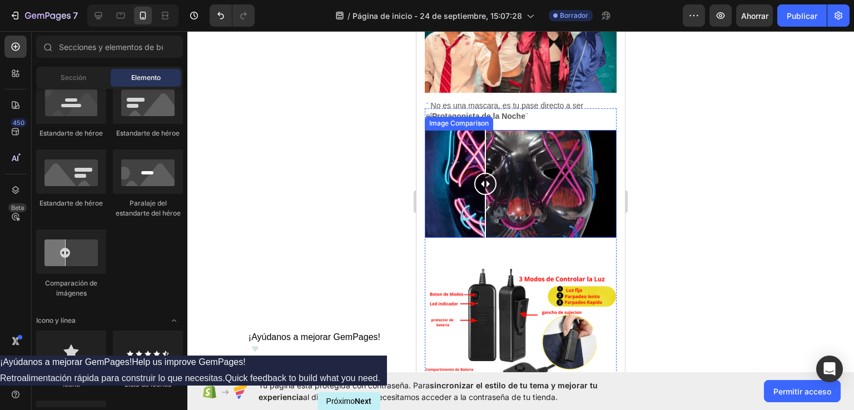
click at [486, 174] on div at bounding box center [521, 184] width 192 height 108
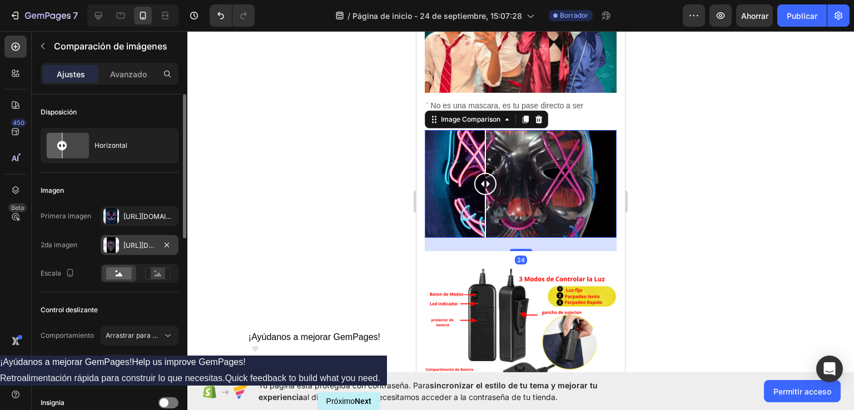
click at [108, 239] on div at bounding box center [111, 245] width 16 height 16
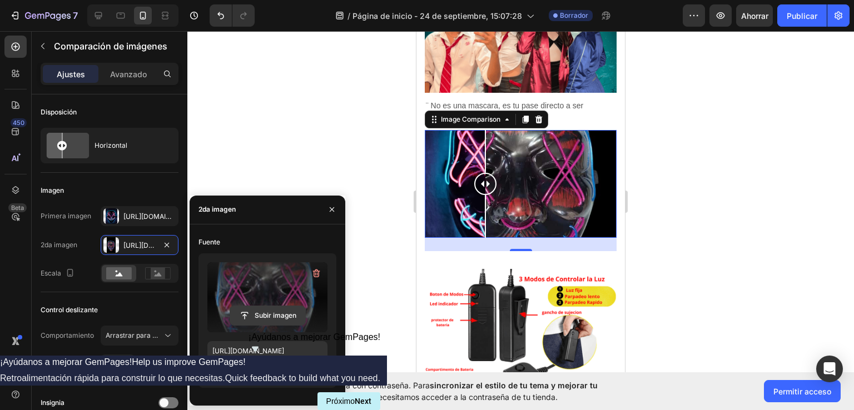
click at [264, 317] on input "file" at bounding box center [267, 315] width 75 height 19
click at [341, 130] on div at bounding box center [520, 220] width 667 height 379
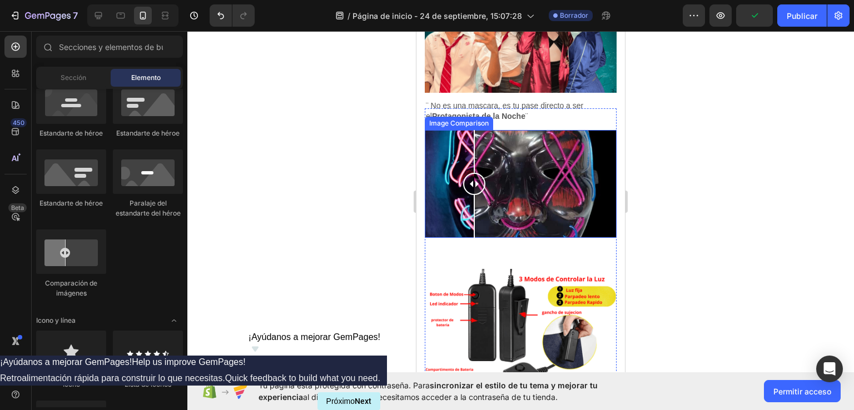
drag, startPoint x: 489, startPoint y: 170, endPoint x: 523, endPoint y: 188, distance: 38.6
click at [486, 186] on div at bounding box center [474, 184] width 22 height 108
drag, startPoint x: 532, startPoint y: 172, endPoint x: 497, endPoint y: 177, distance: 35.4
click at [497, 177] on div at bounding box center [497, 184] width 22 height 22
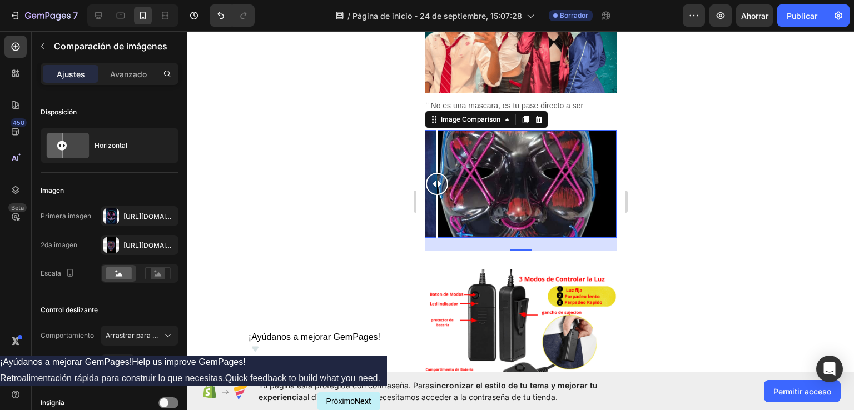
drag, startPoint x: 493, startPoint y: 170, endPoint x: 828, endPoint y: 212, distance: 337.5
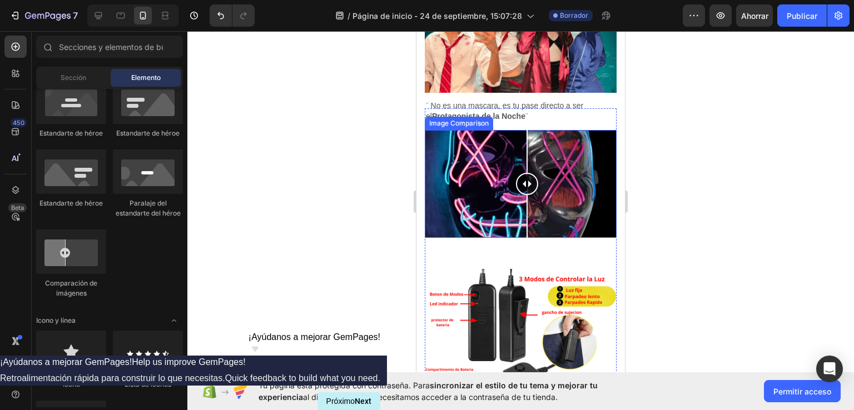
drag, startPoint x: 527, startPoint y: 190, endPoint x: 527, endPoint y: 179, distance: 11.1
click at [527, 179] on div at bounding box center [521, 184] width 192 height 108
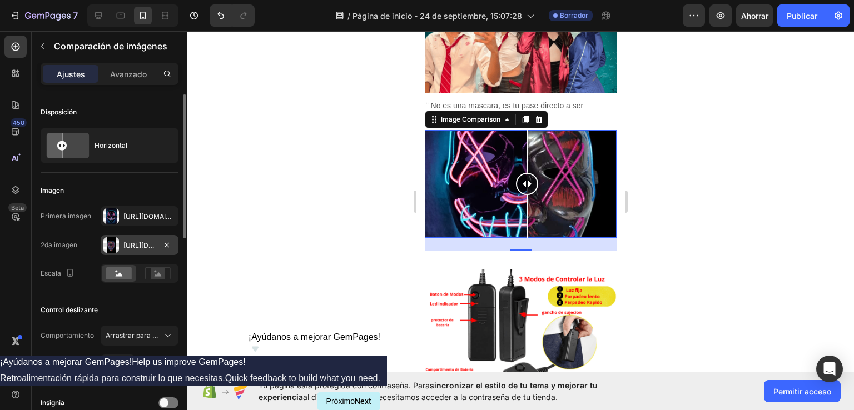
click at [111, 243] on div at bounding box center [111, 245] width 16 height 16
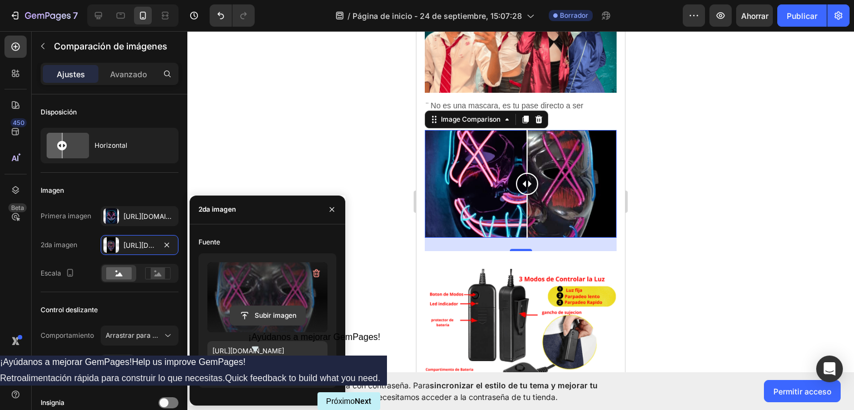
click at [262, 313] on input "file" at bounding box center [267, 315] width 75 height 19
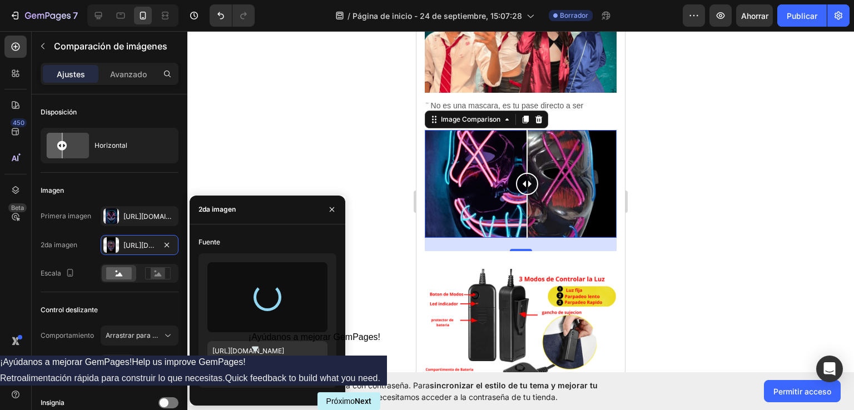
type input "[URL][DOMAIN_NAME]"
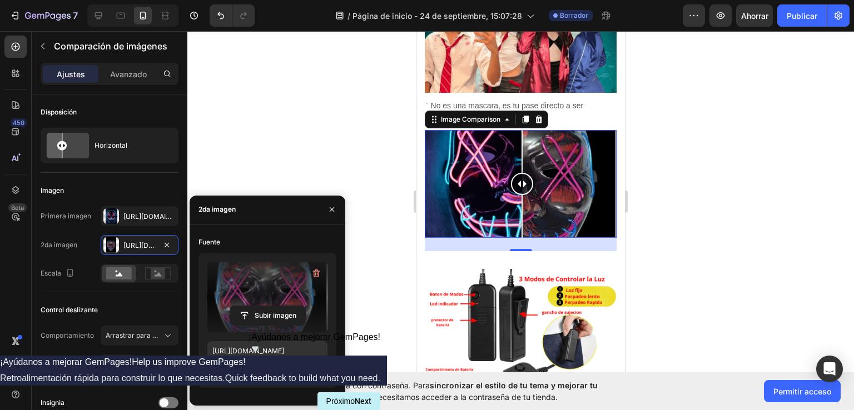
drag, startPoint x: 516, startPoint y: 176, endPoint x: 523, endPoint y: 205, distance: 29.9
click at [523, 205] on div at bounding box center [522, 184] width 22 height 108
click at [326, 147] on div at bounding box center [520, 220] width 667 height 379
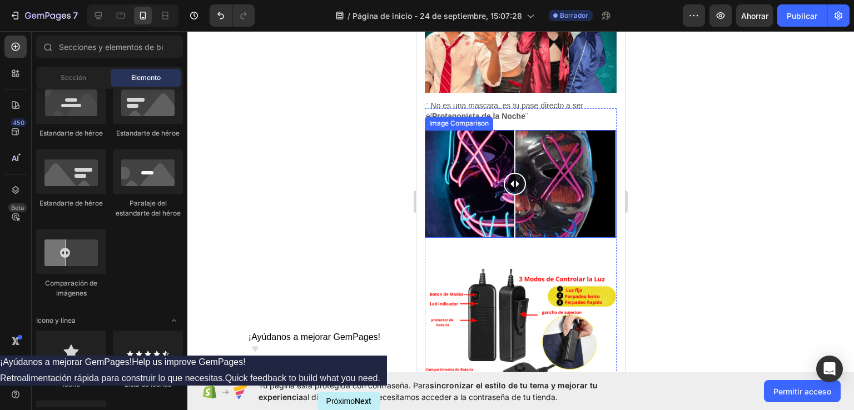
click at [515, 173] on div at bounding box center [515, 184] width 22 height 22
click at [540, 167] on div at bounding box center [521, 184] width 192 height 108
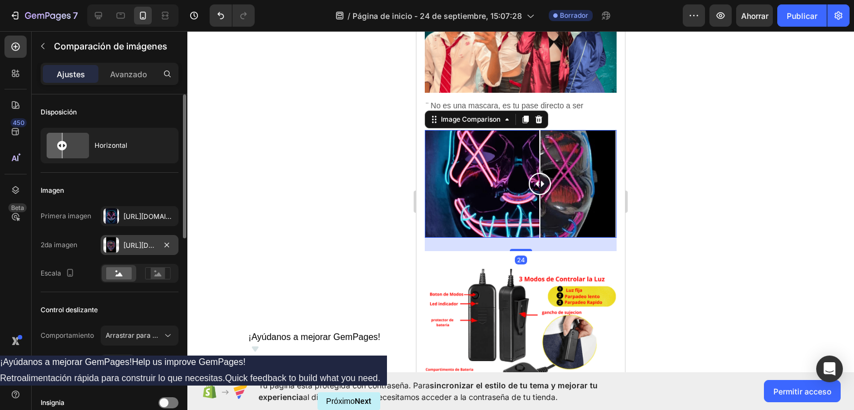
click at [111, 244] on div at bounding box center [111, 245] width 16 height 16
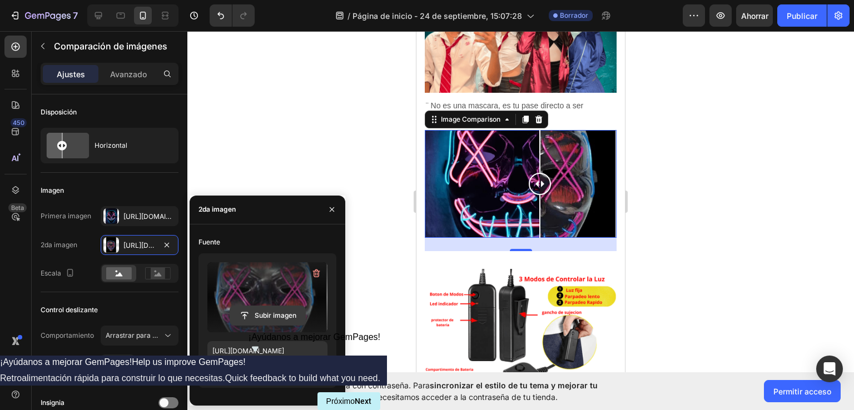
click at [270, 315] on input "file" at bounding box center [267, 315] width 75 height 19
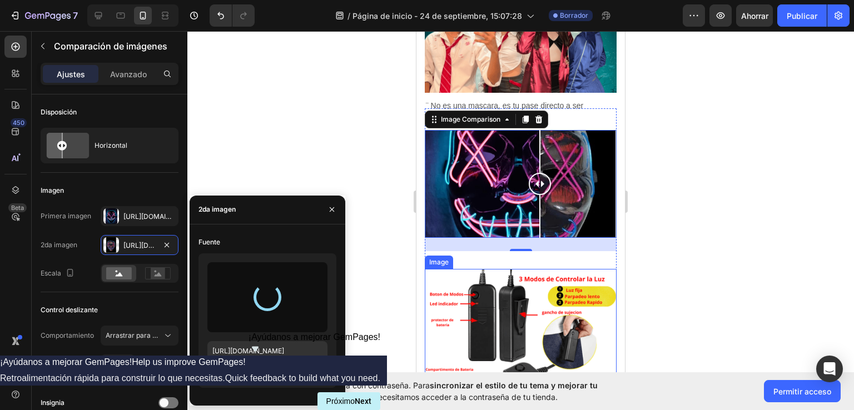
type input "[URL][DOMAIN_NAME]"
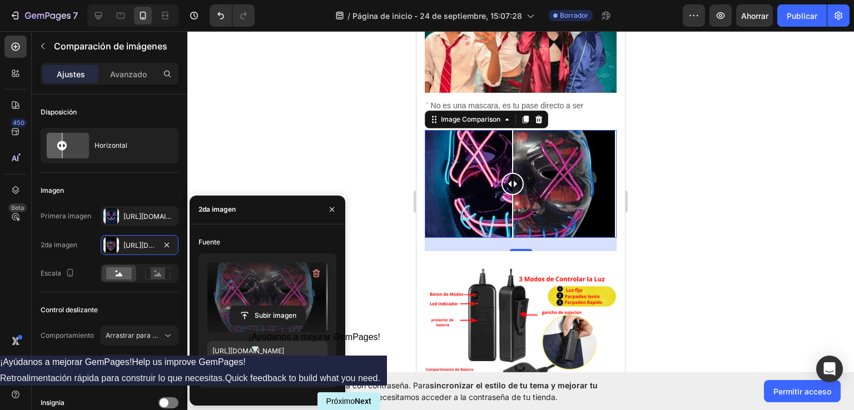
drag, startPoint x: 518, startPoint y: 167, endPoint x: 513, endPoint y: 167, distance: 5.6
click at [513, 173] on div at bounding box center [513, 184] width 22 height 22
drag, startPoint x: 518, startPoint y: 171, endPoint x: 519, endPoint y: 189, distance: 17.2
click at [519, 189] on div at bounding box center [519, 184] width 22 height 108
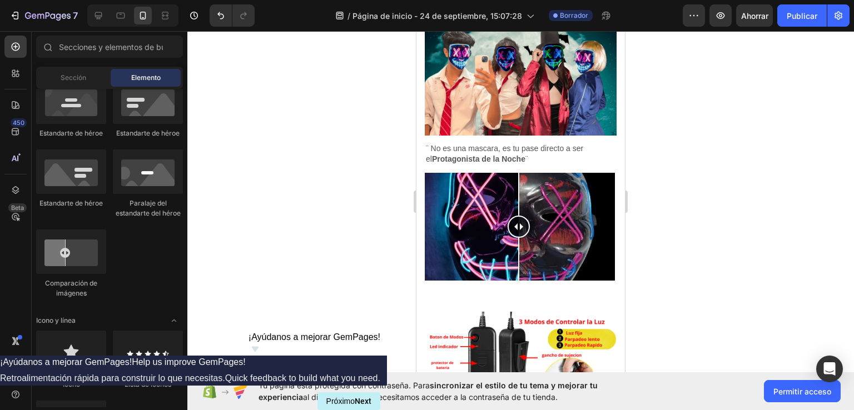
scroll to position [825, 0]
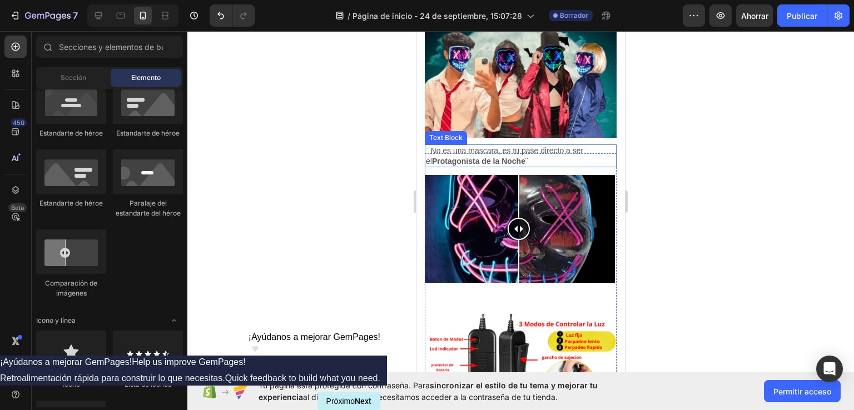
click at [495, 146] on p "¨ No es una mascara, es tu pase directo a ser el Protagonista de la Noche ¨" at bounding box center [521, 156] width 190 height 20
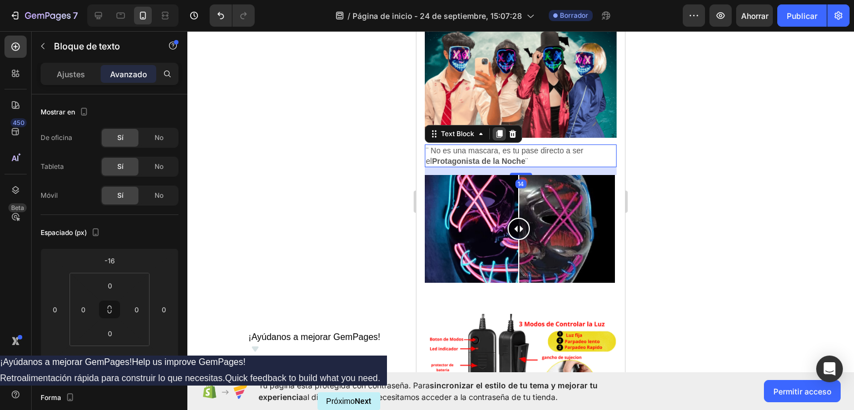
click at [501, 131] on icon at bounding box center [500, 135] width 6 height 8
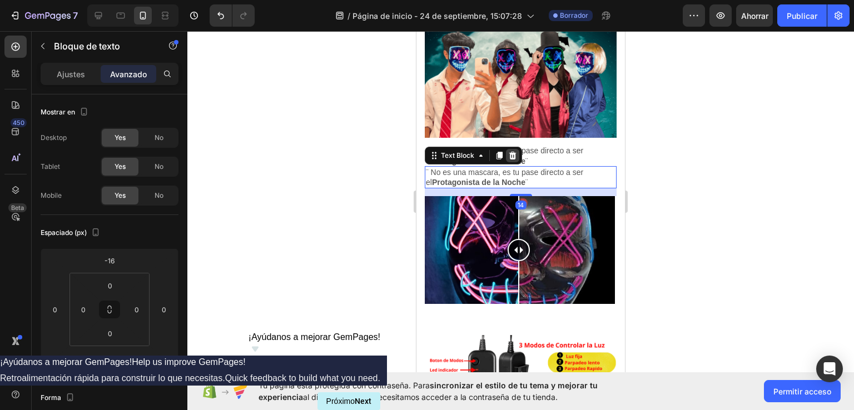
scroll to position [300, 0]
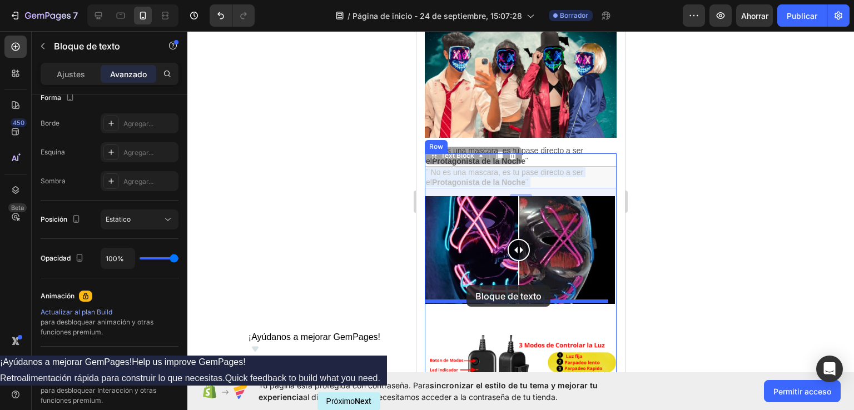
drag, startPoint x: 515, startPoint y: 163, endPoint x: 467, endPoint y: 285, distance: 131.6
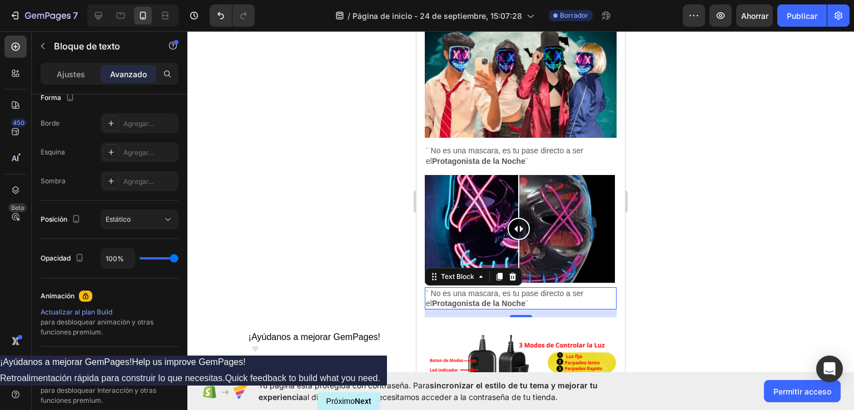
click at [142, 70] on font "Avanzado" at bounding box center [128, 74] width 37 height 9
click at [812, 259] on div at bounding box center [520, 220] width 667 height 379
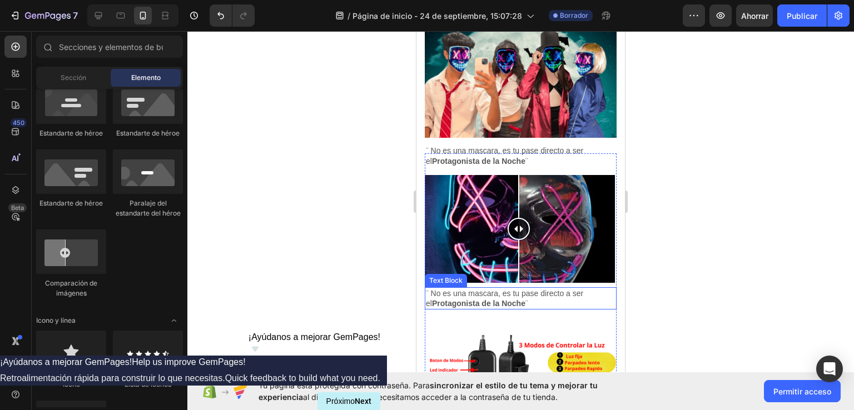
click at [497, 299] on strong "Protagonista de la Noche" at bounding box center [478, 303] width 93 height 9
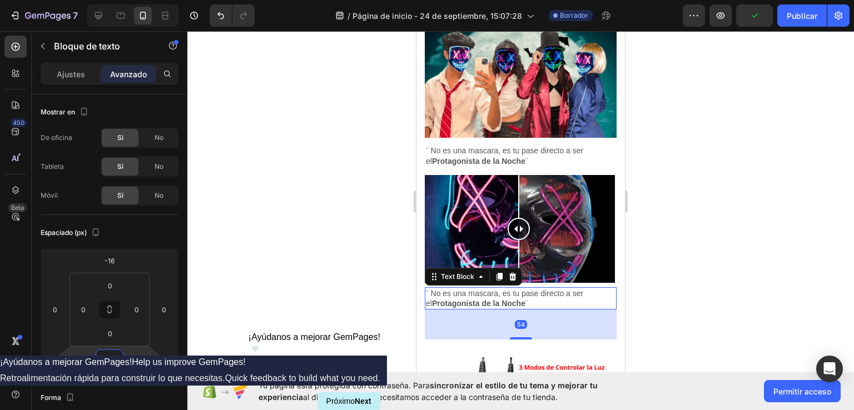
type input "34"
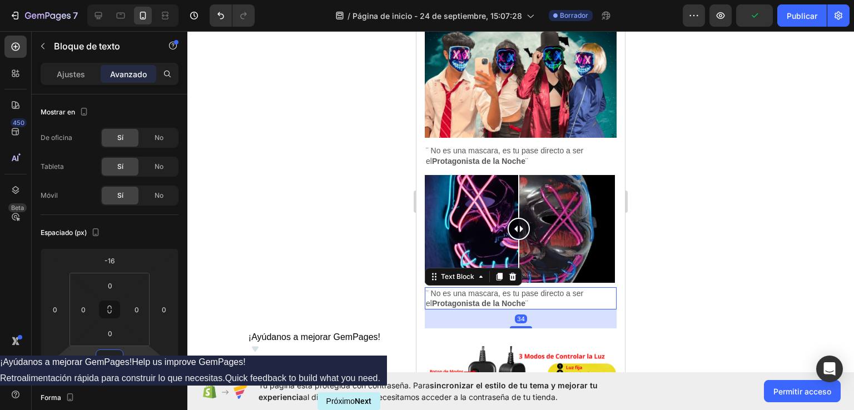
drag, startPoint x: 131, startPoint y: 358, endPoint x: 133, endPoint y: 353, distance: 6.2
click at [133, 0] on html "7 / Página de inicio - [DATE] 15:07:28 Borrador Avance Publicar 450 Beta Sectio…" at bounding box center [427, 0] width 854 height 0
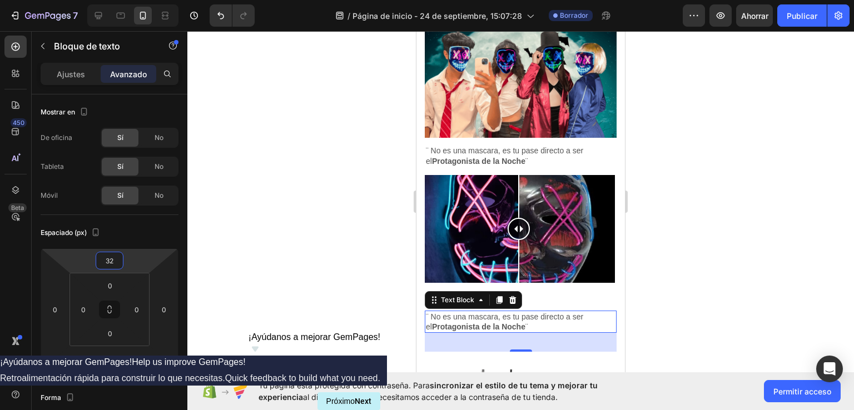
type input "36"
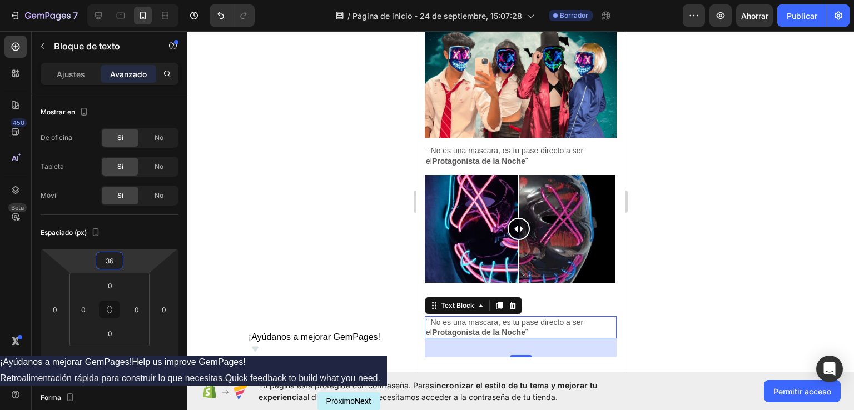
drag, startPoint x: 134, startPoint y: 265, endPoint x: 143, endPoint y: 250, distance: 17.0
click at [143, 0] on html "7 / Página de inicio - [DATE] 15:07:28 Borrador Avance Ahorrar Publicar 450 Bet…" at bounding box center [427, 0] width 854 height 0
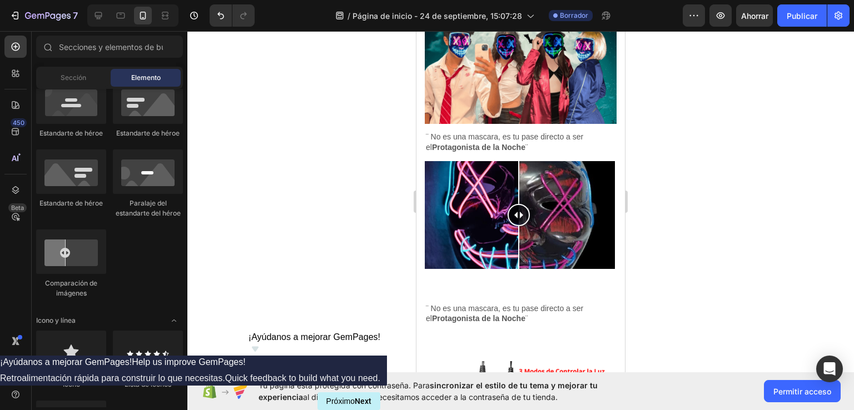
scroll to position [843, 0]
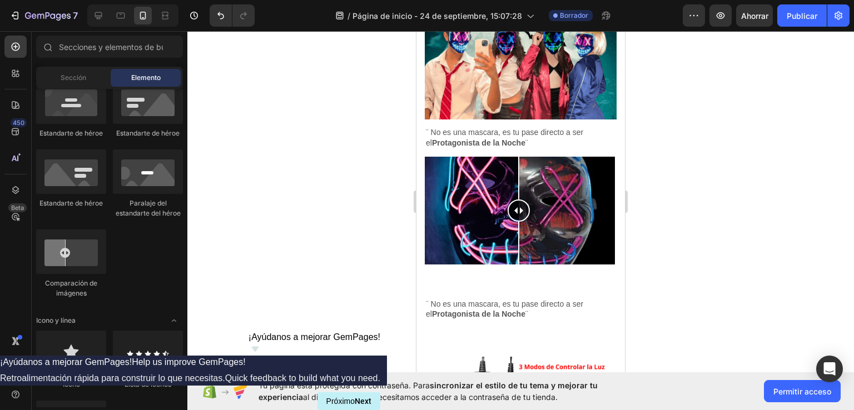
drag, startPoint x: 620, startPoint y: 242, endPoint x: 1045, endPoint y: 275, distance: 426.7
click at [533, 165] on div at bounding box center [521, 211] width 192 height 108
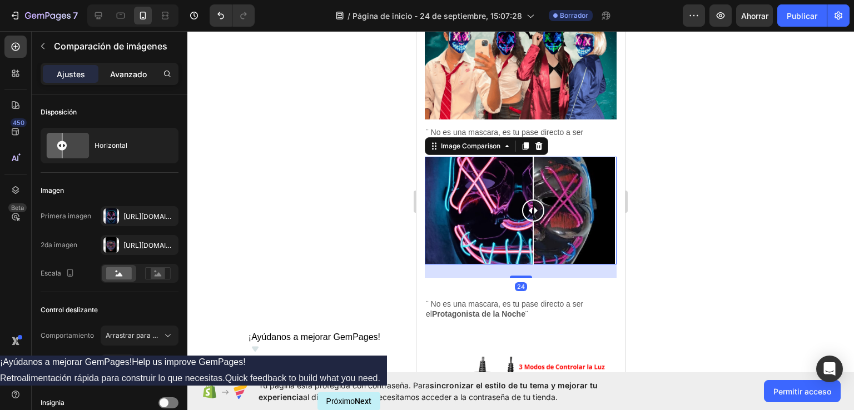
click at [127, 74] on font "Avanzado" at bounding box center [128, 74] width 37 height 9
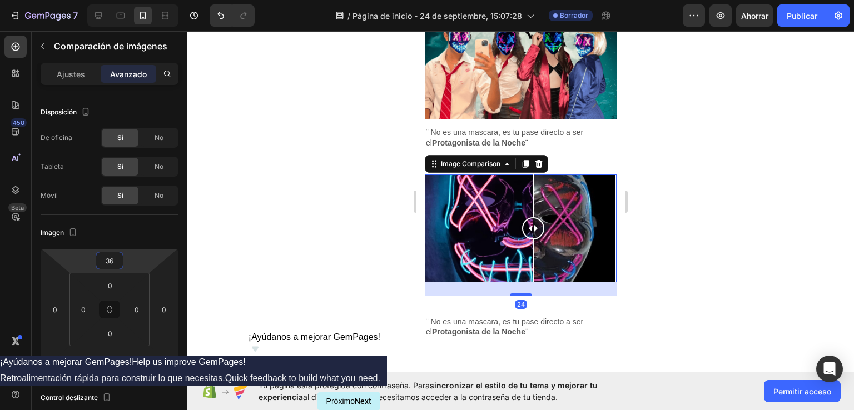
type input "40"
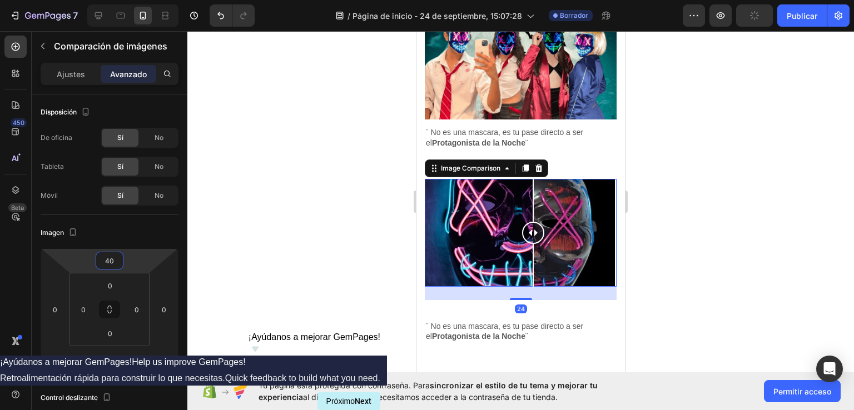
drag, startPoint x: 131, startPoint y: 264, endPoint x: 133, endPoint y: 253, distance: 11.3
click at [133, 0] on html "7 / Página de inicio - [DATE] 15:07:28 Borrador Avance Publicar 450 Beta Sectio…" at bounding box center [427, 0] width 854 height 0
click at [508, 321] on p "¨ No es una mascara, es tu pase directo a ser el Protagonista de la Noche ¨" at bounding box center [521, 331] width 190 height 20
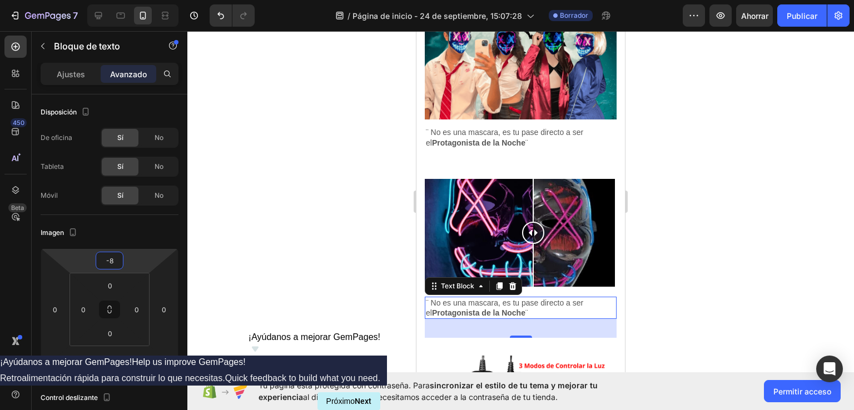
type input "-12"
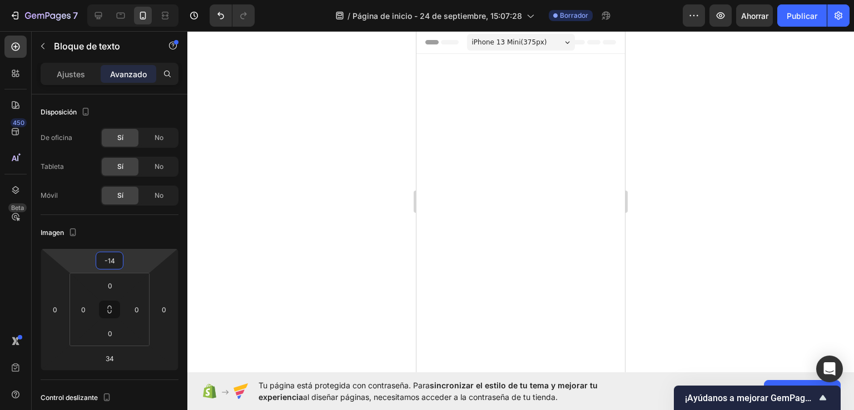
scroll to position [843, 0]
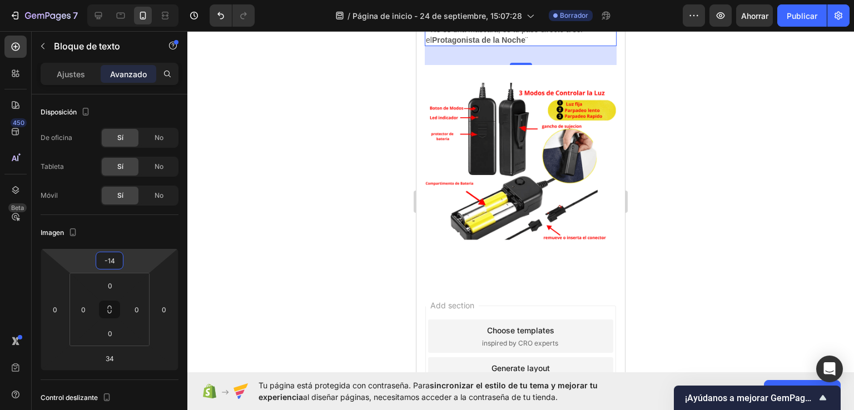
click at [136, 0] on html "7 / Página de inicio - [DATE] 15:07:28 Borrador Avance Ahorrar Publicar 450 Bet…" at bounding box center [427, 0] width 854 height 0
click at [778, 262] on div at bounding box center [520, 220] width 667 height 379
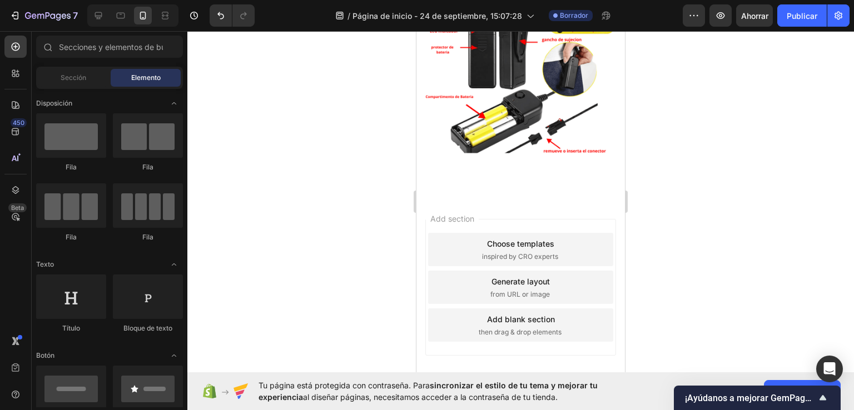
scroll to position [921, 0]
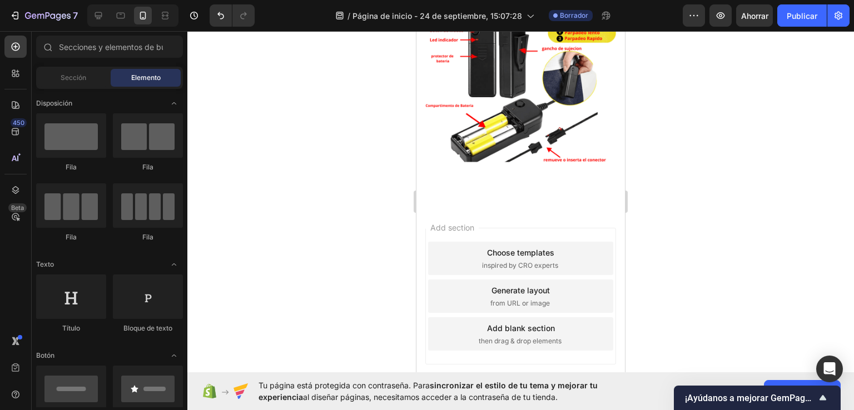
drag, startPoint x: 622, startPoint y: 269, endPoint x: 1058, endPoint y: 294, distance: 437.3
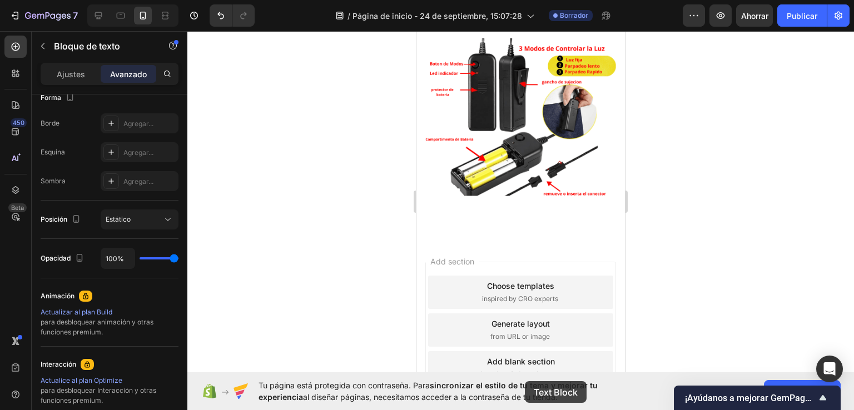
scroll to position [1187, 0]
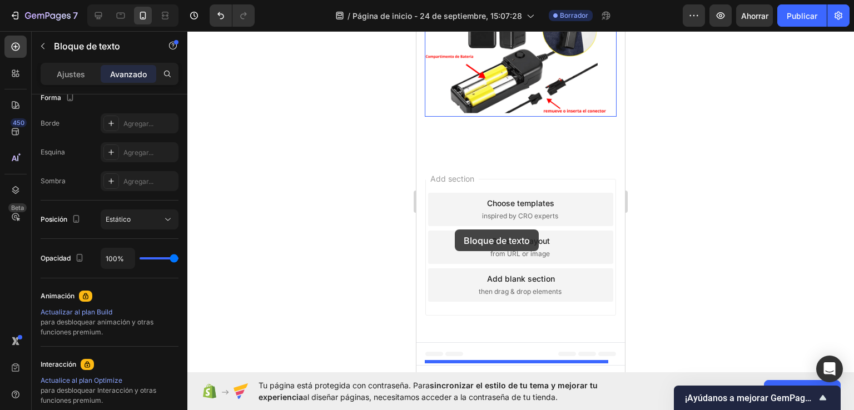
drag, startPoint x: 522, startPoint y: 242, endPoint x: 455, endPoint y: 230, distance: 67.8
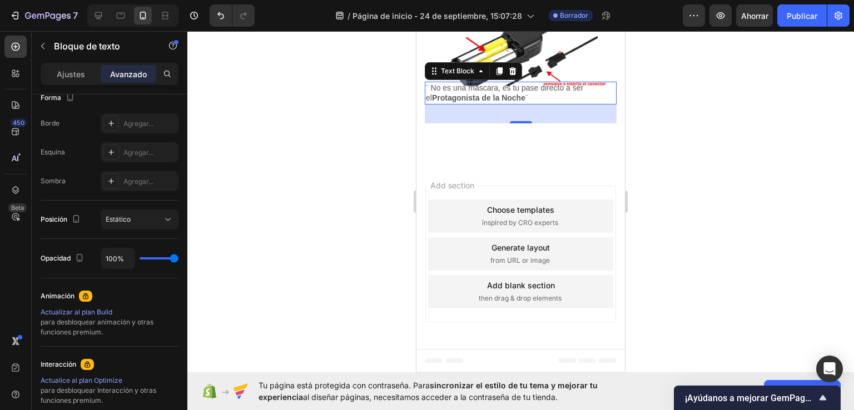
click at [696, 261] on div at bounding box center [520, 220] width 667 height 379
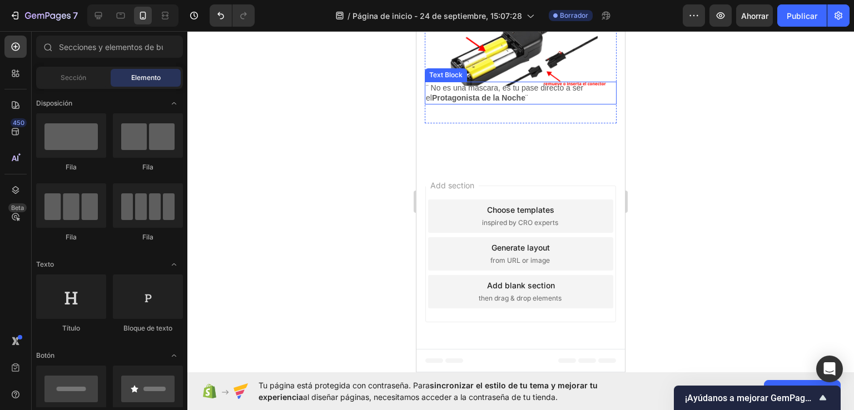
click at [509, 102] on strong "Protagonista de la Noche" at bounding box center [478, 97] width 93 height 9
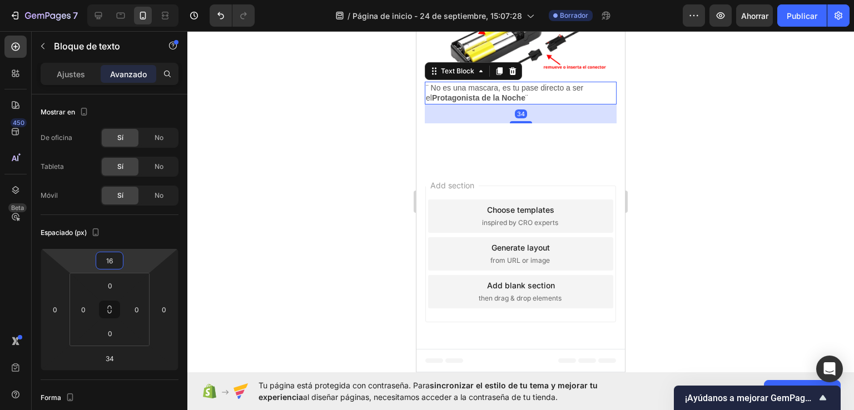
type input "14"
drag, startPoint x: 130, startPoint y: 268, endPoint x: 131, endPoint y: 260, distance: 8.0
click at [131, 0] on html "7 / Página de inicio - [DATE] 15:07:28 Borrador Avance Ahorrar Publicar 450 Bet…" at bounding box center [427, 0] width 854 height 0
click at [734, 269] on div at bounding box center [520, 220] width 667 height 379
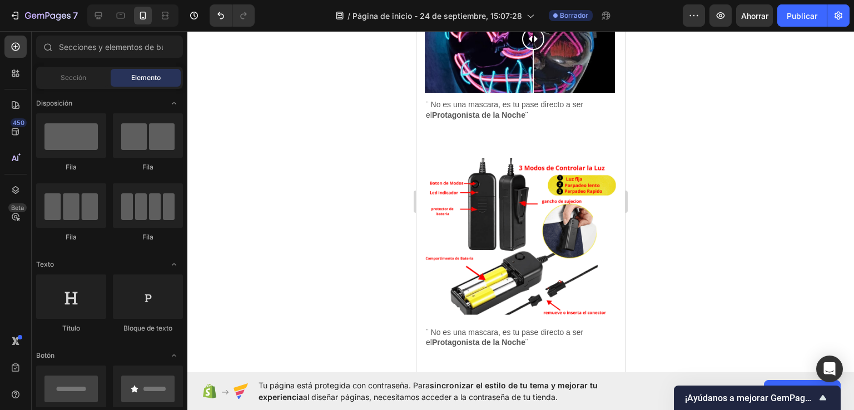
scroll to position [794, 0]
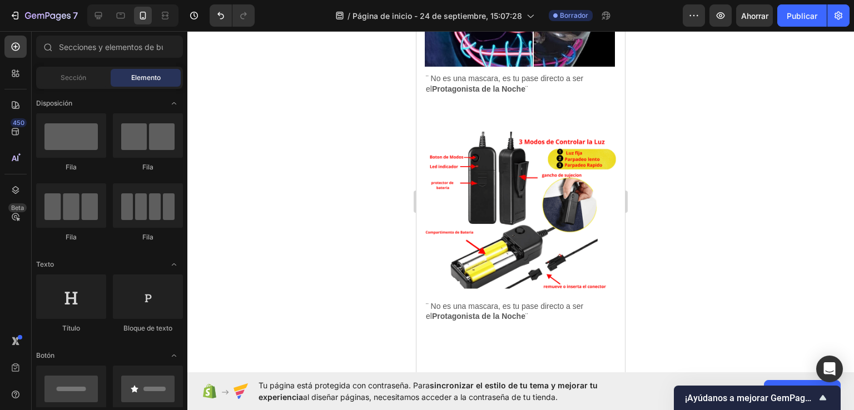
drag, startPoint x: 621, startPoint y: 295, endPoint x: 1047, endPoint y: 271, distance: 426.7
drag, startPoint x: 534, startPoint y: 265, endPoint x: 527, endPoint y: 275, distance: 11.6
click at [527, 24] on div at bounding box center [527, 13] width 22 height 22
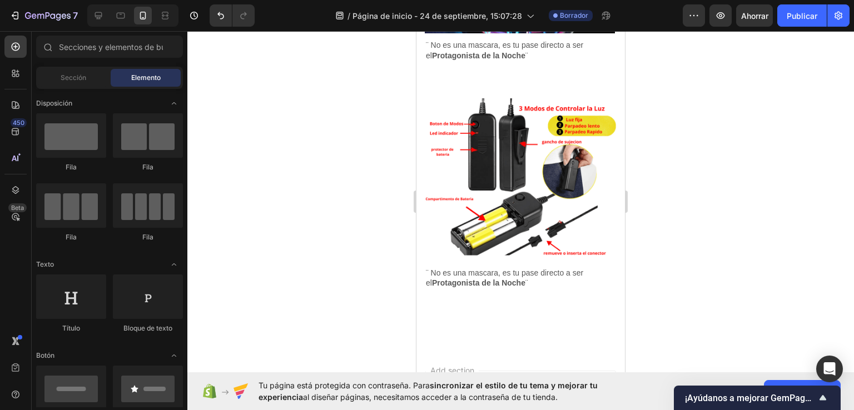
drag, startPoint x: 622, startPoint y: 244, endPoint x: 830, endPoint y: 95, distance: 255.6
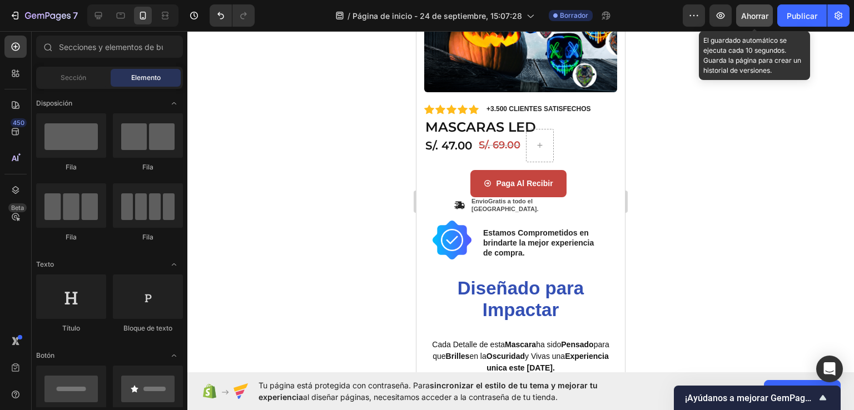
click at [755, 17] on font "Ahorrar" at bounding box center [754, 15] width 27 height 9
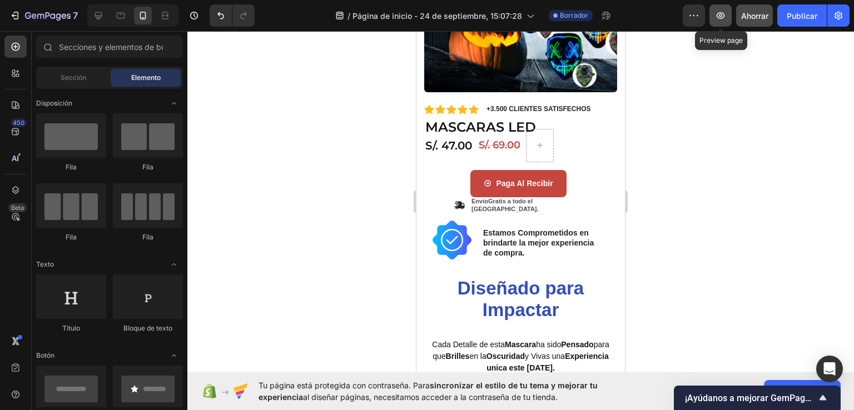
click at [723, 18] on icon "button" at bounding box center [721, 15] width 8 height 7
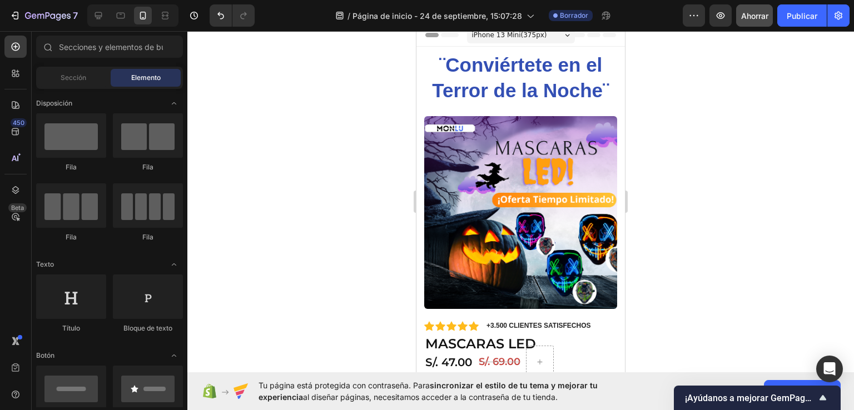
scroll to position [0, 0]
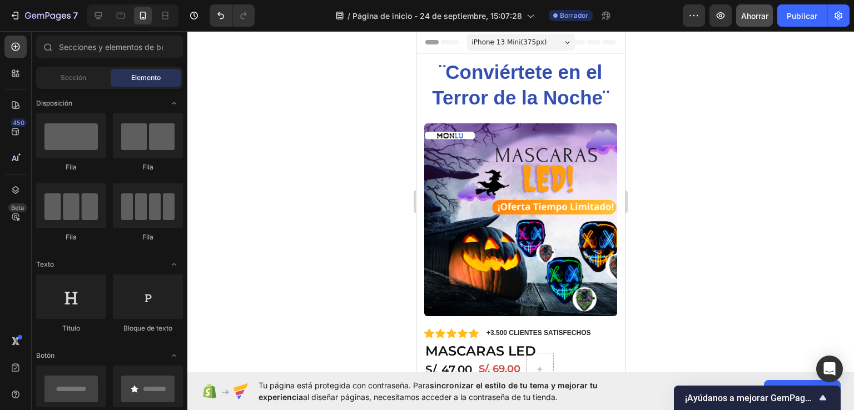
drag, startPoint x: 621, startPoint y: 128, endPoint x: 1044, endPoint y: 90, distance: 425.0
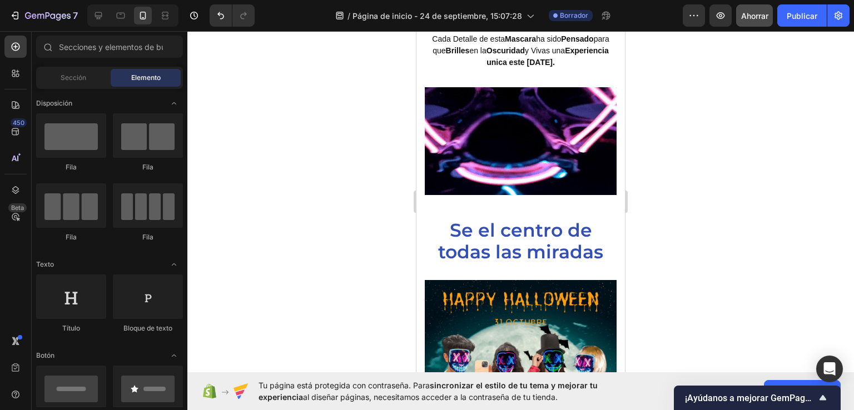
scroll to position [453, 0]
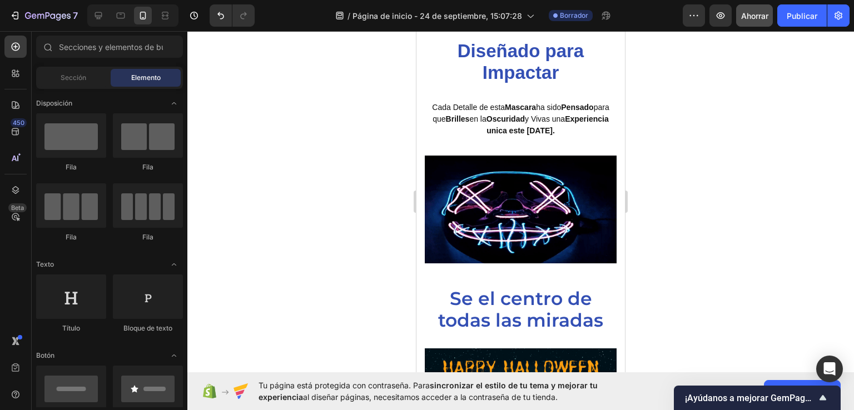
drag, startPoint x: 619, startPoint y: 71, endPoint x: 1079, endPoint y: 196, distance: 477.3
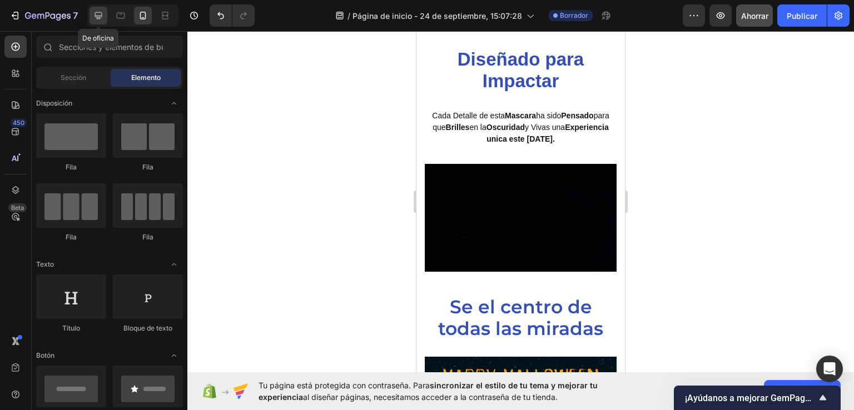
click at [96, 14] on icon at bounding box center [98, 15] width 11 height 11
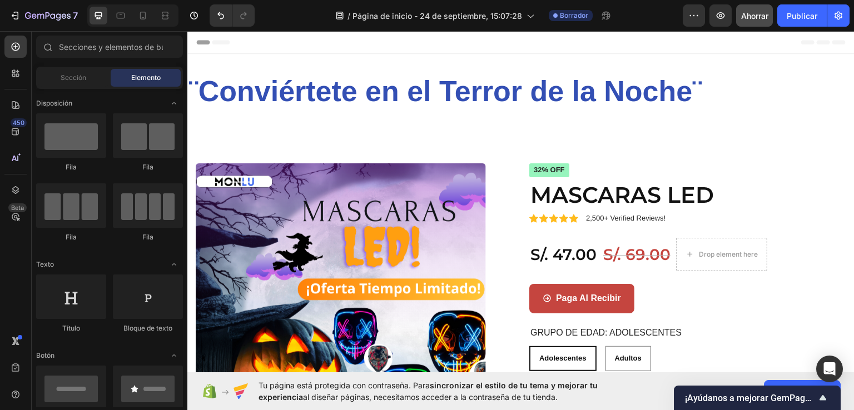
drag, startPoint x: 850, startPoint y: 152, endPoint x: 928, endPoint y: 61, distance: 119.9
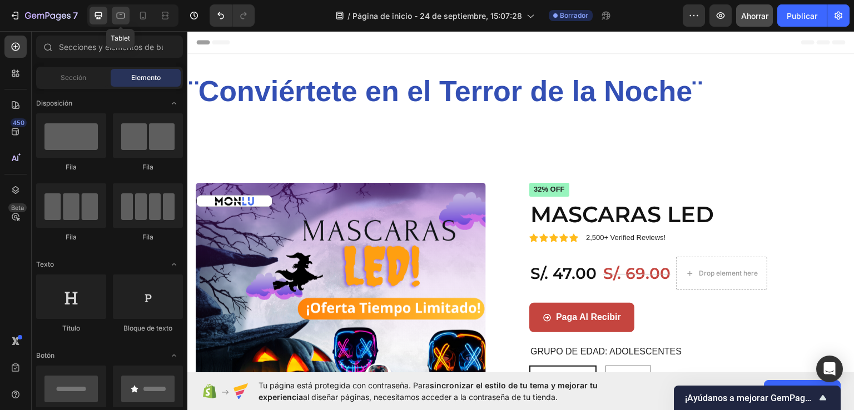
click at [129, 14] on div at bounding box center [121, 16] width 18 height 18
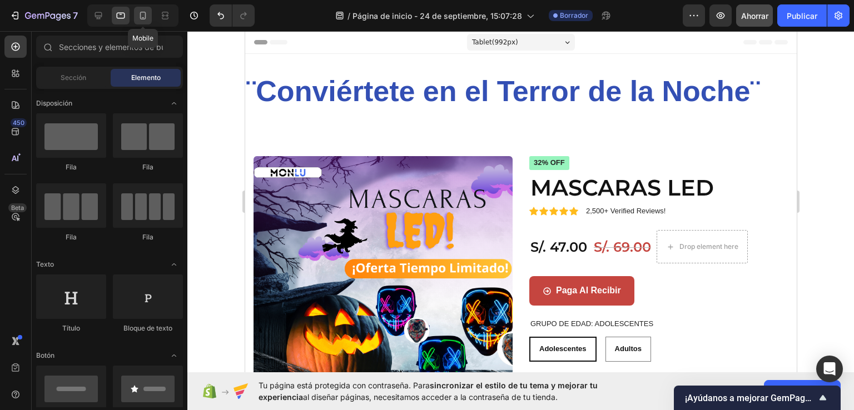
click at [143, 14] on icon at bounding box center [142, 15] width 11 height 11
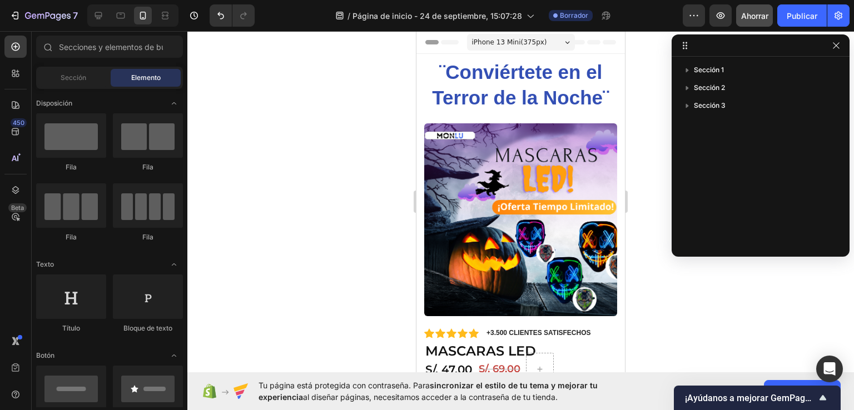
click at [739, 307] on div at bounding box center [520, 220] width 667 height 379
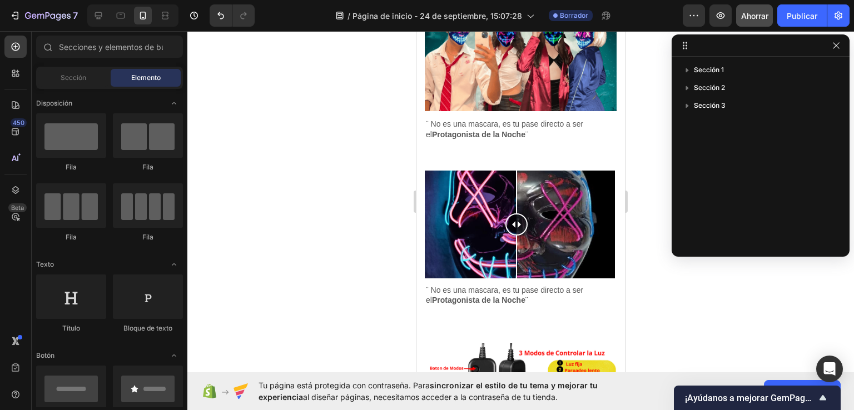
scroll to position [858, 0]
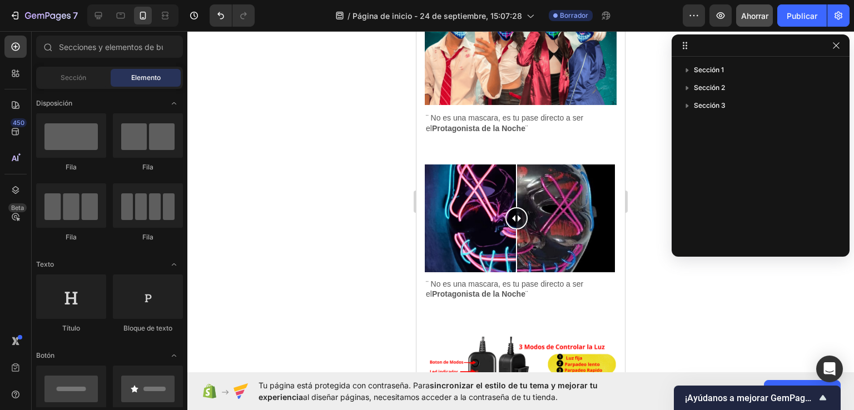
drag, startPoint x: 619, startPoint y: 99, endPoint x: 1046, endPoint y: 300, distance: 472.2
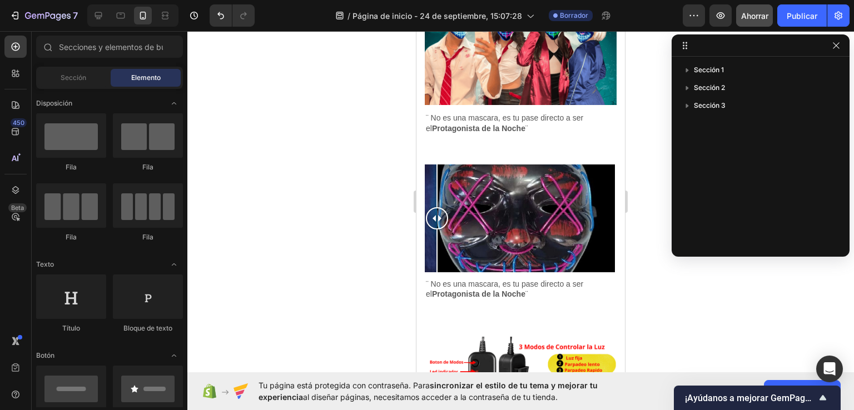
drag, startPoint x: 522, startPoint y: 205, endPoint x: 788, endPoint y: 247, distance: 269.7
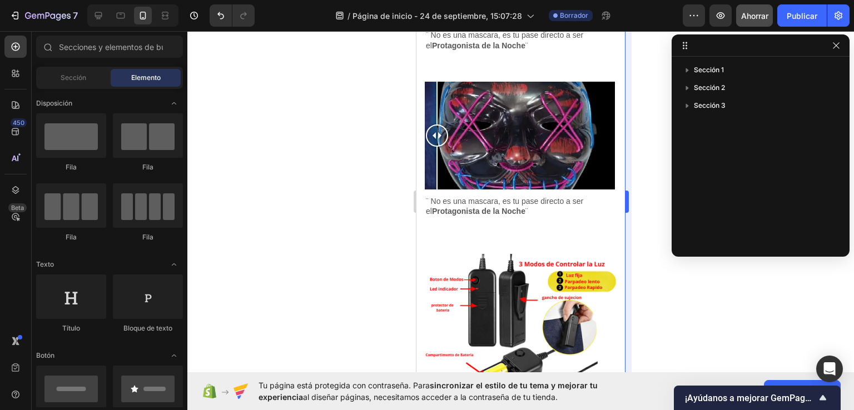
scroll to position [793, 0]
